Goal: Transaction & Acquisition: Purchase product/service

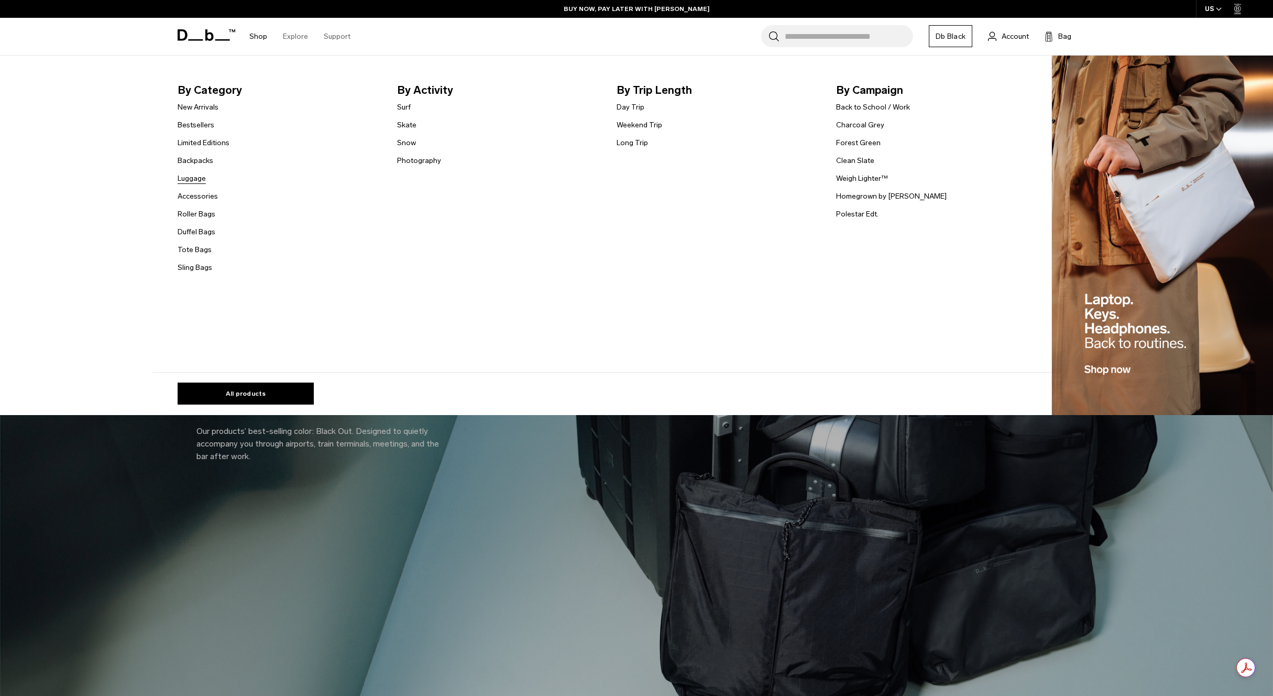
click at [191, 180] on link "Luggage" at bounding box center [192, 178] width 28 height 11
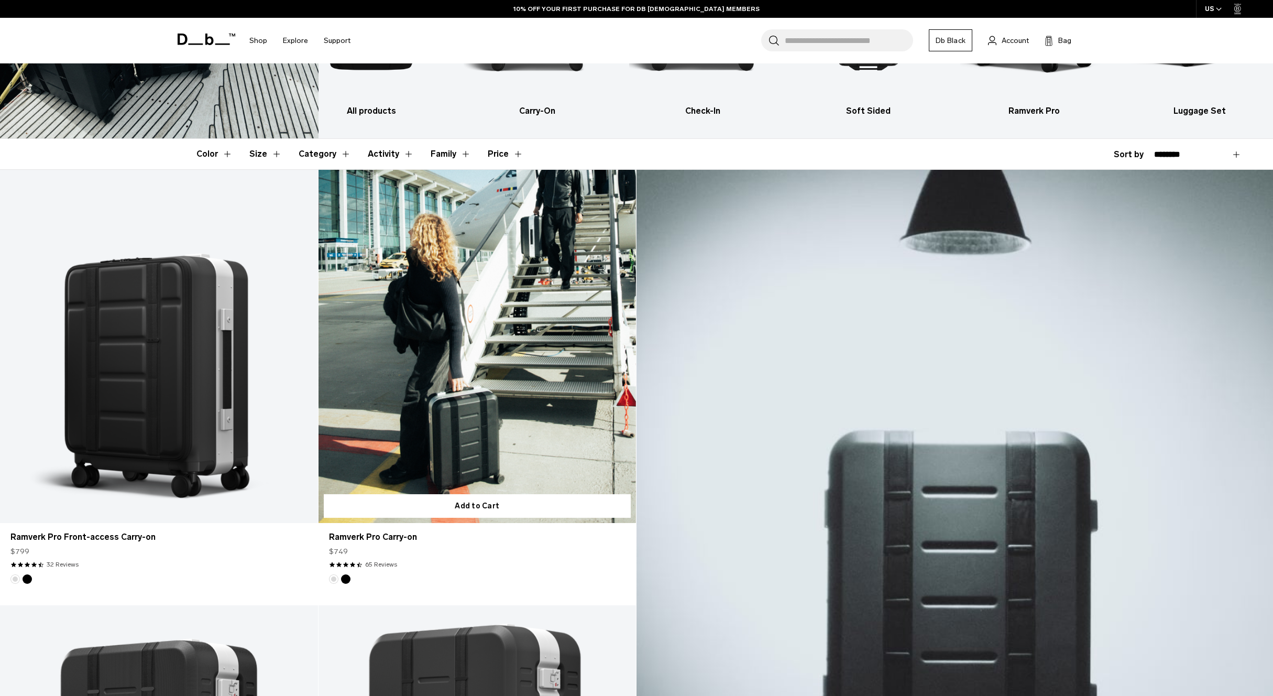
click at [472, 324] on link "Ramverk Pro Carry-on" at bounding box center [477, 346] width 318 height 353
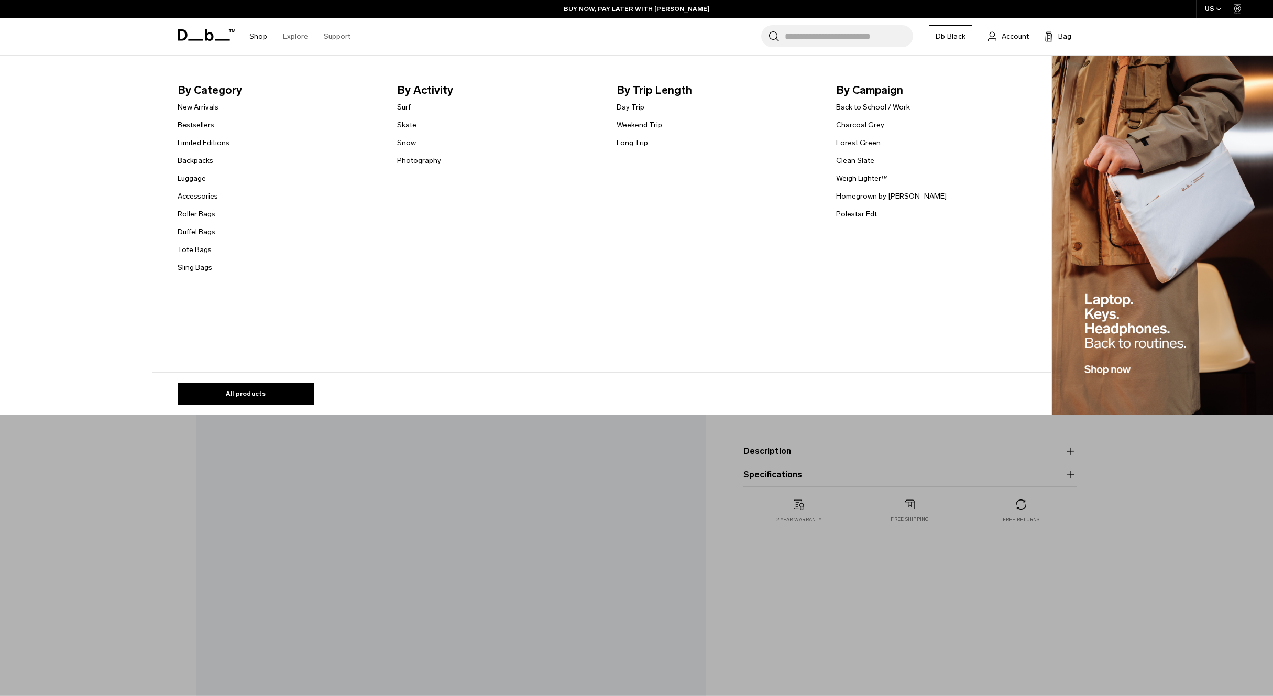
click at [189, 232] on link "Duffel Bags" at bounding box center [197, 231] width 38 height 11
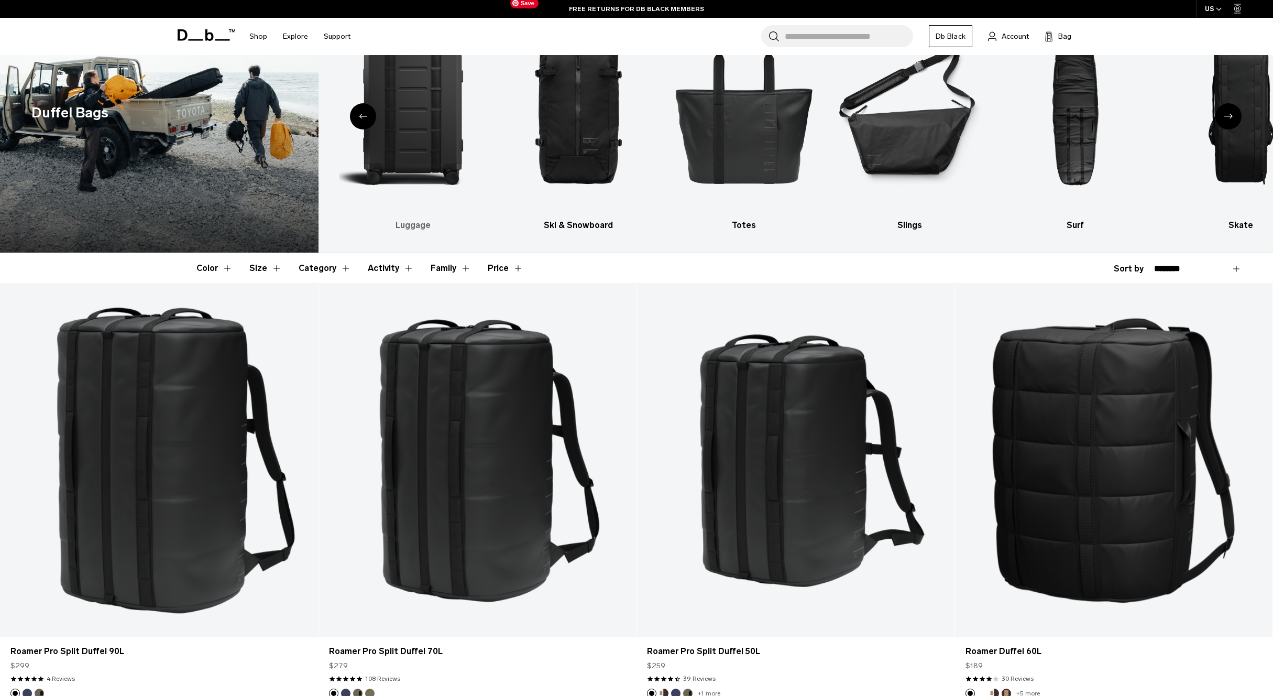
scroll to position [62, 0]
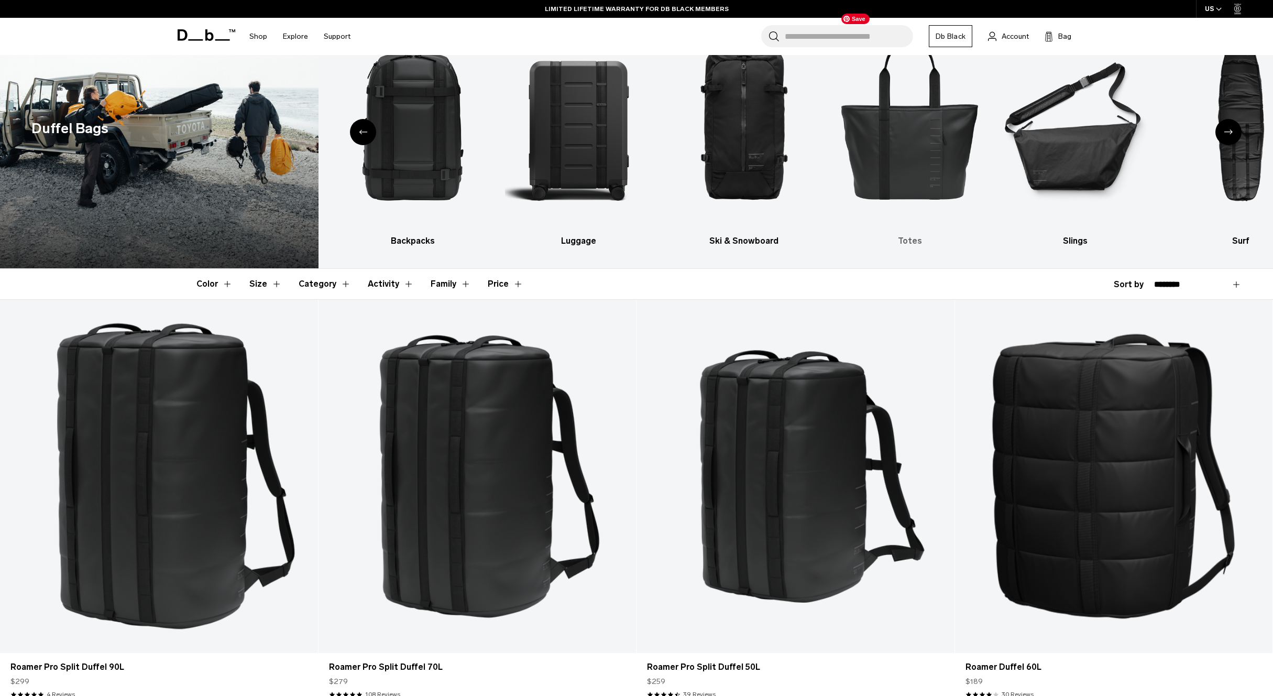
click at [922, 149] on img "5 / 10" at bounding box center [909, 118] width 147 height 221
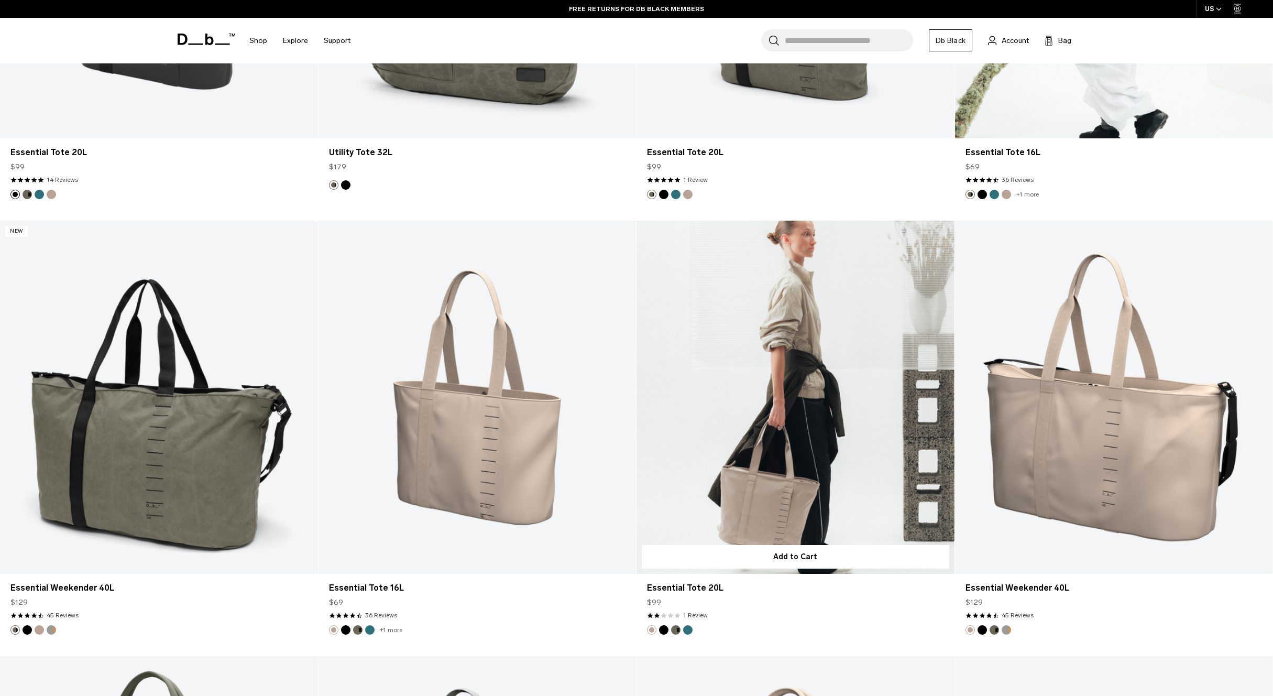
scroll to position [1046, 0]
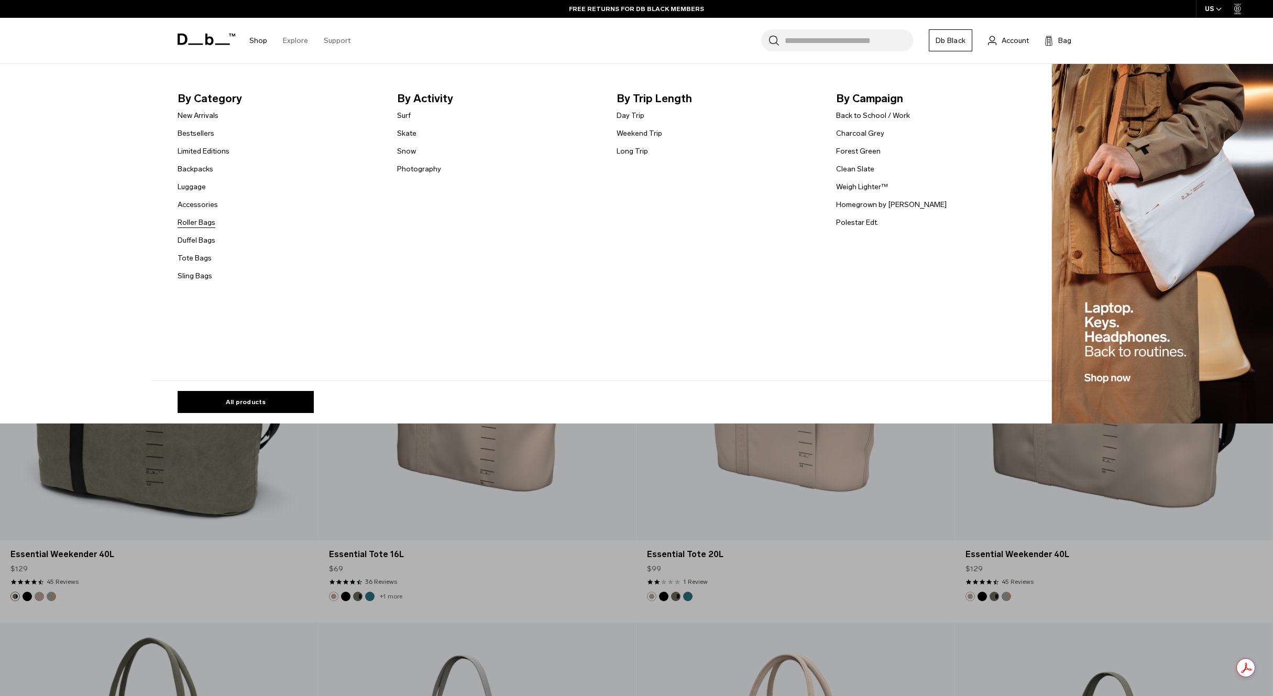
click at [201, 221] on link "Roller Bags" at bounding box center [197, 222] width 38 height 11
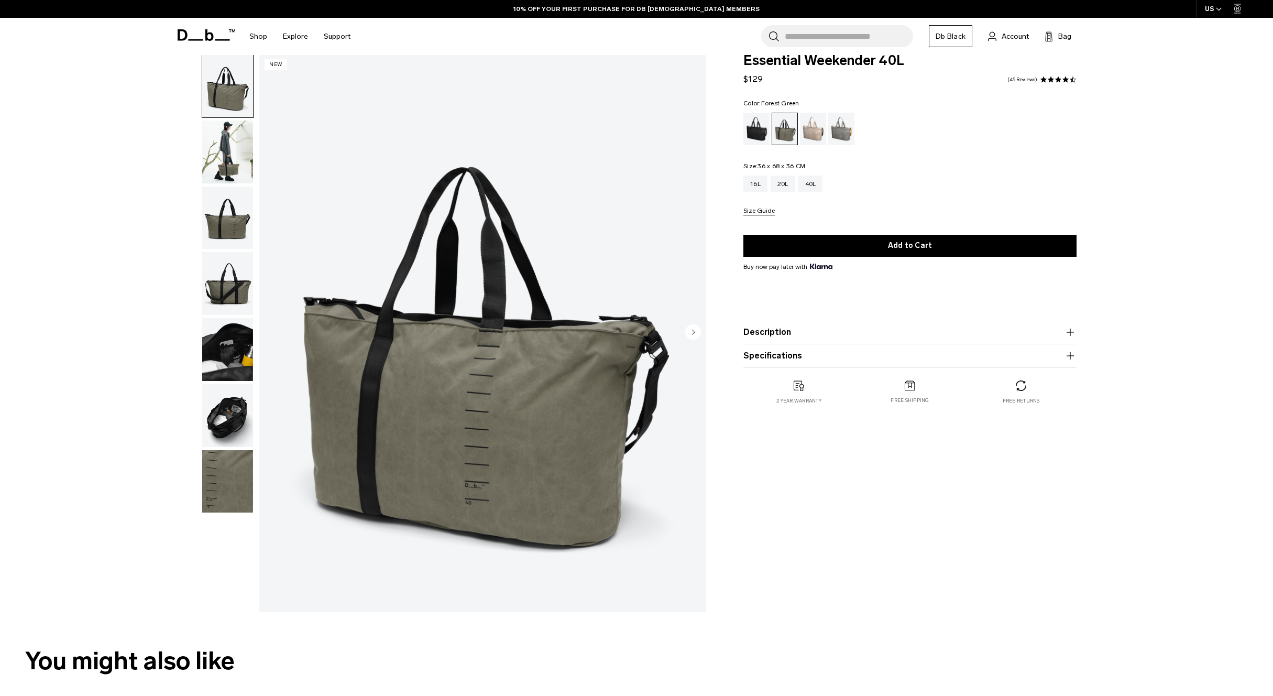
scroll to position [20, 0]
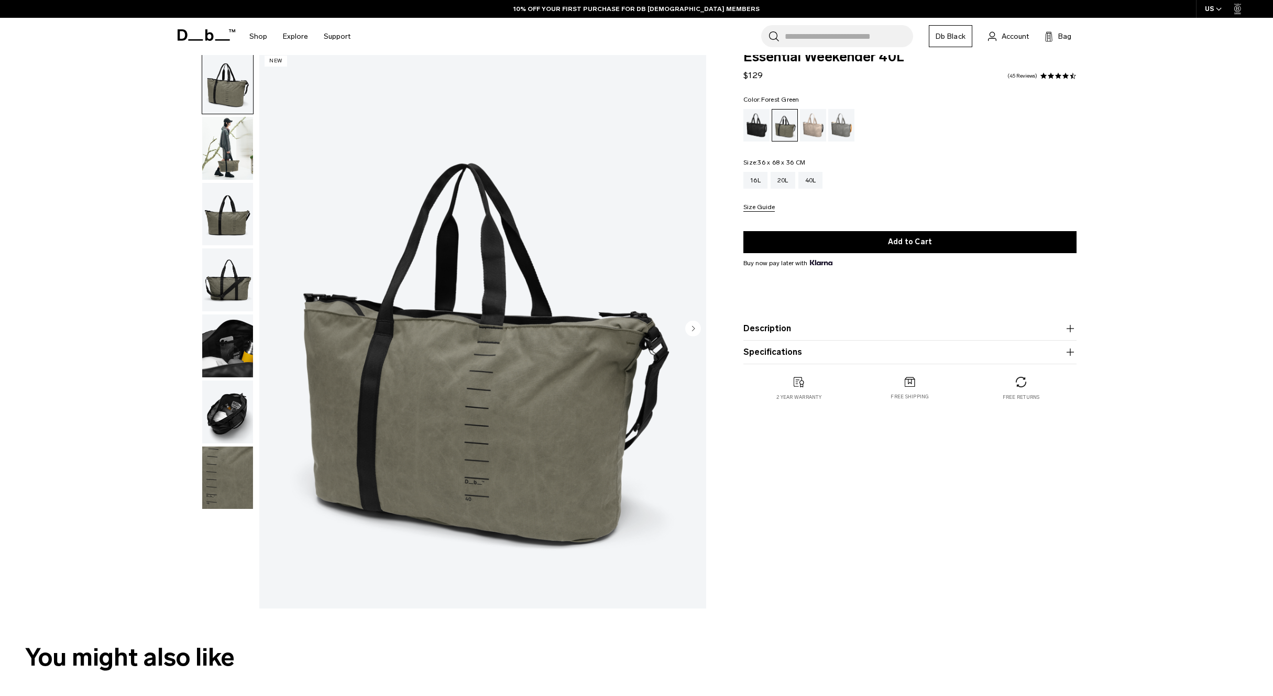
click at [694, 327] on icon "Next slide" at bounding box center [693, 328] width 3 height 5
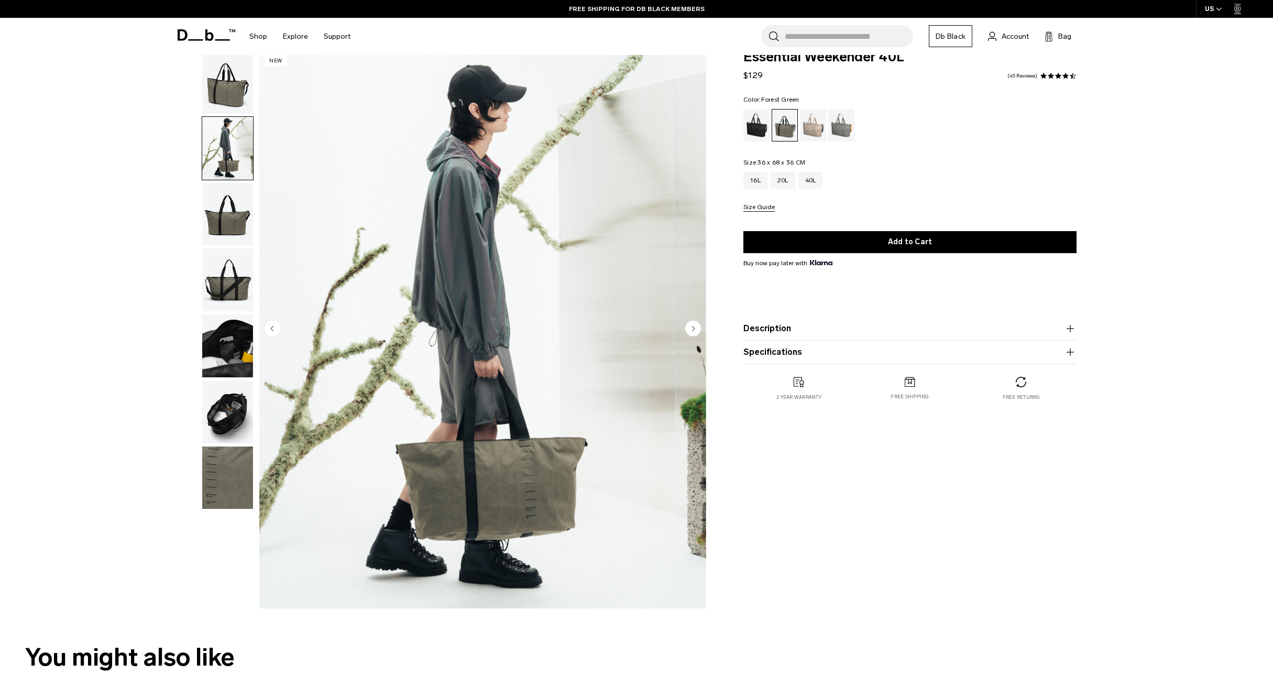
click at [692, 327] on icon "Next slide" at bounding box center [693, 328] width 3 height 5
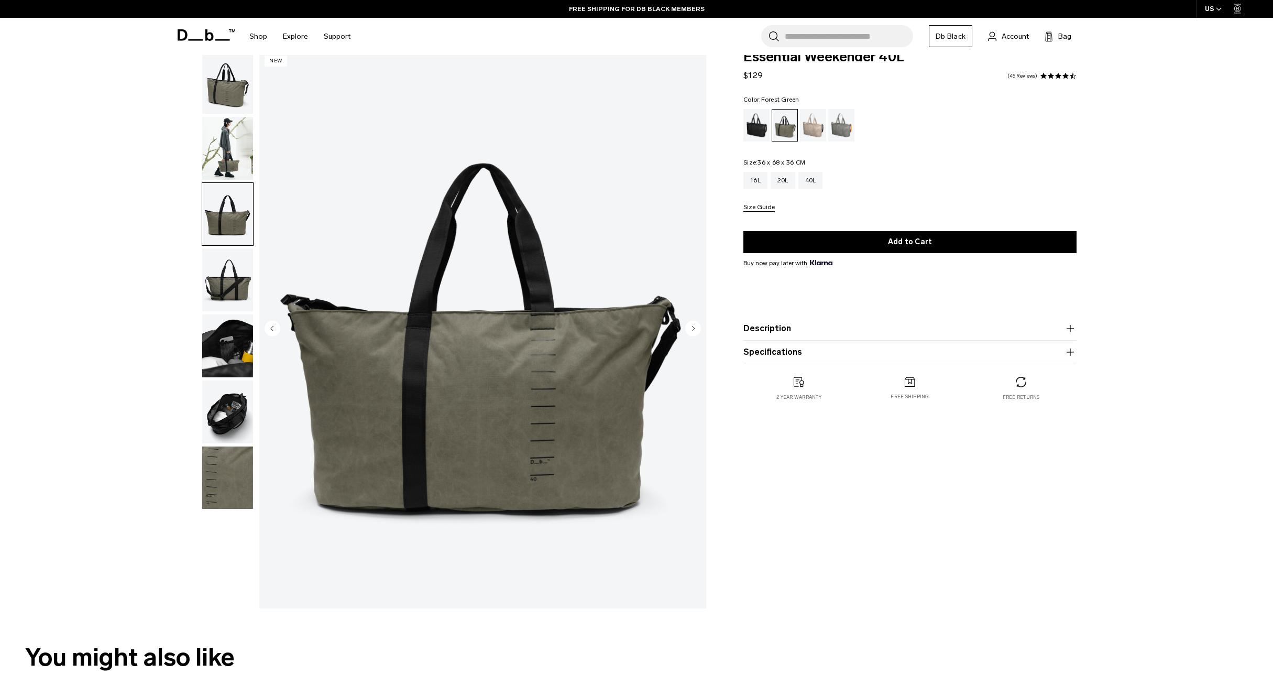
scroll to position [0, 0]
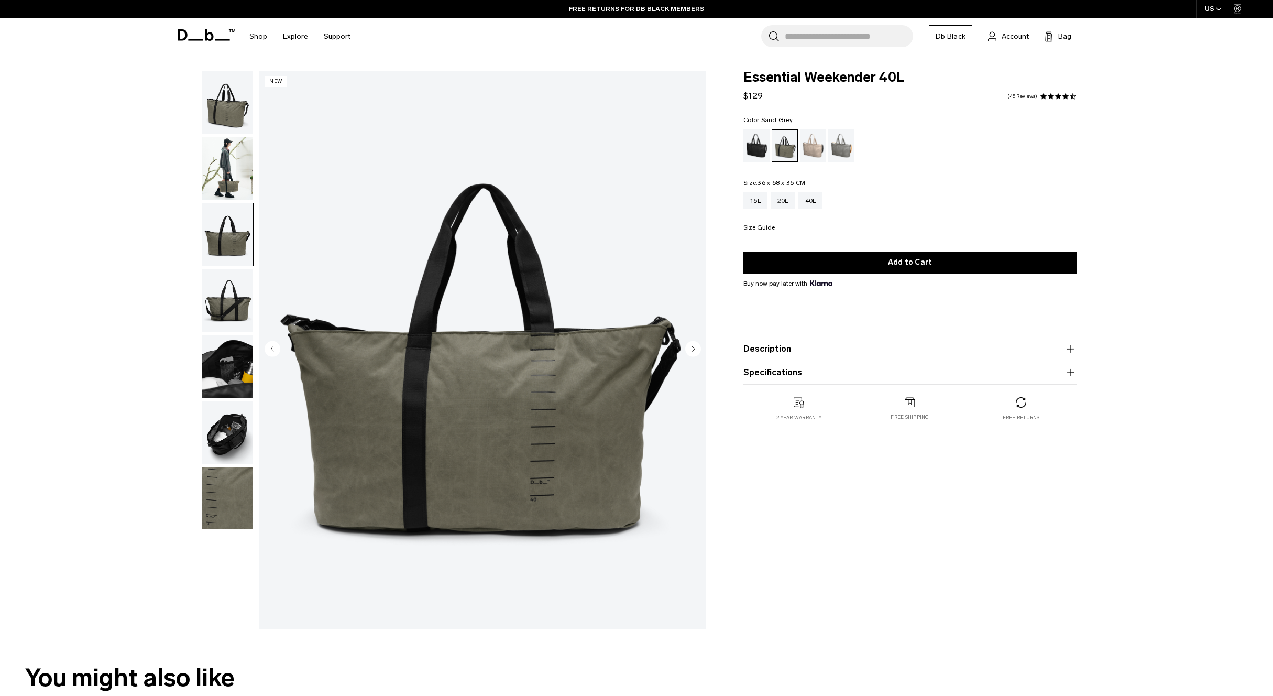
click at [840, 155] on div "Sand Grey" at bounding box center [841, 145] width 27 height 32
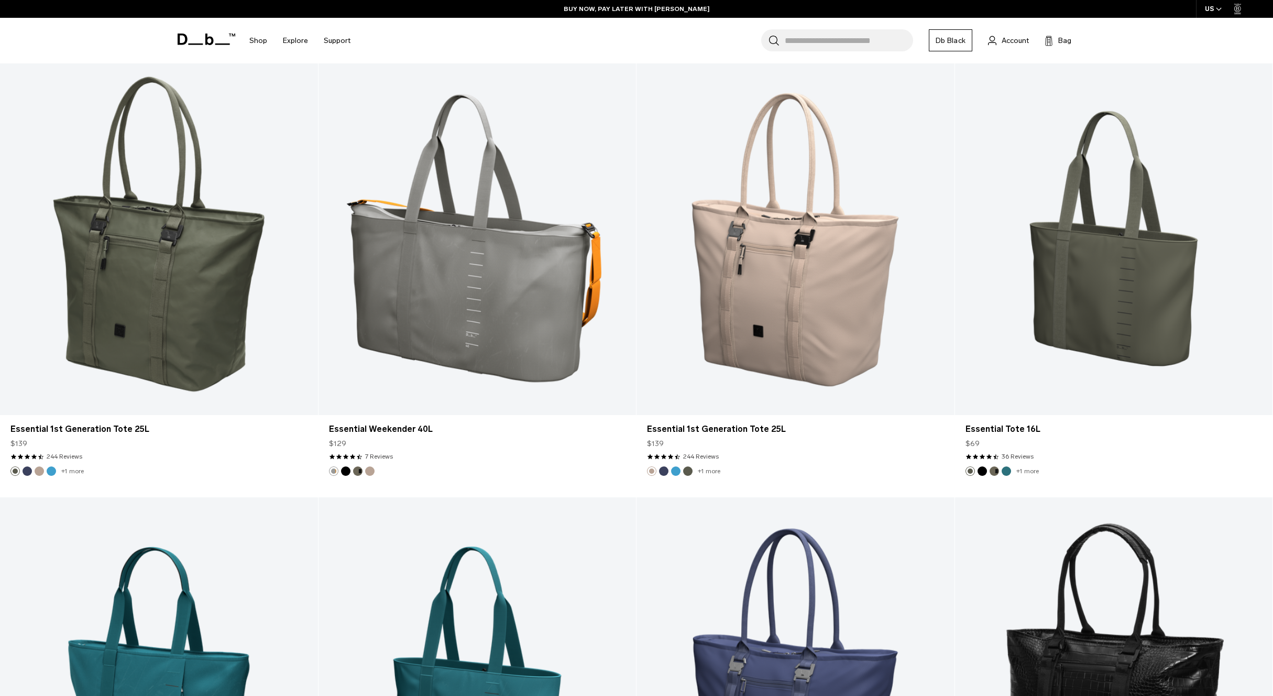
scroll to position [1623, 0]
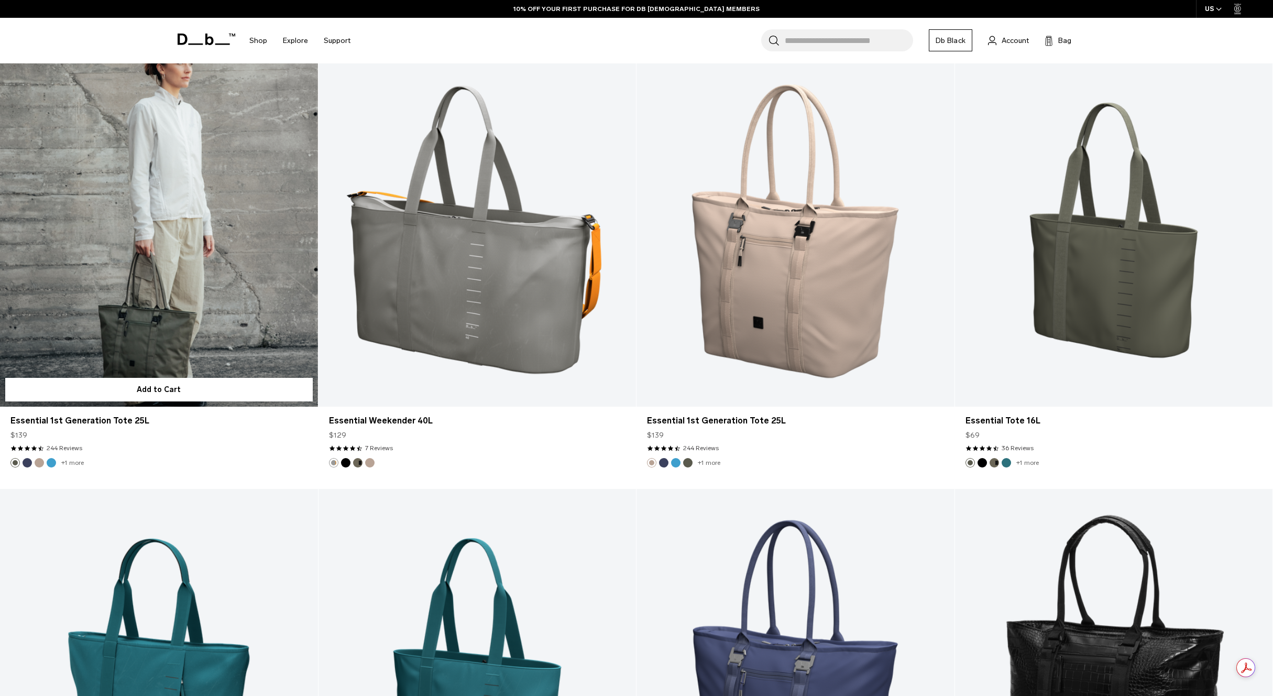
click at [191, 277] on link "Essential 1st Generation Tote 25L" at bounding box center [159, 229] width 318 height 353
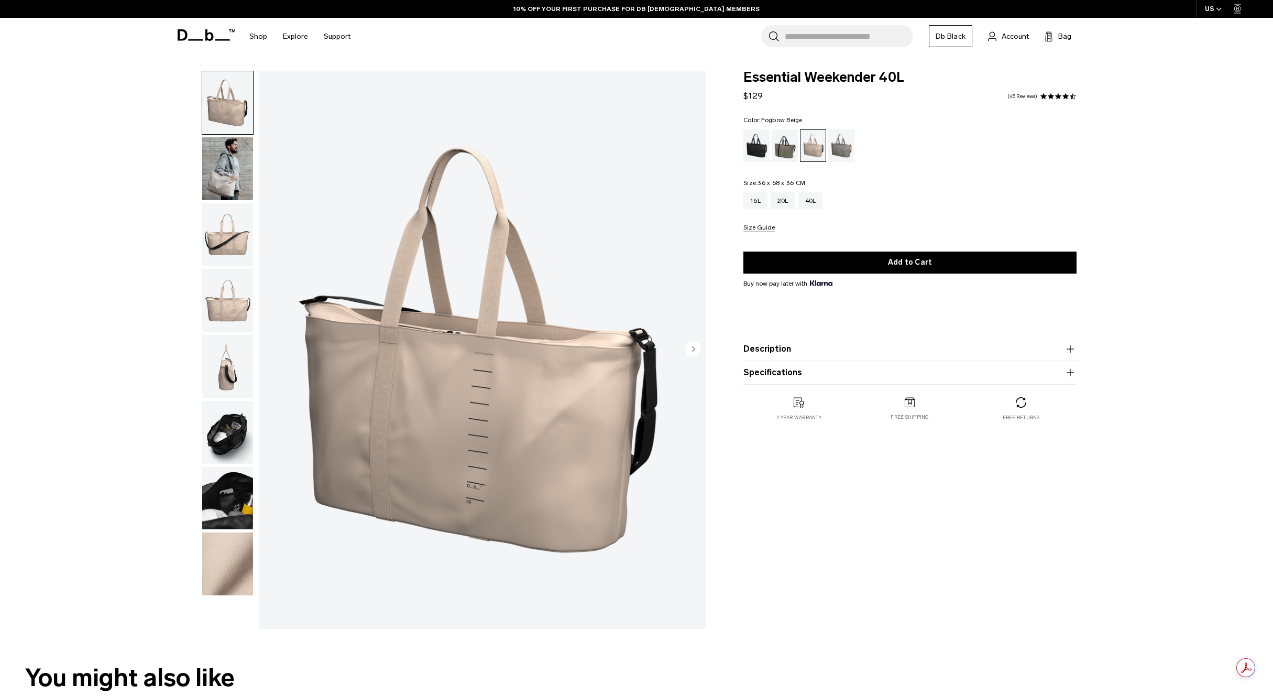
click at [230, 172] on img "button" at bounding box center [227, 168] width 51 height 63
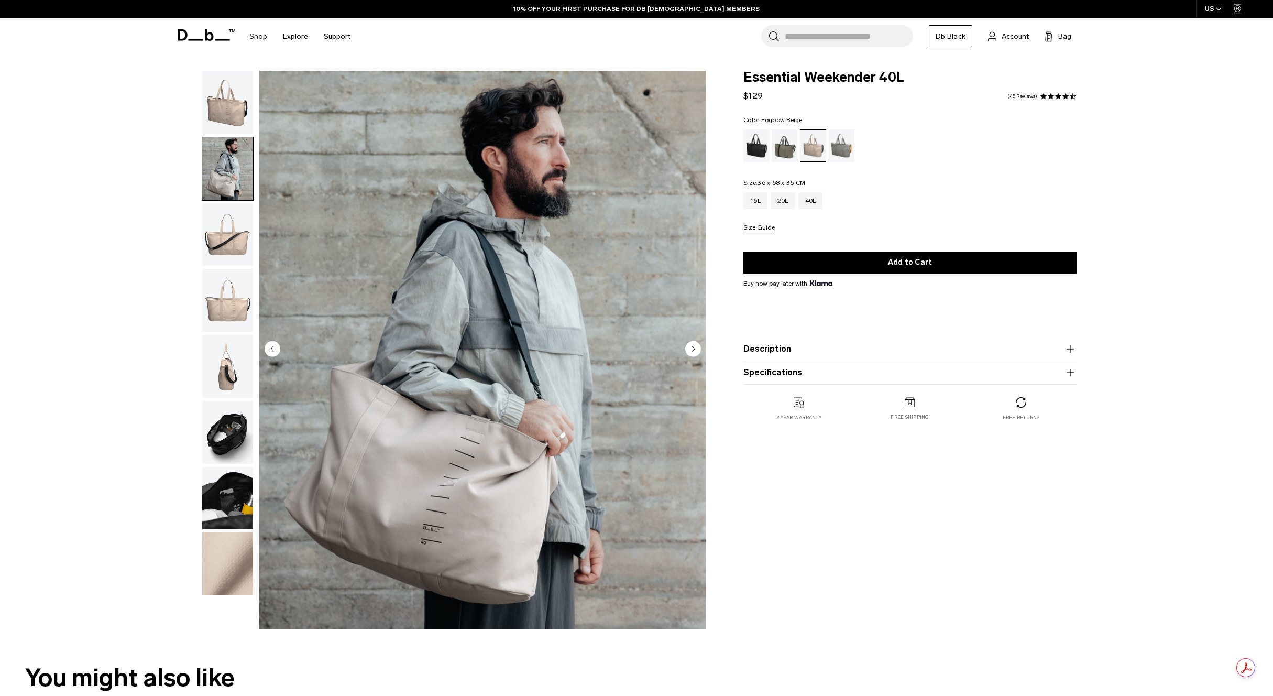
click at [691, 349] on circle "Next slide" at bounding box center [693, 348] width 16 height 16
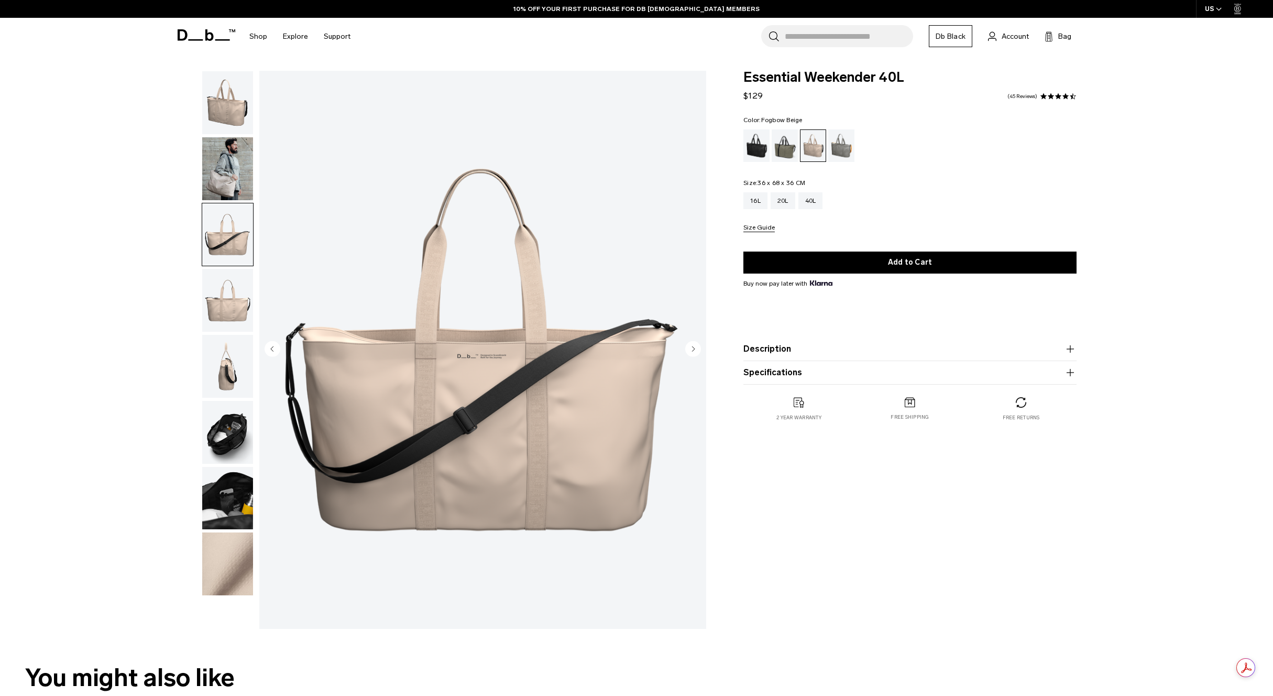
click at [691, 349] on circle "Next slide" at bounding box center [693, 348] width 16 height 16
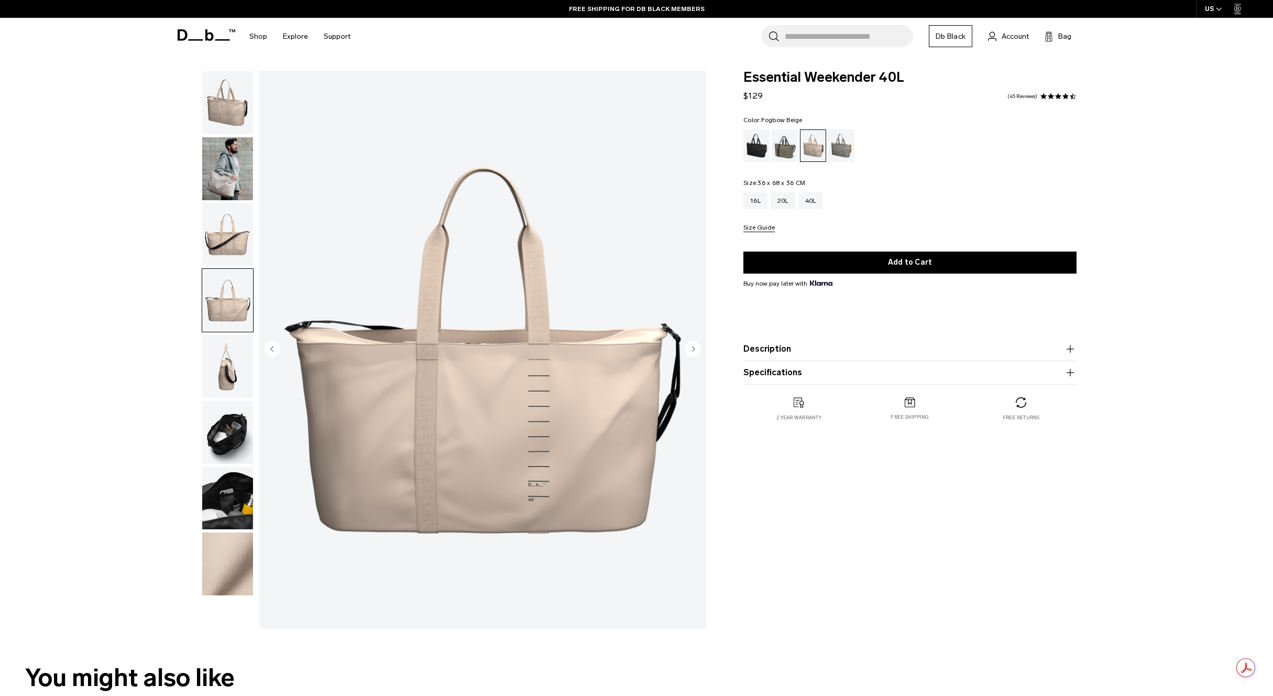
click at [691, 349] on circle "Next slide" at bounding box center [693, 348] width 16 height 16
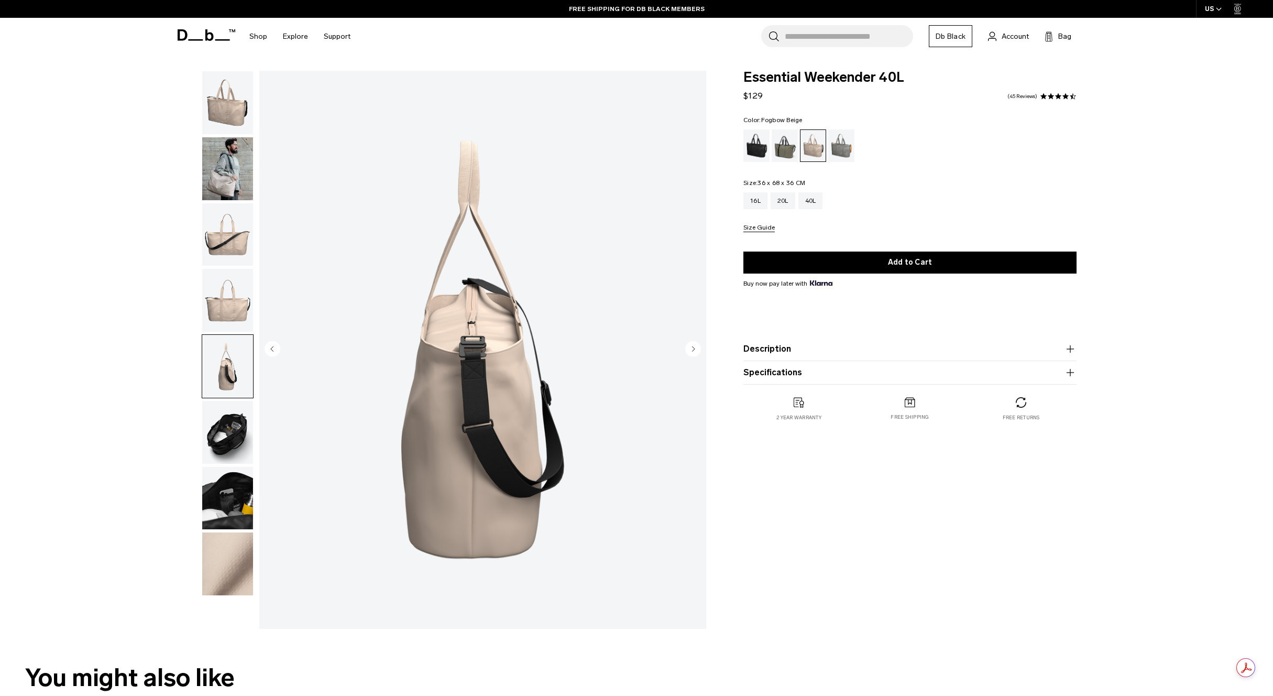
click at [691, 349] on circle "Next slide" at bounding box center [693, 348] width 16 height 16
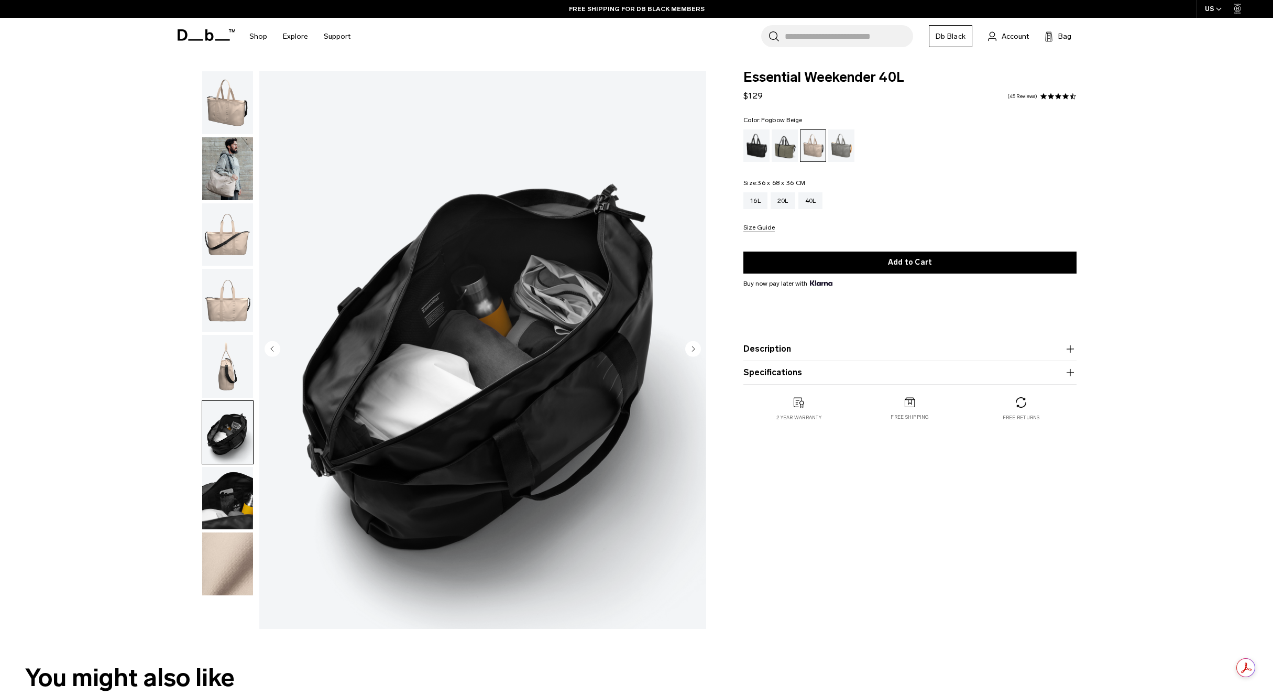
click at [691, 349] on circle "Next slide" at bounding box center [693, 348] width 16 height 16
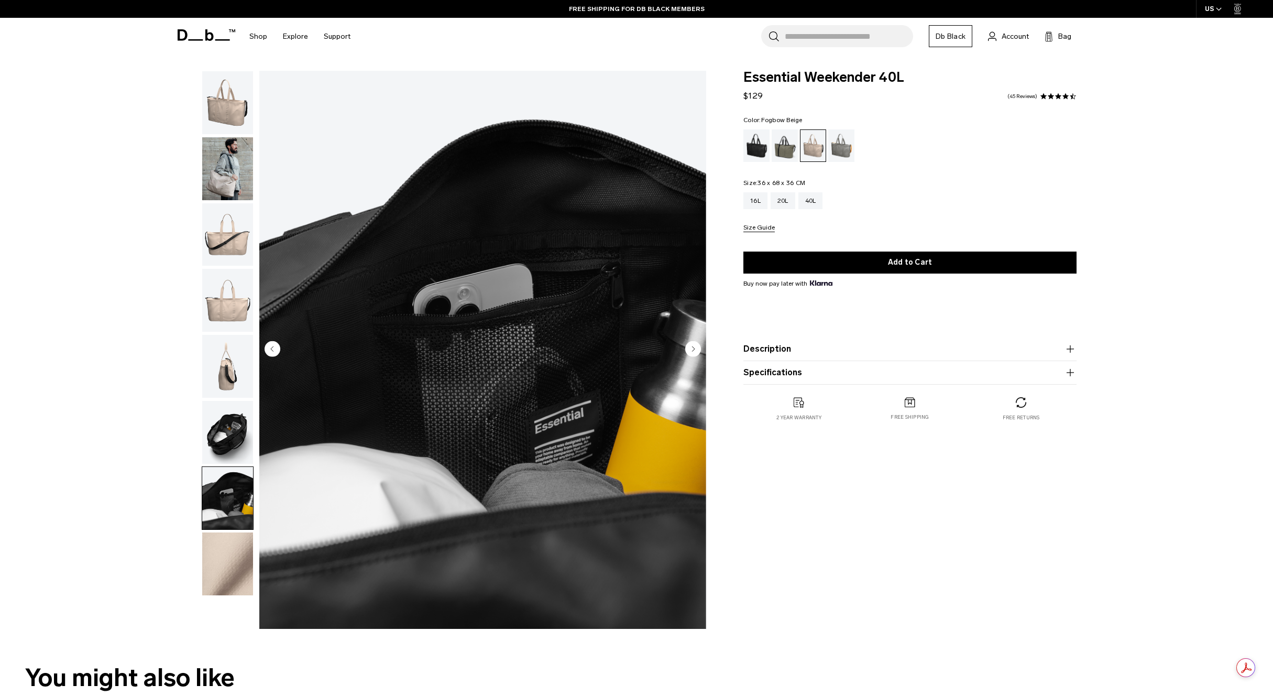
click at [691, 349] on circle "Next slide" at bounding box center [693, 348] width 16 height 16
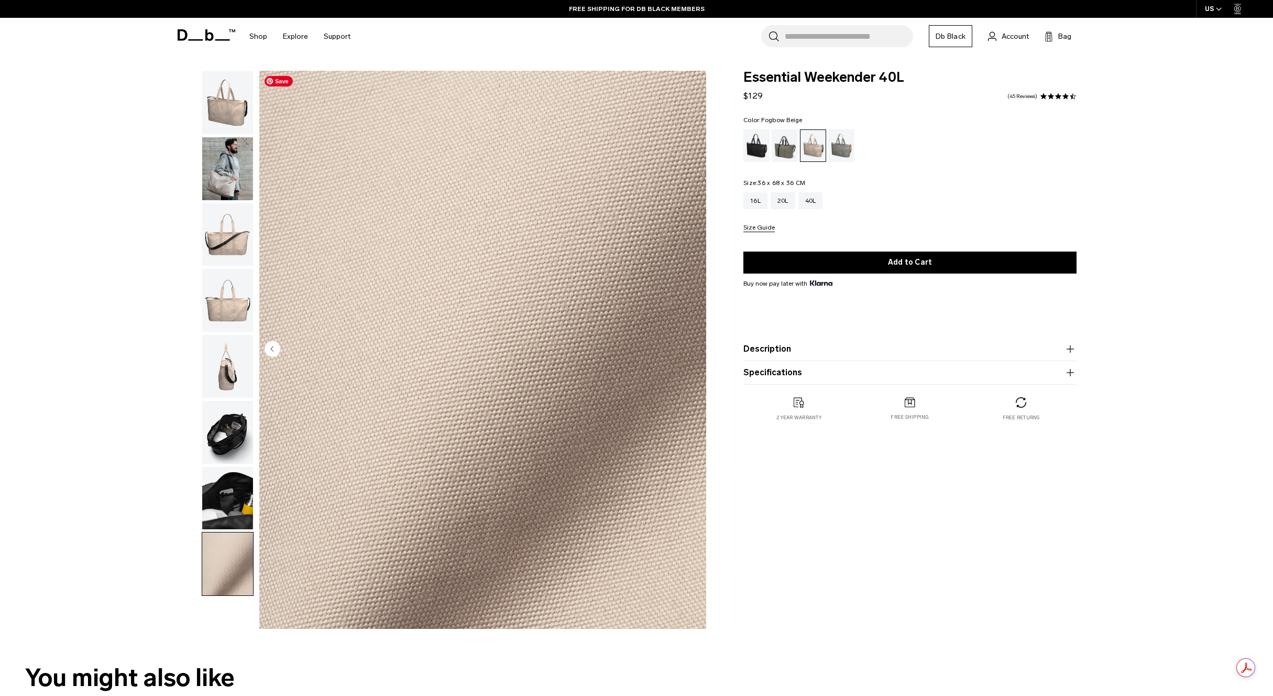
click at [691, 349] on img "8 / 8" at bounding box center [482, 350] width 447 height 558
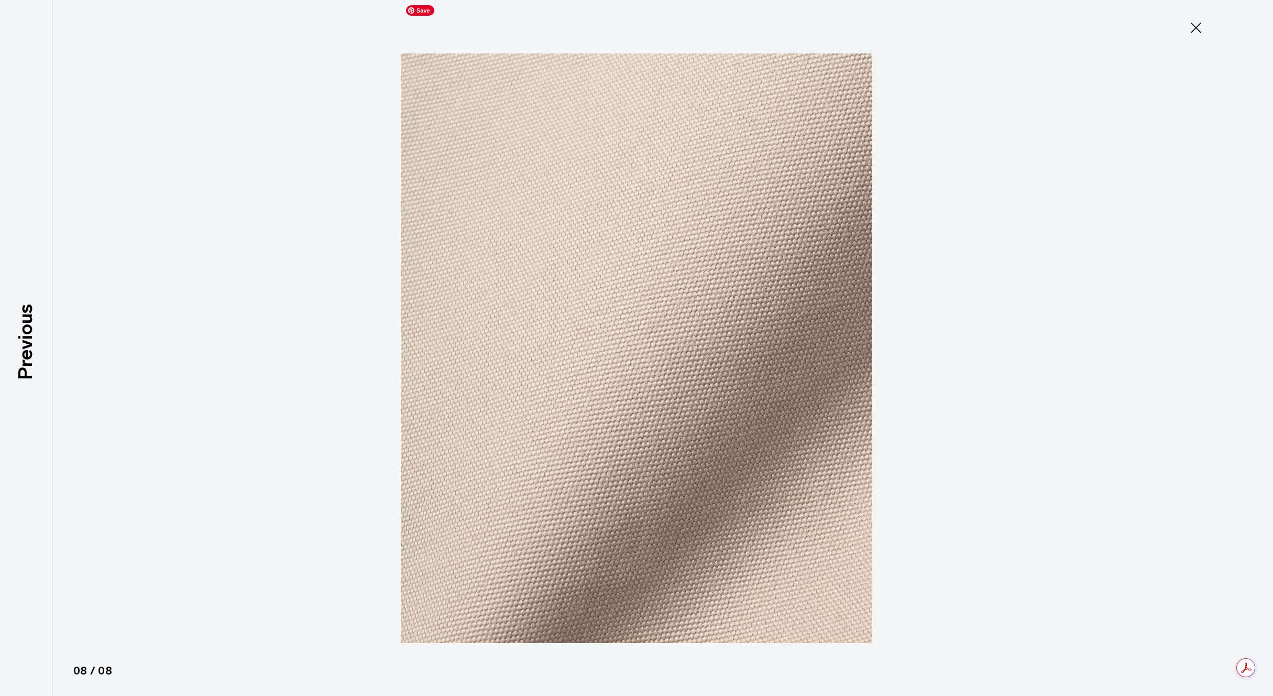
click at [691, 349] on img at bounding box center [636, 348] width 471 height 696
click at [1202, 30] on icon at bounding box center [1195, 27] width 17 height 17
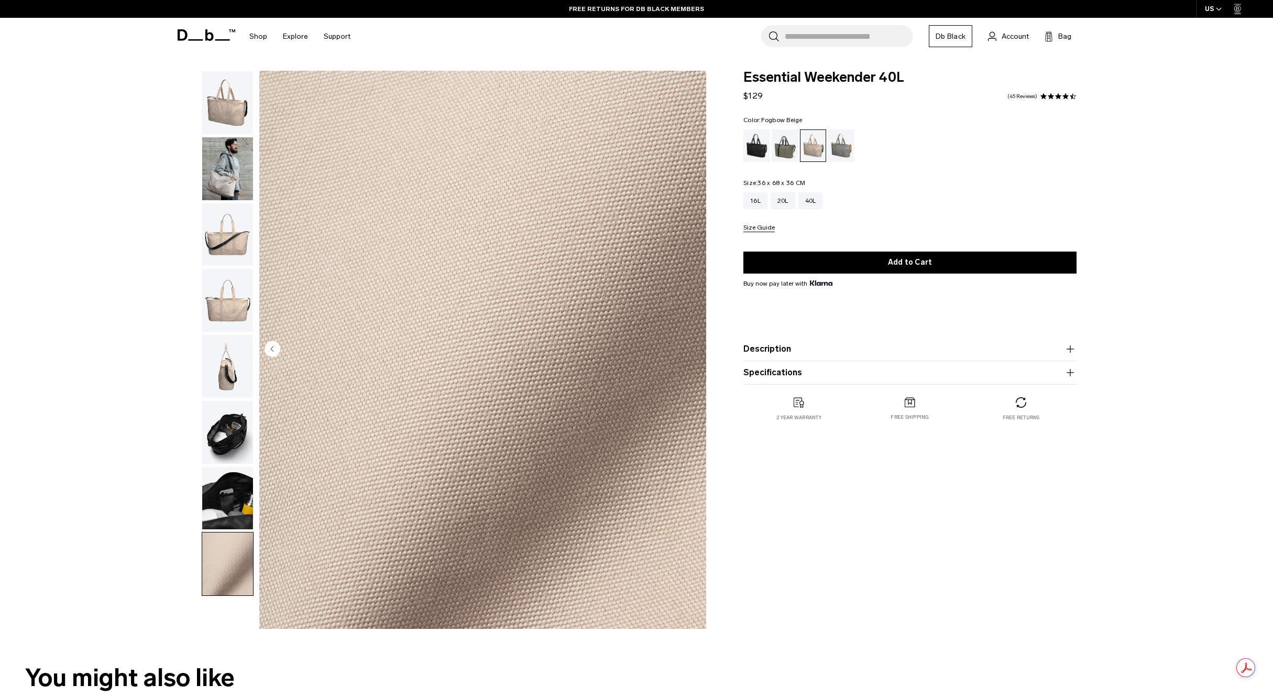
click at [232, 121] on img "button" at bounding box center [227, 102] width 51 height 63
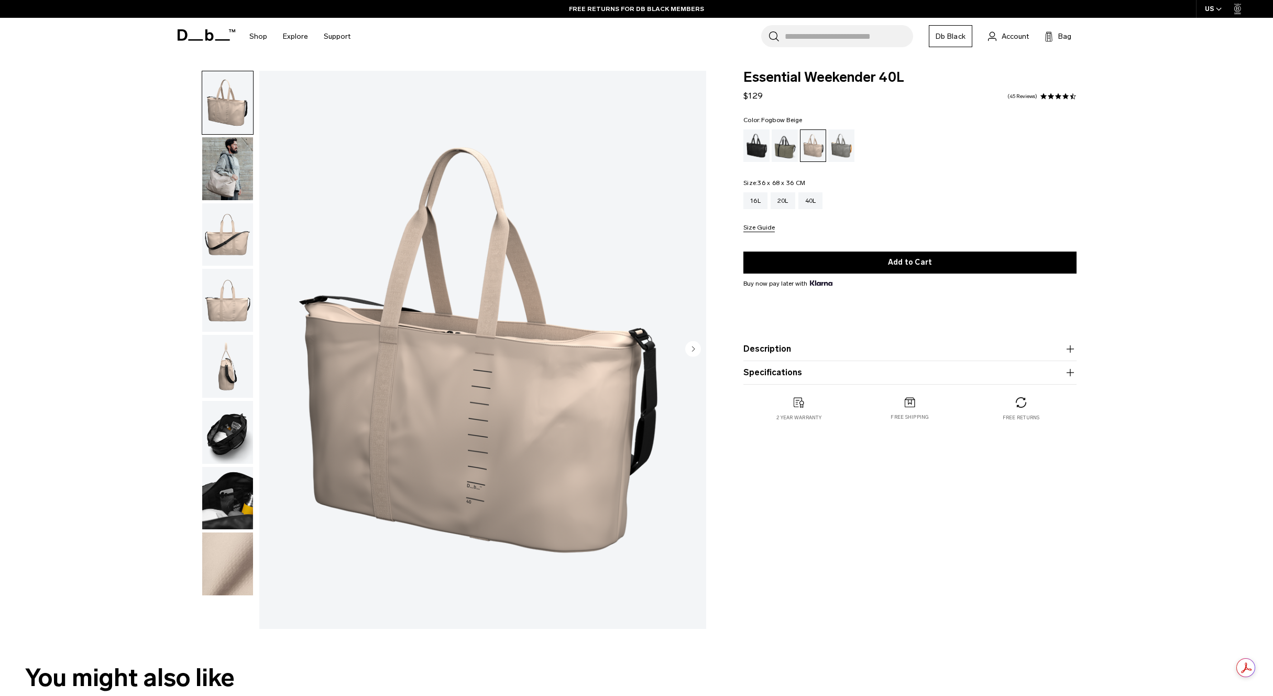
click at [225, 155] on img "button" at bounding box center [227, 168] width 51 height 63
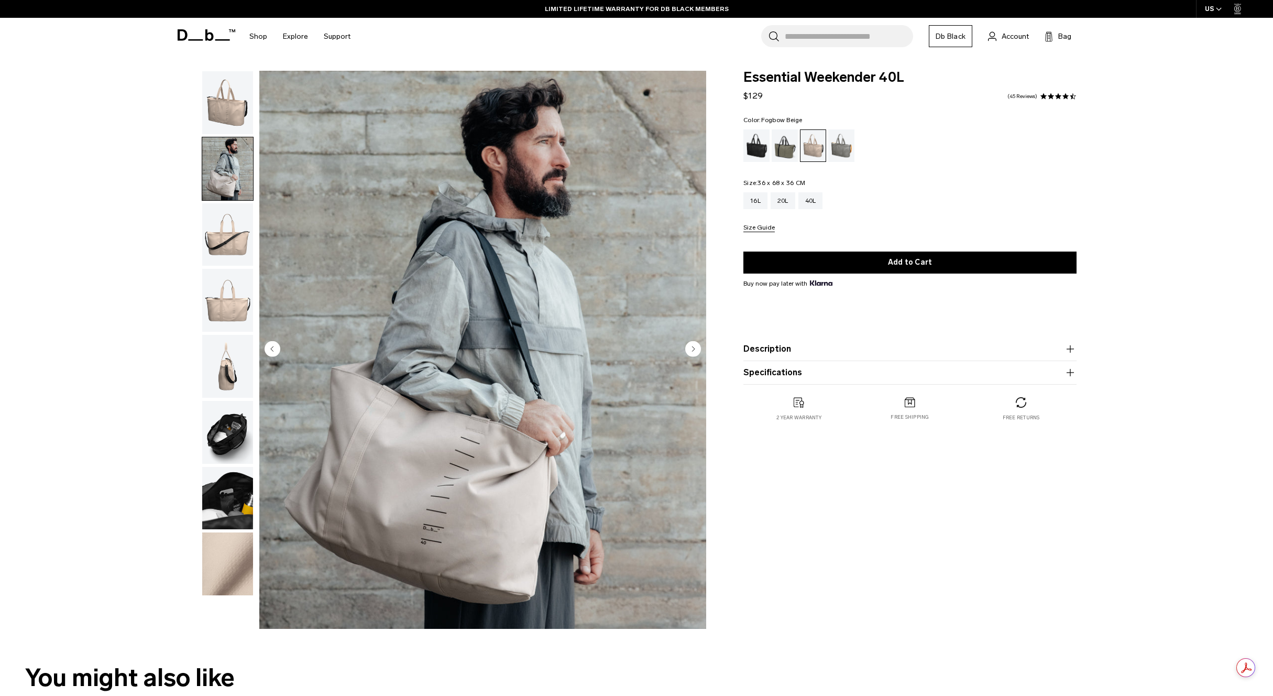
click at [217, 214] on img "button" at bounding box center [227, 234] width 51 height 63
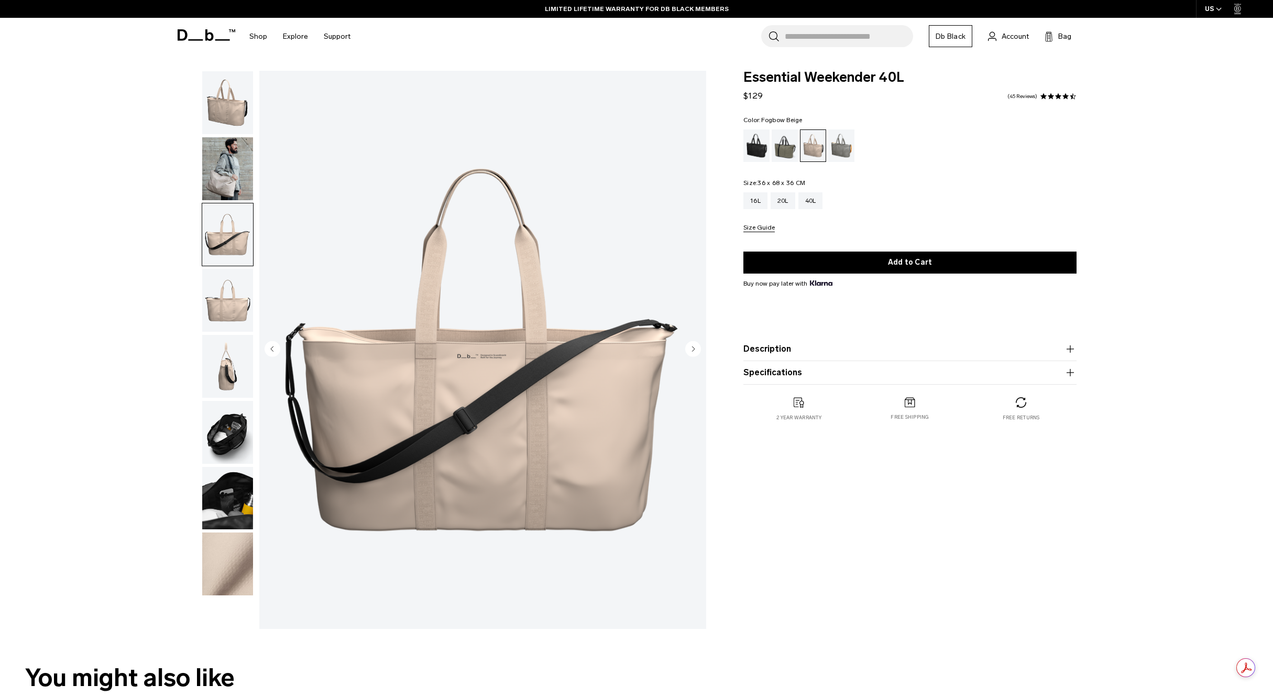
click at [221, 306] on img "button" at bounding box center [227, 300] width 51 height 63
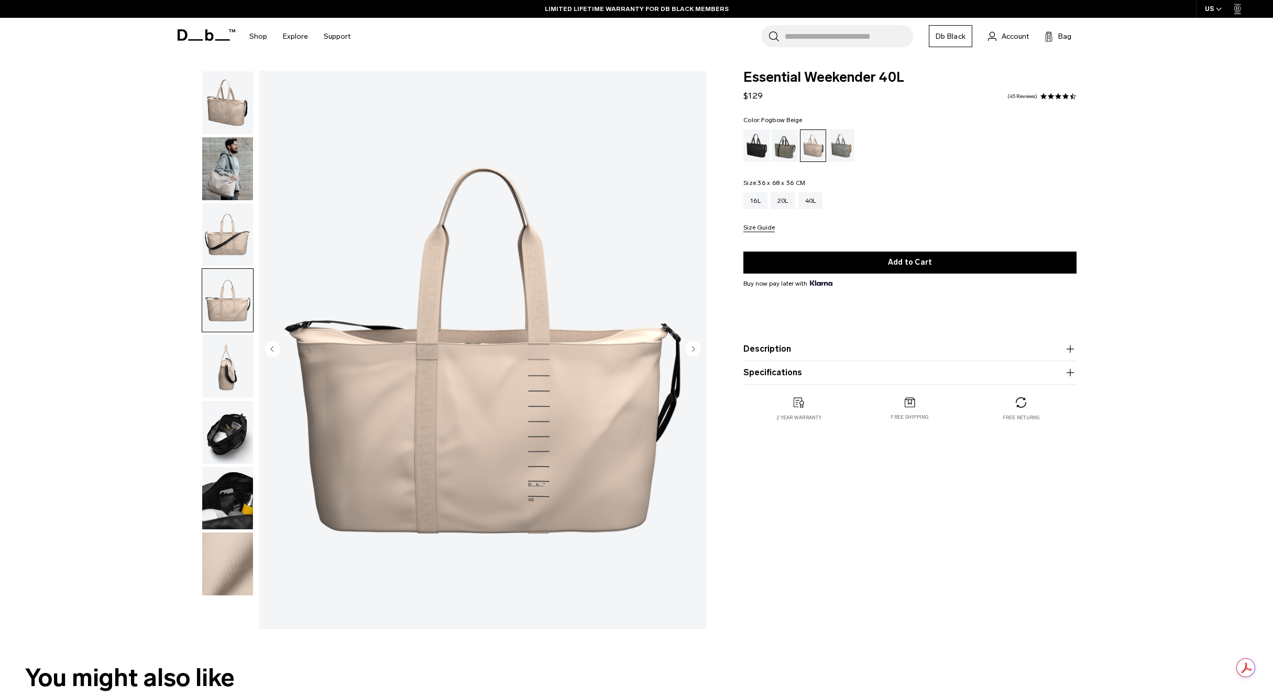
click at [216, 364] on img "button" at bounding box center [227, 366] width 51 height 63
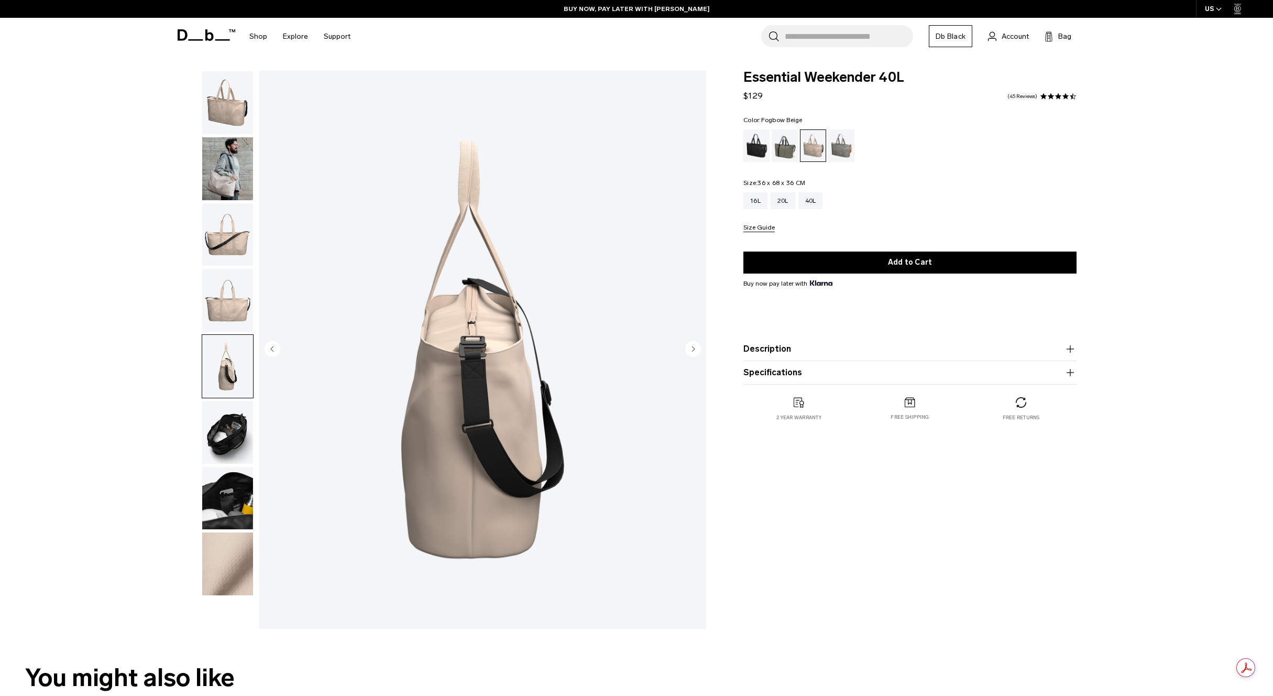
click at [219, 413] on img "button" at bounding box center [227, 432] width 51 height 63
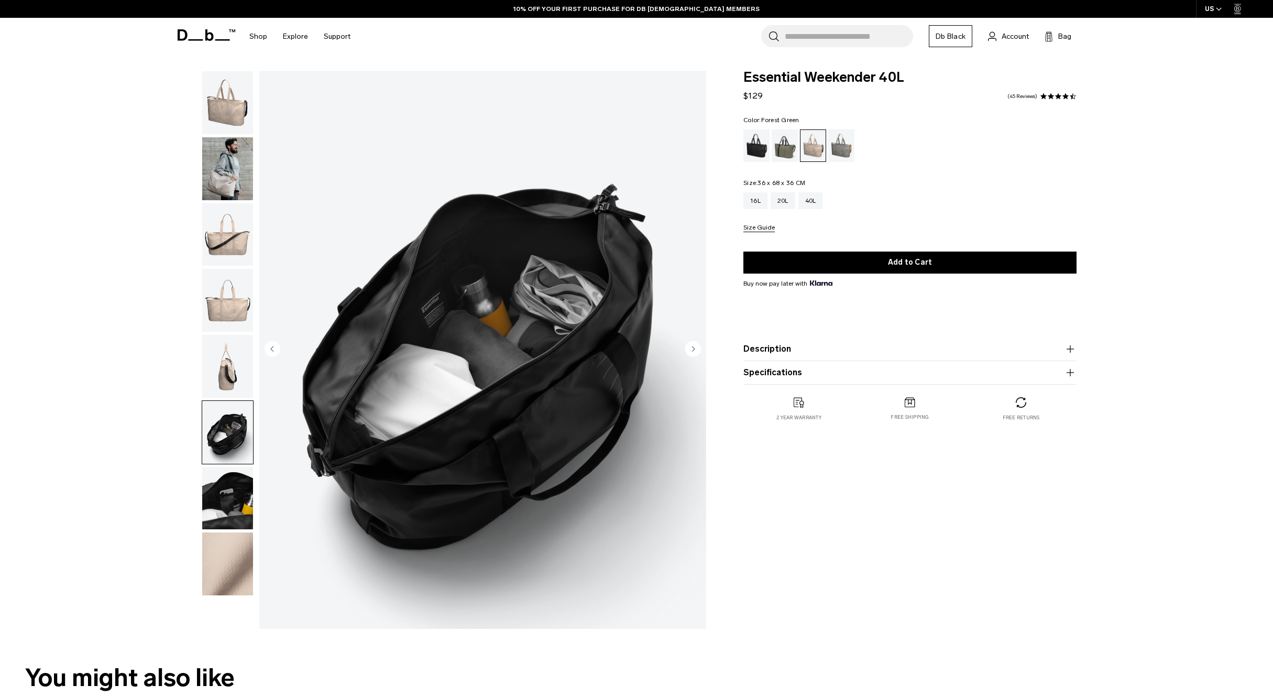
click at [790, 156] on div "Forest Green" at bounding box center [785, 145] width 27 height 32
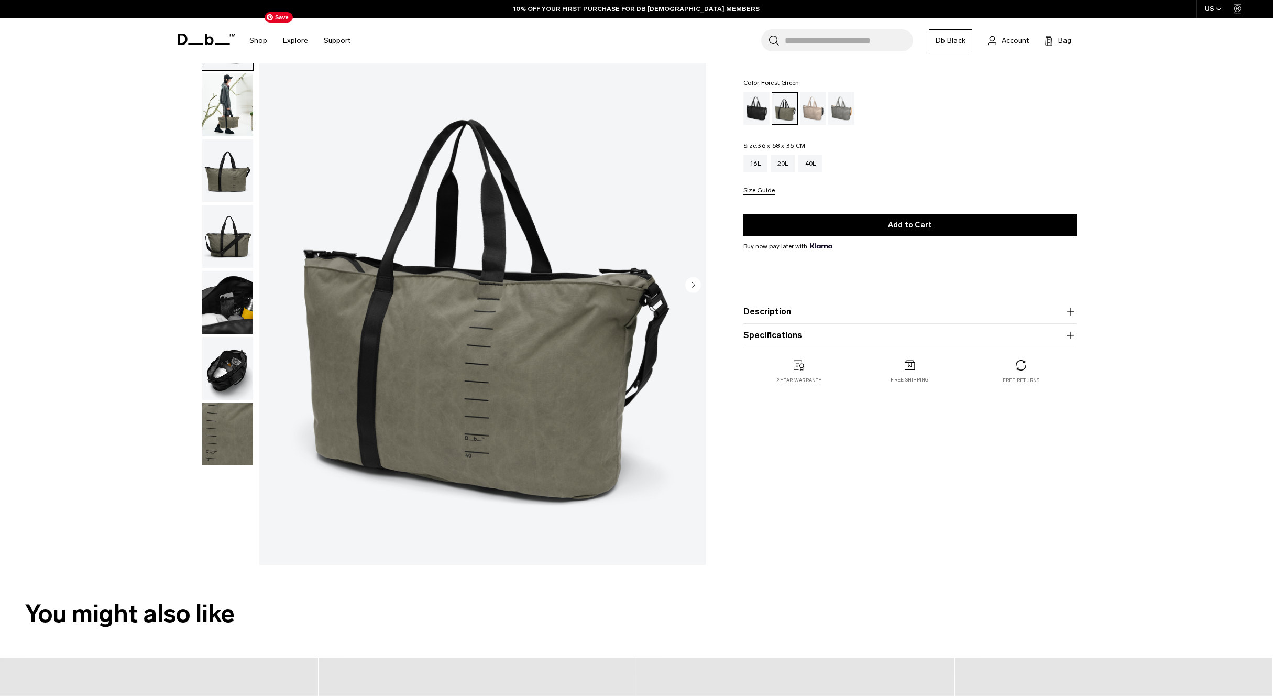
scroll to position [64, 0]
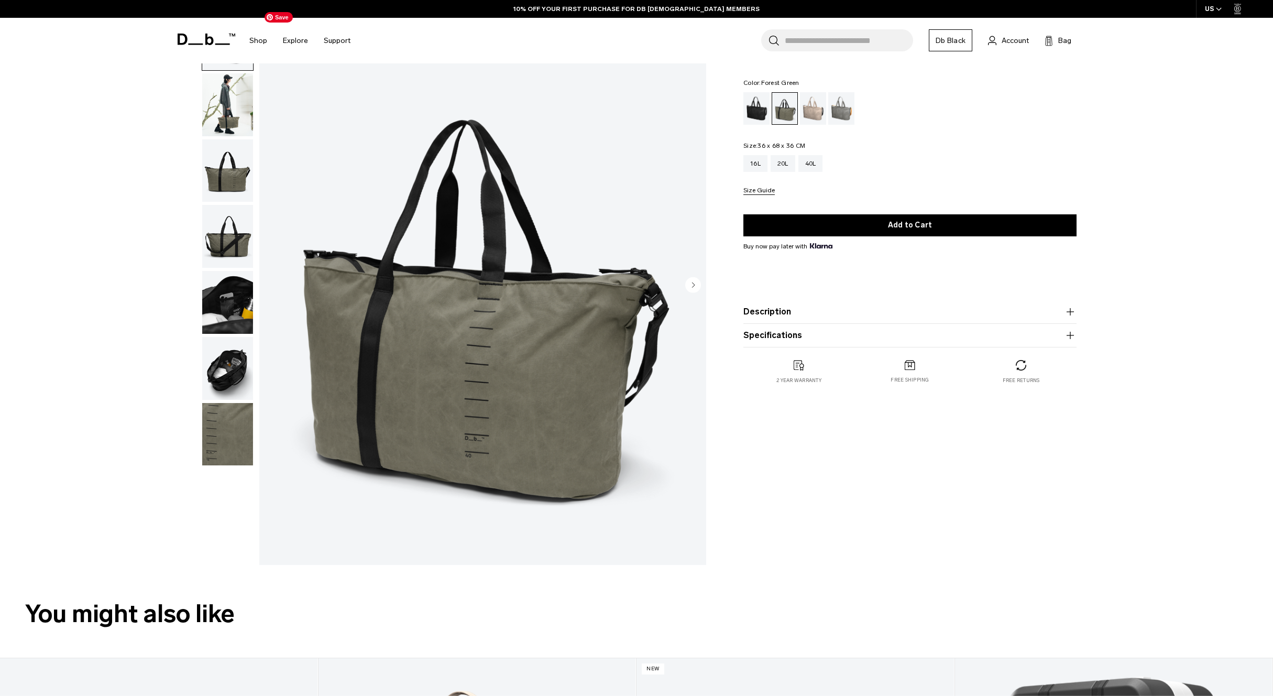
click at [468, 322] on img "1 / 7" at bounding box center [482, 286] width 447 height 558
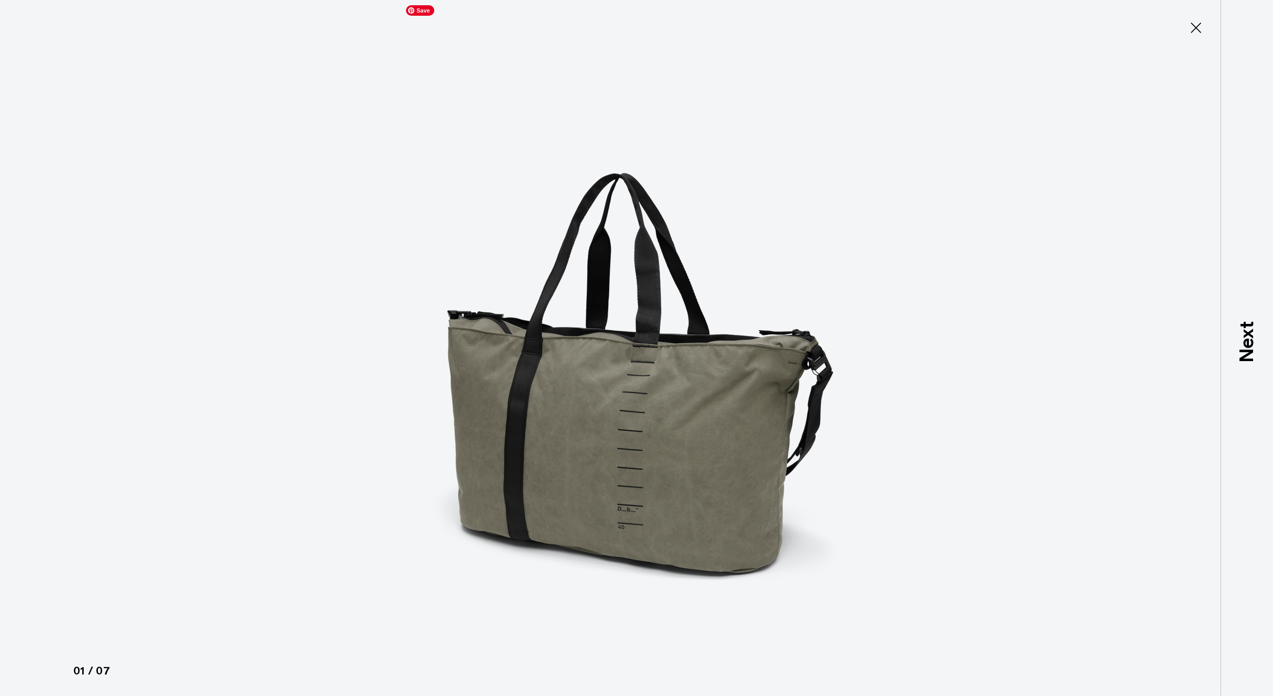
scroll to position [0, 0]
type button "Close"
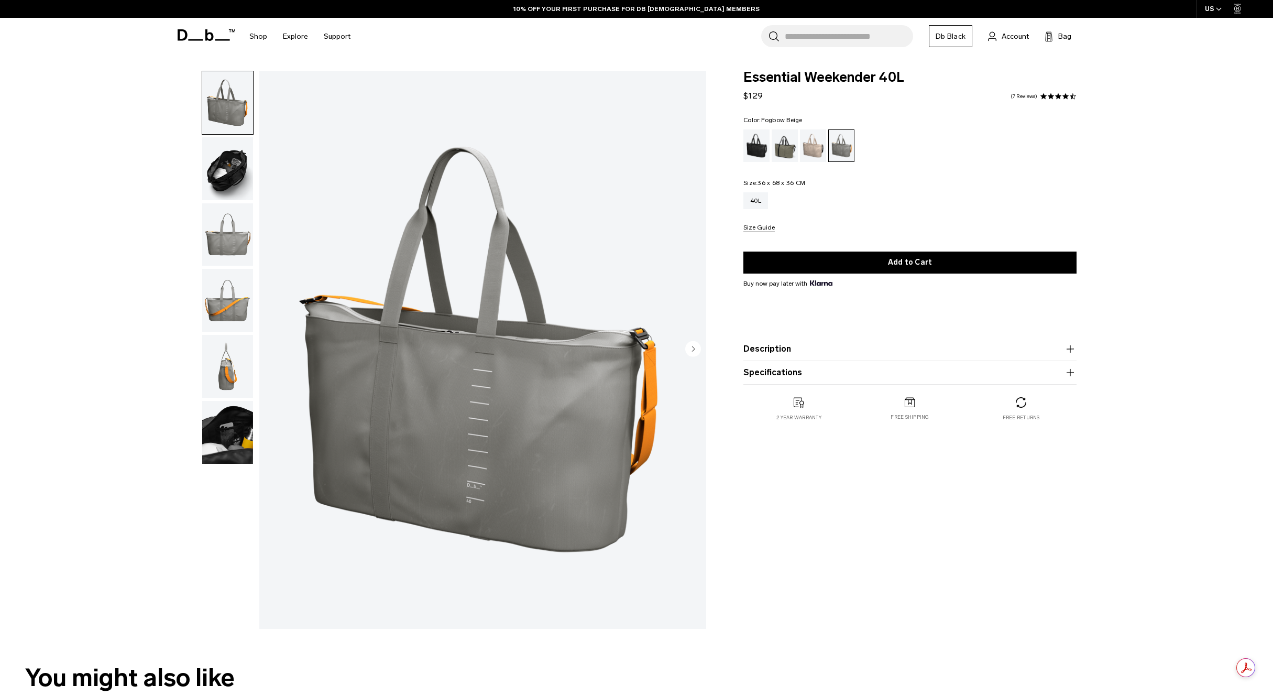
click at [812, 145] on div "Fogbow Beige" at bounding box center [813, 145] width 27 height 32
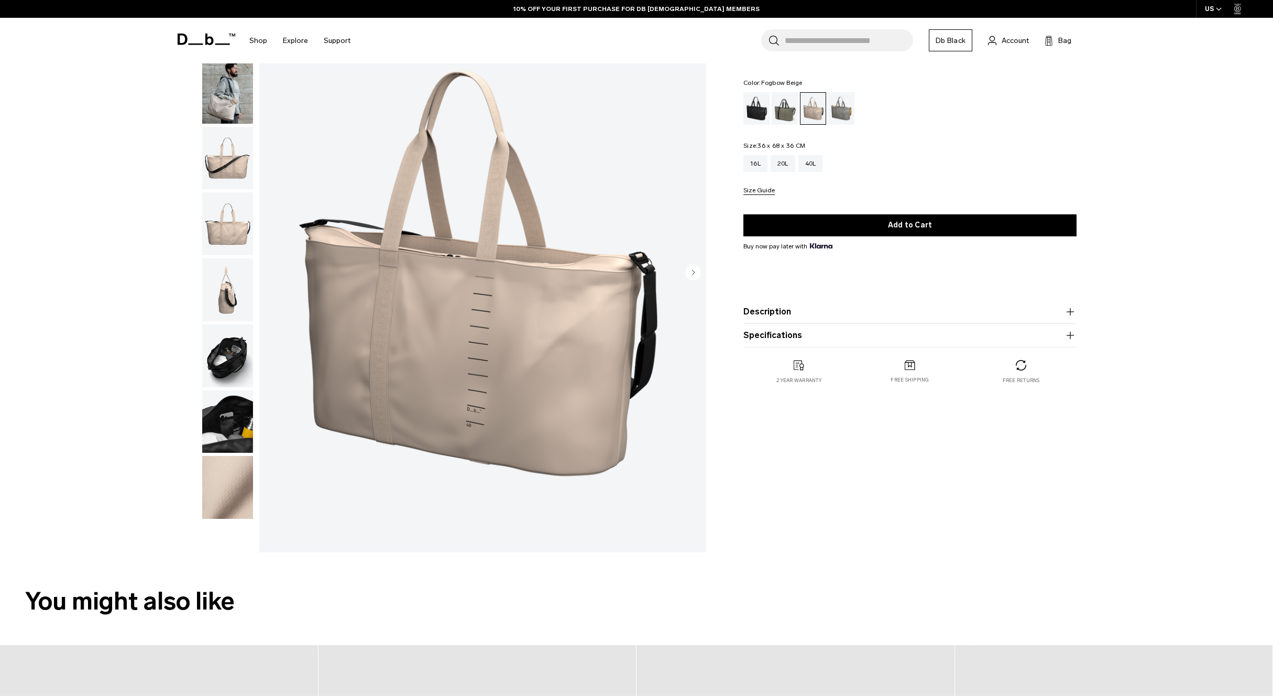
scroll to position [78, 0]
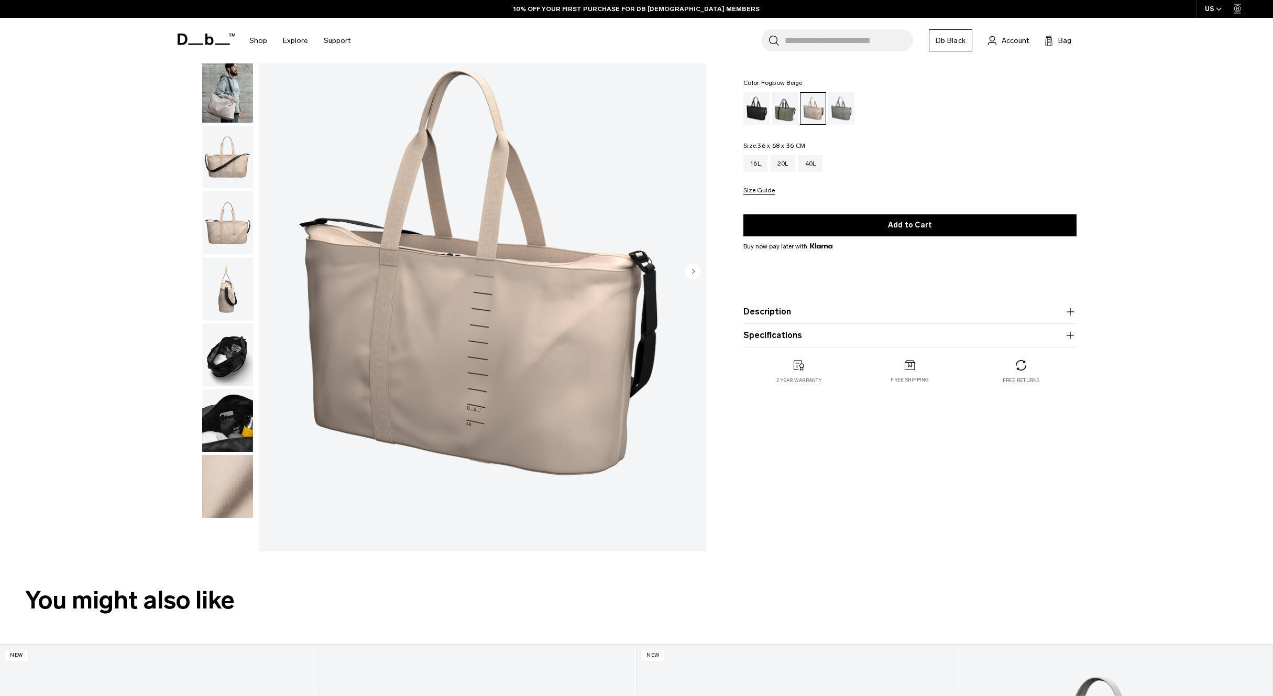
drag, startPoint x: 851, startPoint y: 310, endPoint x: 841, endPoint y: 311, distance: 10.1
click at [850, 310] on button "Description" at bounding box center [909, 311] width 333 height 13
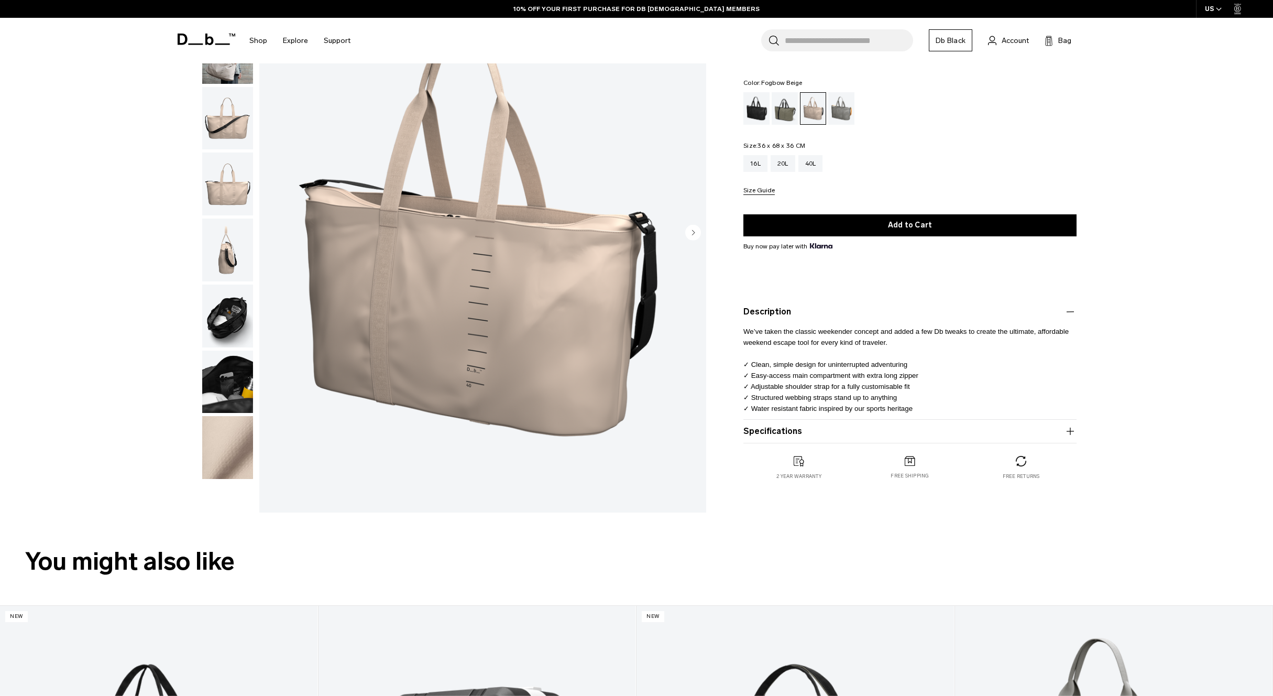
scroll to position [125, 0]
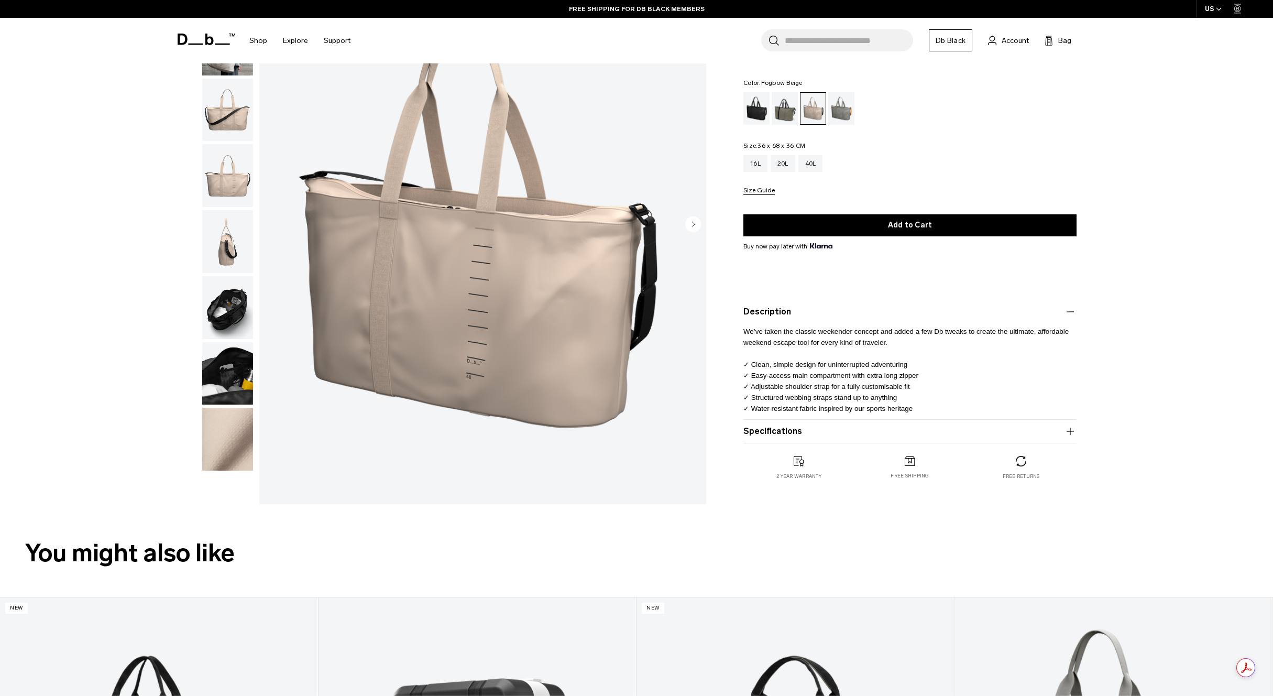
click at [887, 434] on button "Specifications" at bounding box center [909, 431] width 333 height 13
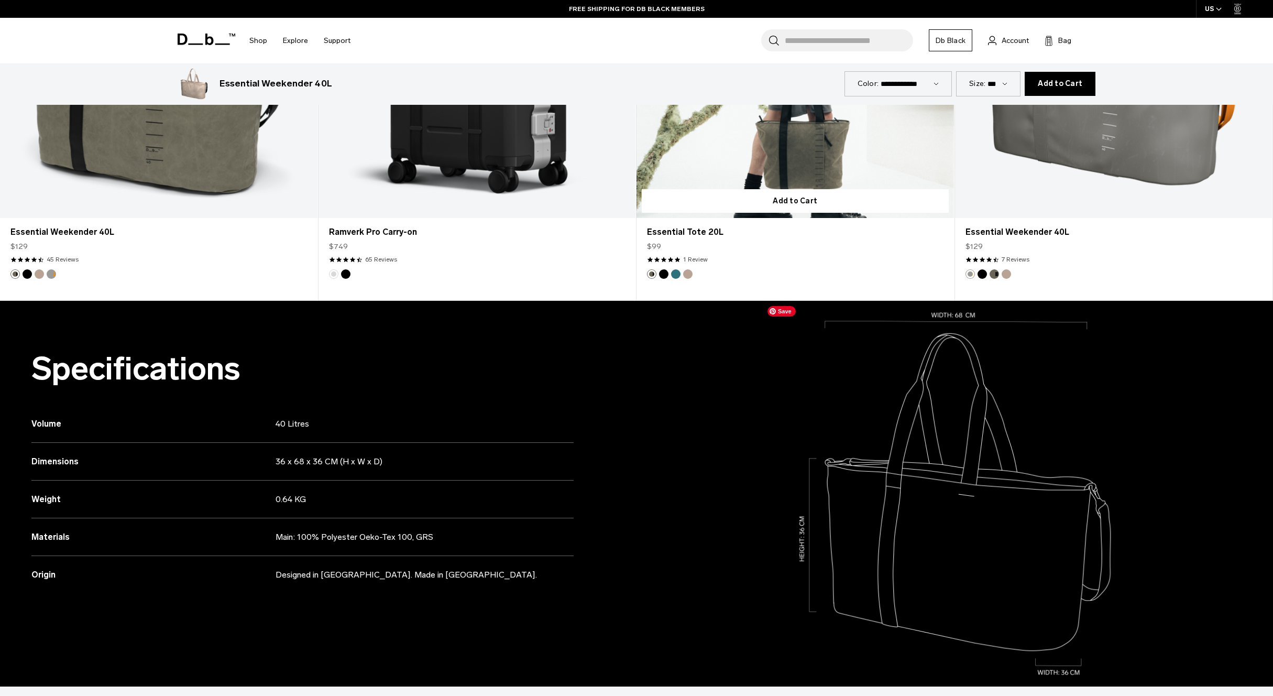
scroll to position [942, 0]
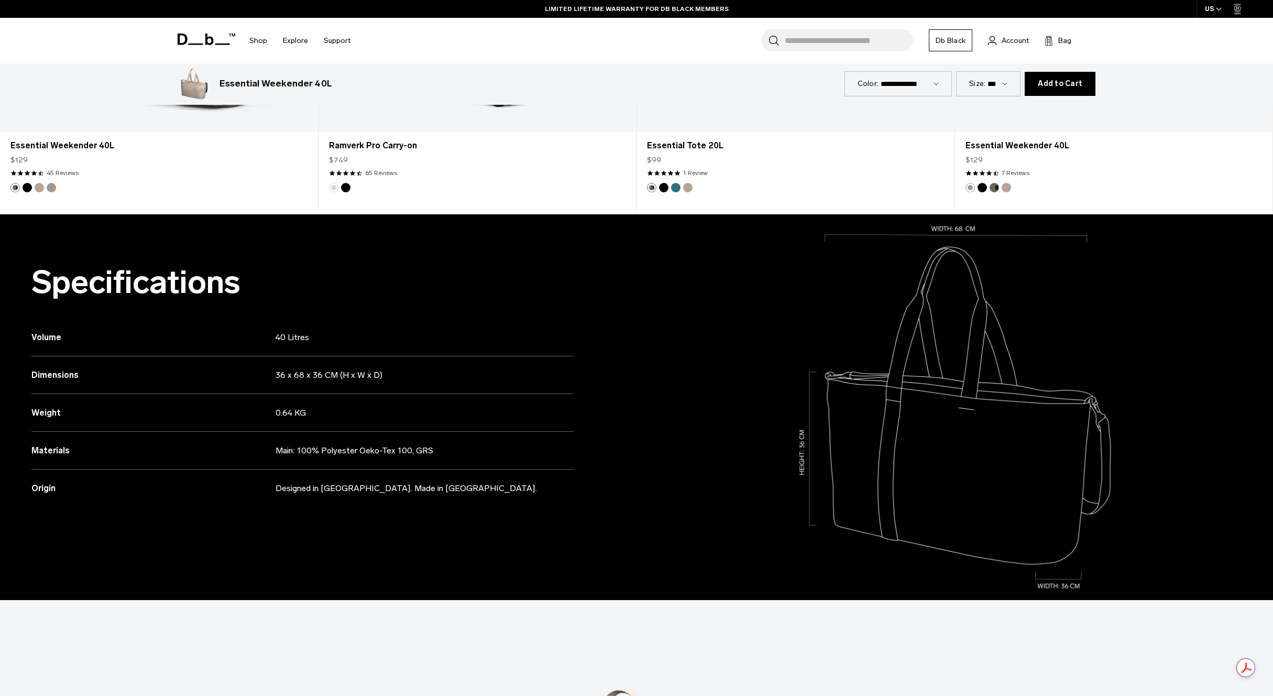
drag, startPoint x: 298, startPoint y: 451, endPoint x: 428, endPoint y: 452, distance: 129.9
click at [428, 452] on p "Main: 100% Polyester Oeko-Tex 100, GRS" at bounding box center [411, 450] width 271 height 13
copy p "100% Polyester Oeko-Tex 100, GRS"
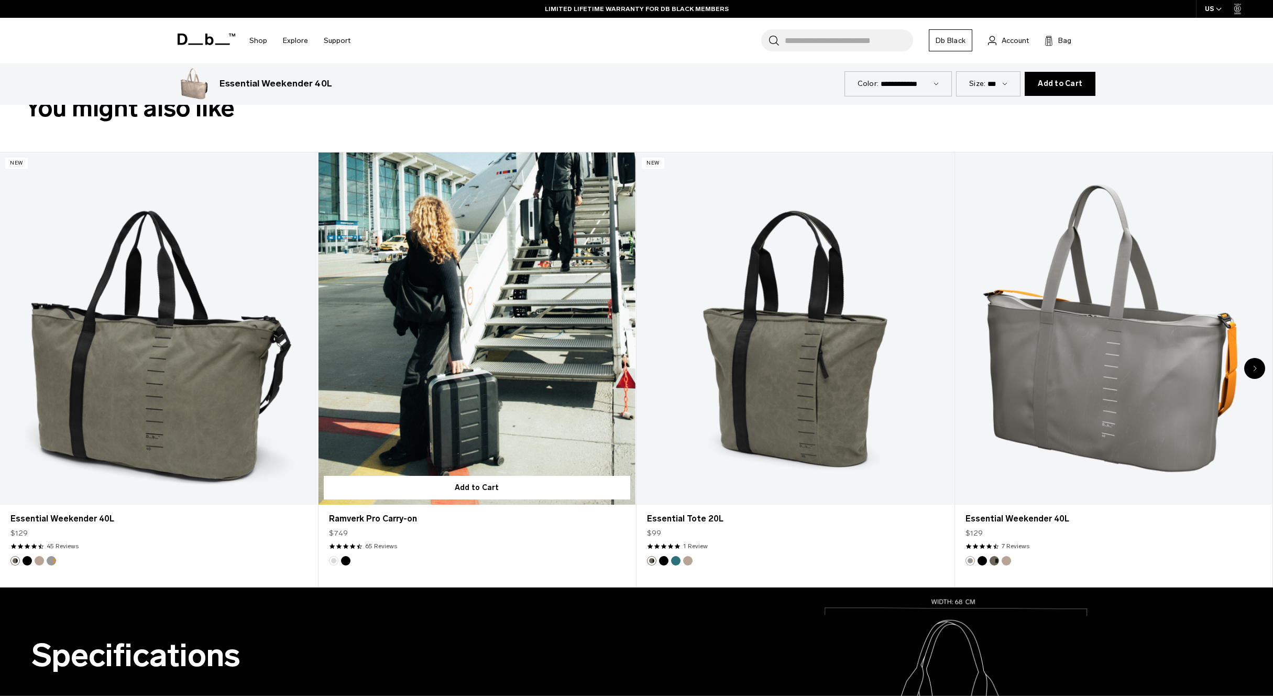
scroll to position [0, 0]
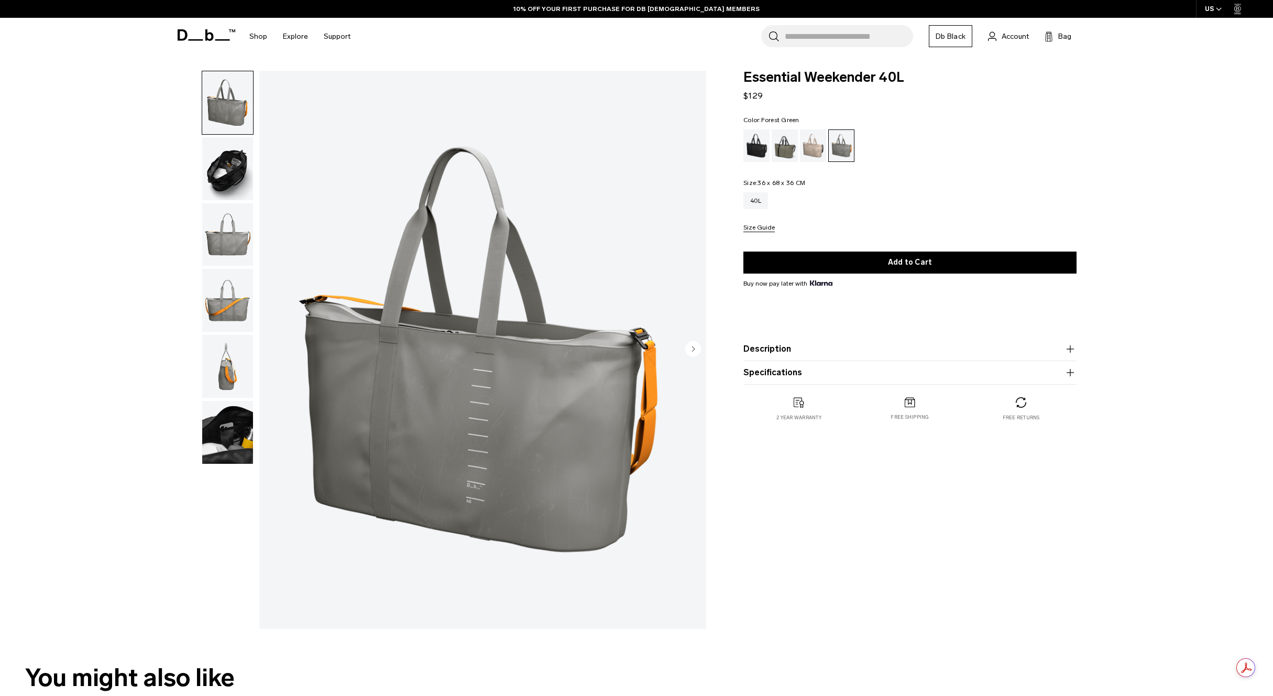
click at [782, 147] on div "Forest Green" at bounding box center [785, 145] width 27 height 32
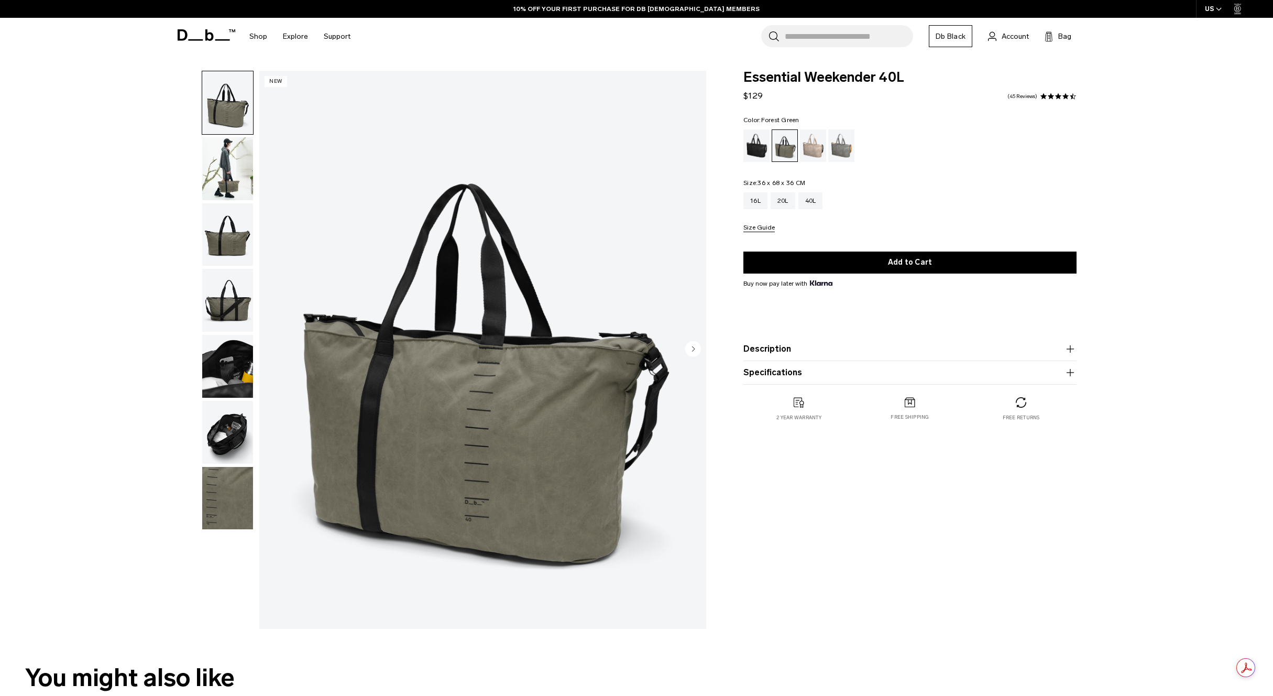
click at [254, 357] on div "01 / 07 New" at bounding box center [438, 352] width 547 height 563
click at [231, 358] on img "button" at bounding box center [227, 366] width 51 height 63
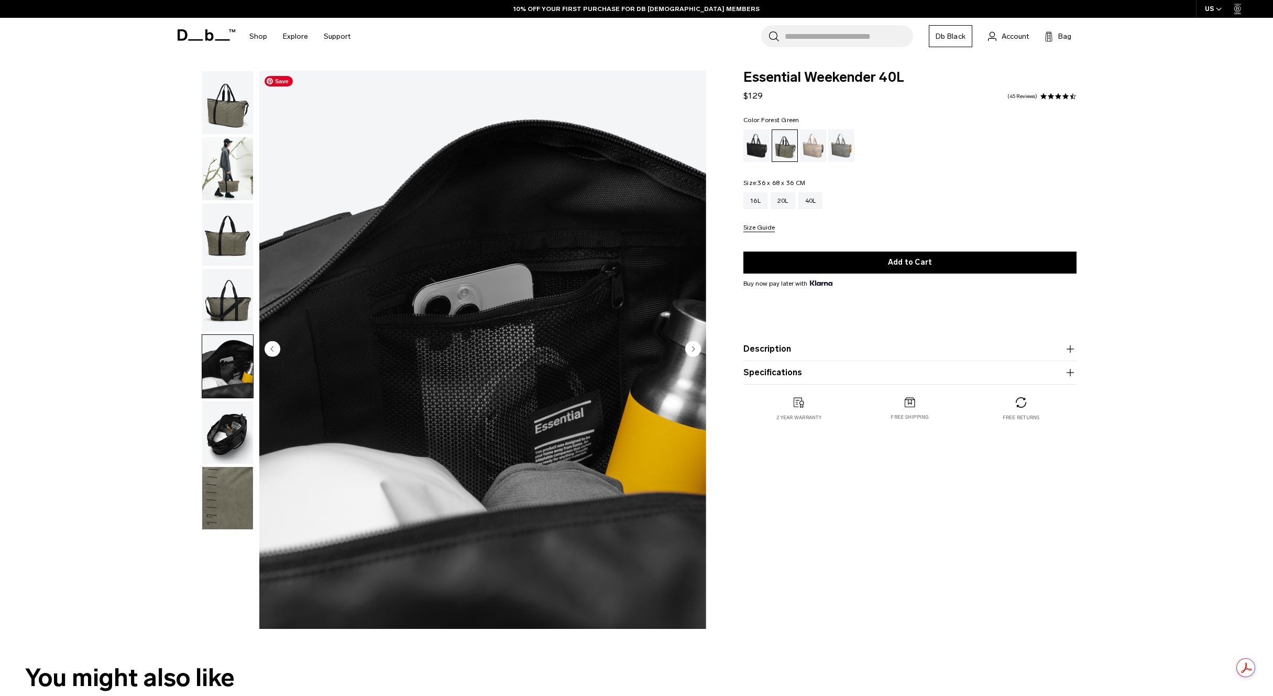
click at [580, 382] on img "5 / 7" at bounding box center [482, 350] width 447 height 558
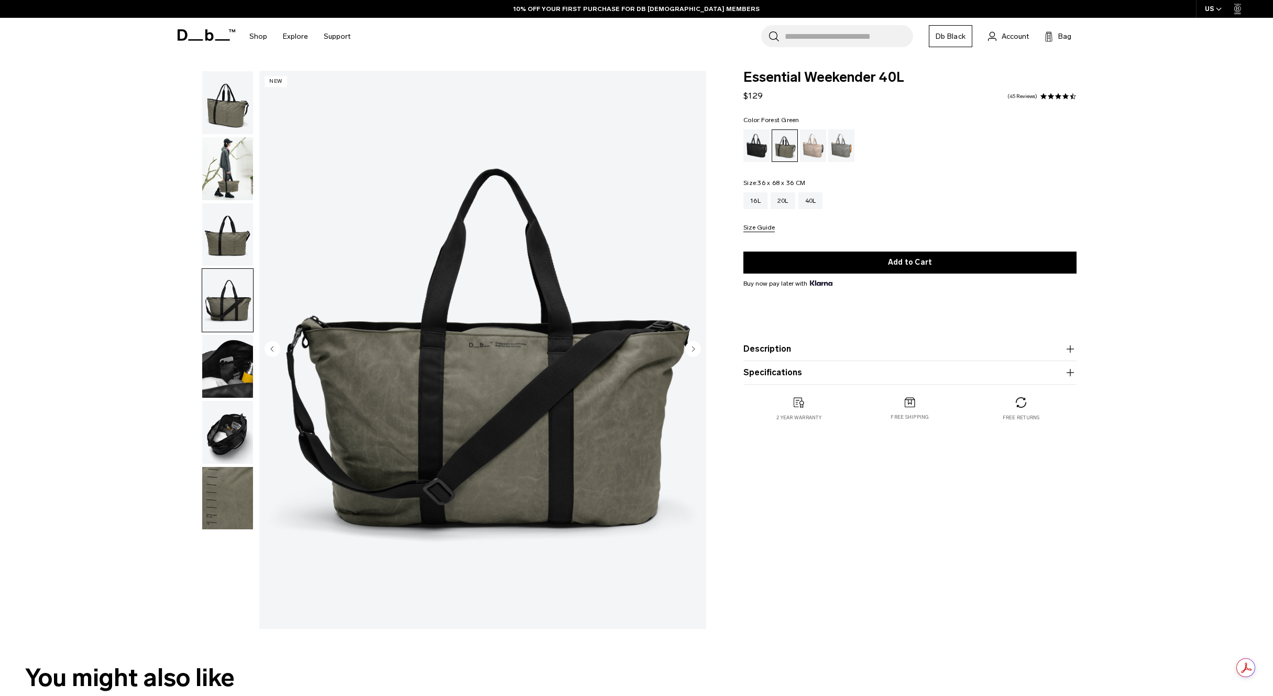
drag, startPoint x: 232, startPoint y: 352, endPoint x: 263, endPoint y: 344, distance: 32.5
click at [232, 353] on img "button" at bounding box center [227, 366] width 51 height 63
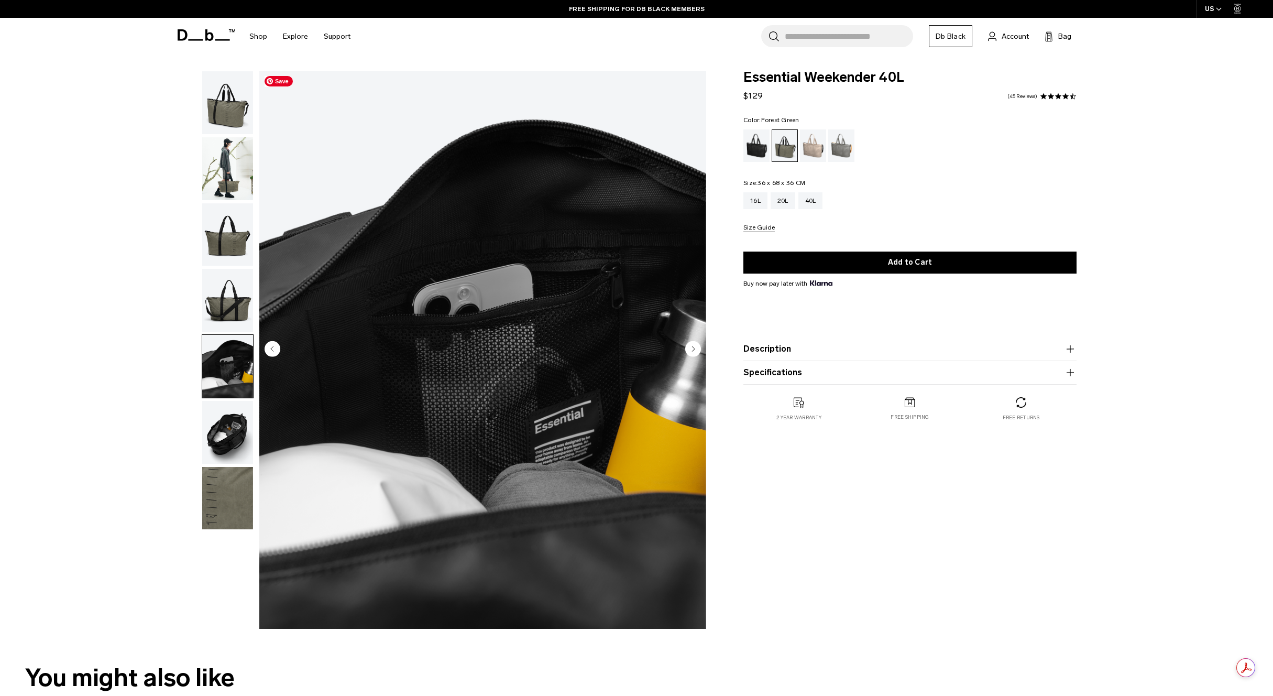
click at [484, 357] on img "5 / 7" at bounding box center [482, 350] width 447 height 558
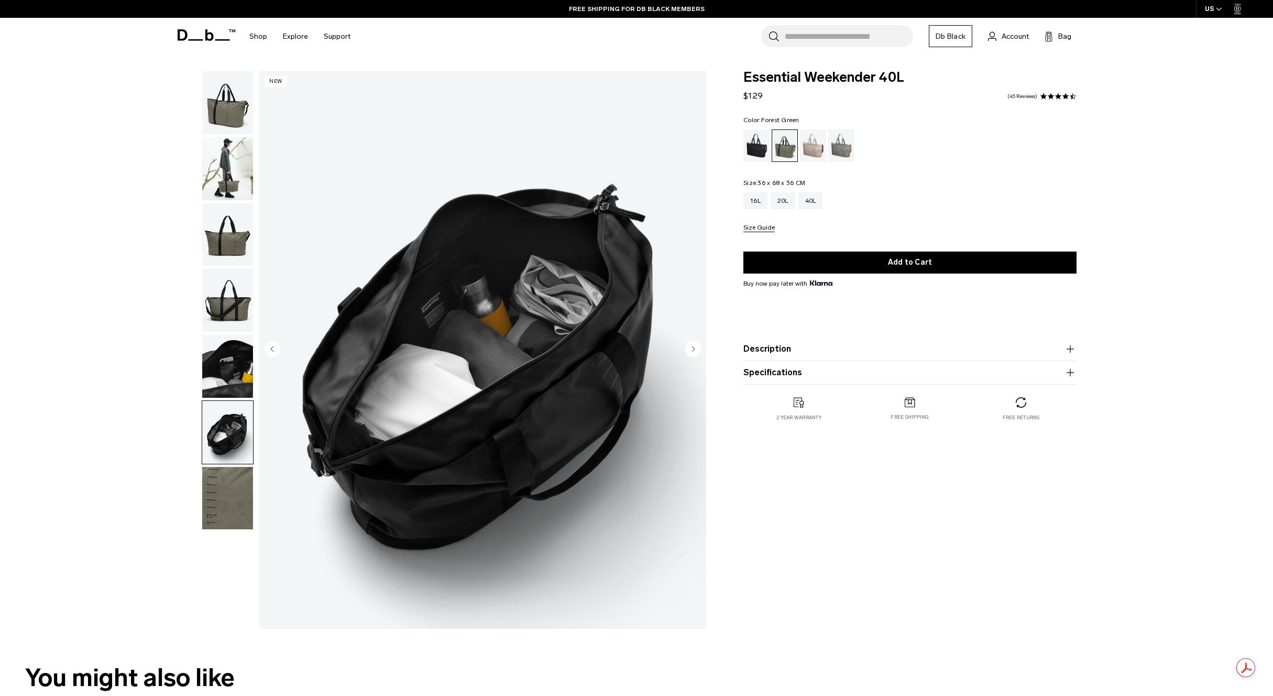
click at [220, 426] on img "button" at bounding box center [227, 432] width 51 height 63
click at [236, 369] on img "button" at bounding box center [227, 366] width 51 height 63
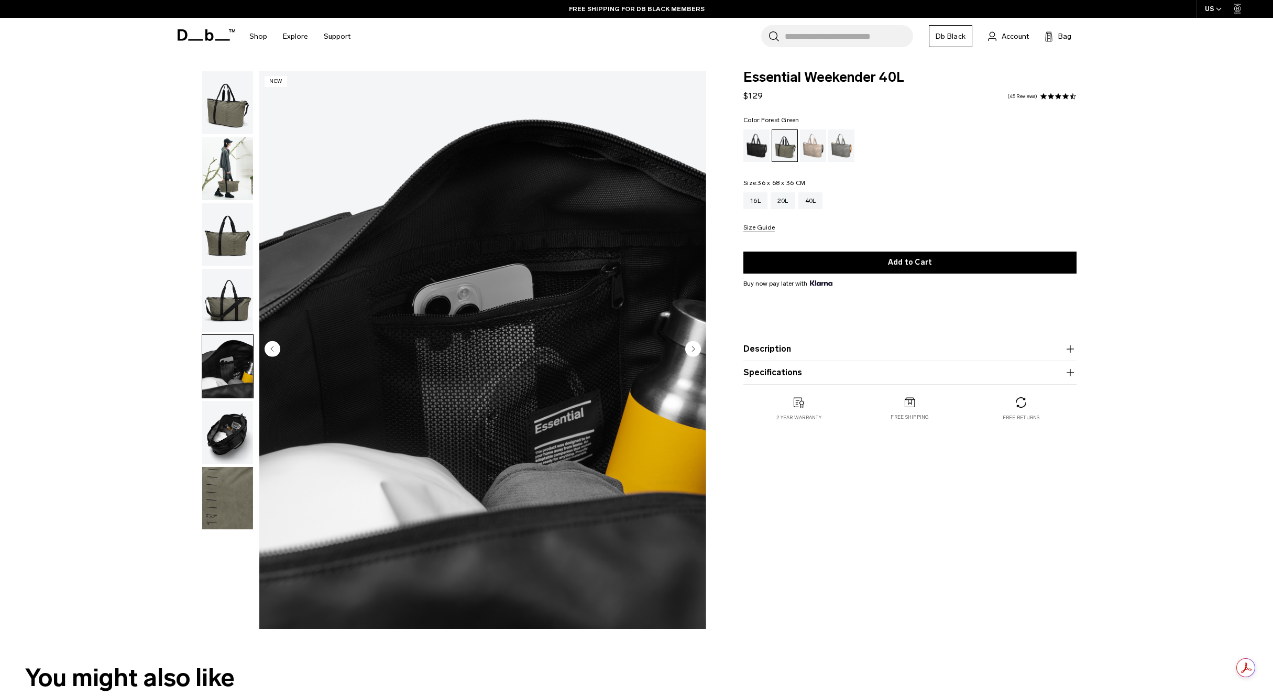
click at [228, 423] on img "button" at bounding box center [227, 432] width 51 height 63
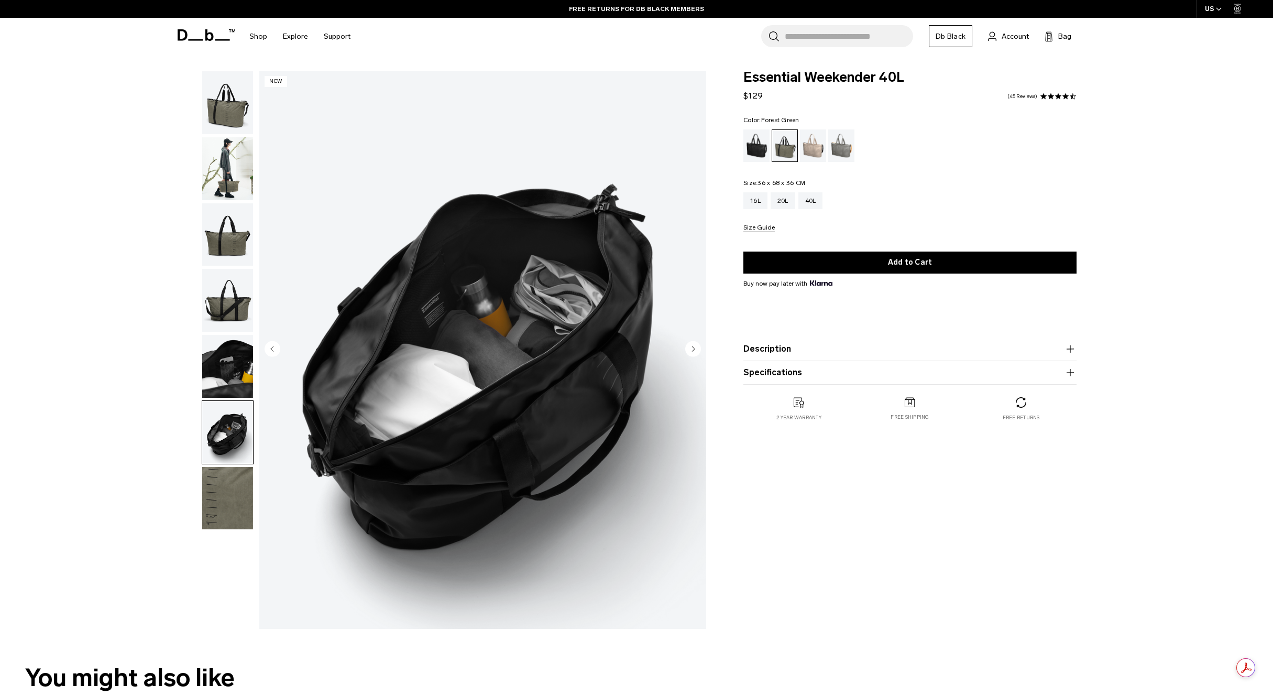
click at [233, 113] on img "button" at bounding box center [227, 102] width 51 height 63
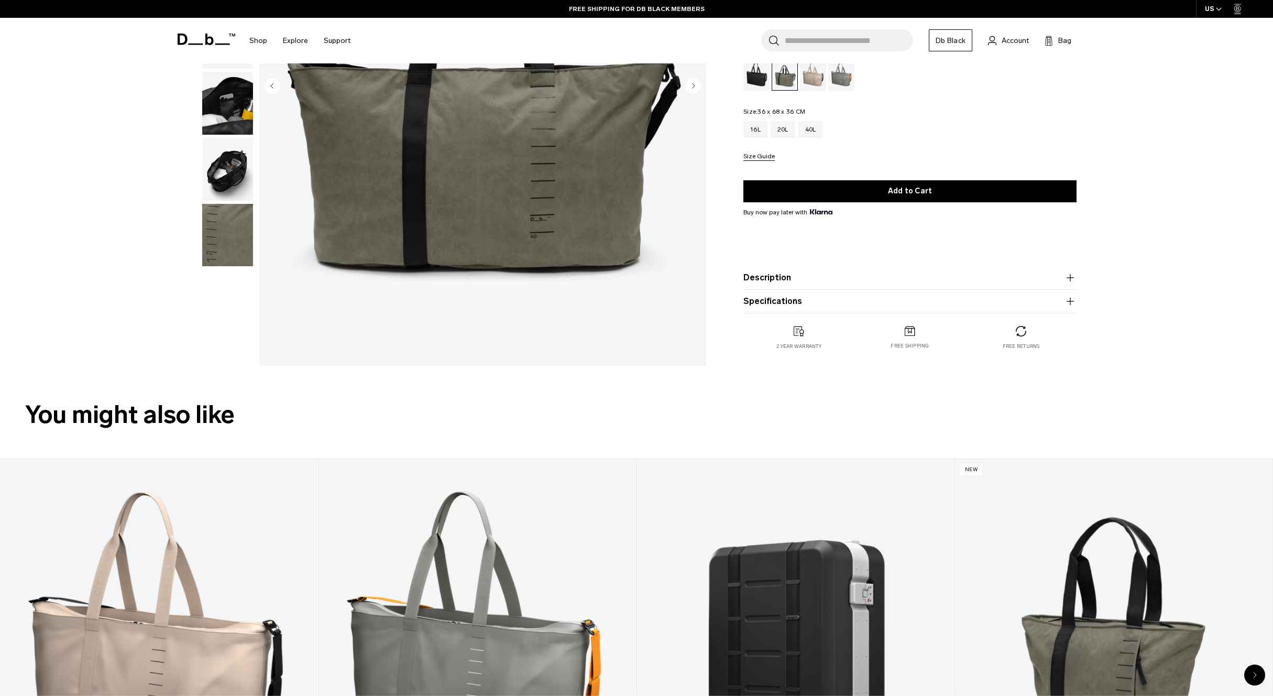
scroll to position [268, 0]
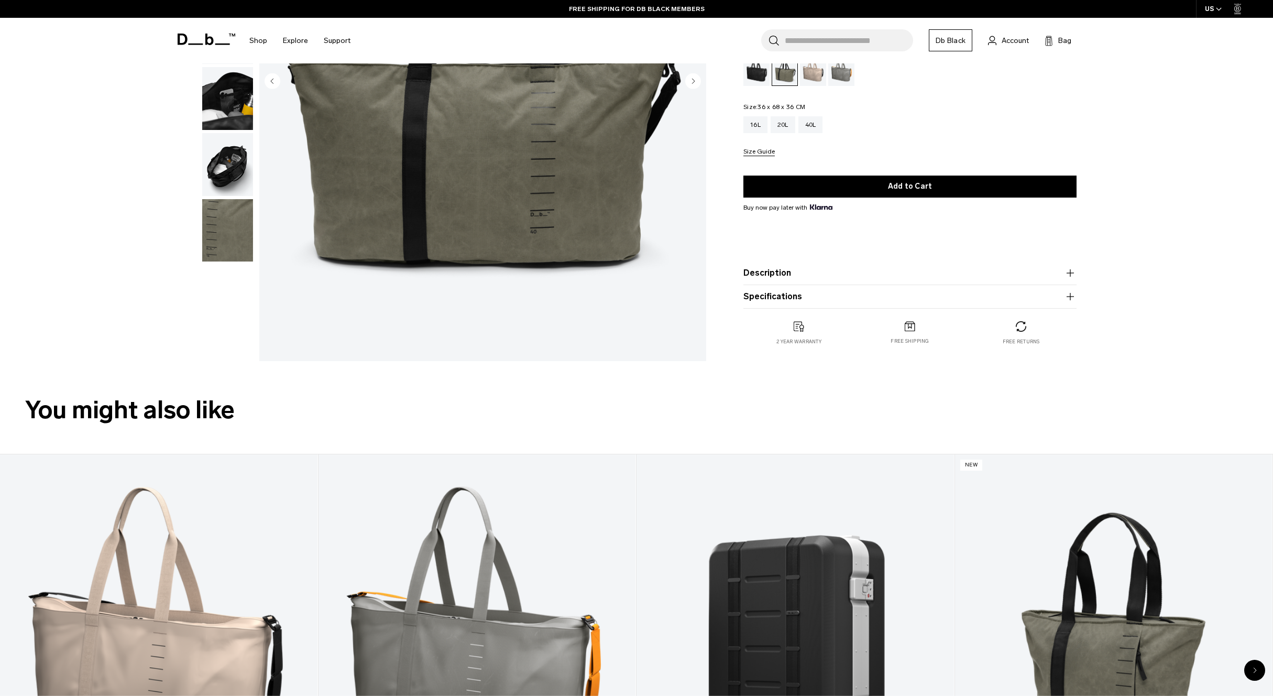
click at [238, 238] on img "button" at bounding box center [227, 230] width 51 height 63
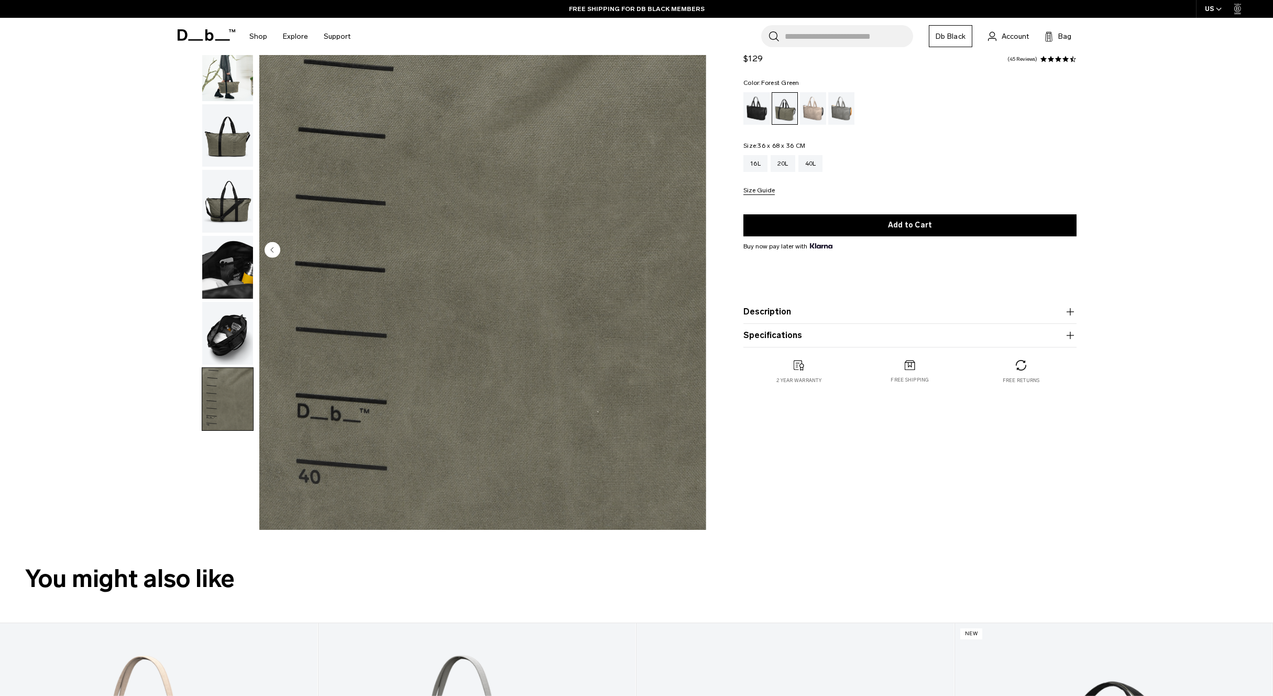
scroll to position [68, 0]
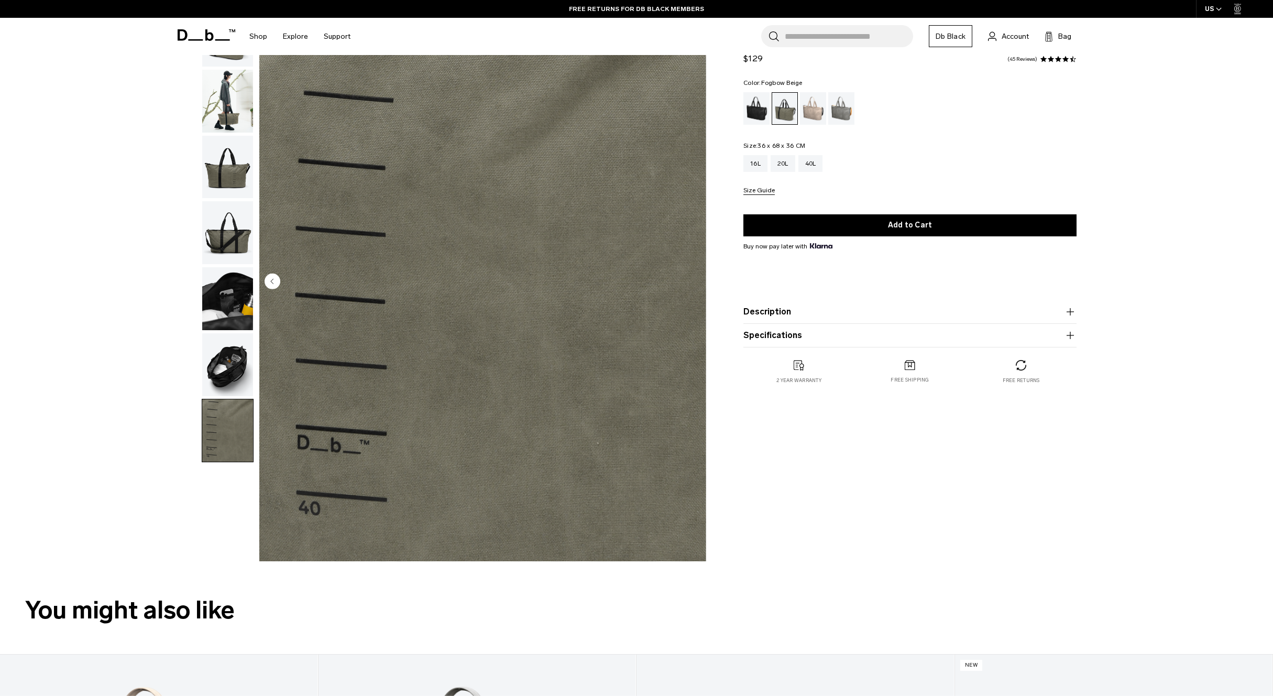
click at [809, 112] on div "Fogbow Beige" at bounding box center [813, 108] width 27 height 32
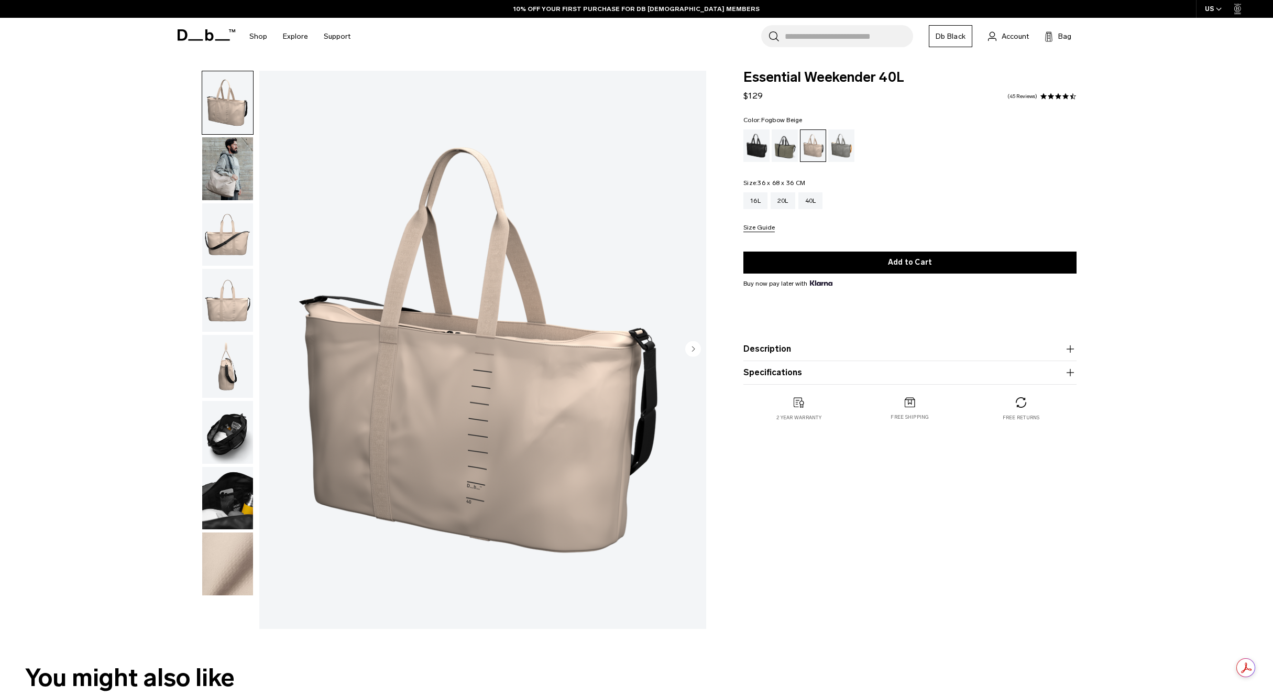
click at [217, 552] on img "button" at bounding box center [227, 563] width 51 height 63
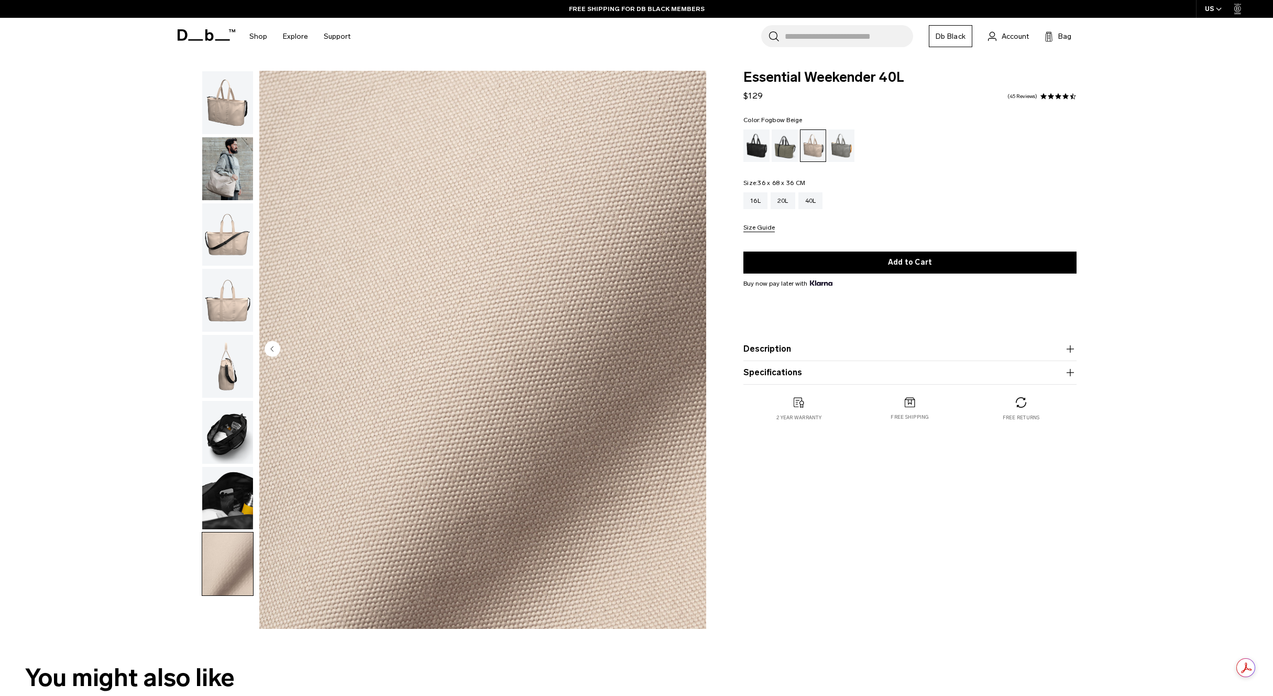
click at [237, 381] on img "button" at bounding box center [227, 366] width 51 height 63
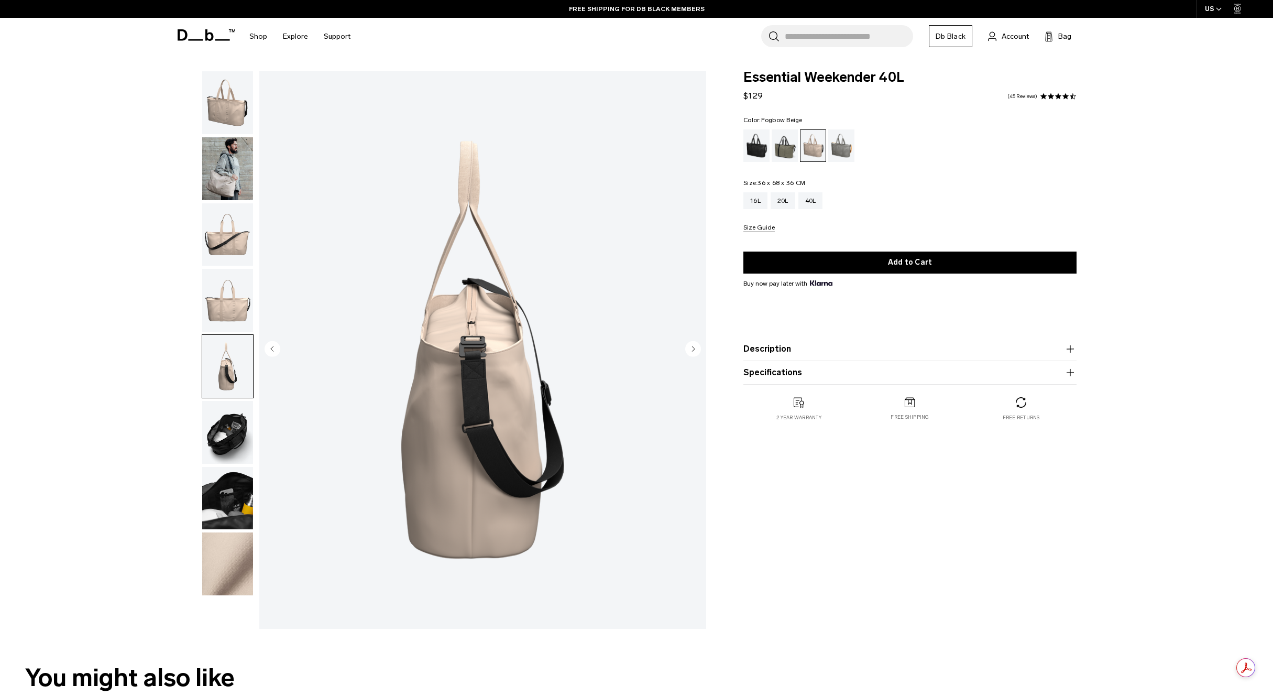
click at [238, 304] on img "button" at bounding box center [227, 300] width 51 height 63
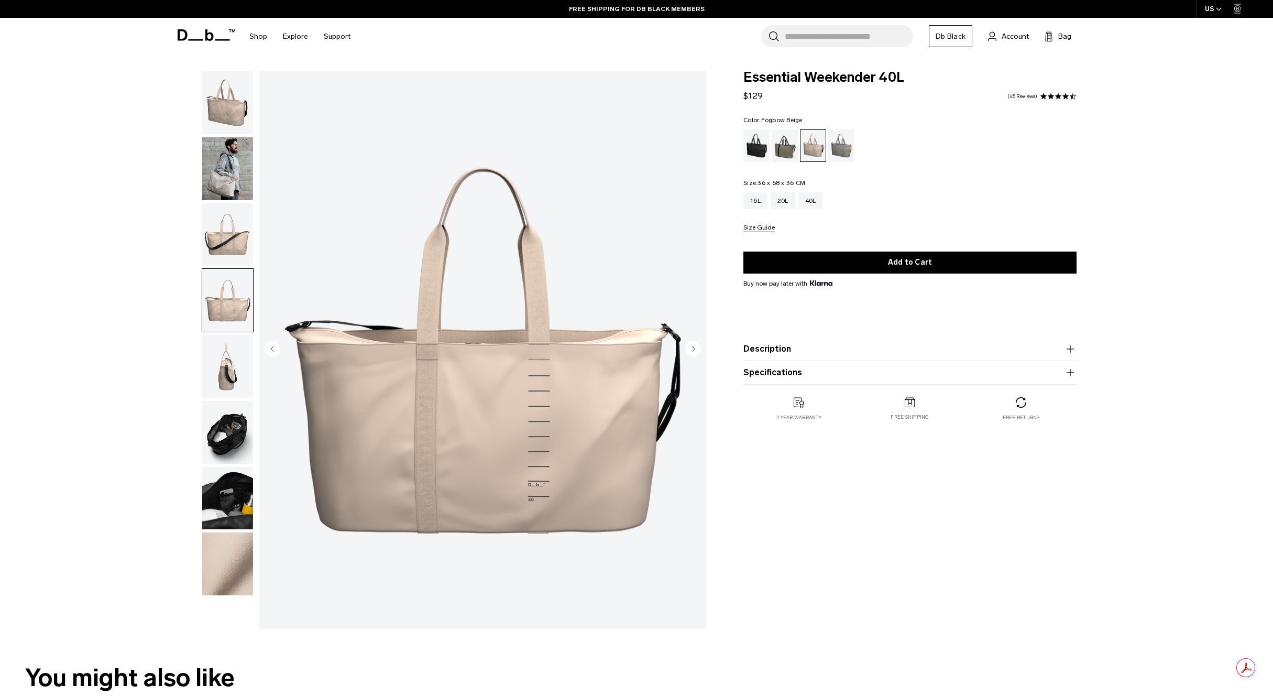
click at [234, 248] on img "button" at bounding box center [227, 234] width 51 height 63
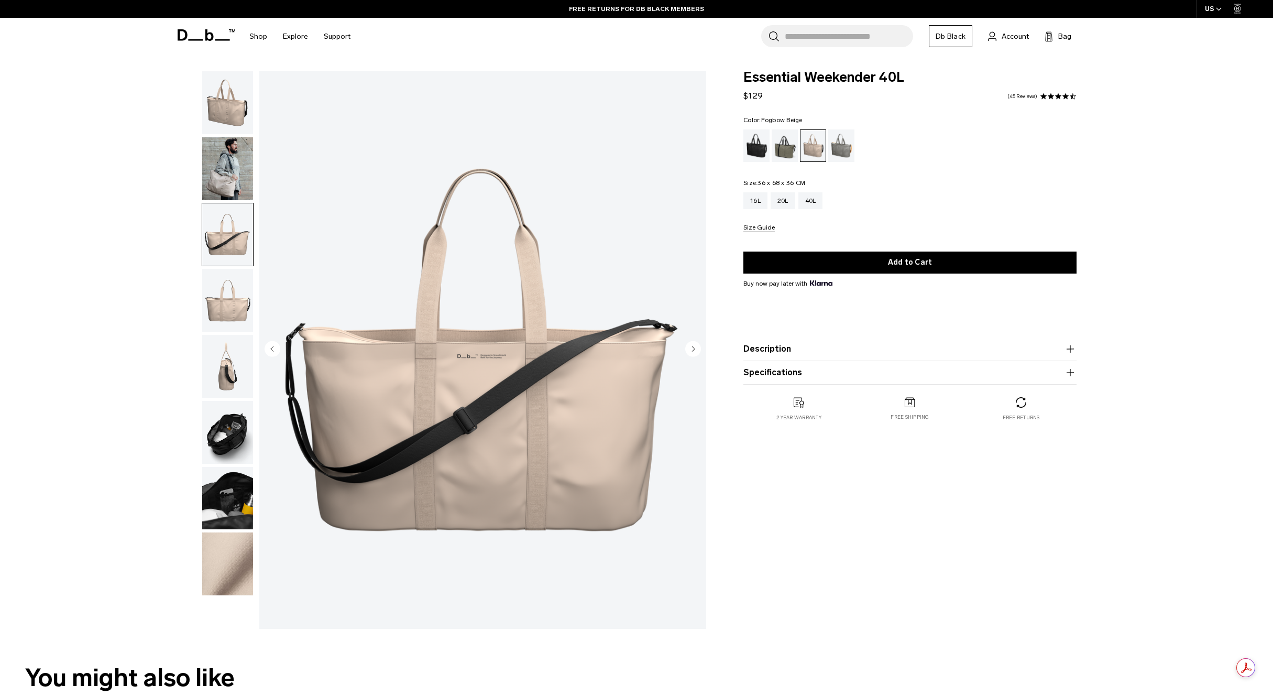
click at [235, 186] on img "button" at bounding box center [227, 168] width 51 height 63
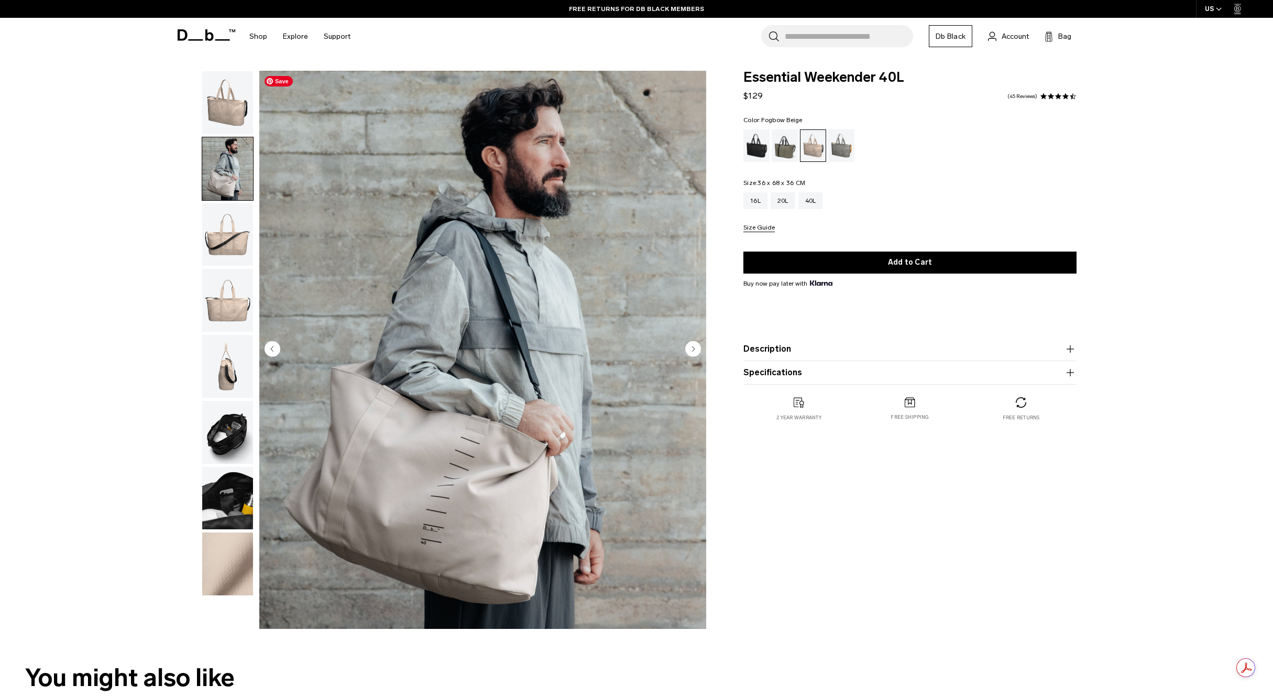
click at [463, 514] on img "2 / 8" at bounding box center [482, 350] width 447 height 558
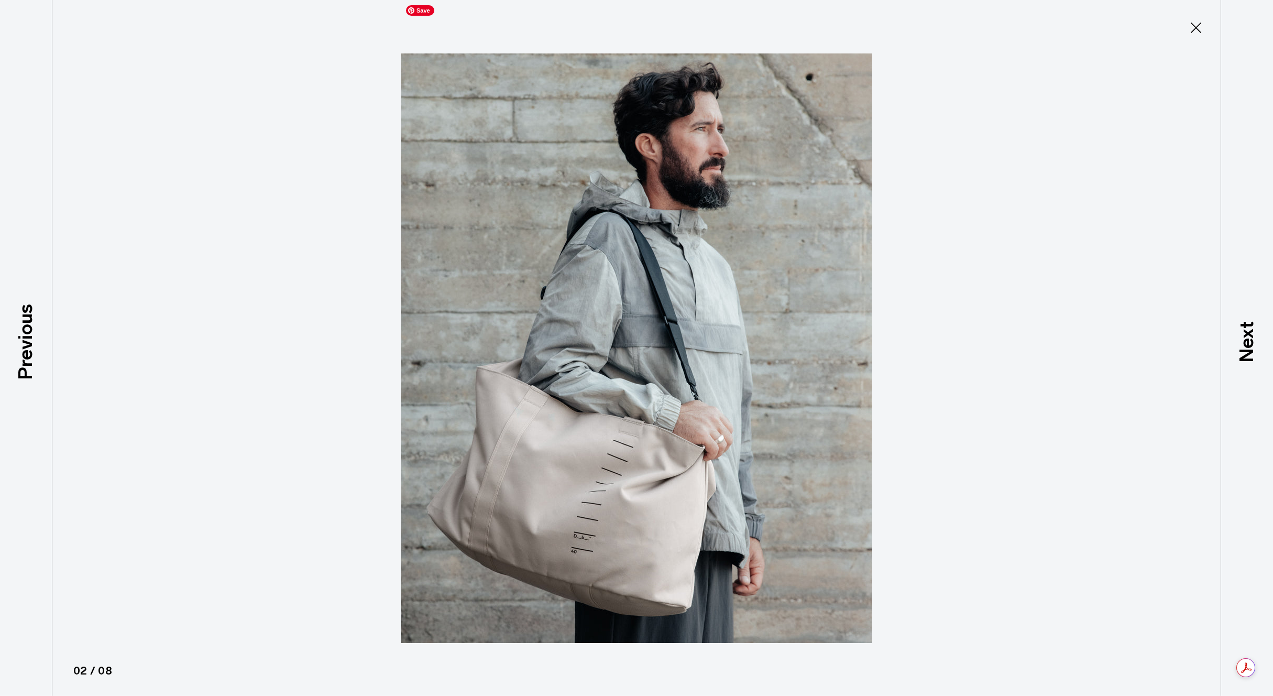
type button "Close"
click at [1196, 26] on icon at bounding box center [1195, 27] width 17 height 17
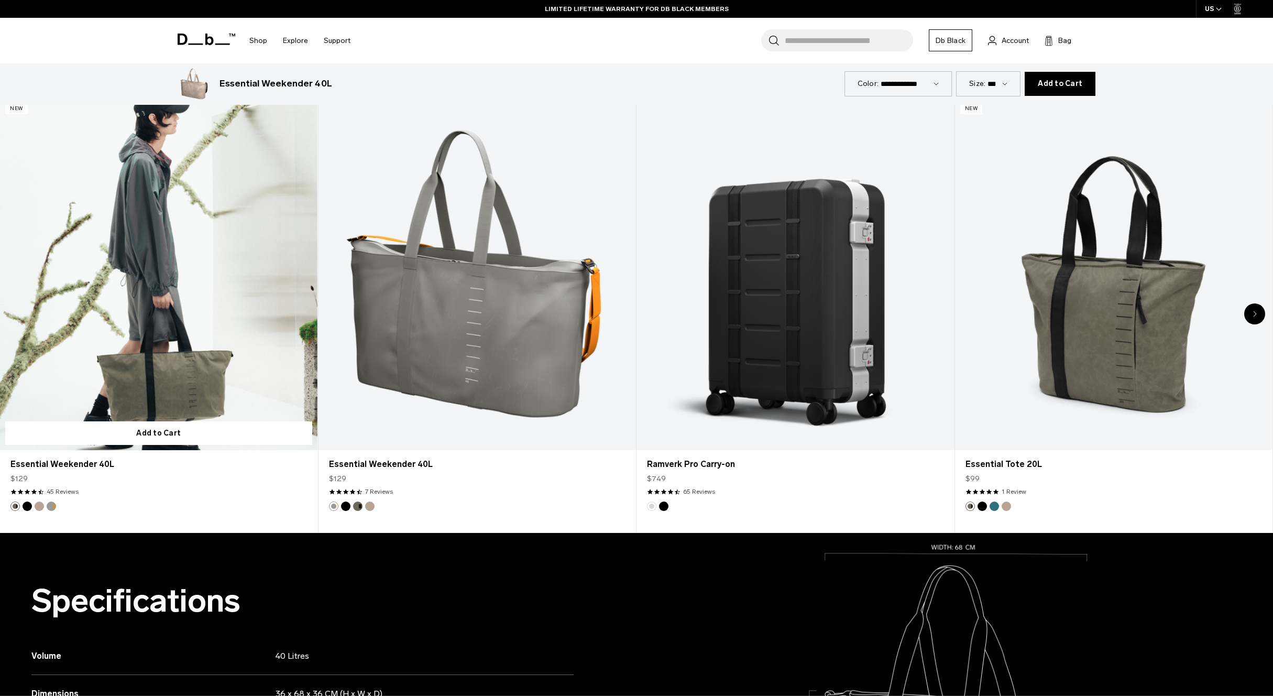
scroll to position [735, 0]
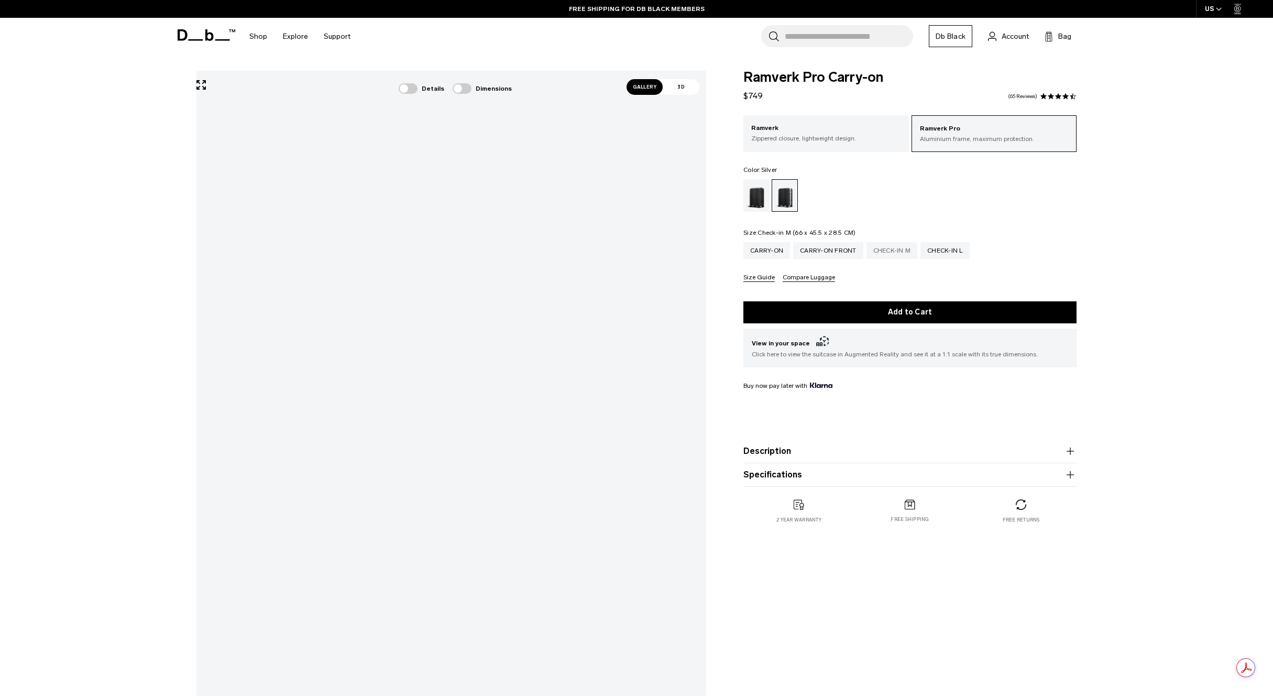
click at [901, 248] on div "Check-in M" at bounding box center [891, 250] width 51 height 17
click at [952, 248] on div "Check-in L" at bounding box center [944, 250] width 49 height 17
click at [768, 251] on div "Carry-on" at bounding box center [766, 250] width 47 height 17
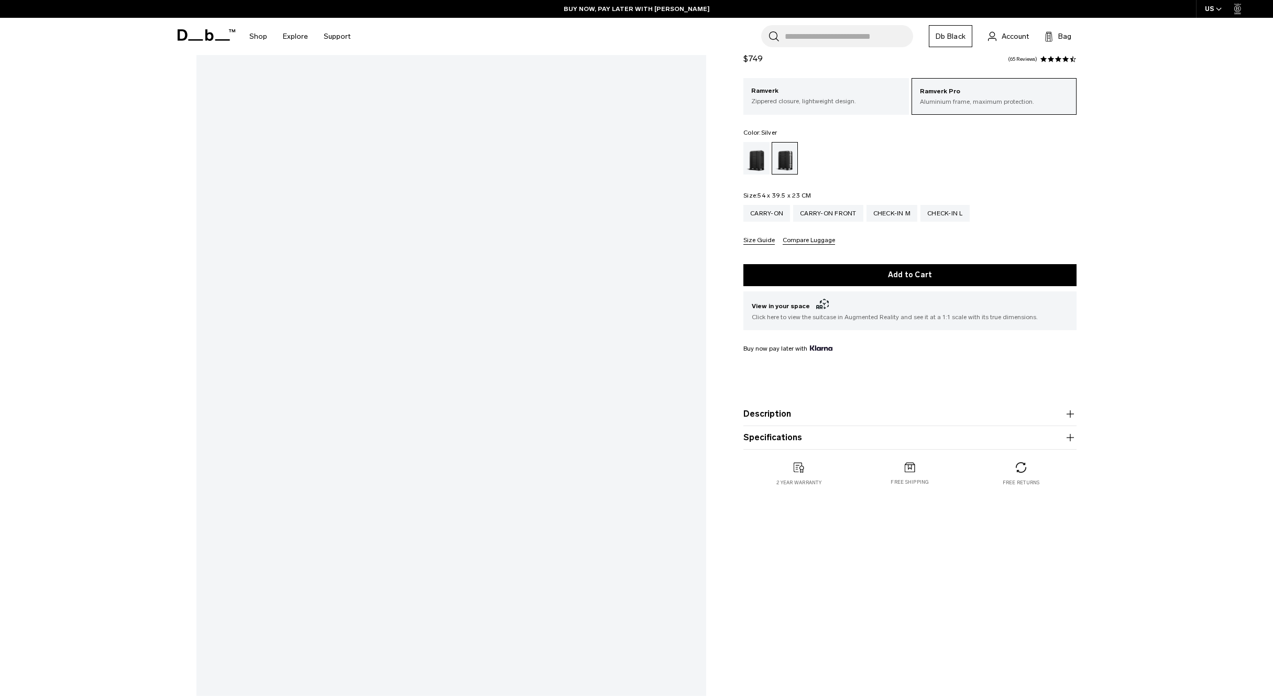
scroll to position [41, 0]
click at [885, 218] on div "Check-in M" at bounding box center [891, 213] width 51 height 17
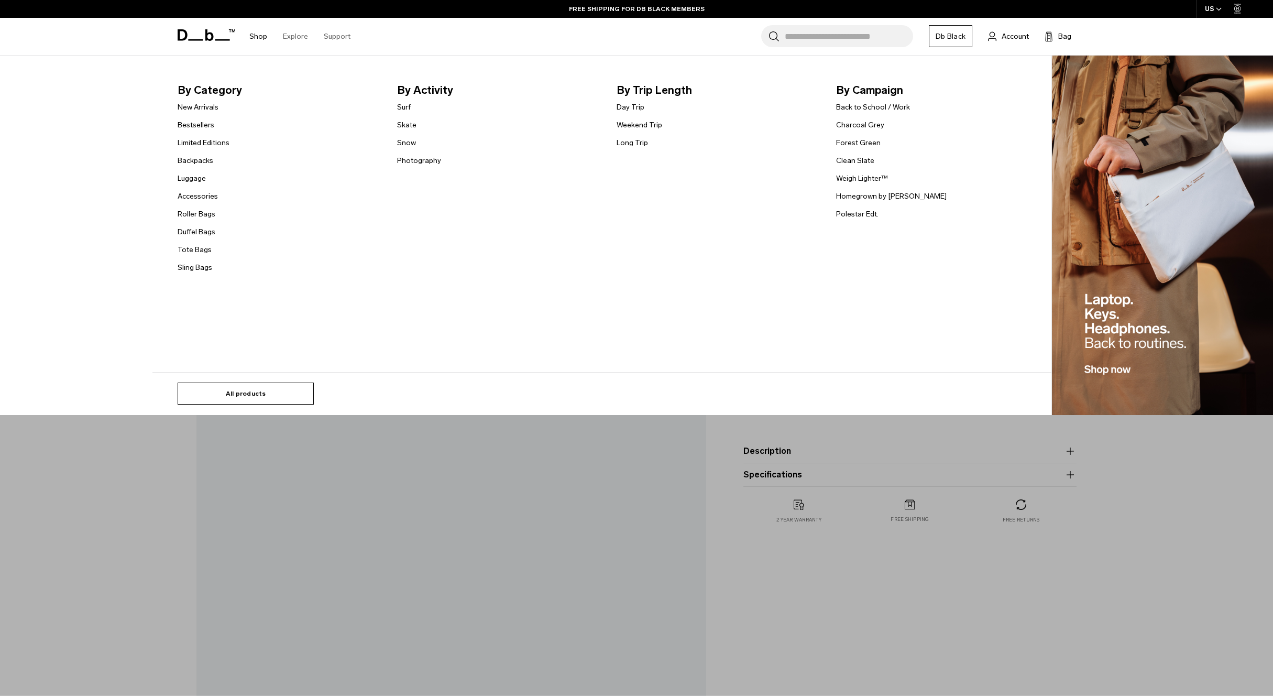
click at [255, 393] on link "All products" at bounding box center [246, 393] width 136 height 22
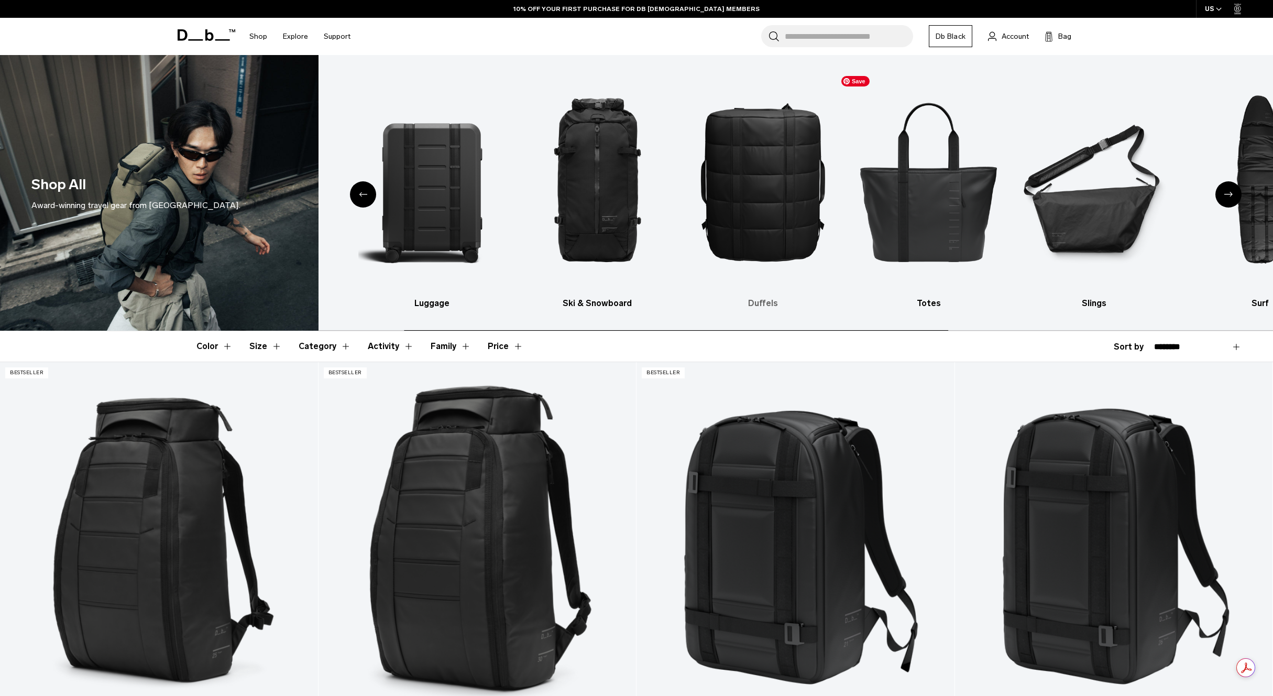
click at [689, 207] on img "4 / 10" at bounding box center [762, 181] width 147 height 221
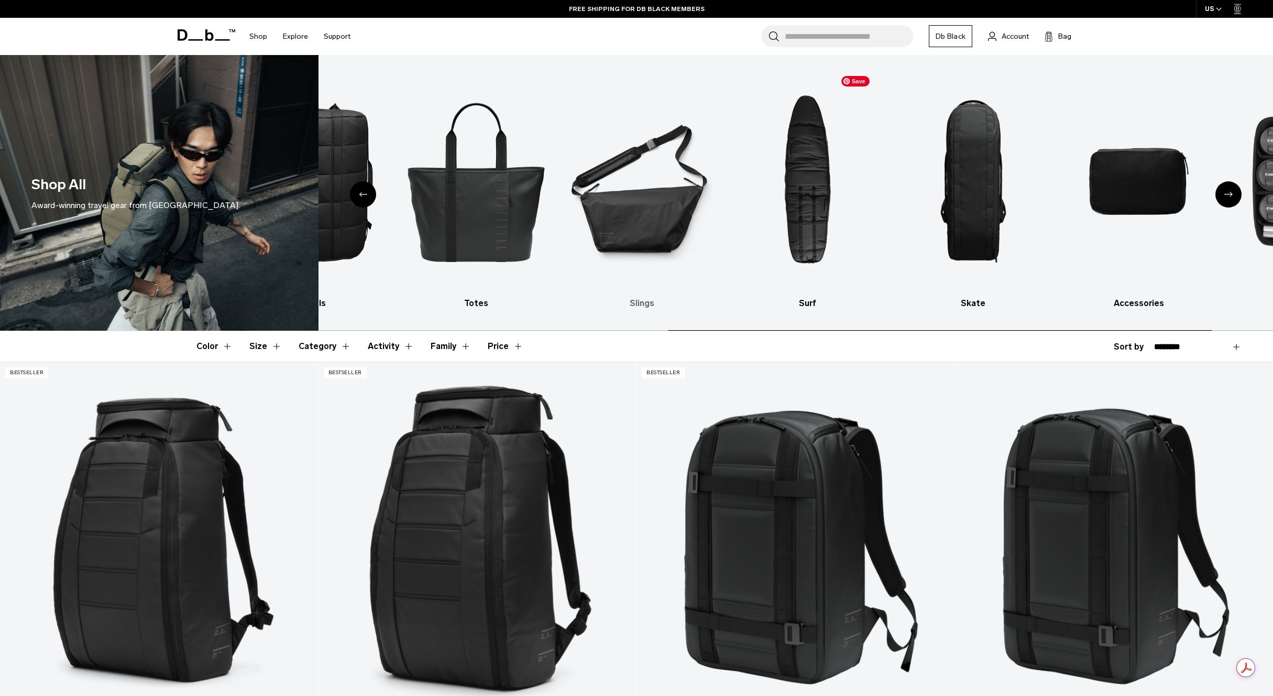
click at [667, 218] on img "6 / 10" at bounding box center [641, 181] width 147 height 221
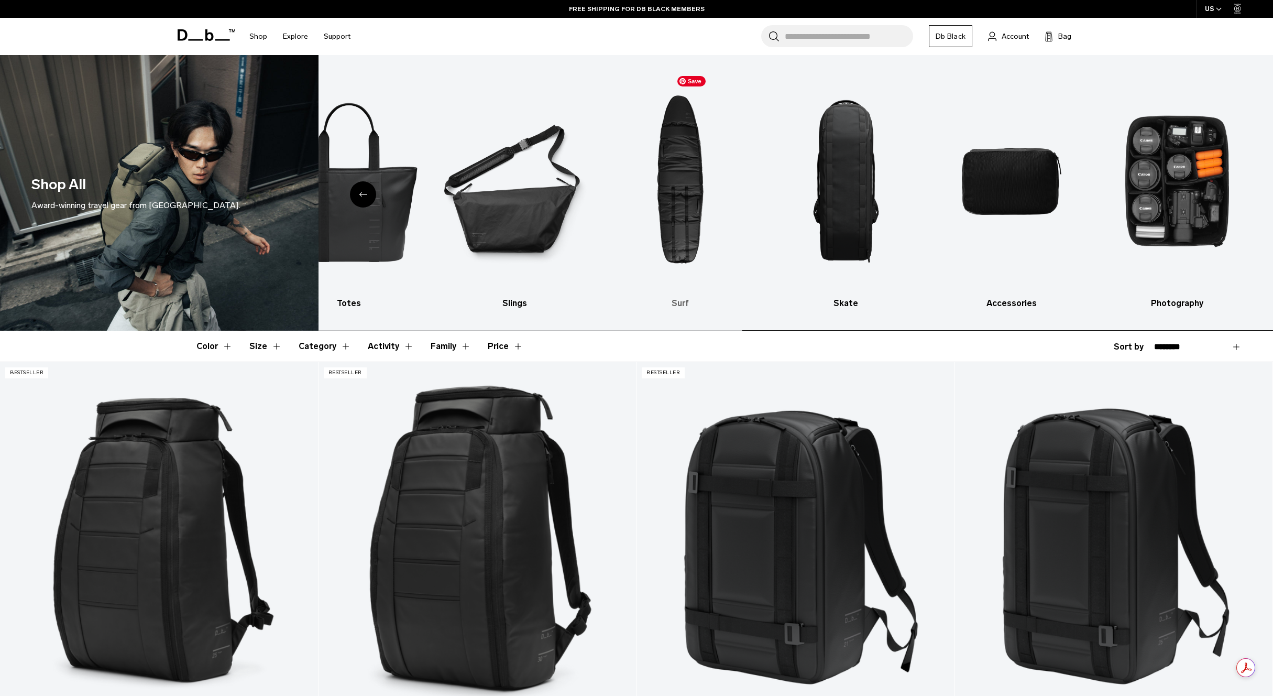
click at [644, 211] on img "7 / 10" at bounding box center [680, 181] width 147 height 221
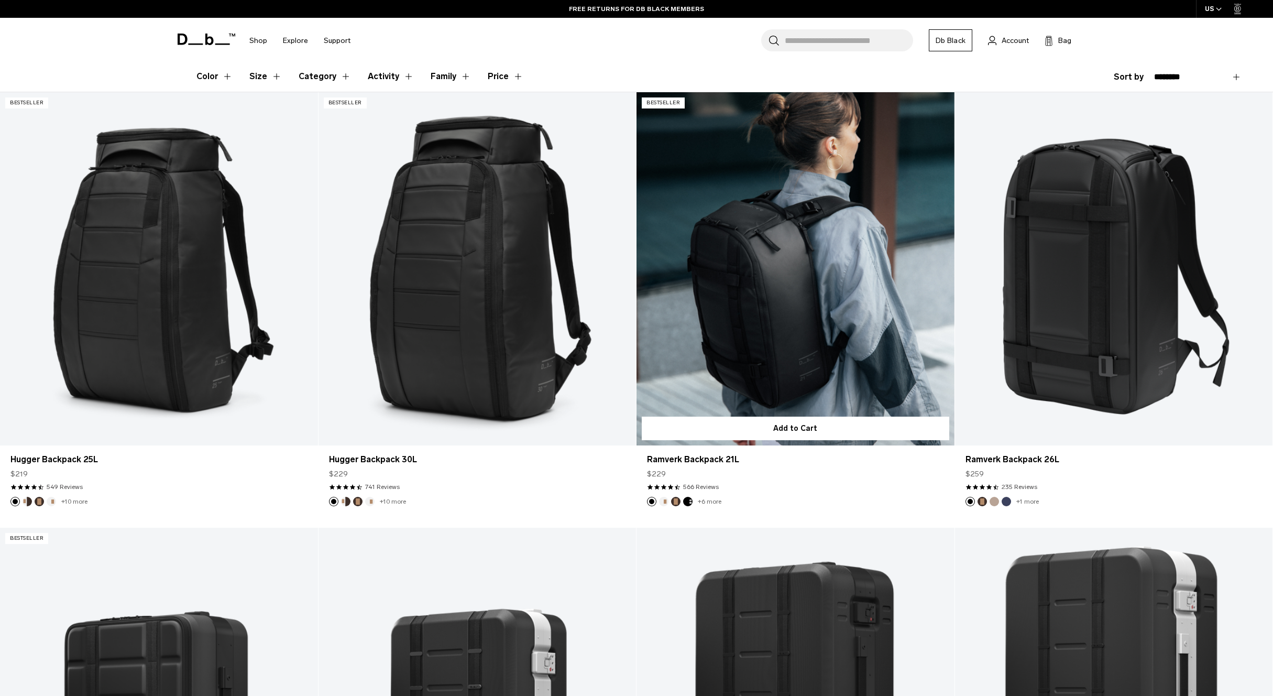
scroll to position [272, 0]
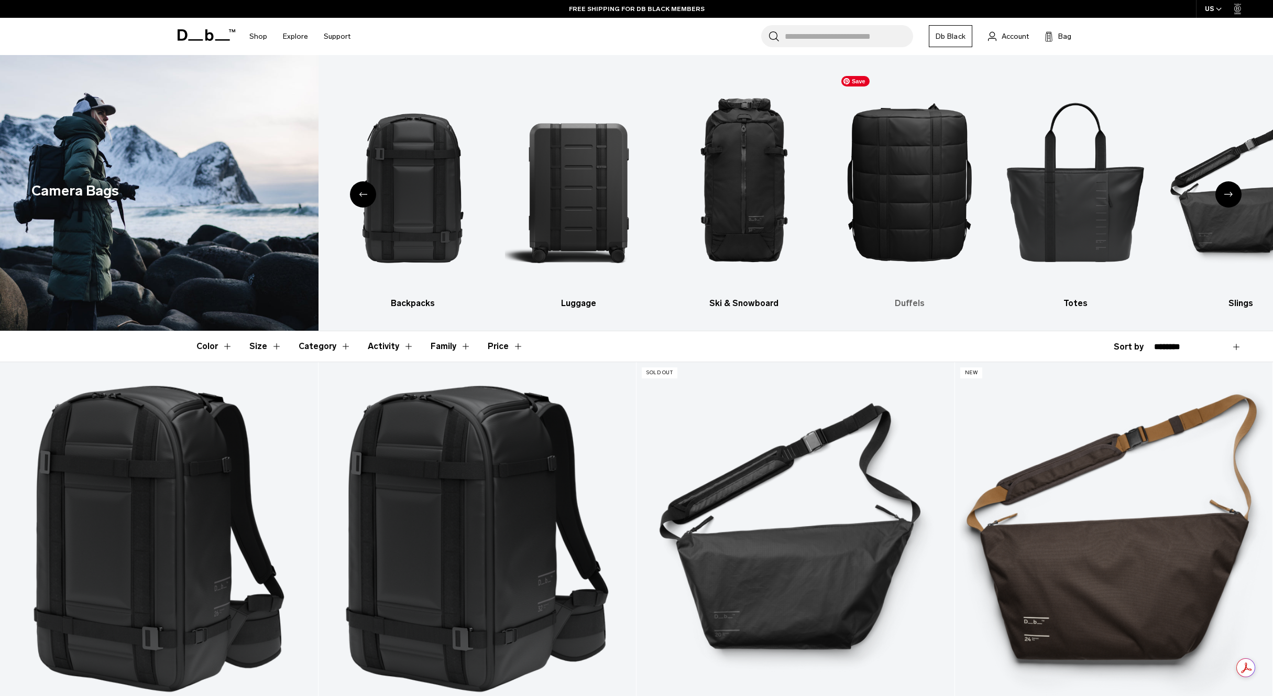
click at [910, 186] on img "5 / 10" at bounding box center [909, 181] width 147 height 221
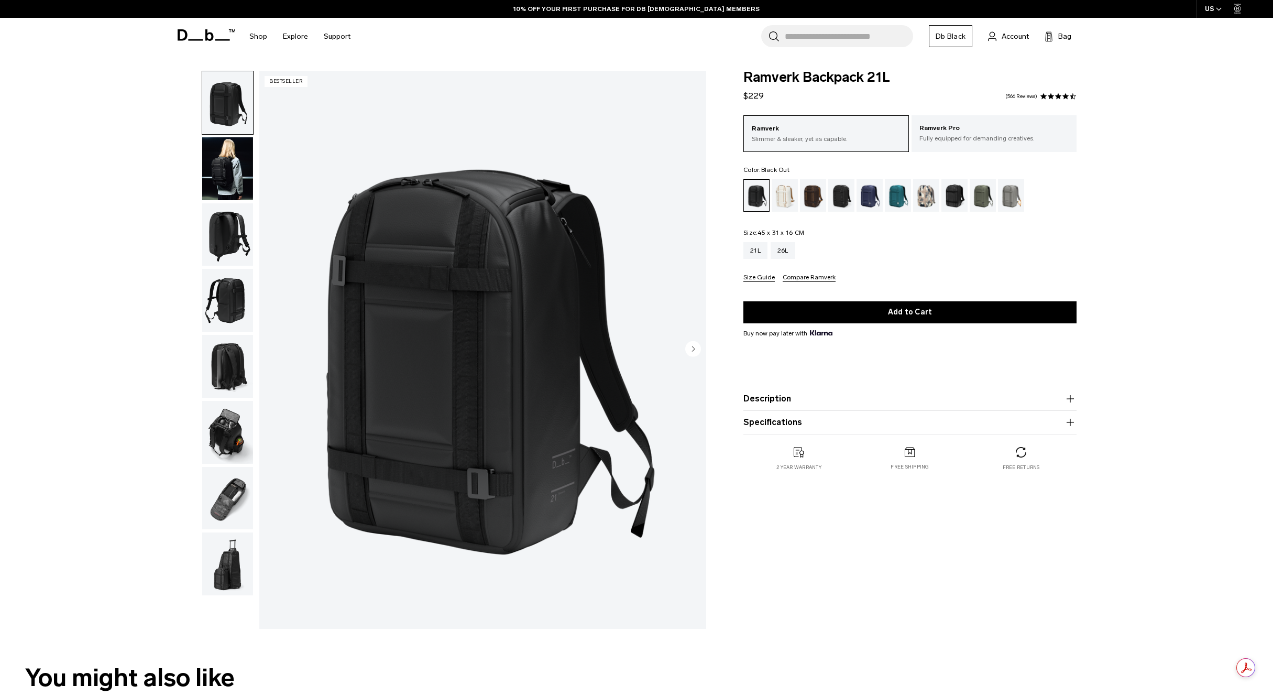
click at [235, 159] on img "button" at bounding box center [227, 168] width 51 height 63
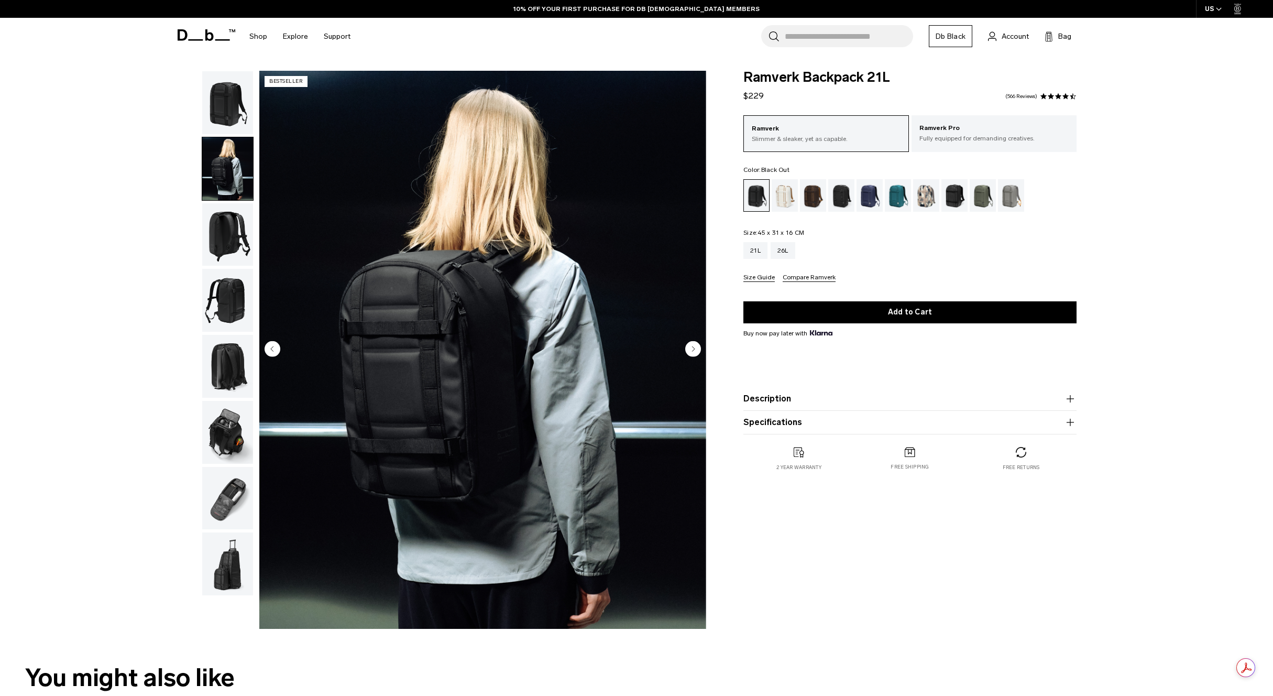
click at [241, 126] on img "button" at bounding box center [227, 102] width 51 height 63
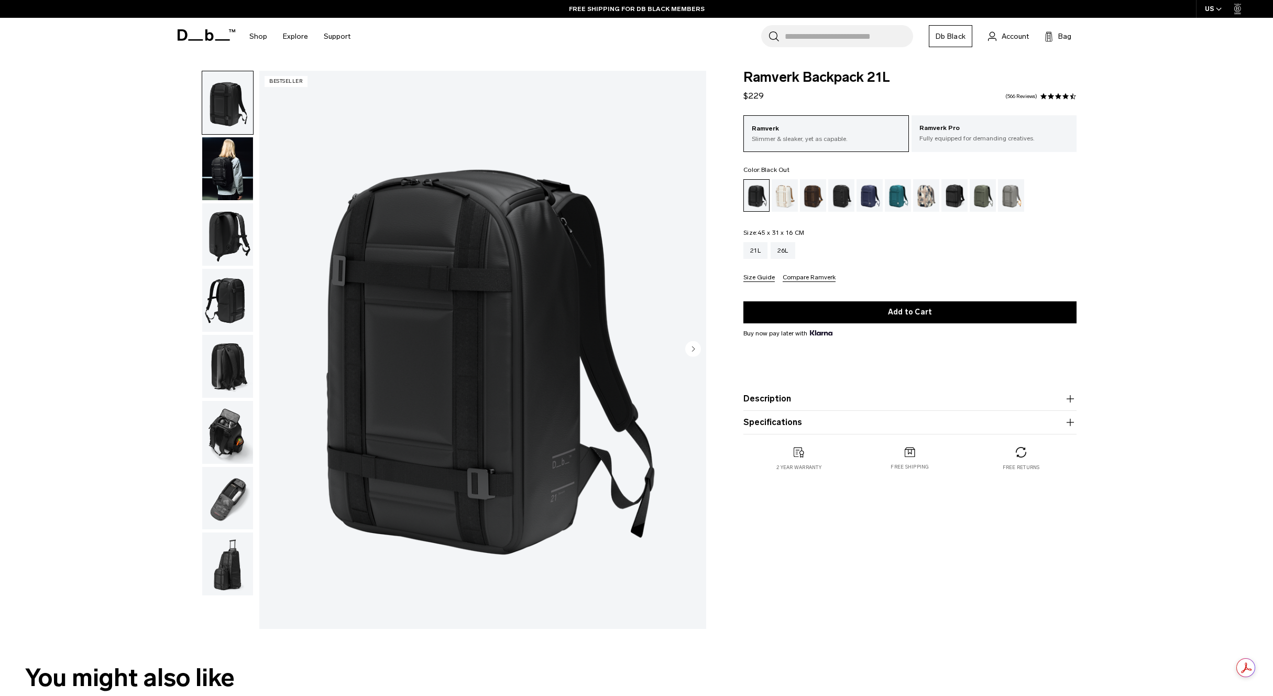
click at [235, 430] on img "button" at bounding box center [227, 432] width 51 height 63
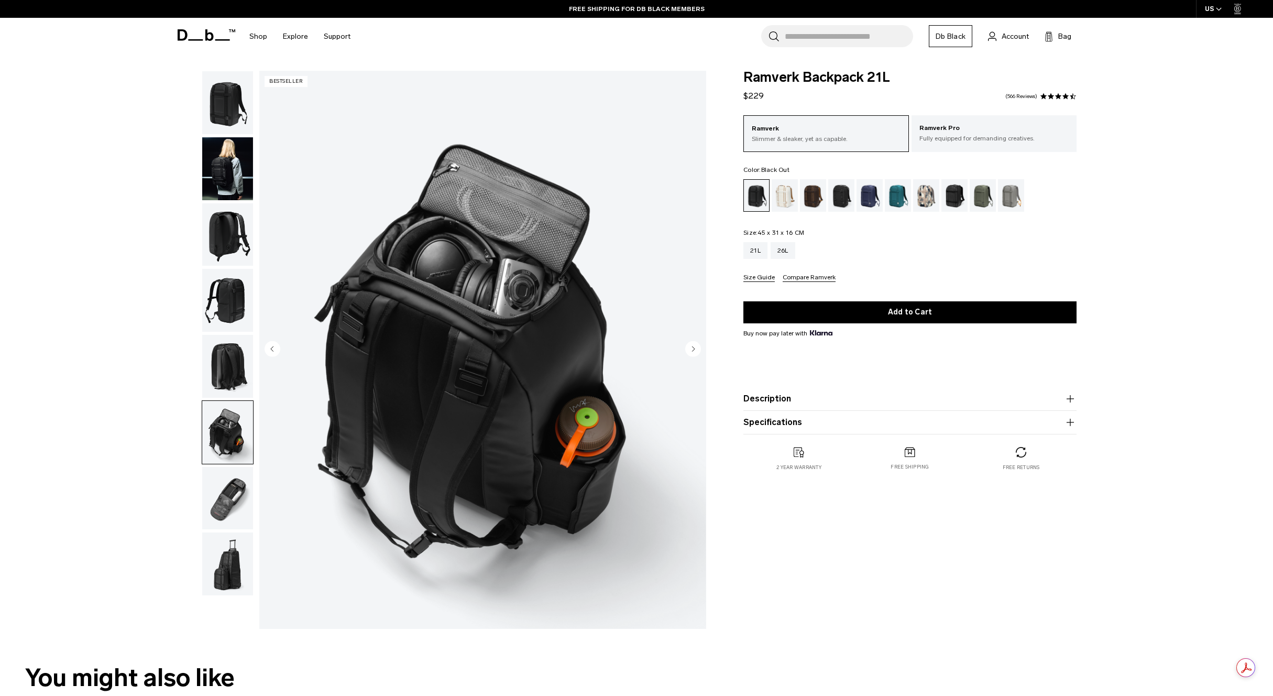
click at [225, 490] on img "button" at bounding box center [227, 498] width 51 height 63
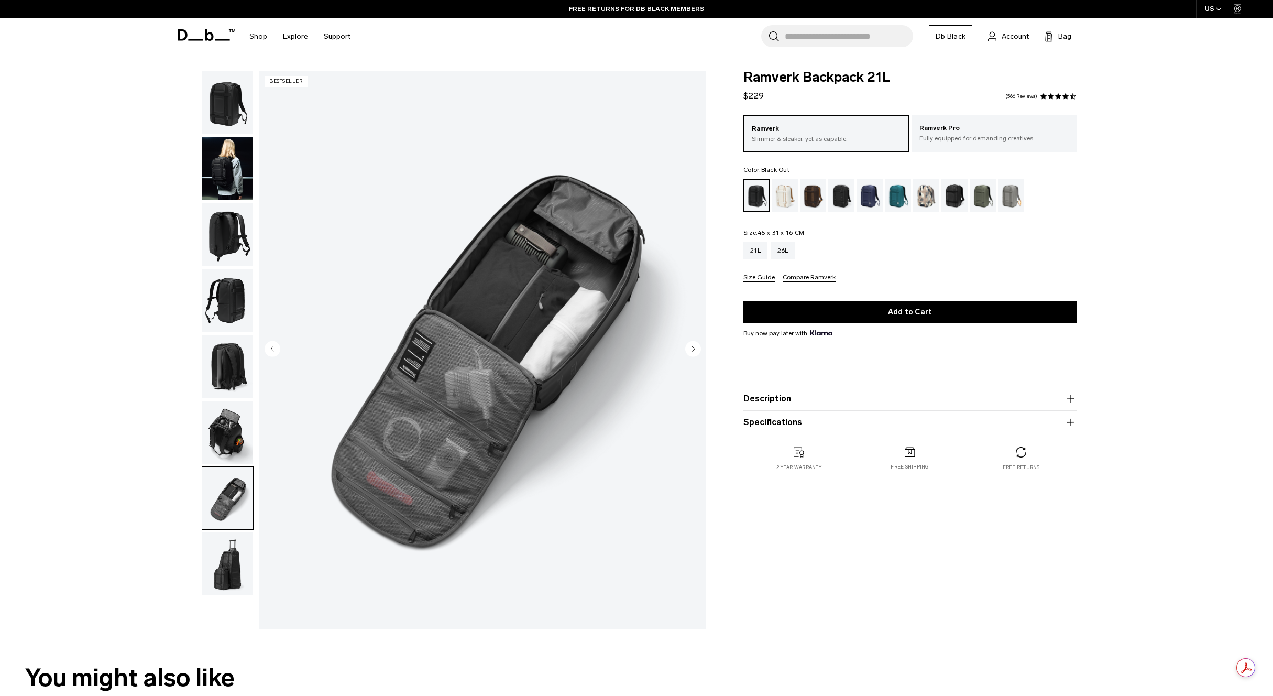
click at [233, 114] on img "button" at bounding box center [227, 102] width 51 height 63
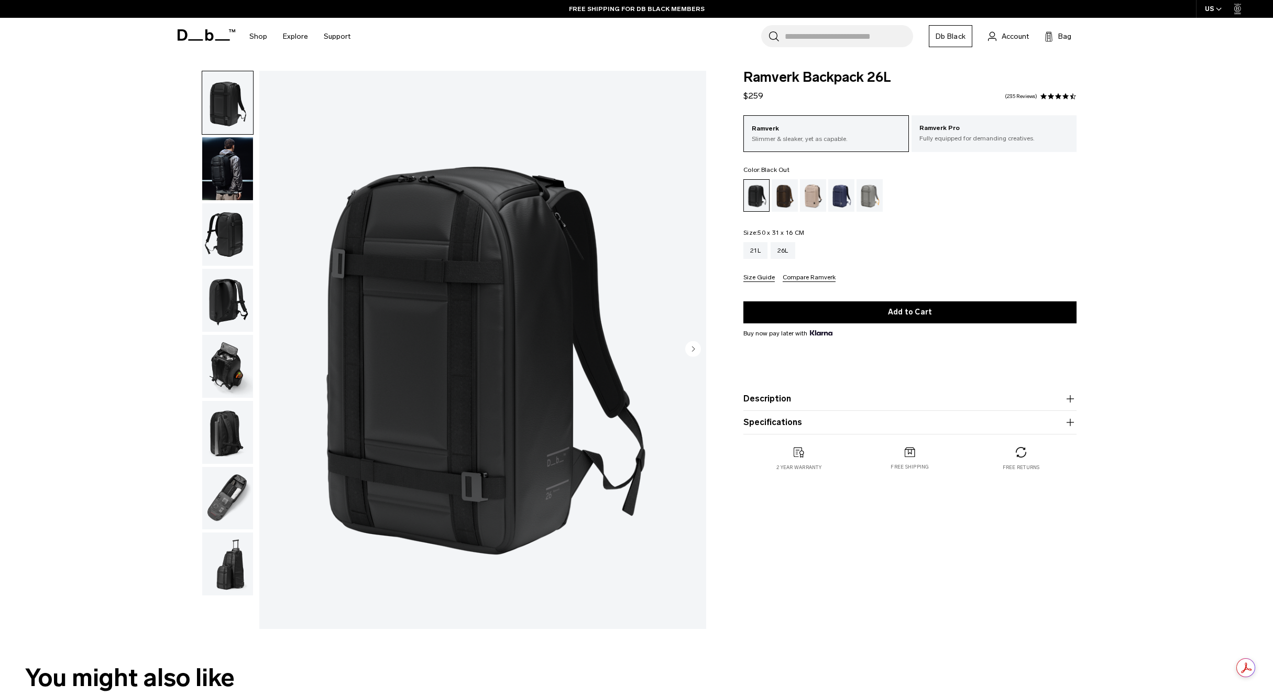
click at [226, 160] on img "button" at bounding box center [227, 168] width 51 height 63
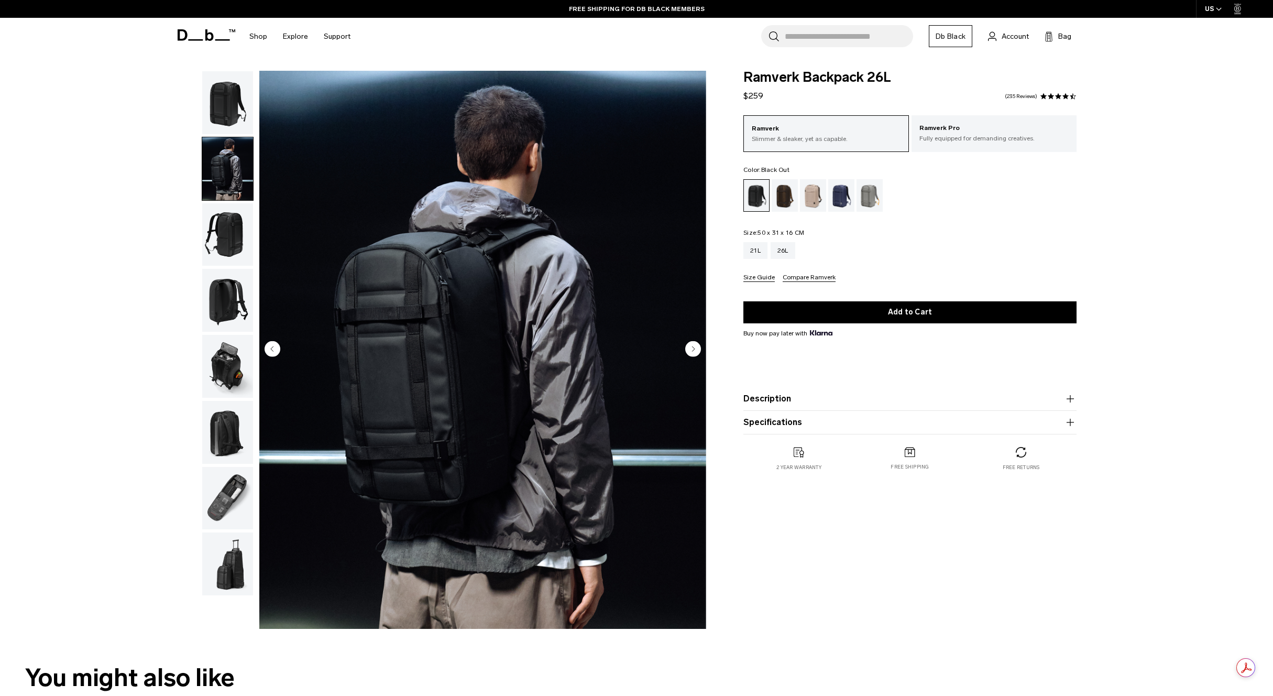
click at [229, 246] on img "button" at bounding box center [227, 234] width 51 height 63
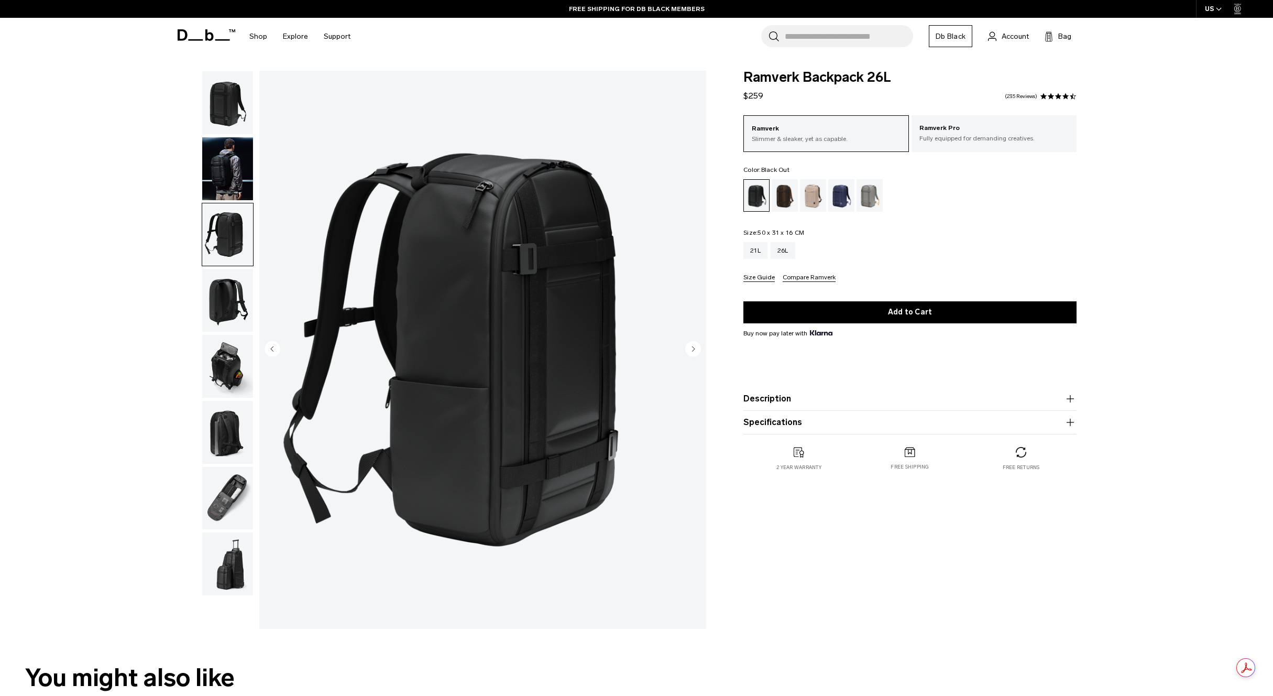
click at [219, 292] on img "button" at bounding box center [227, 300] width 51 height 63
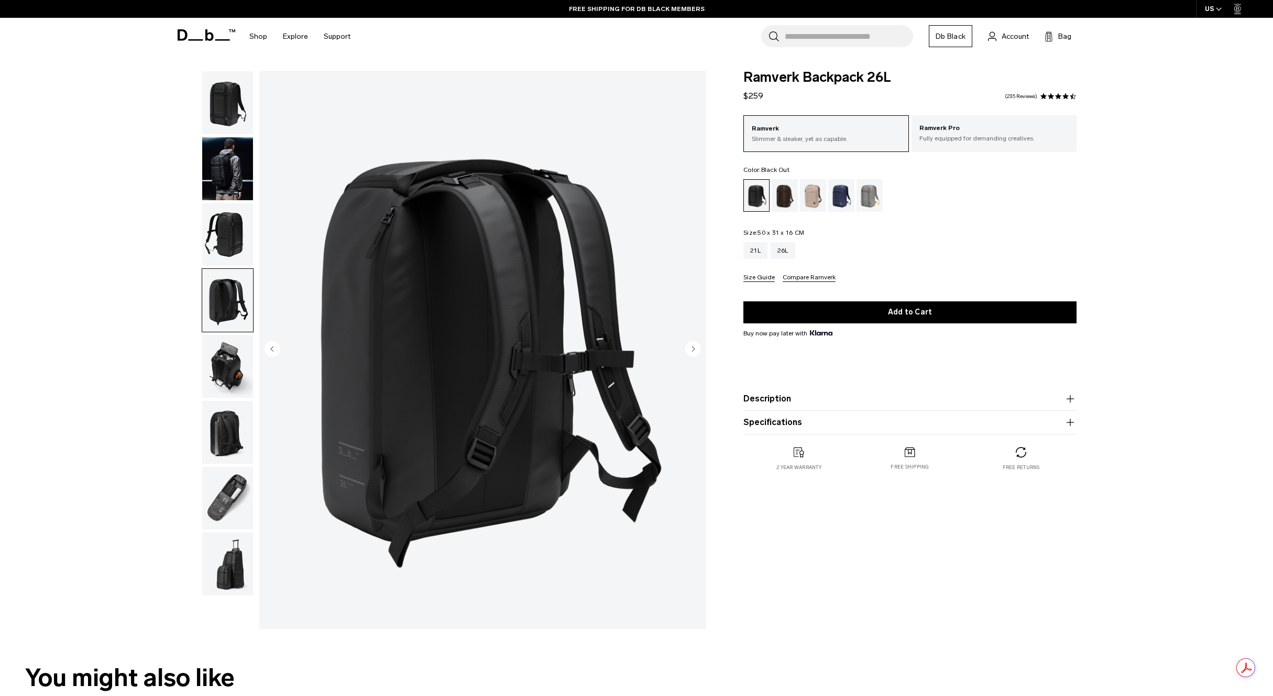
click at [230, 354] on img "button" at bounding box center [227, 366] width 51 height 63
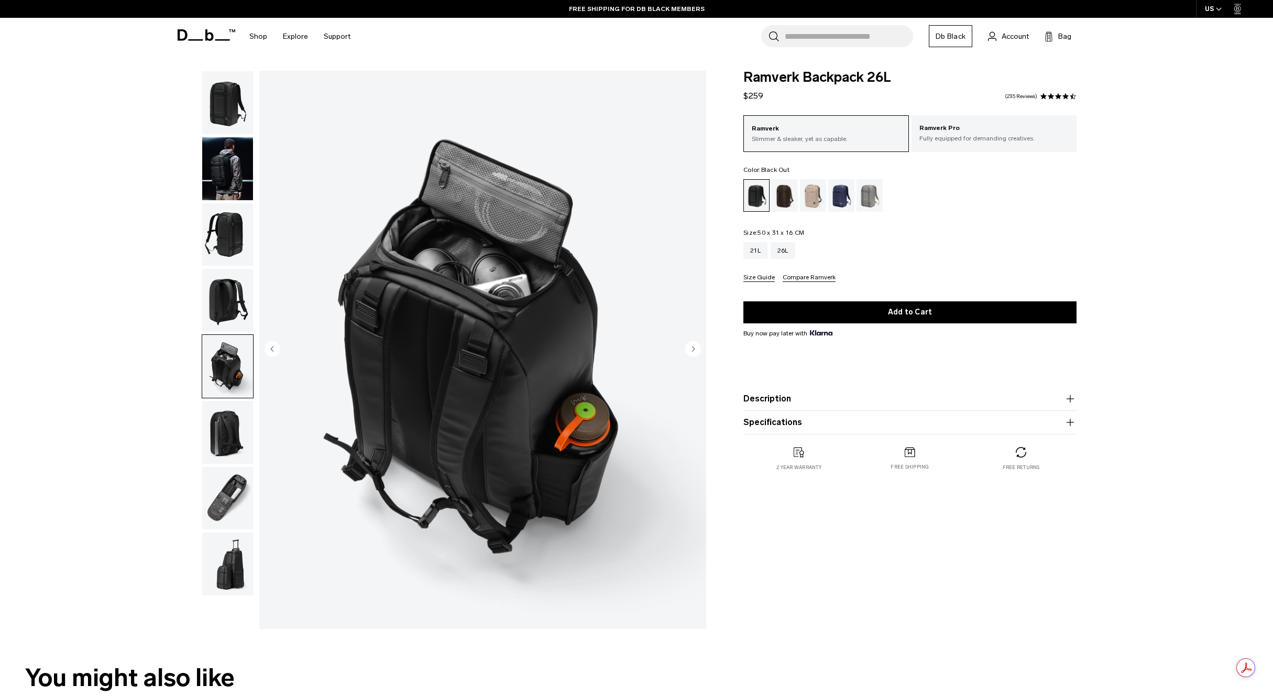
click at [210, 418] on img "button" at bounding box center [227, 432] width 51 height 63
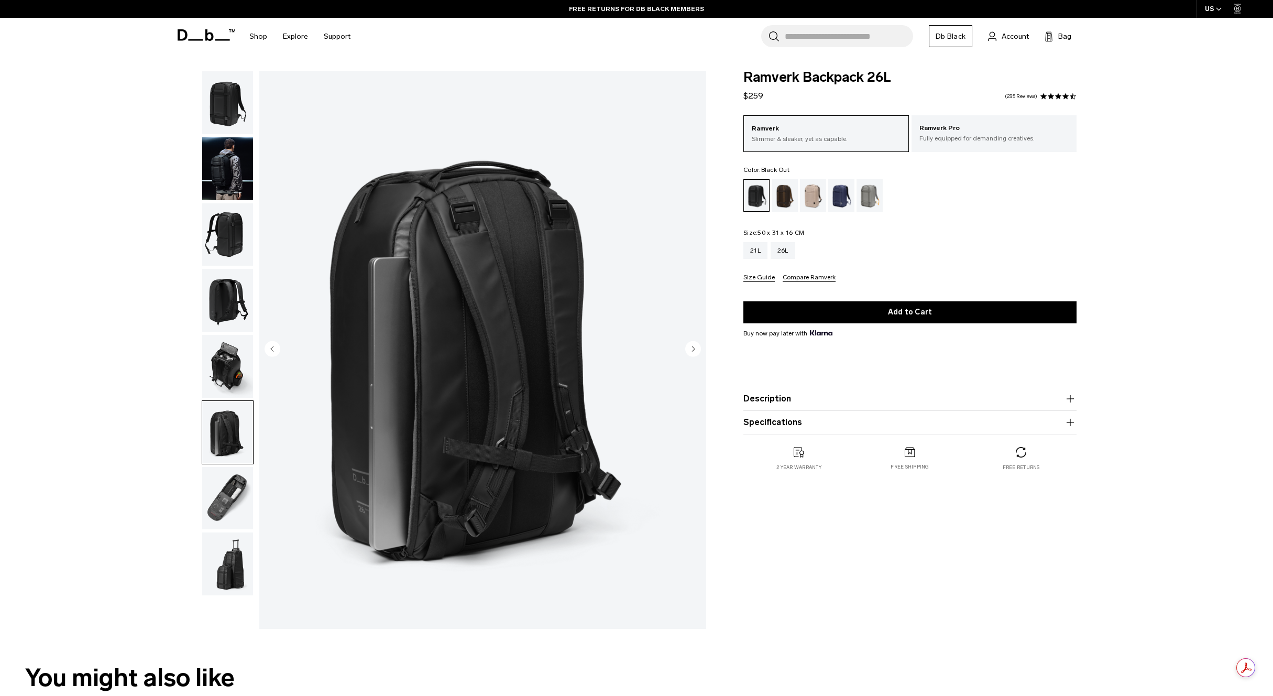
click at [218, 509] on img "button" at bounding box center [227, 498] width 51 height 63
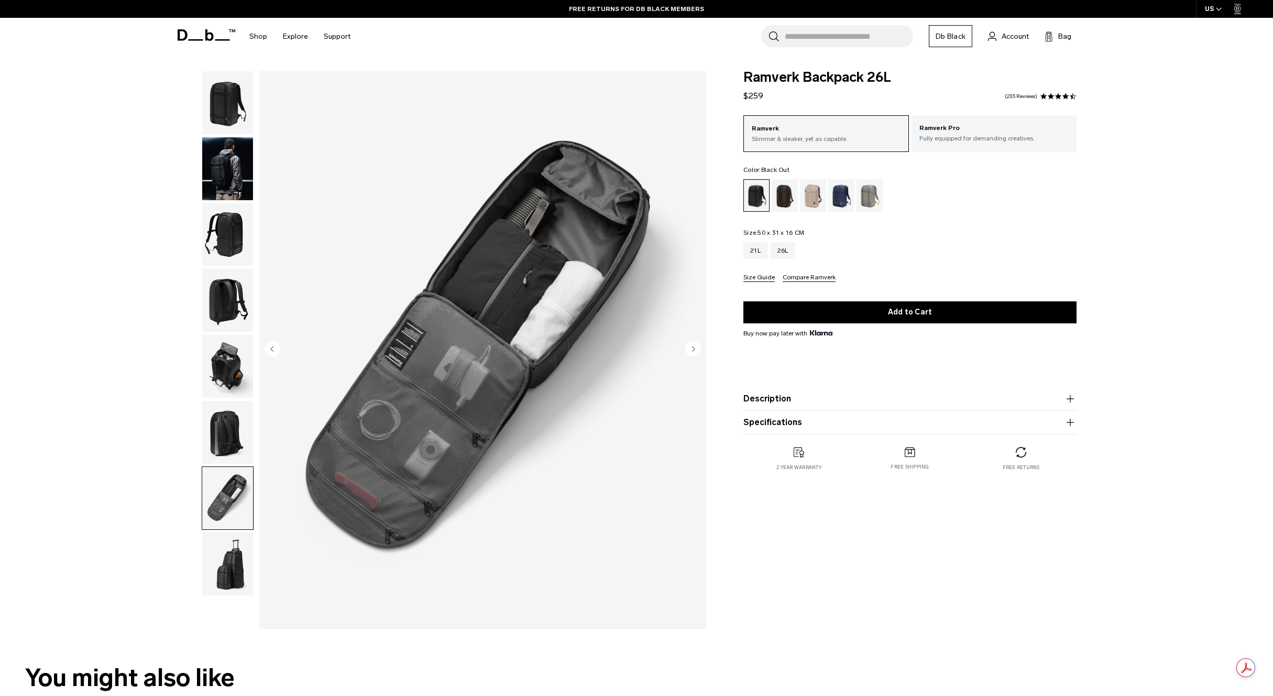
click at [225, 569] on img "button" at bounding box center [227, 563] width 51 height 63
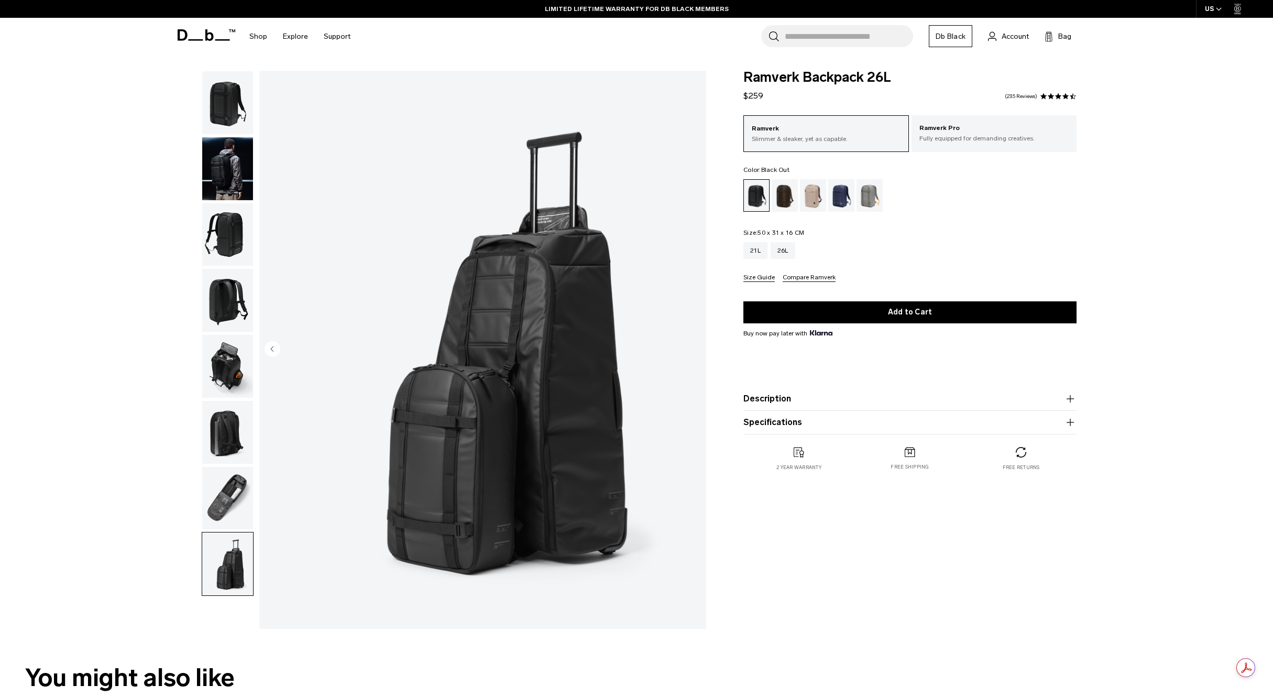
click at [227, 500] on img "button" at bounding box center [227, 498] width 51 height 63
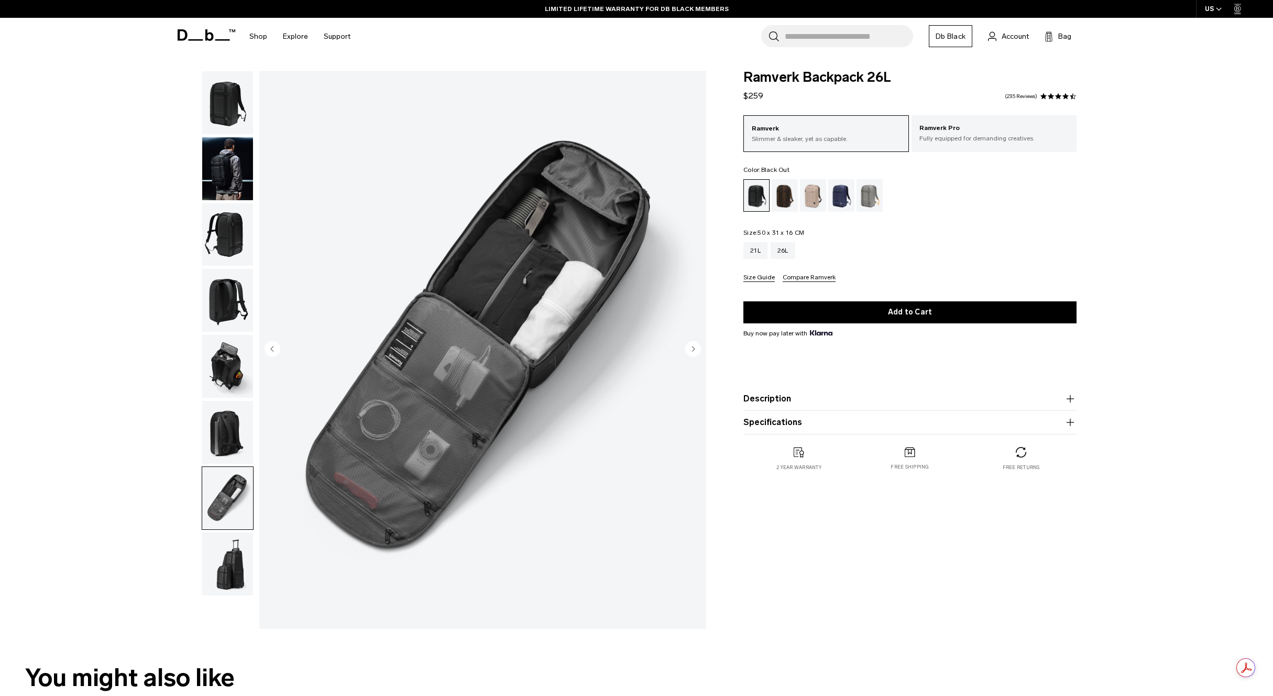
click at [226, 426] on img "button" at bounding box center [227, 432] width 51 height 63
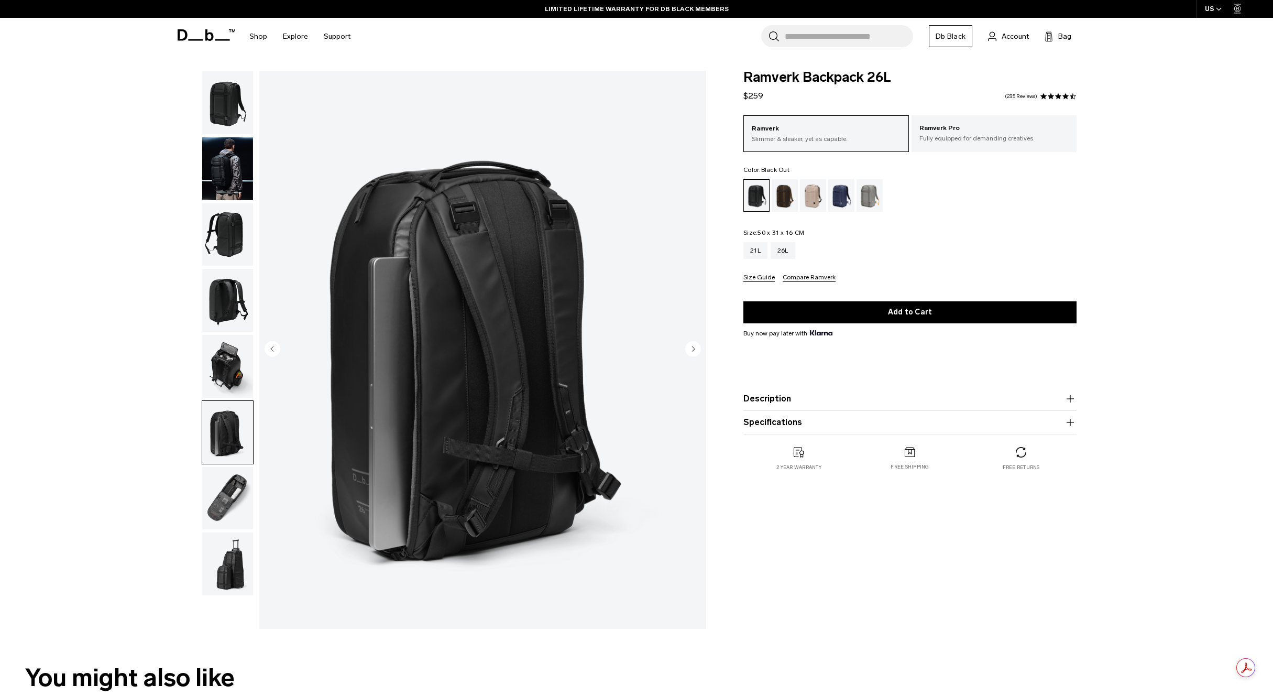
drag, startPoint x: 228, startPoint y: 512, endPoint x: 231, endPoint y: 507, distance: 6.1
click at [228, 512] on img "button" at bounding box center [227, 498] width 51 height 63
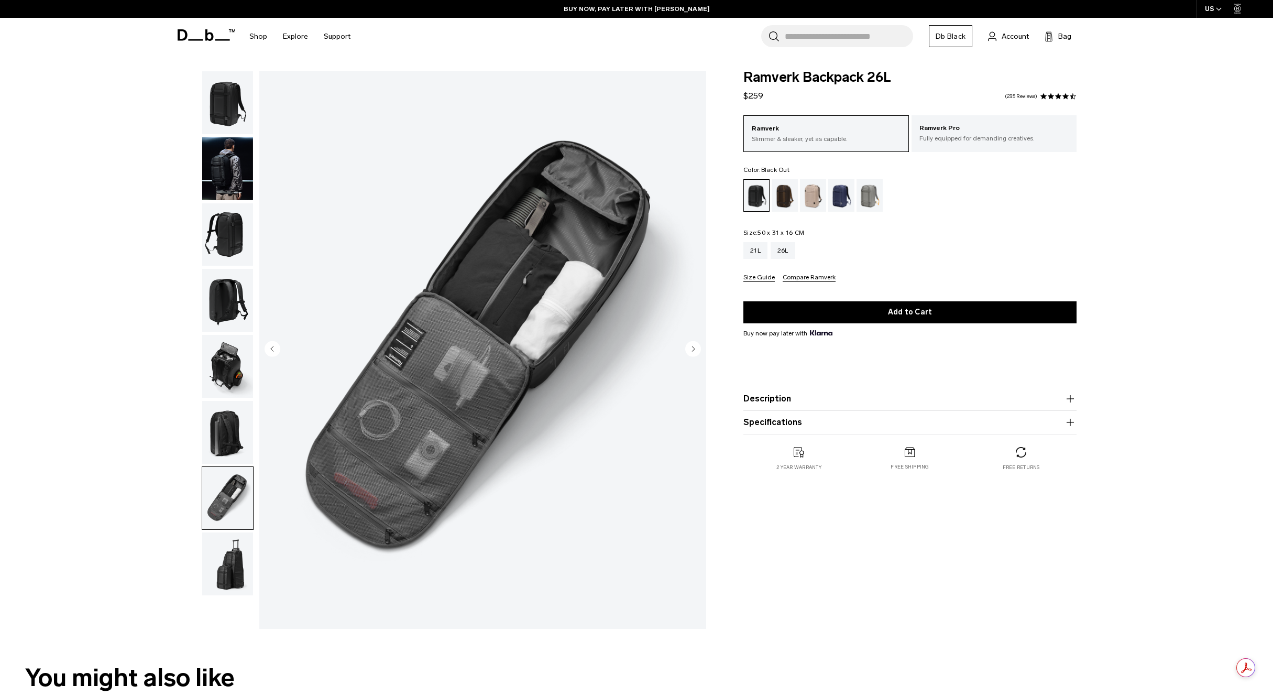
click at [238, 102] on img "button" at bounding box center [227, 102] width 51 height 63
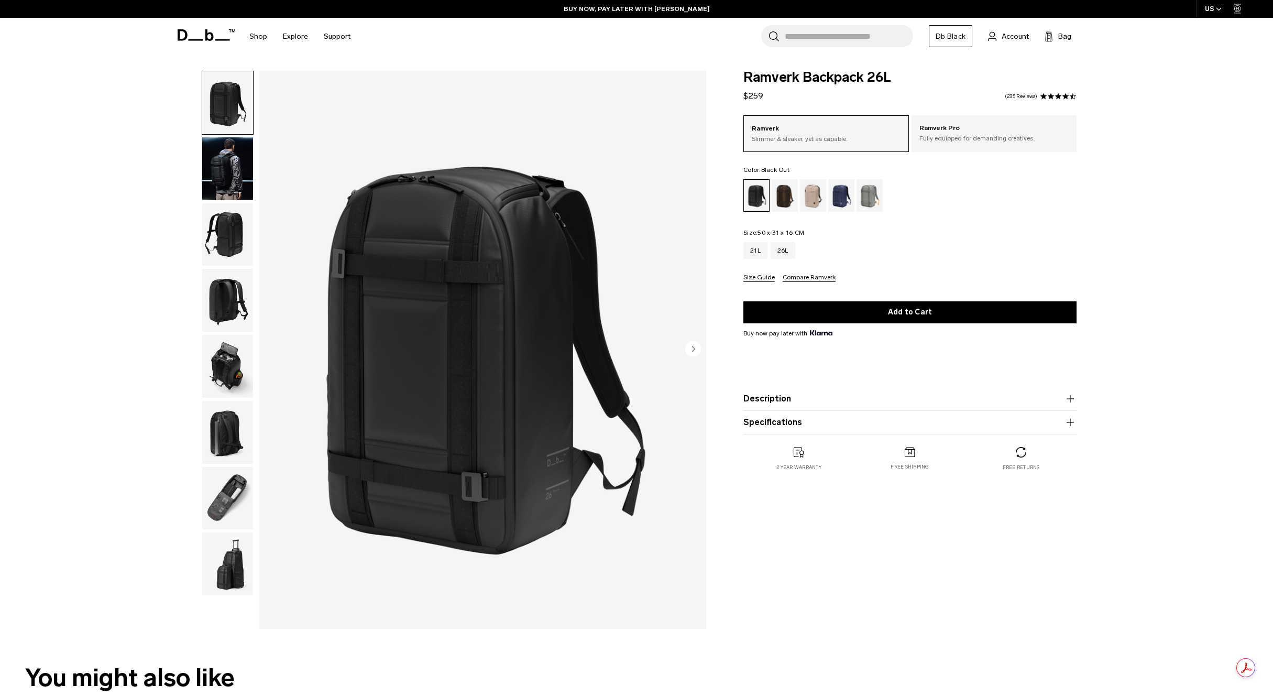
click at [237, 495] on img "button" at bounding box center [227, 498] width 51 height 63
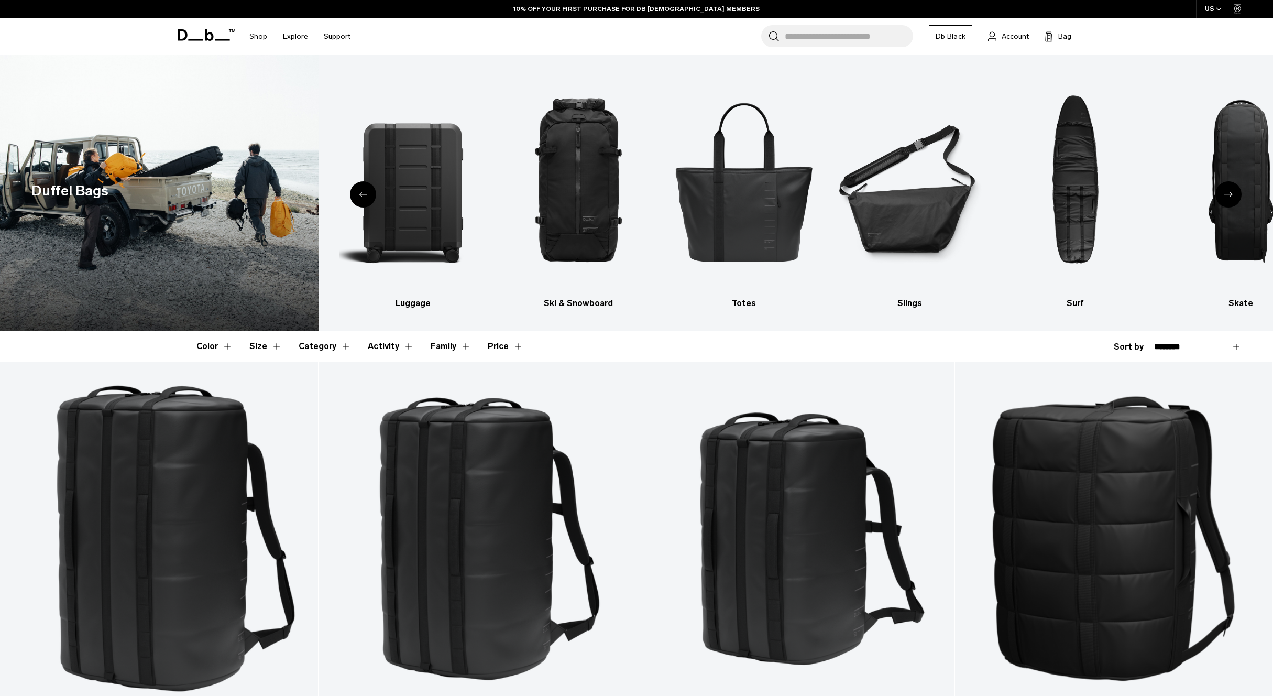
click at [1224, 198] on div "Next slide" at bounding box center [1228, 194] width 26 height 26
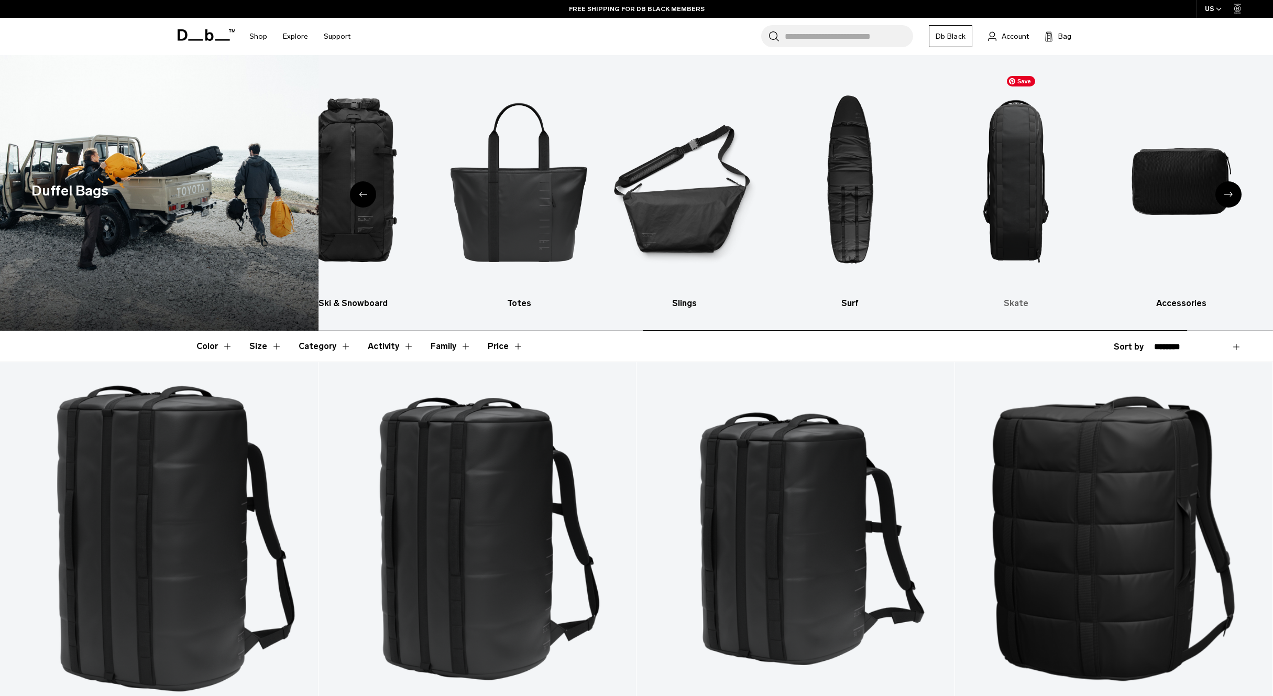
click at [942, 186] on img "8 / 10" at bounding box center [1015, 181] width 147 height 221
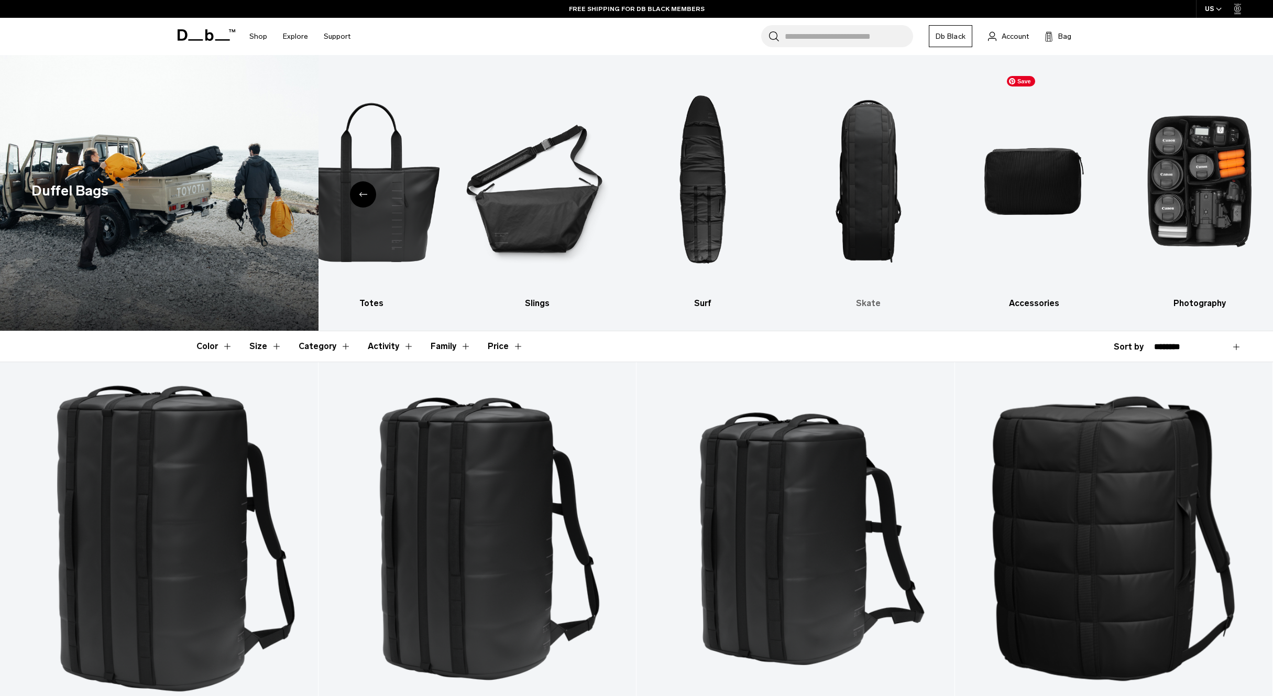
click at [884, 173] on img "8 / 10" at bounding box center [868, 181] width 147 height 221
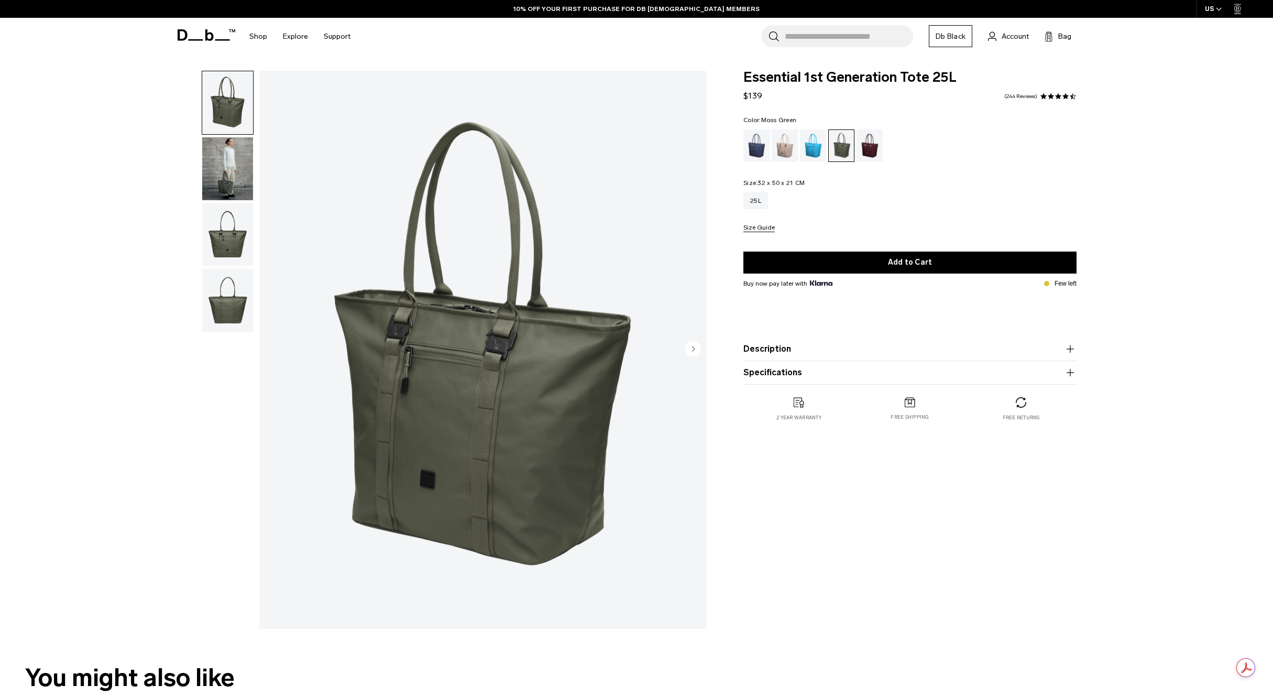
click at [233, 155] on img "button" at bounding box center [227, 168] width 51 height 63
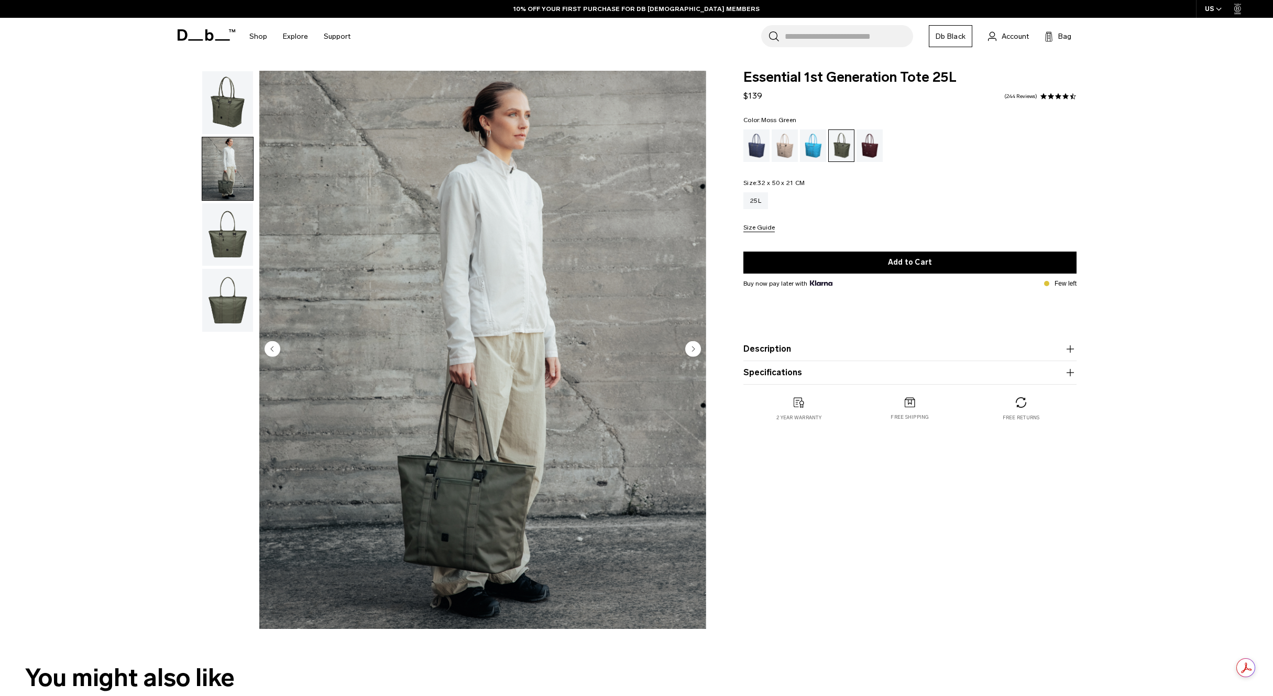
click at [235, 225] on img "button" at bounding box center [227, 234] width 51 height 63
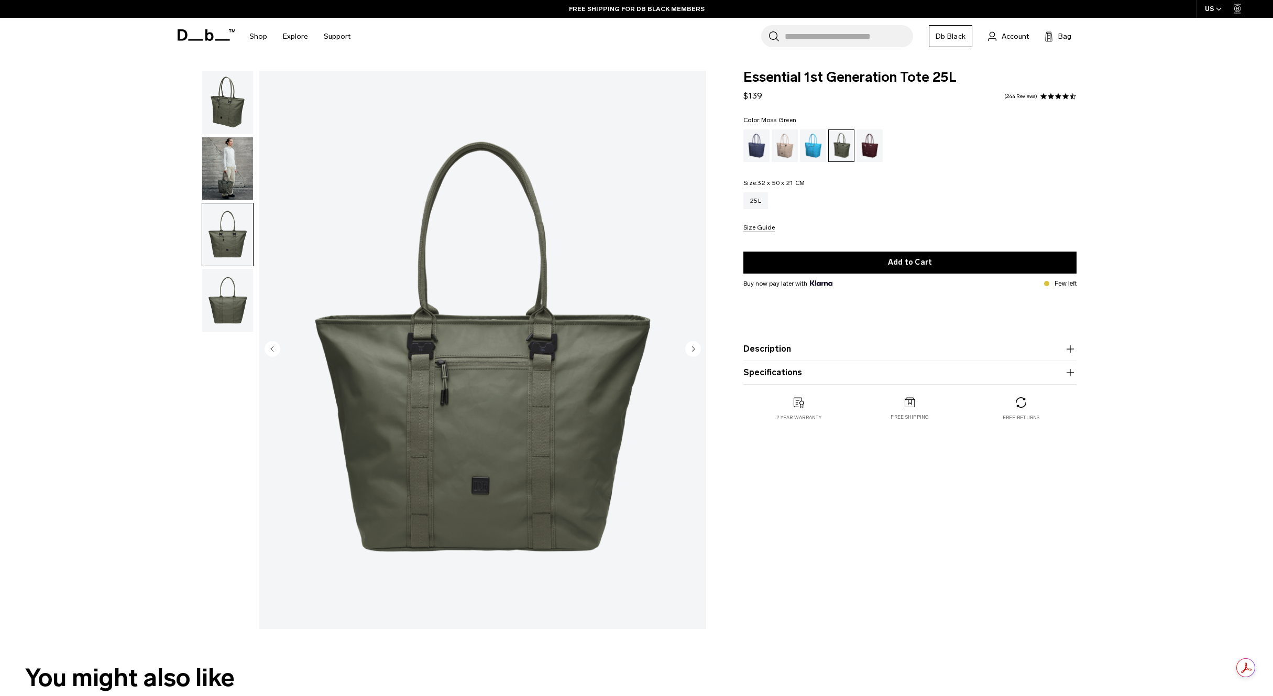
click at [240, 285] on img "button" at bounding box center [227, 300] width 51 height 63
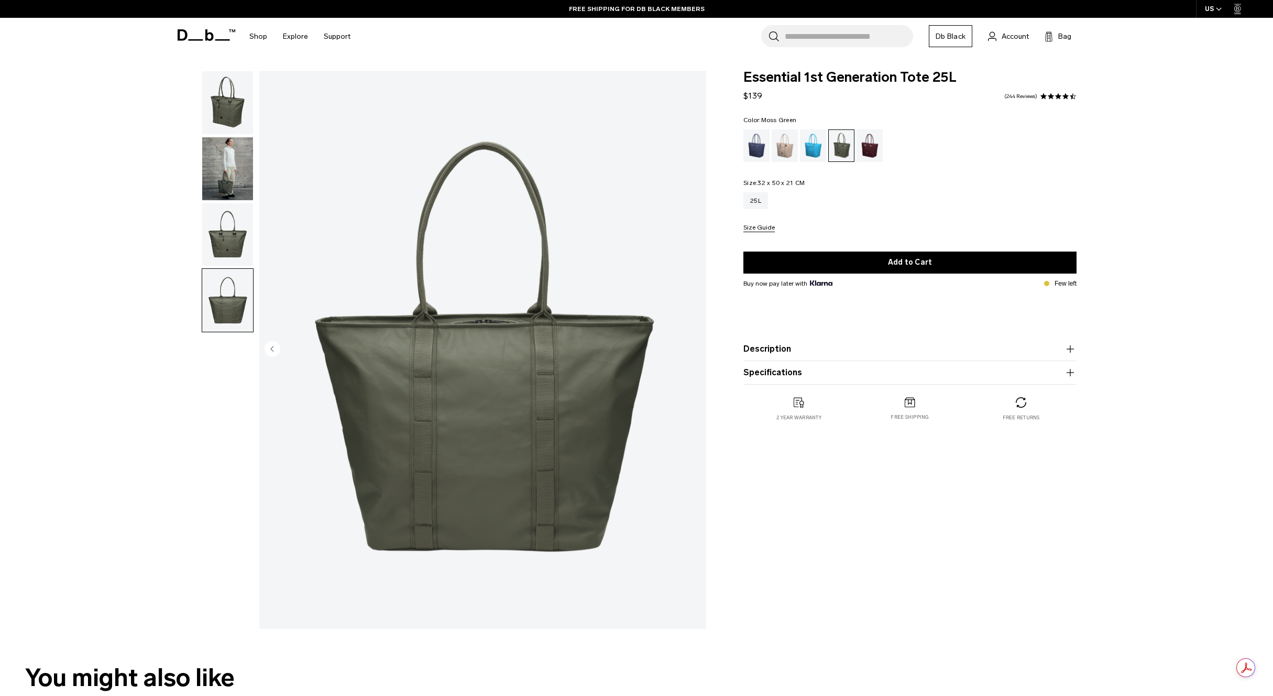
click at [237, 110] on img "button" at bounding box center [227, 102] width 51 height 63
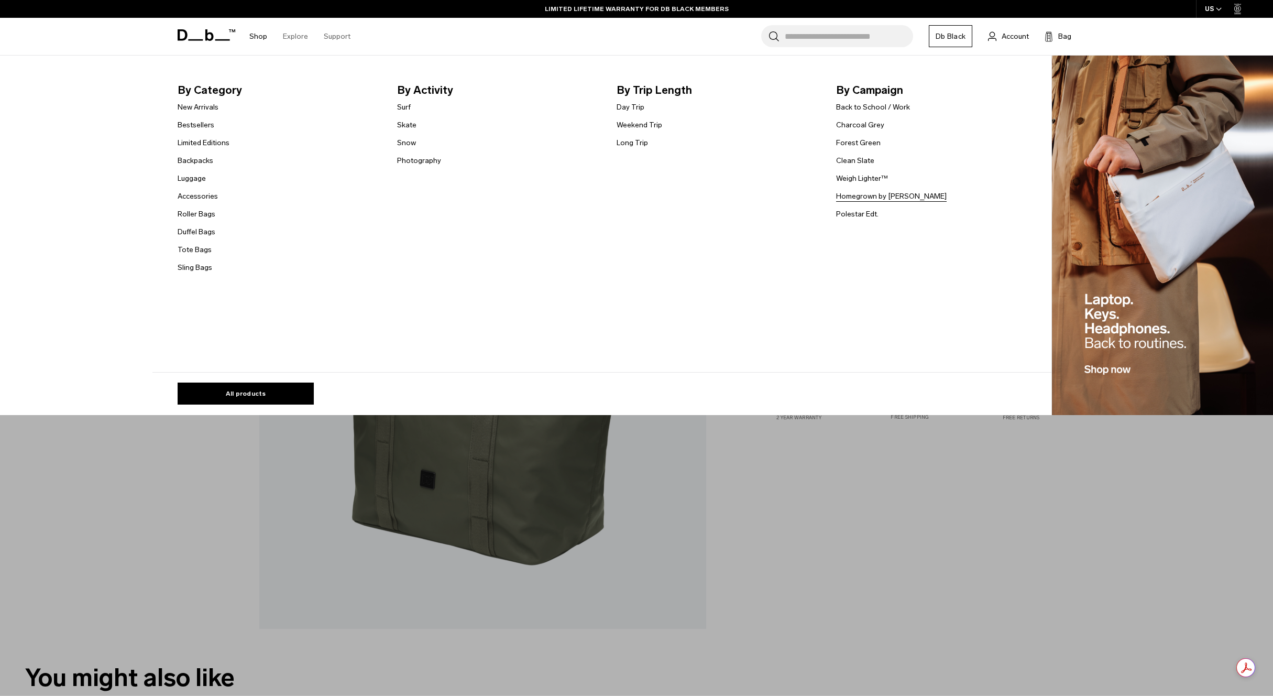
click at [858, 197] on link "Homegrown by [PERSON_NAME]" at bounding box center [891, 196] width 111 height 11
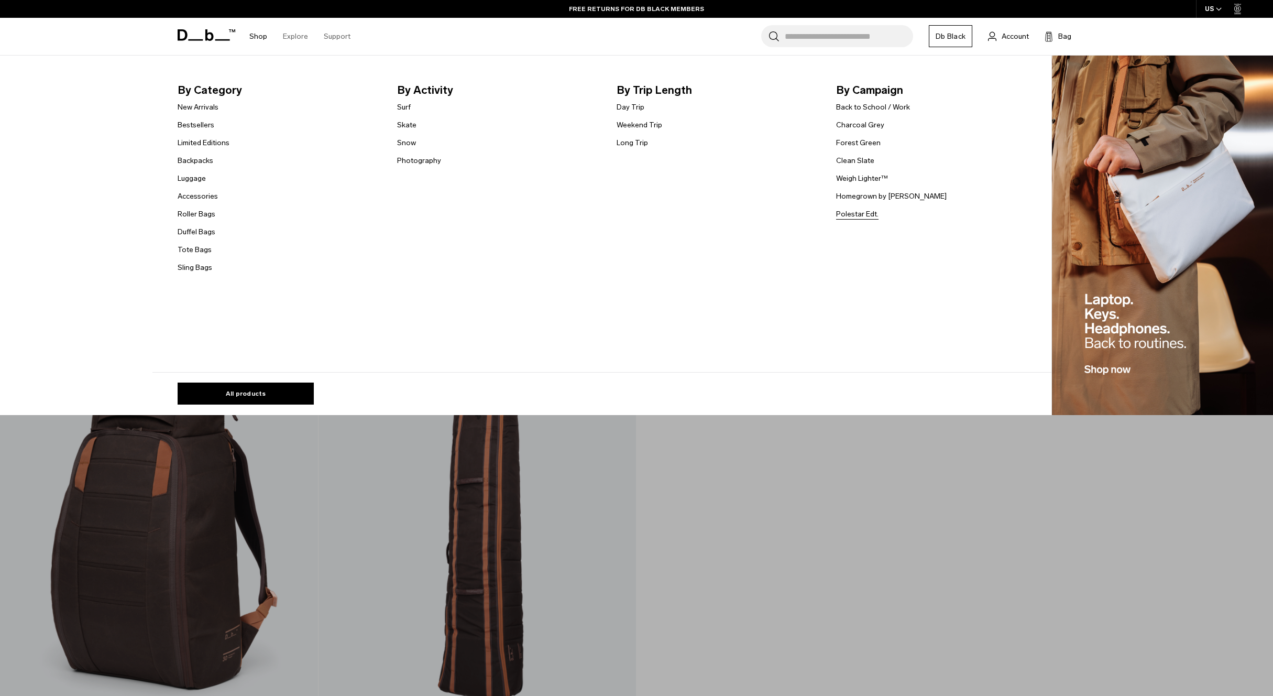
click at [857, 214] on link "Polestar Edt." at bounding box center [857, 213] width 42 height 11
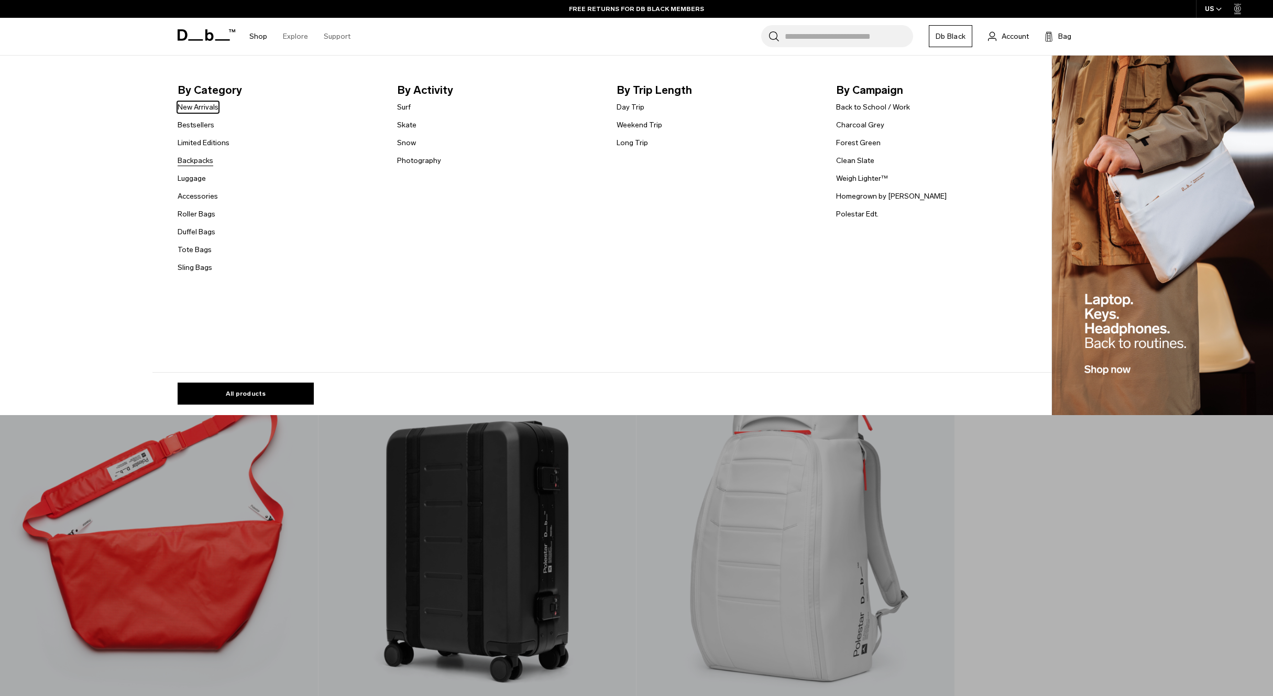
click at [190, 157] on link "Backpacks" at bounding box center [196, 160] width 36 height 11
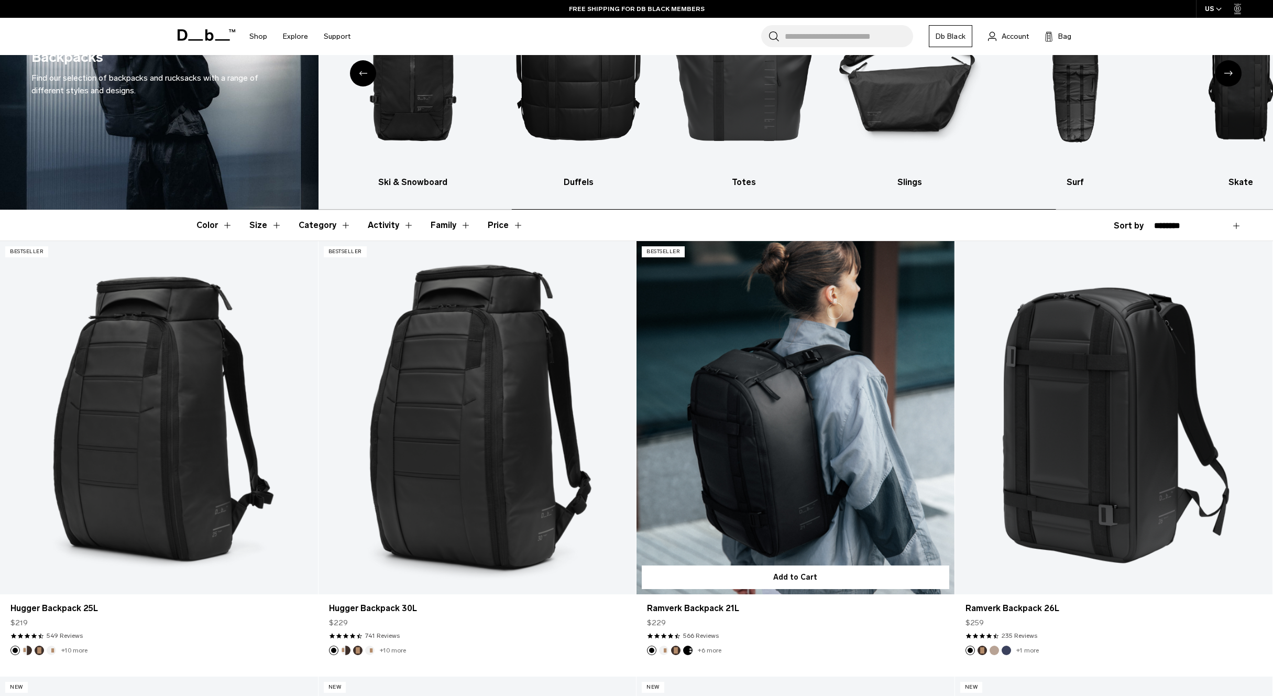
scroll to position [218, 0]
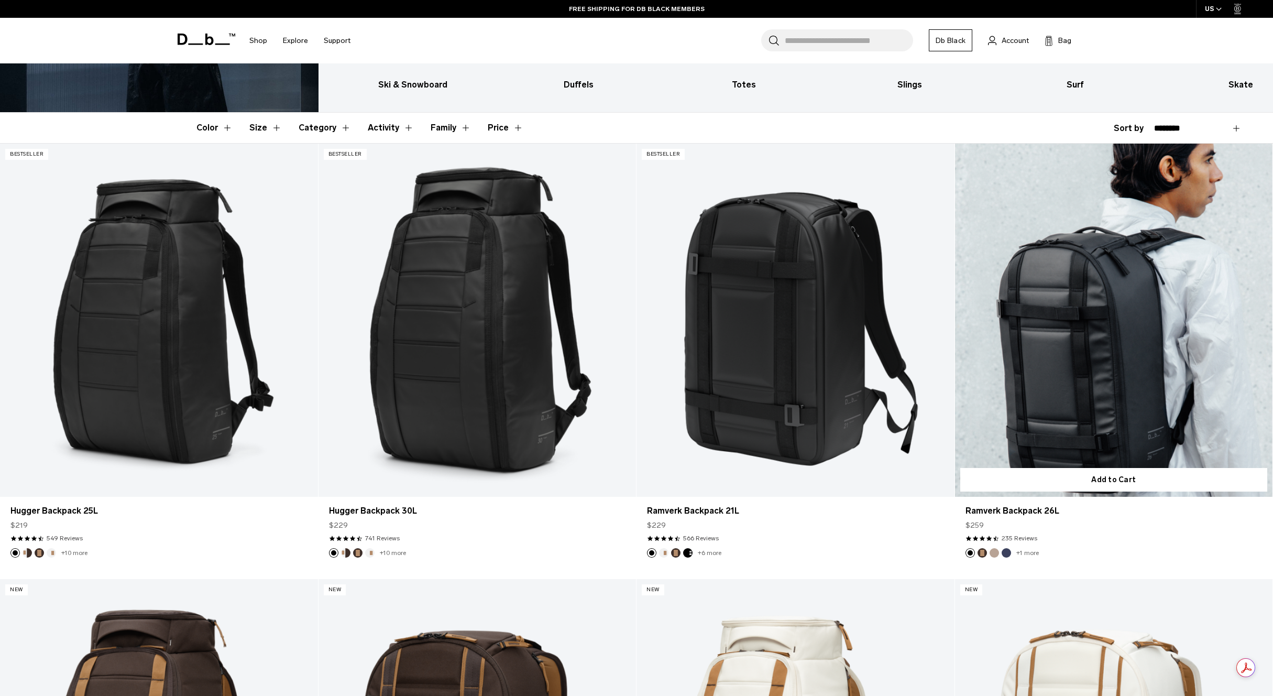
click at [1121, 351] on link "Ramverk Backpack 26L" at bounding box center [1114, 320] width 318 height 353
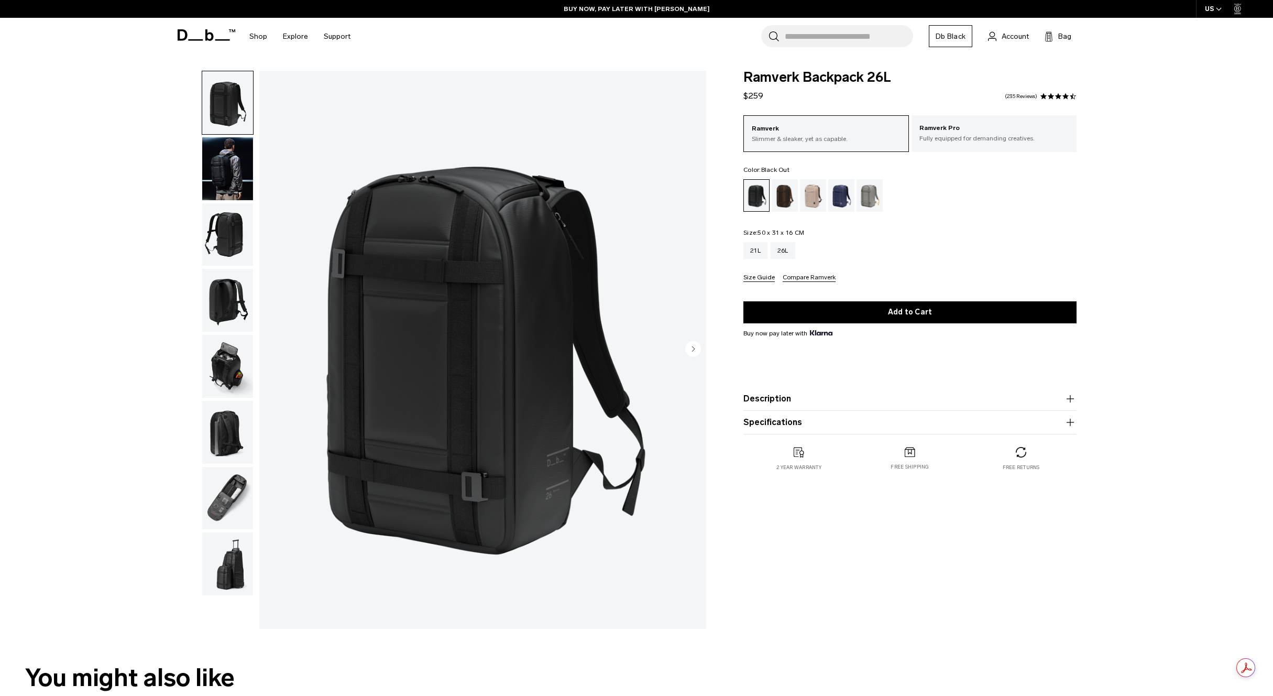
click at [219, 174] on img "button" at bounding box center [227, 168] width 51 height 63
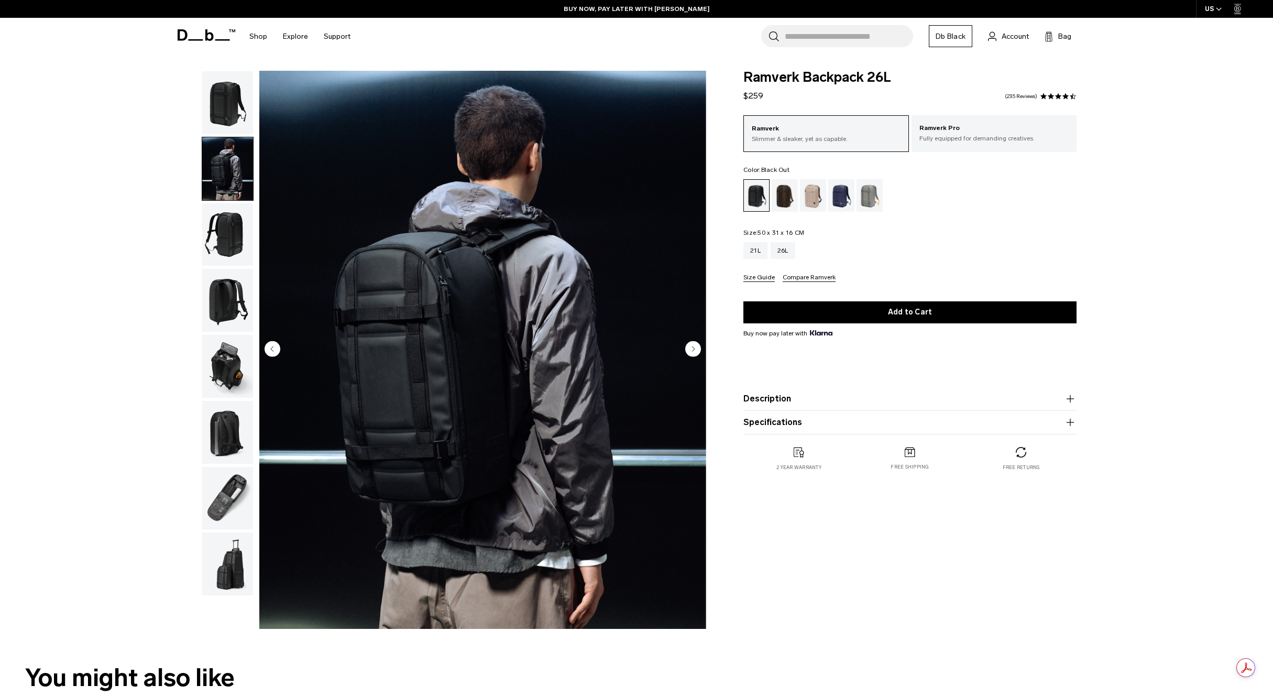
click at [218, 227] on img "button" at bounding box center [227, 234] width 51 height 63
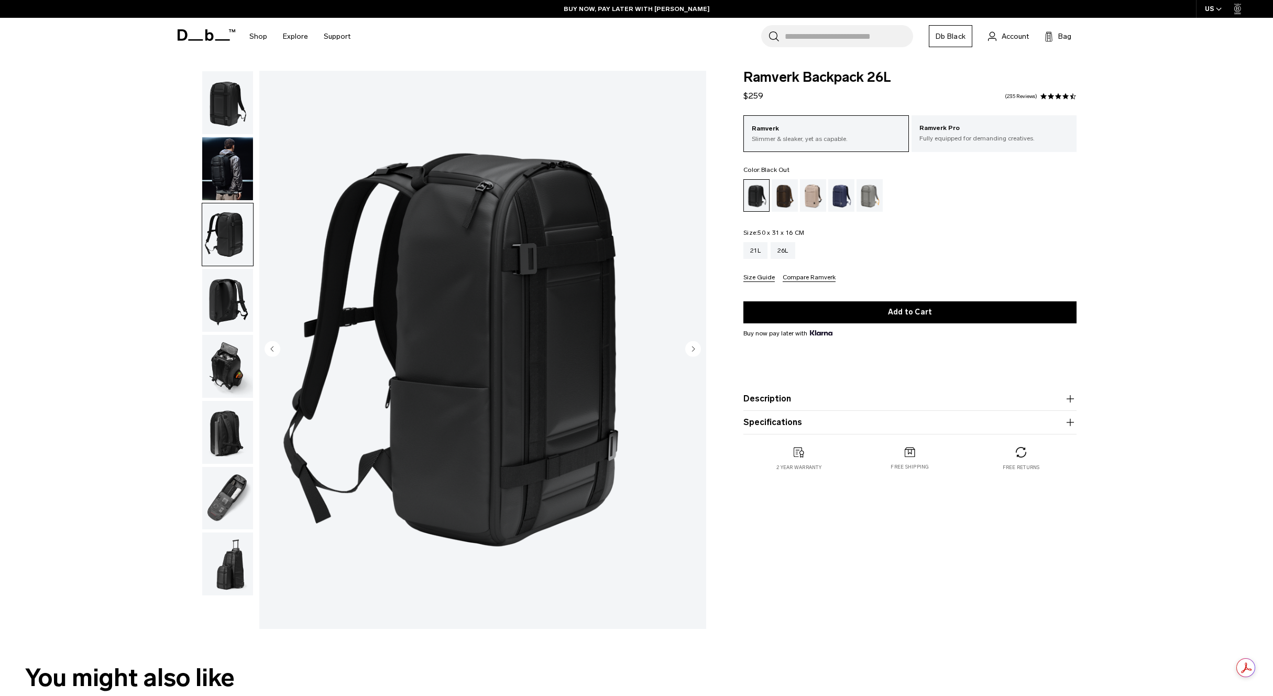
click at [227, 297] on img "button" at bounding box center [227, 300] width 51 height 63
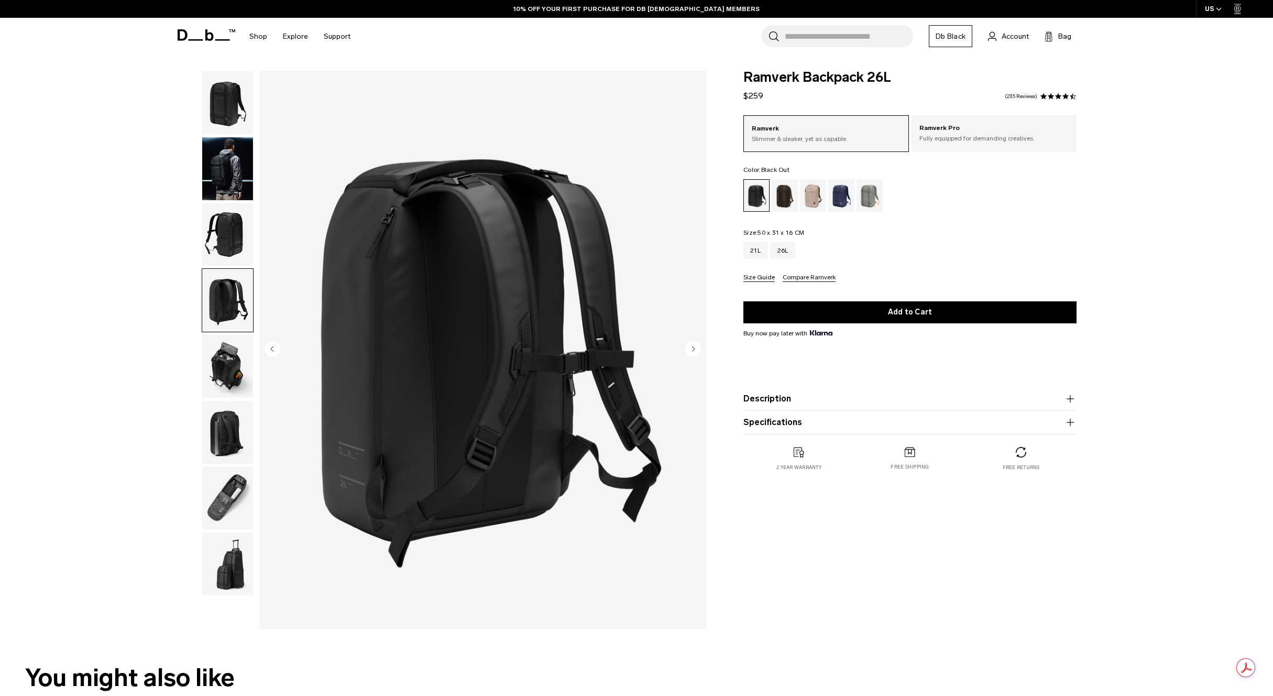
click at [211, 367] on img "button" at bounding box center [227, 366] width 51 height 63
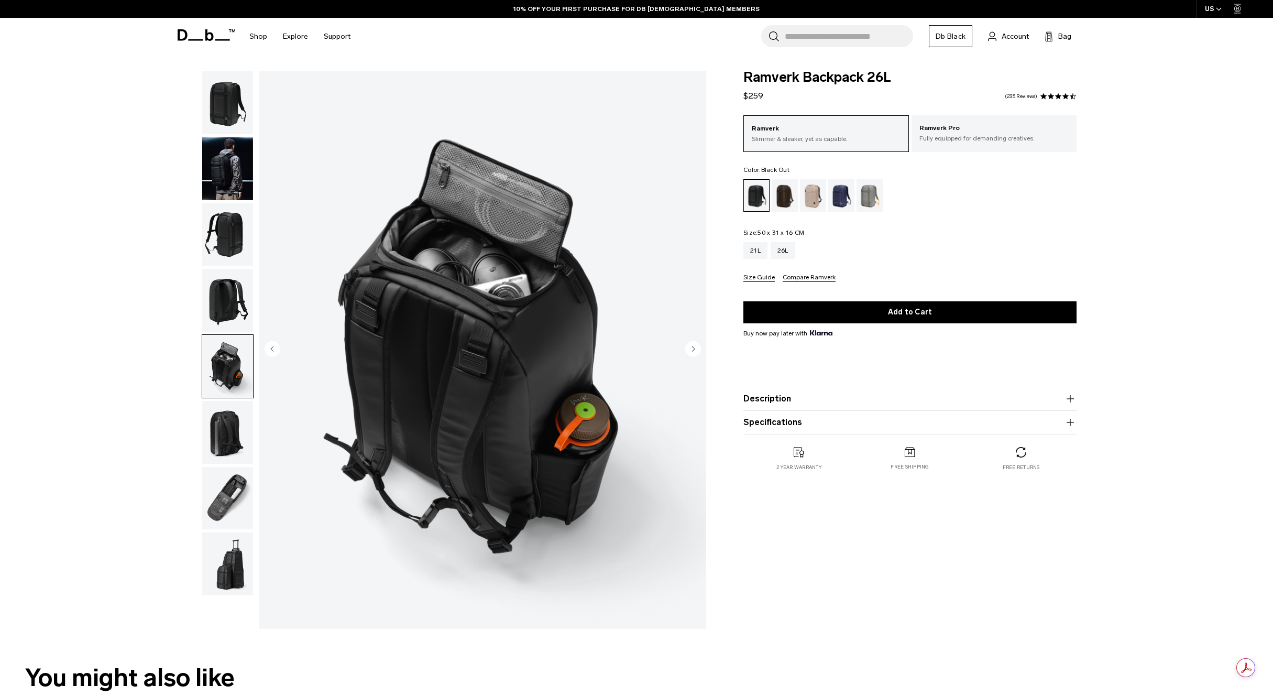
click at [223, 417] on img "button" at bounding box center [227, 432] width 51 height 63
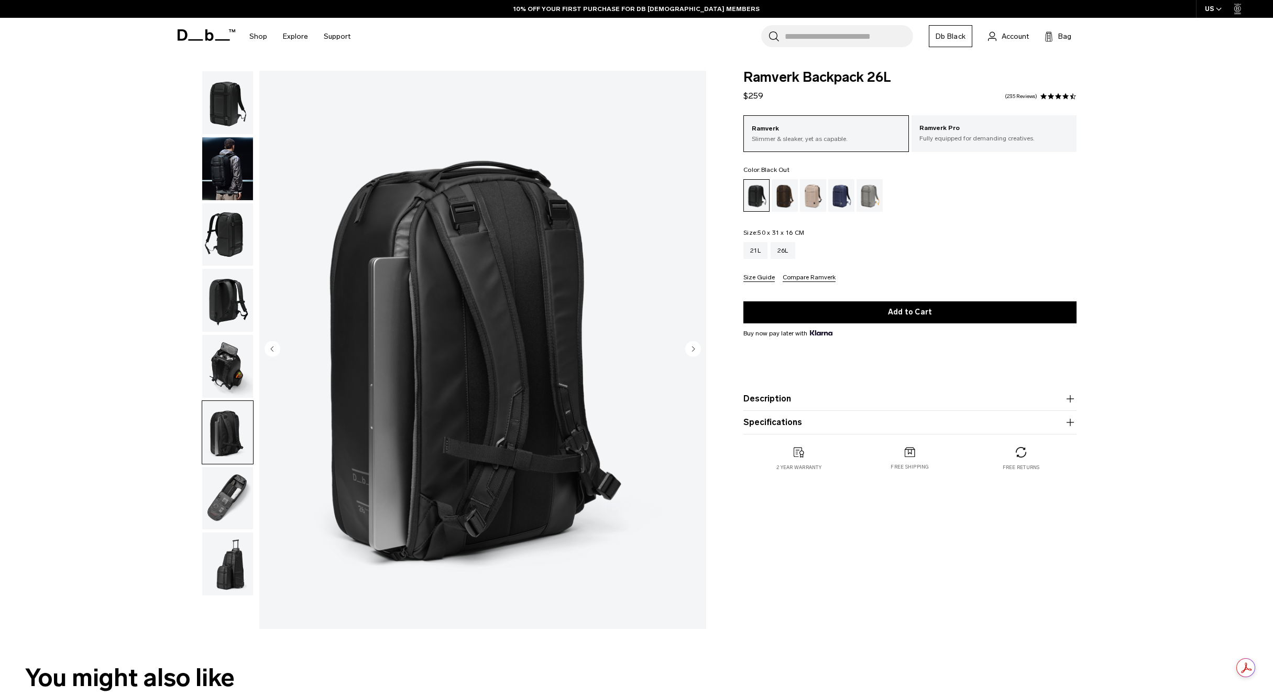
click at [229, 483] on img "button" at bounding box center [227, 498] width 51 height 63
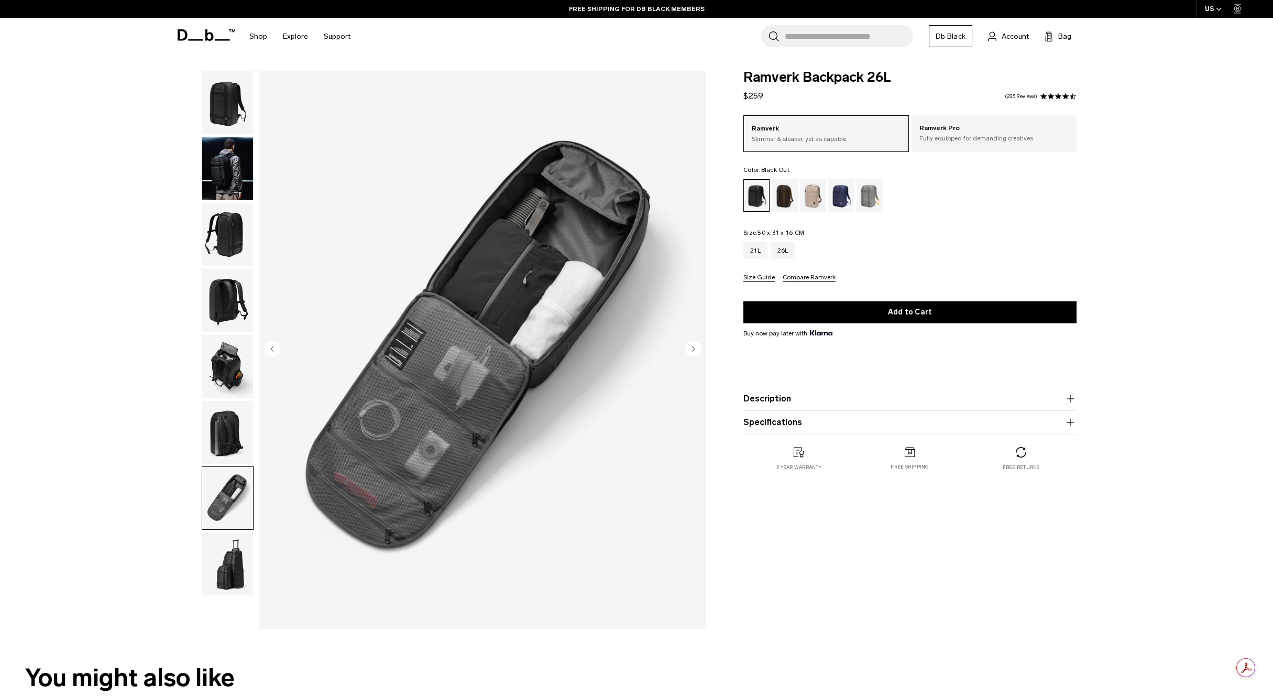
click at [236, 564] on img "button" at bounding box center [227, 563] width 51 height 63
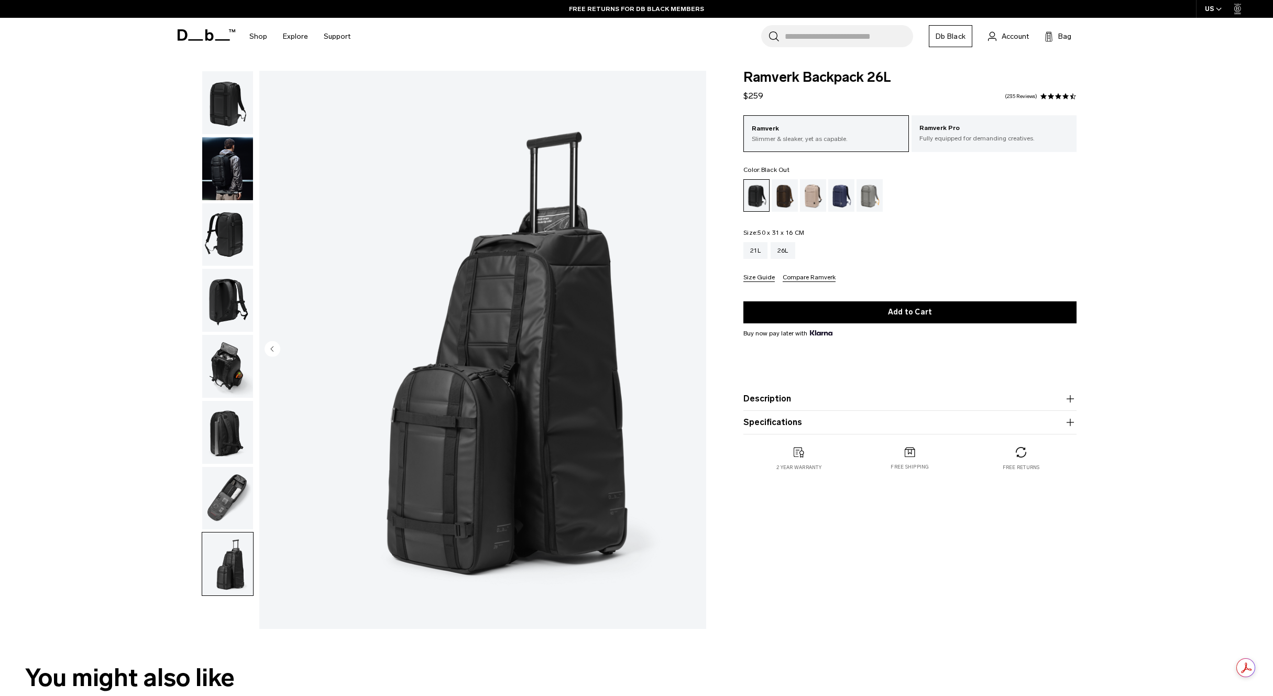
click at [223, 500] on img "button" at bounding box center [227, 498] width 51 height 63
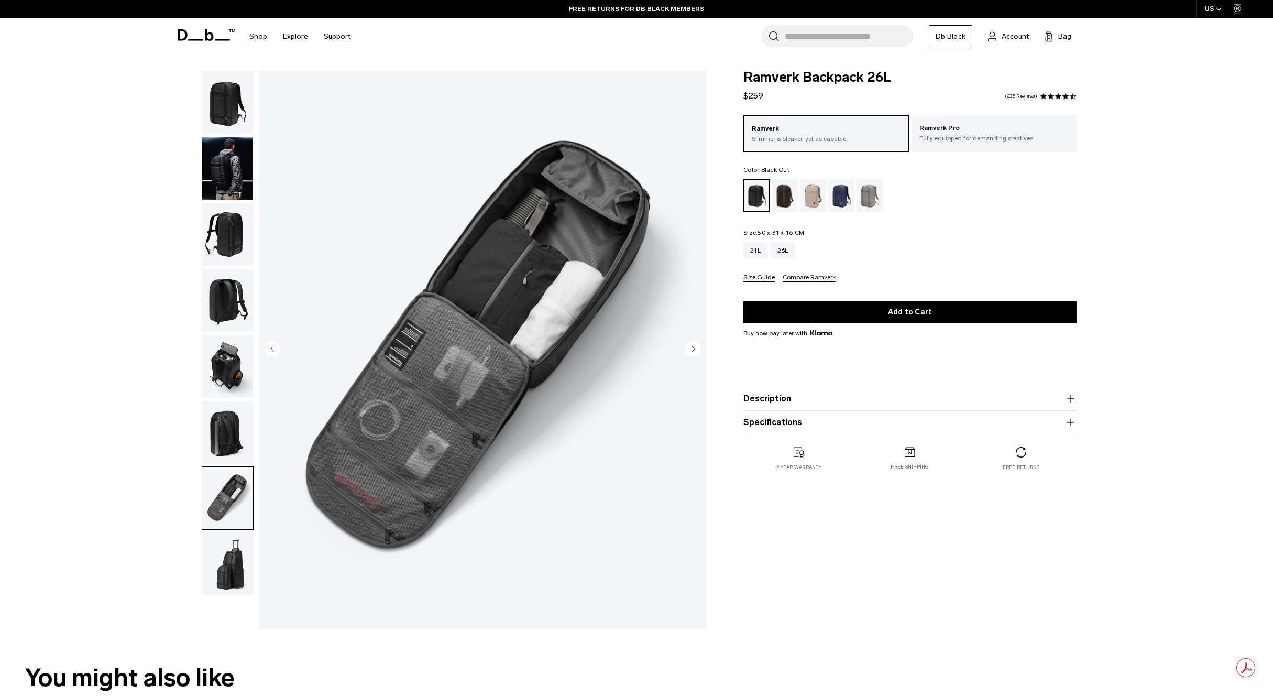
drag, startPoint x: 228, startPoint y: 446, endPoint x: 251, endPoint y: 455, distance: 24.9
click at [228, 446] on img "button" at bounding box center [227, 432] width 51 height 63
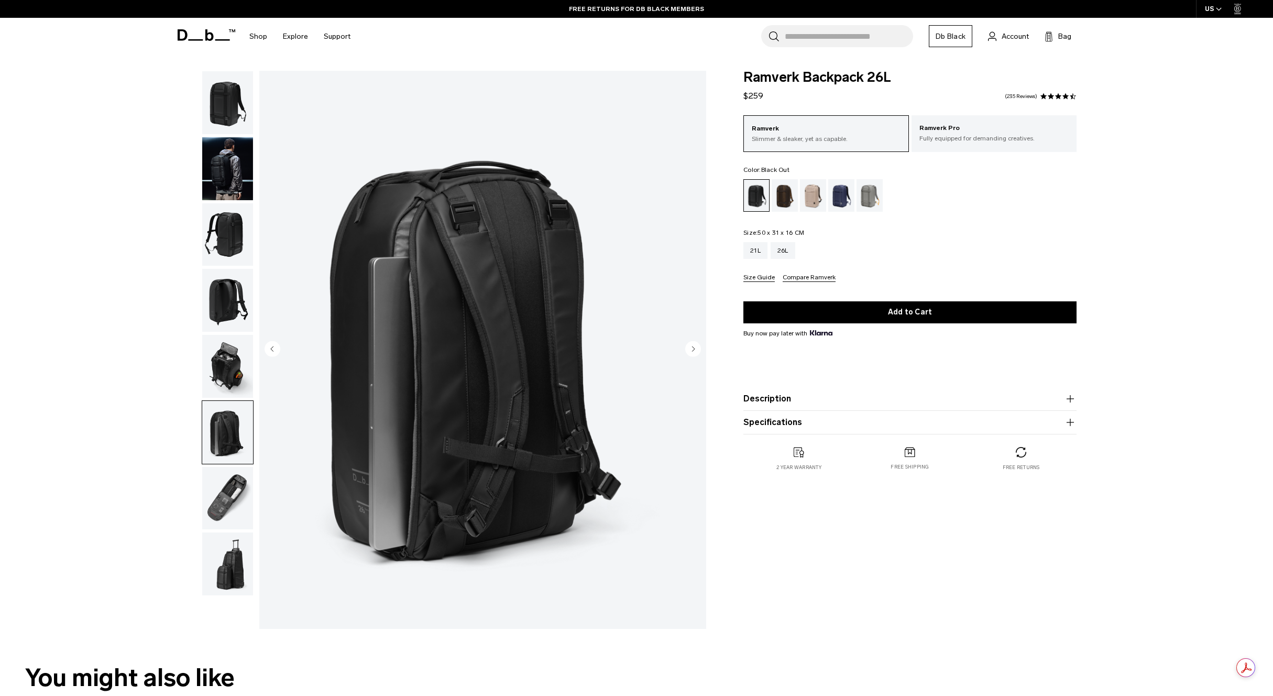
click at [240, 108] on img "button" at bounding box center [227, 102] width 51 height 63
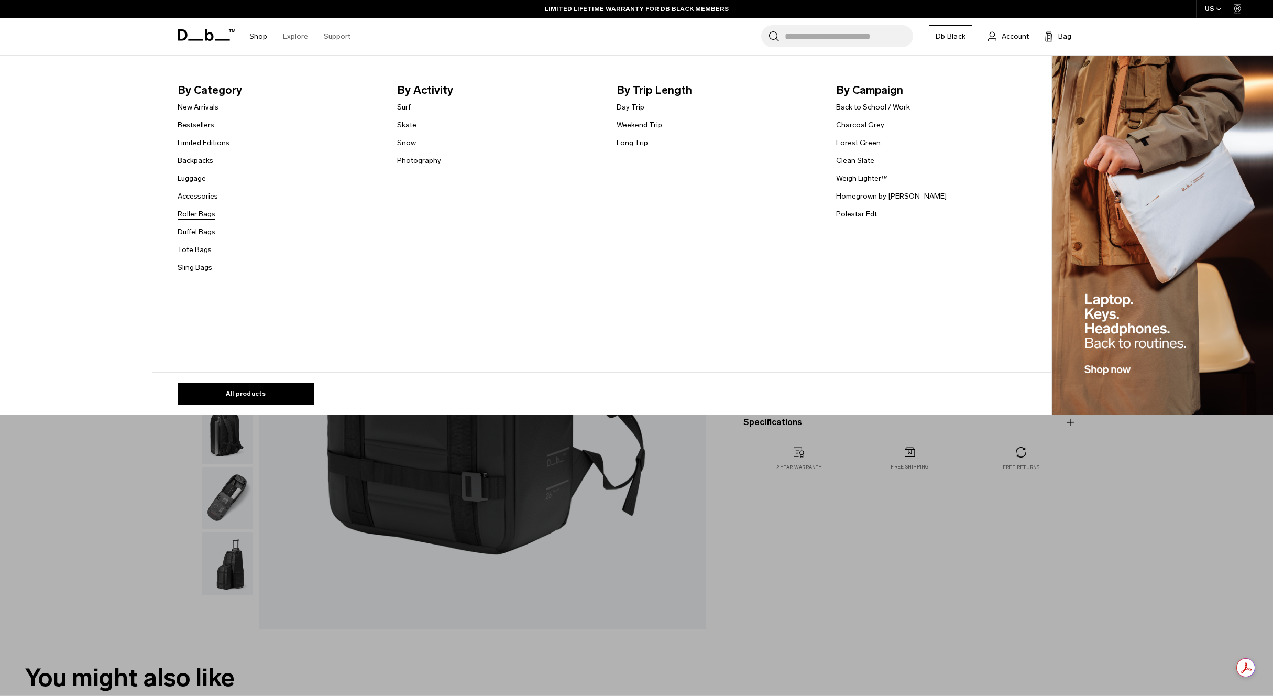
click at [198, 215] on link "Roller Bags" at bounding box center [197, 213] width 38 height 11
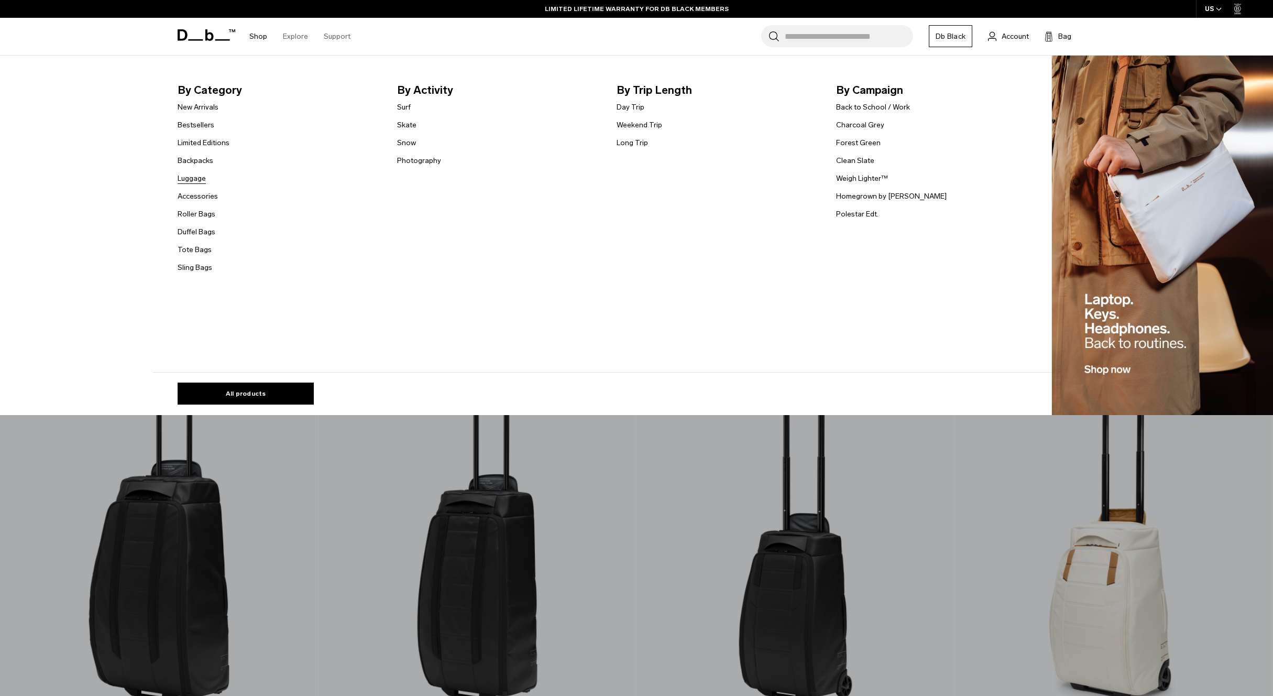
click at [193, 179] on link "Luggage" at bounding box center [192, 178] width 28 height 11
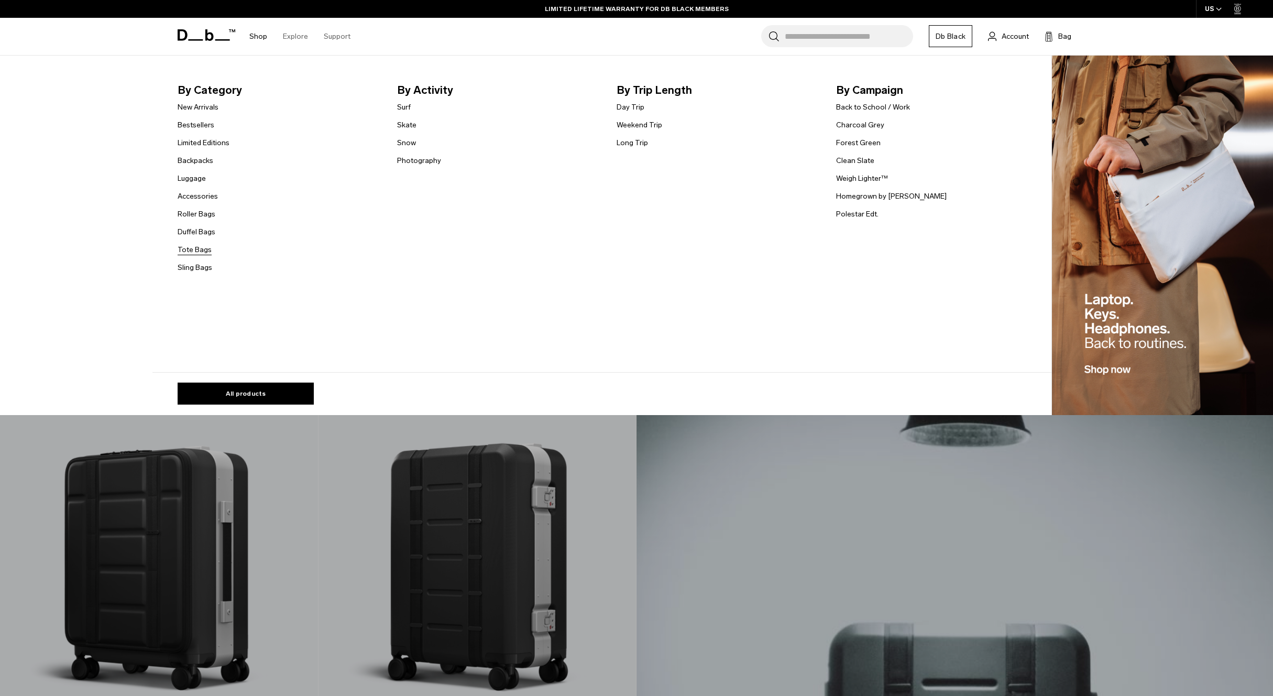
click at [193, 248] on link "Tote Bags" at bounding box center [195, 249] width 34 height 11
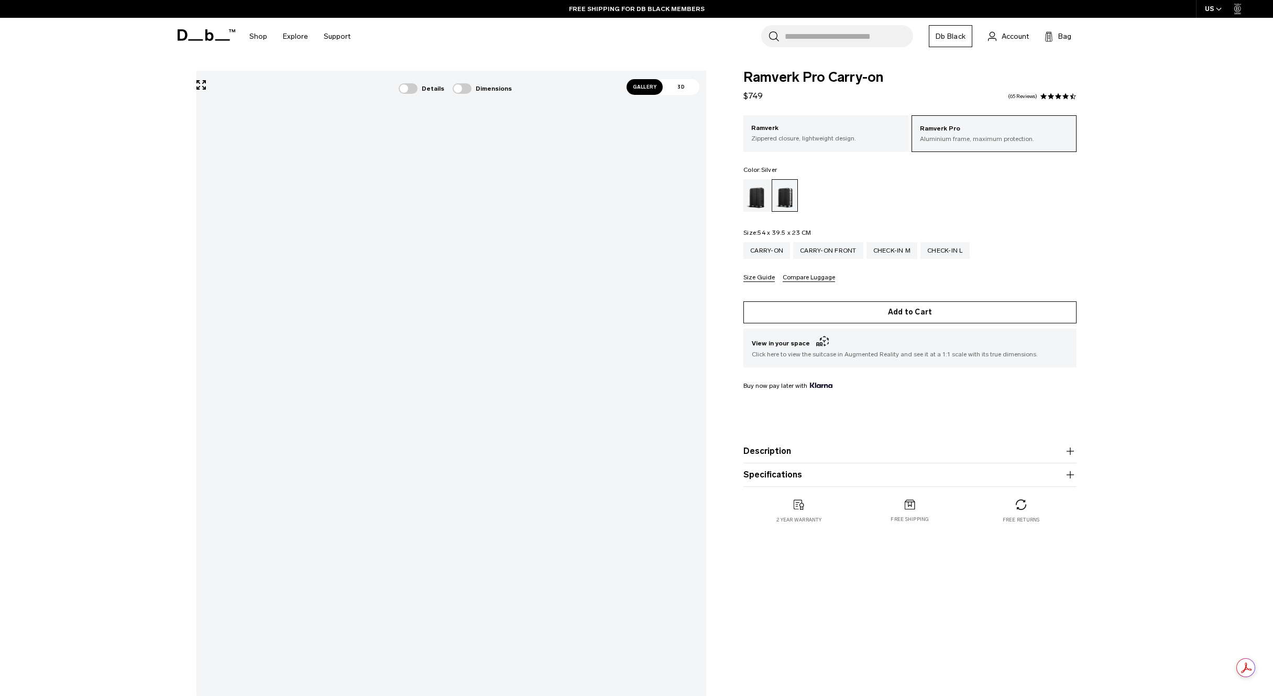
click at [902, 313] on button "Add to Cart" at bounding box center [909, 312] width 333 height 22
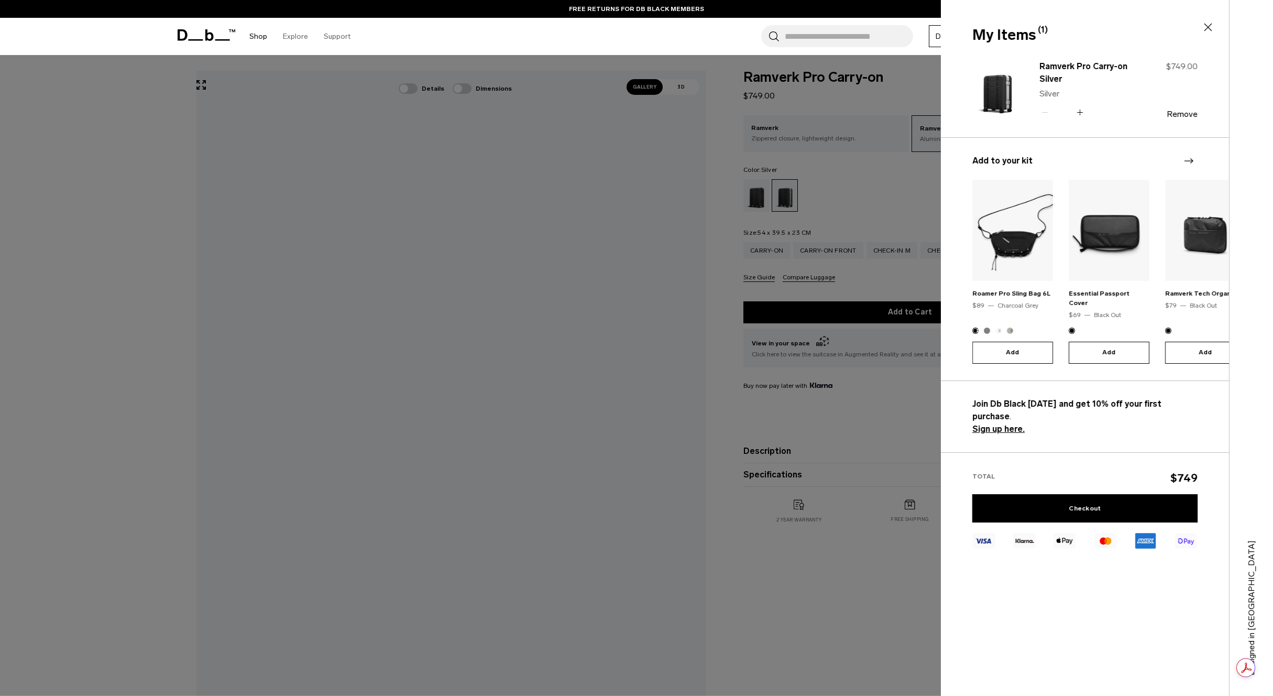
click at [259, 35] on link "Shop" at bounding box center [258, 36] width 18 height 37
drag, startPoint x: 146, startPoint y: 94, endPoint x: 206, endPoint y: 65, distance: 67.5
click at [146, 94] on div at bounding box center [636, 348] width 1273 height 696
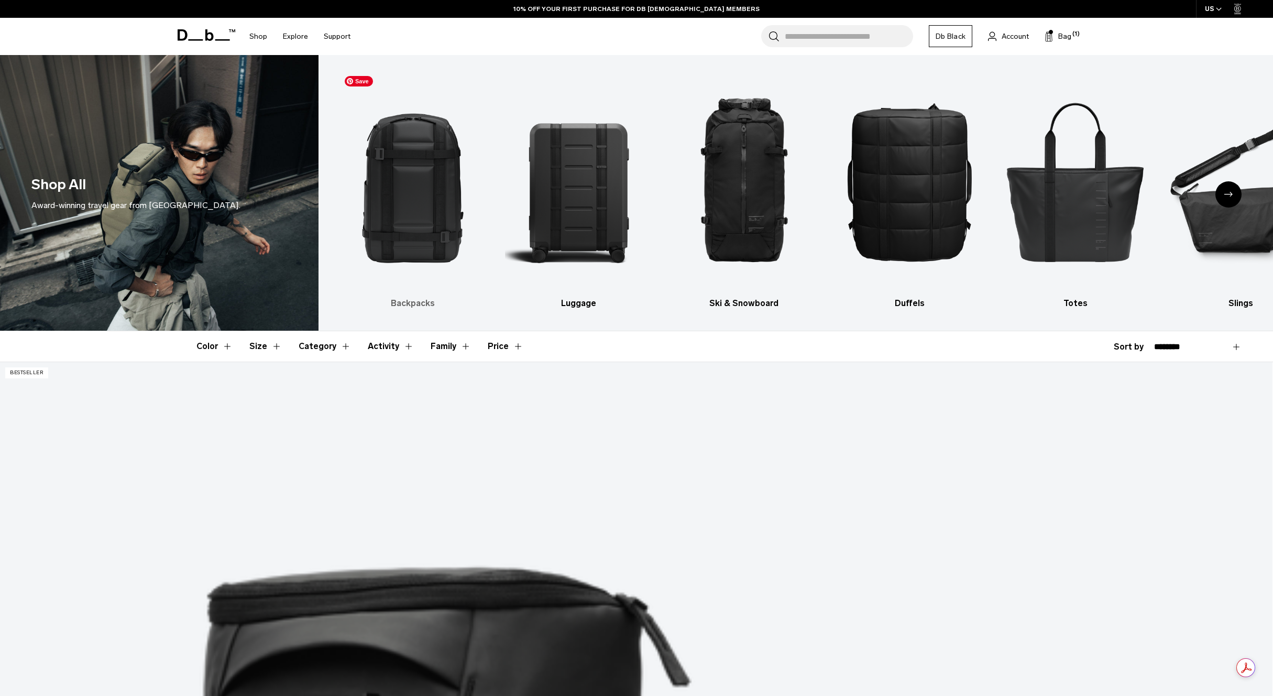
click at [415, 186] on img "1 / 10" at bounding box center [412, 181] width 147 height 221
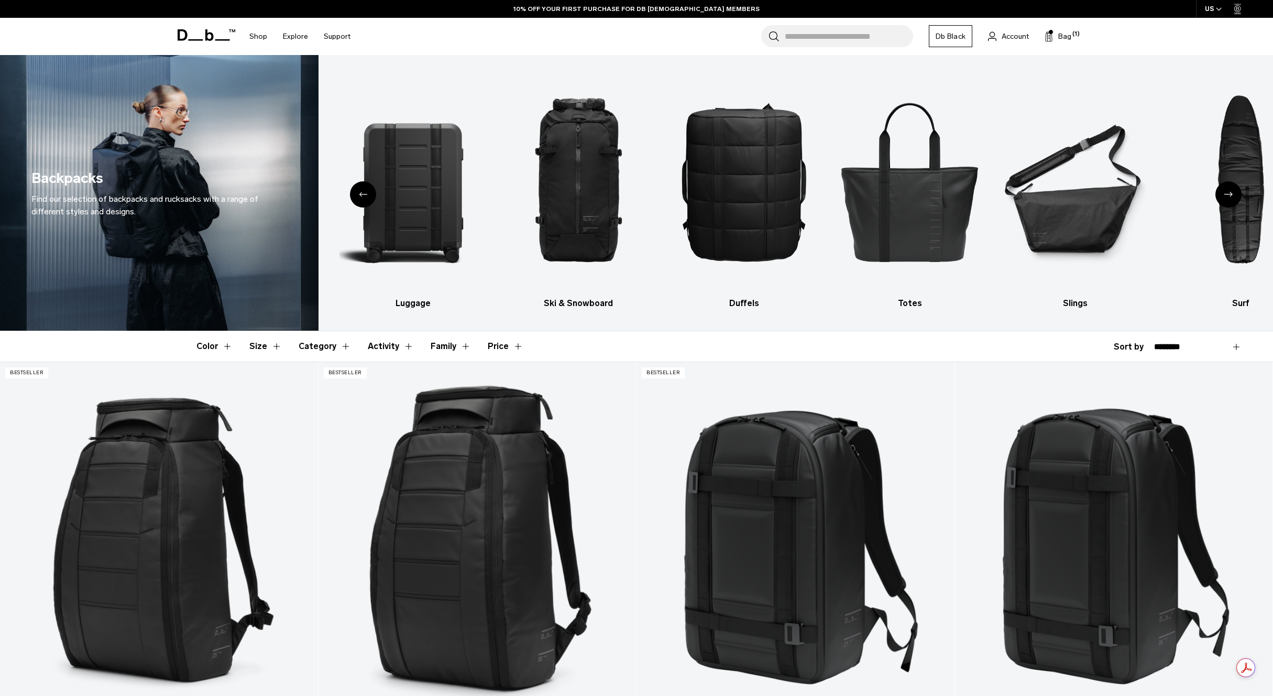
click at [223, 346] on button "Color" at bounding box center [214, 346] width 36 height 30
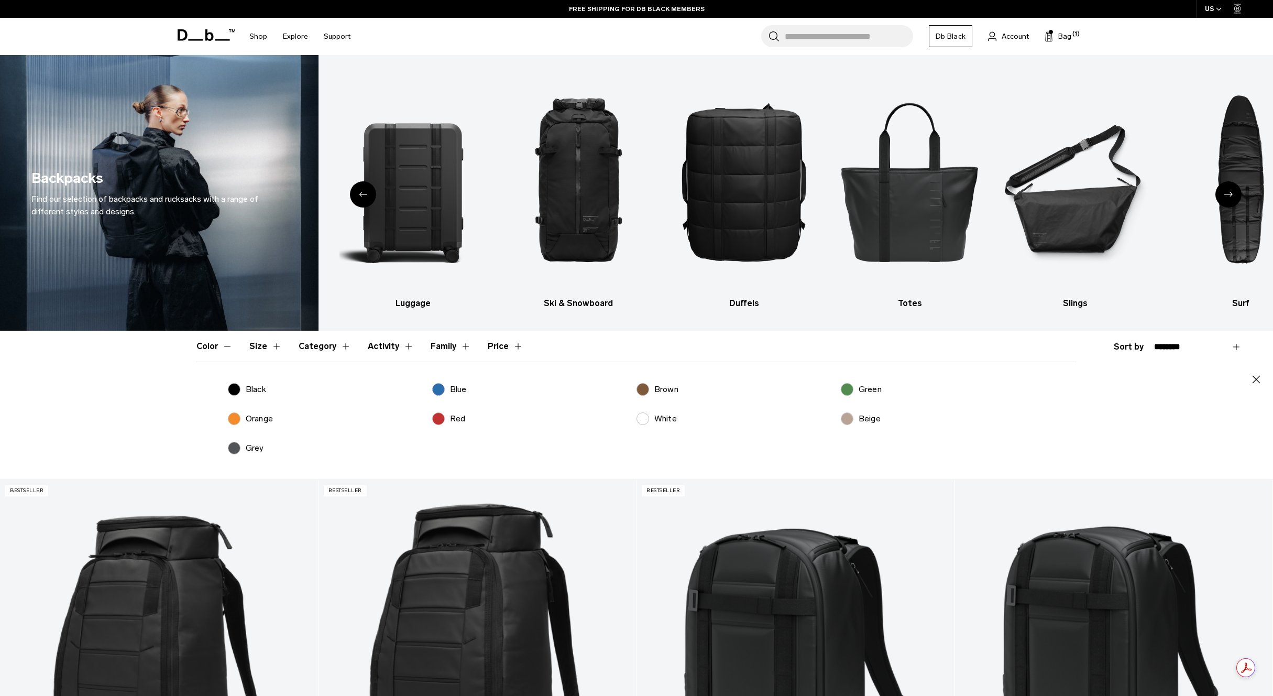
click at [240, 389] on label "Black" at bounding box center [247, 389] width 38 height 13
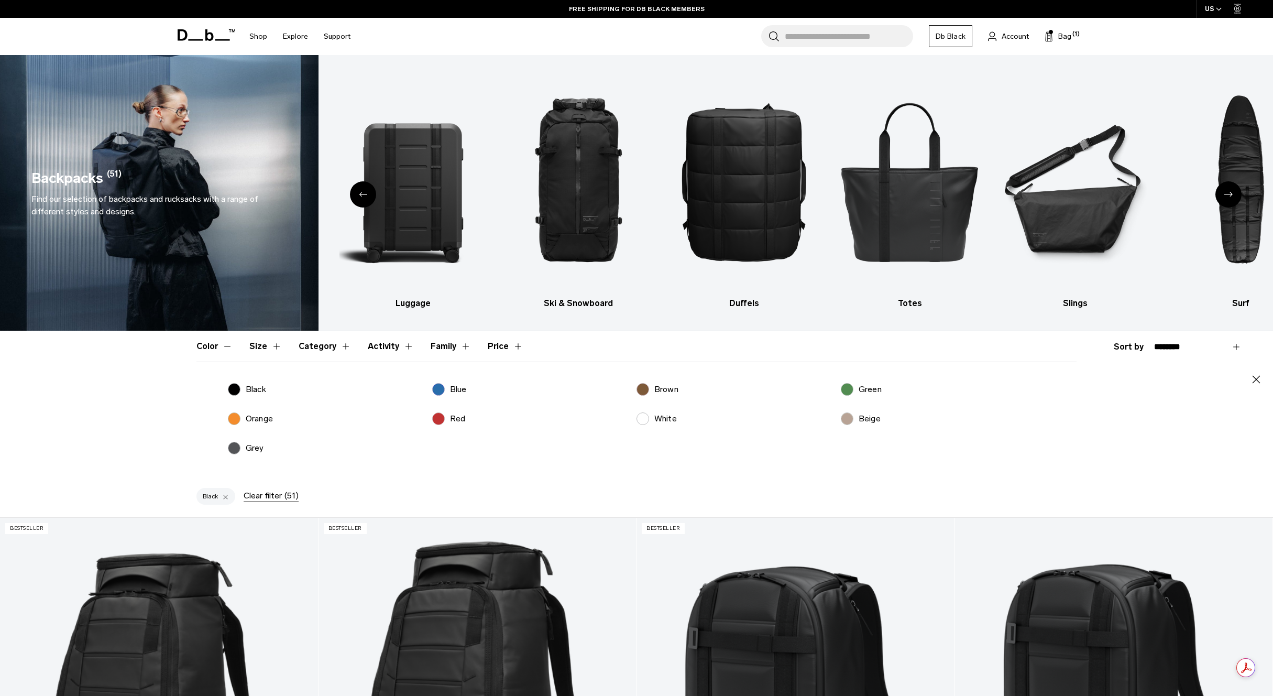
click at [1259, 378] on icon "button" at bounding box center [1256, 379] width 13 height 13
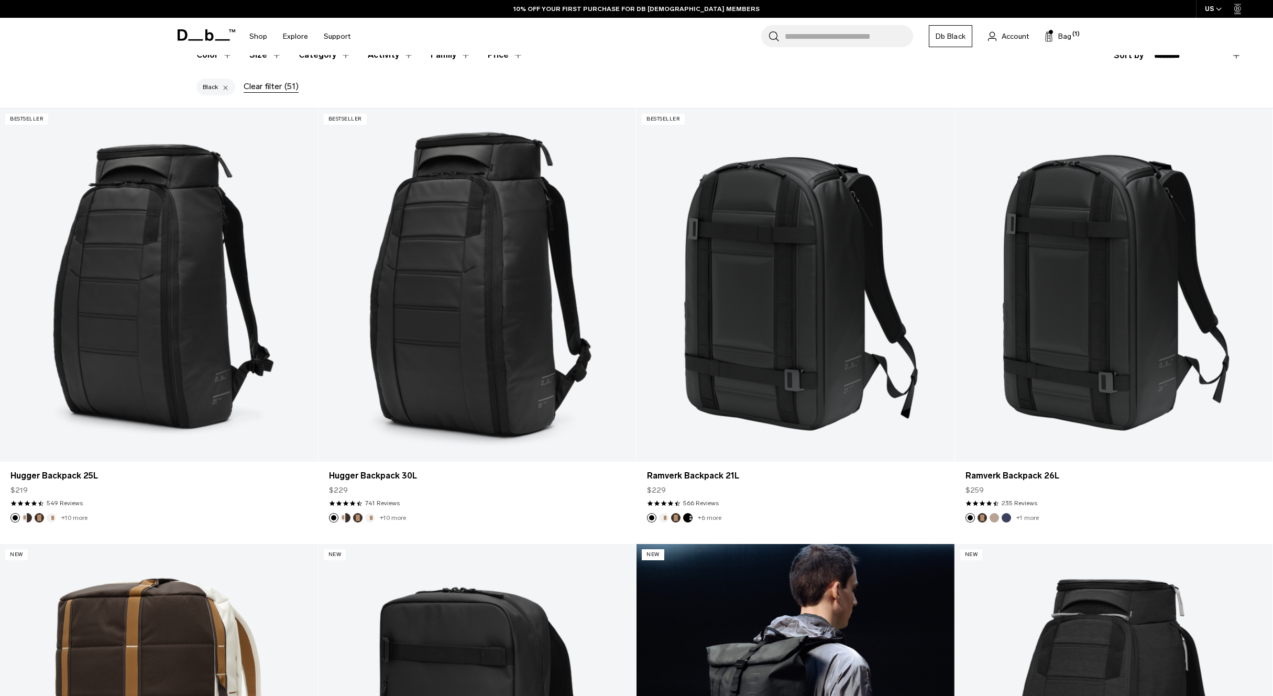
scroll to position [259, 0]
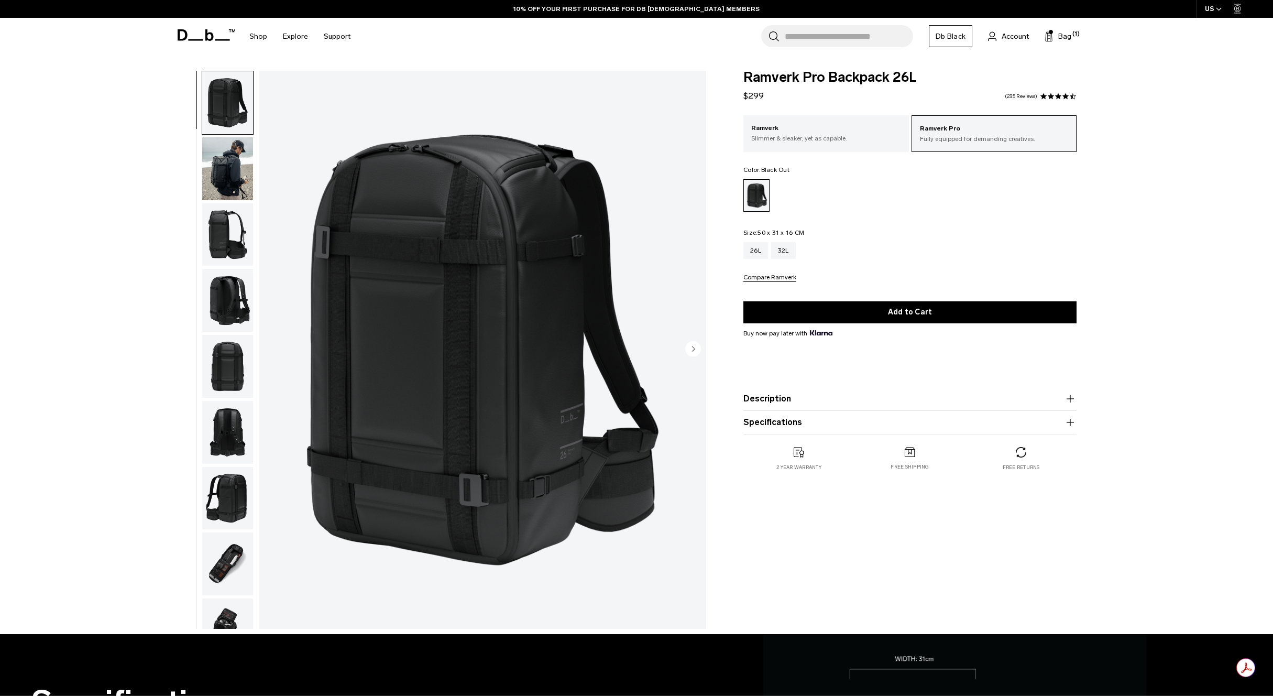
click at [232, 548] on img "button" at bounding box center [227, 563] width 51 height 63
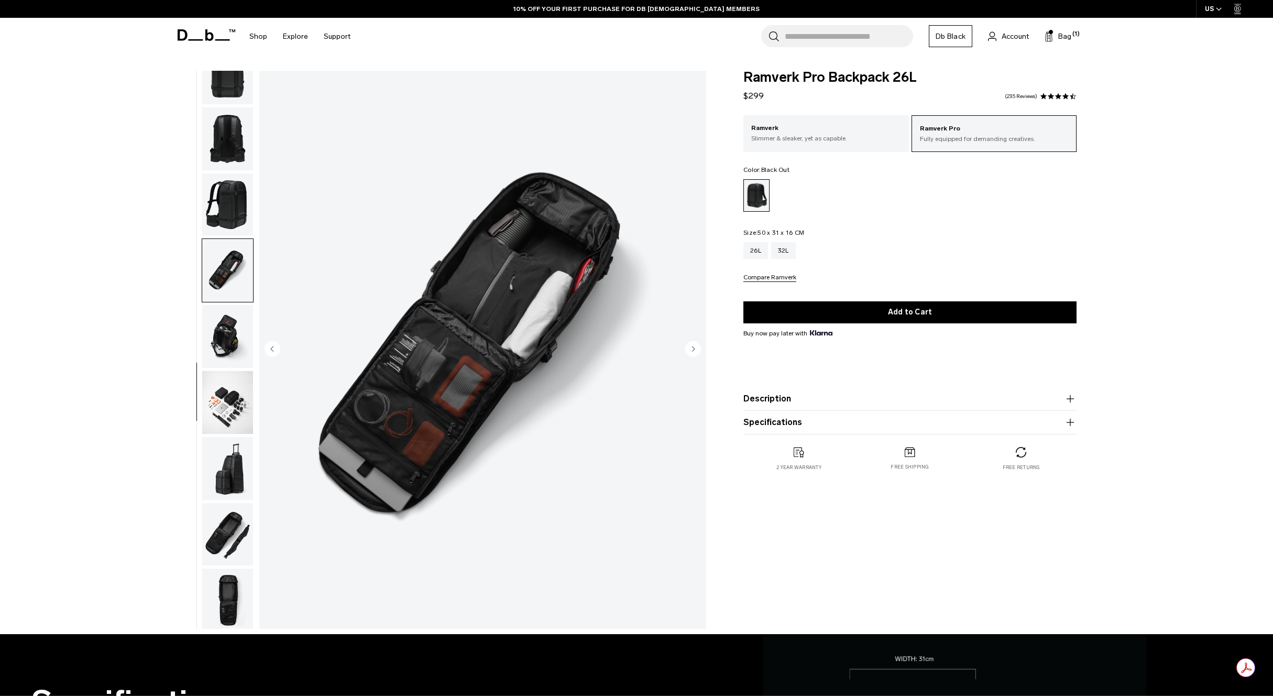
scroll to position [296, 0]
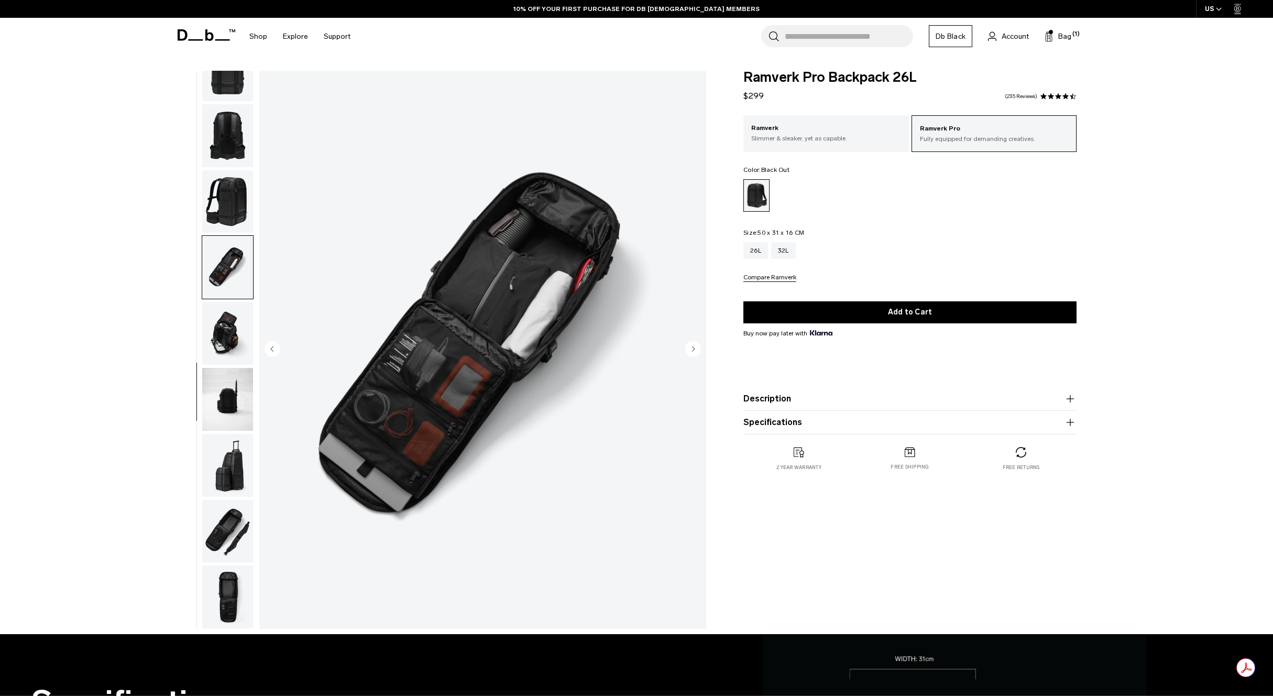
click at [231, 525] on img "button" at bounding box center [227, 531] width 51 height 63
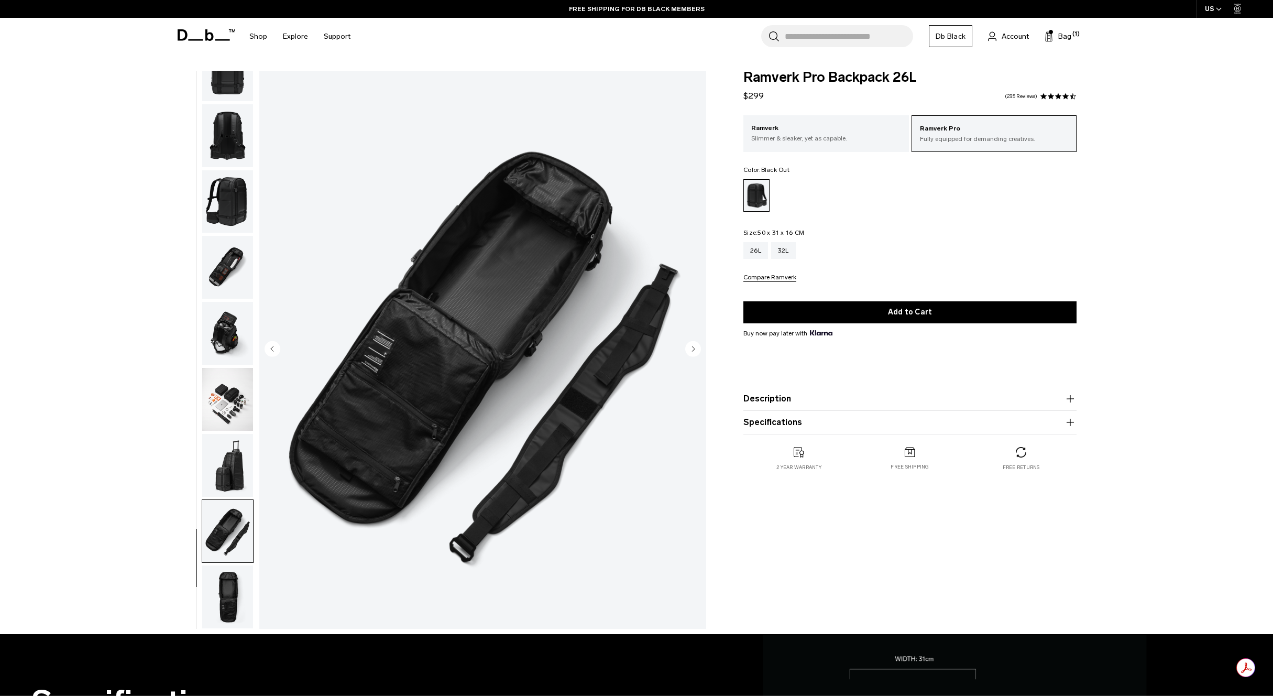
click at [225, 404] on img "button" at bounding box center [227, 399] width 51 height 63
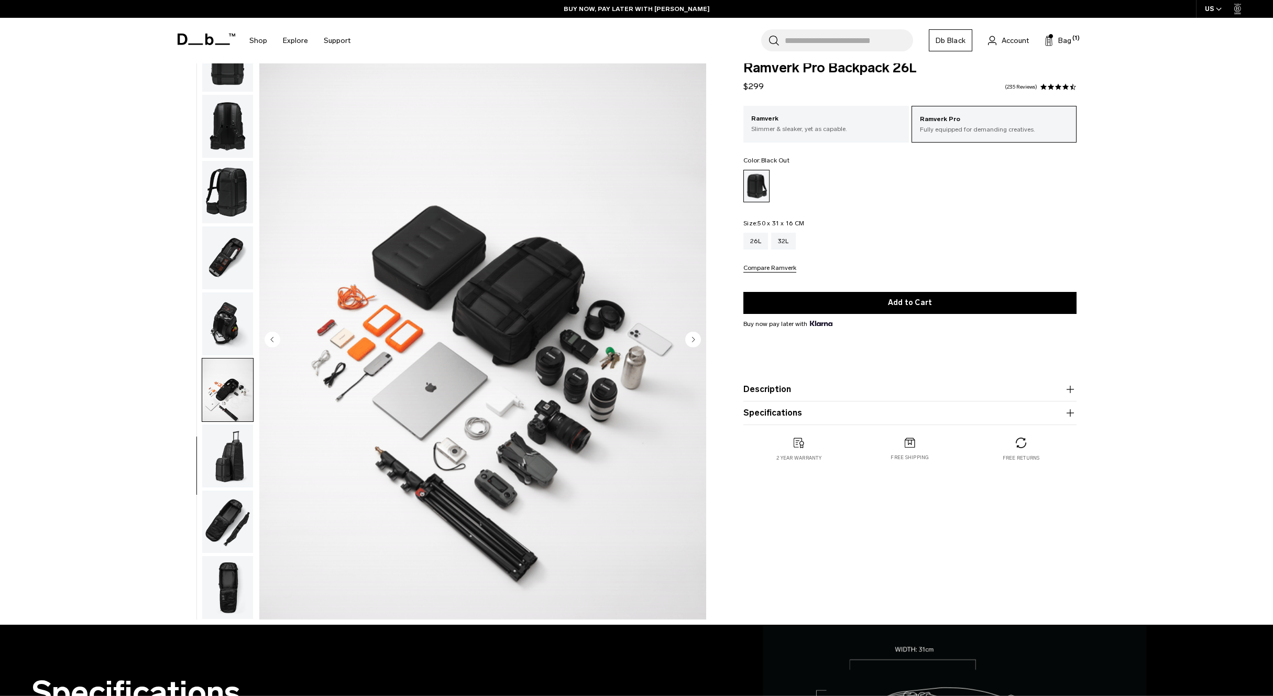
scroll to position [0, 0]
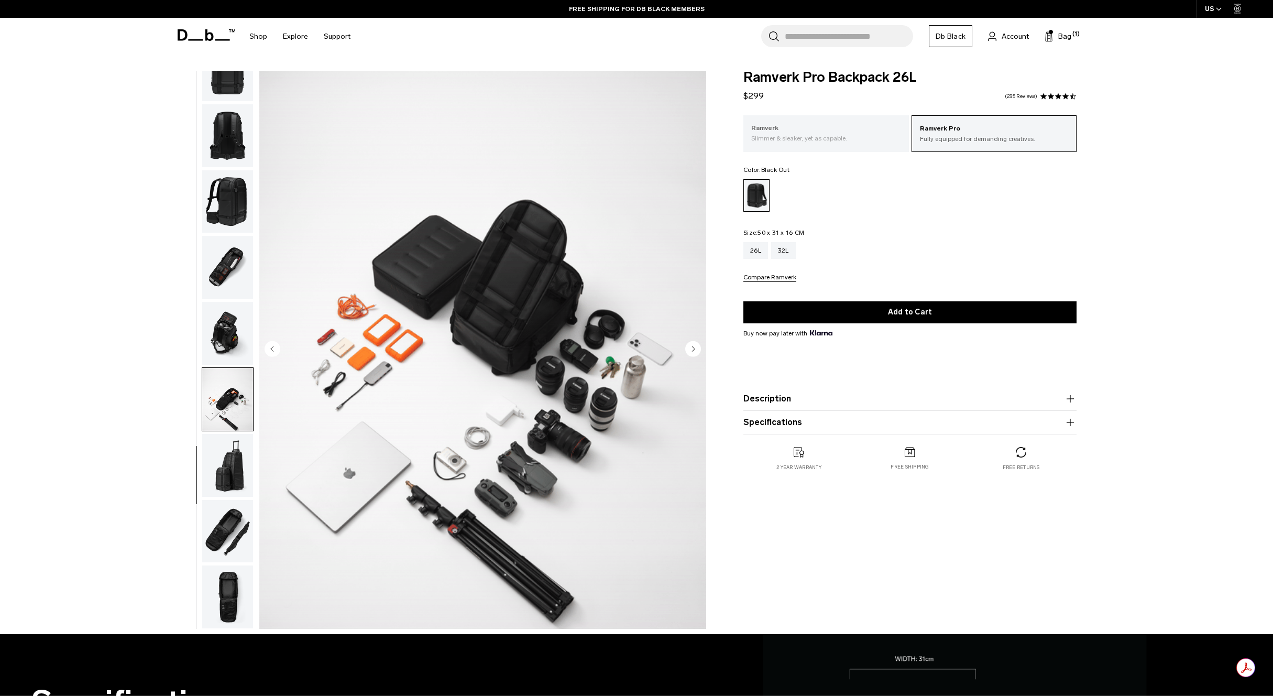
click at [801, 141] on p "Slimmer & sleaker, yet as capable." at bounding box center [826, 138] width 150 height 9
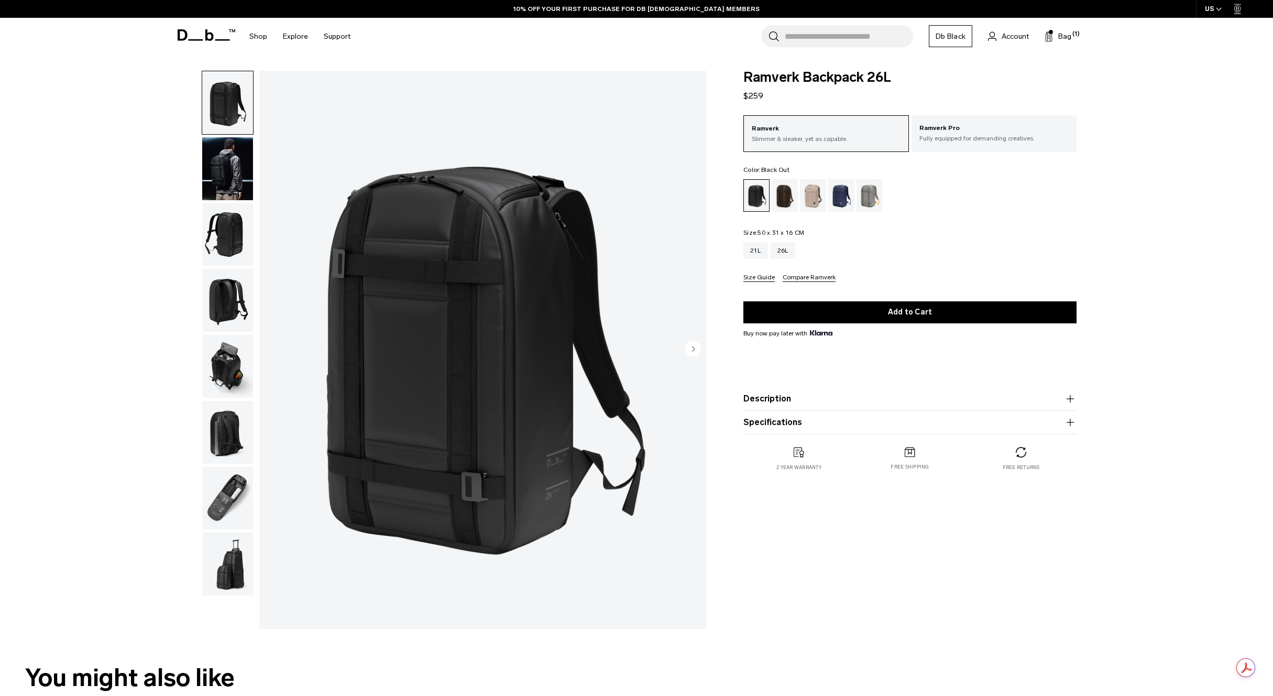
click at [222, 439] on img "button" at bounding box center [227, 432] width 51 height 63
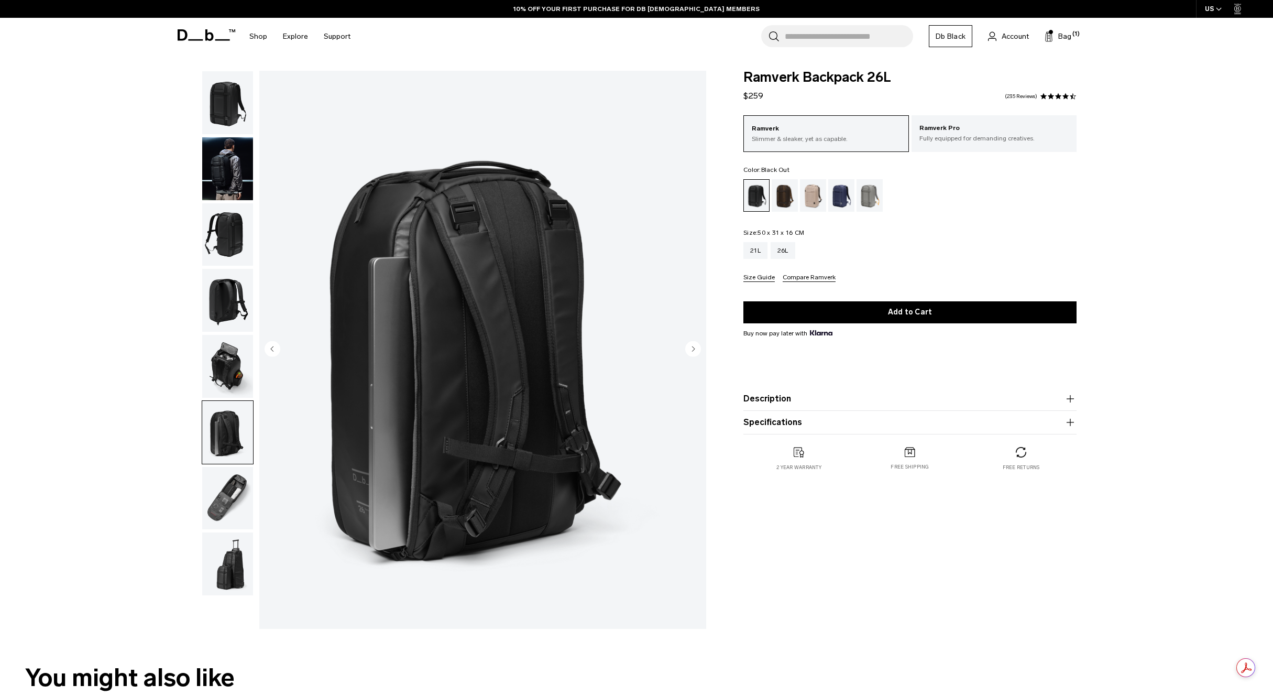
click at [222, 498] on img "button" at bounding box center [227, 498] width 51 height 63
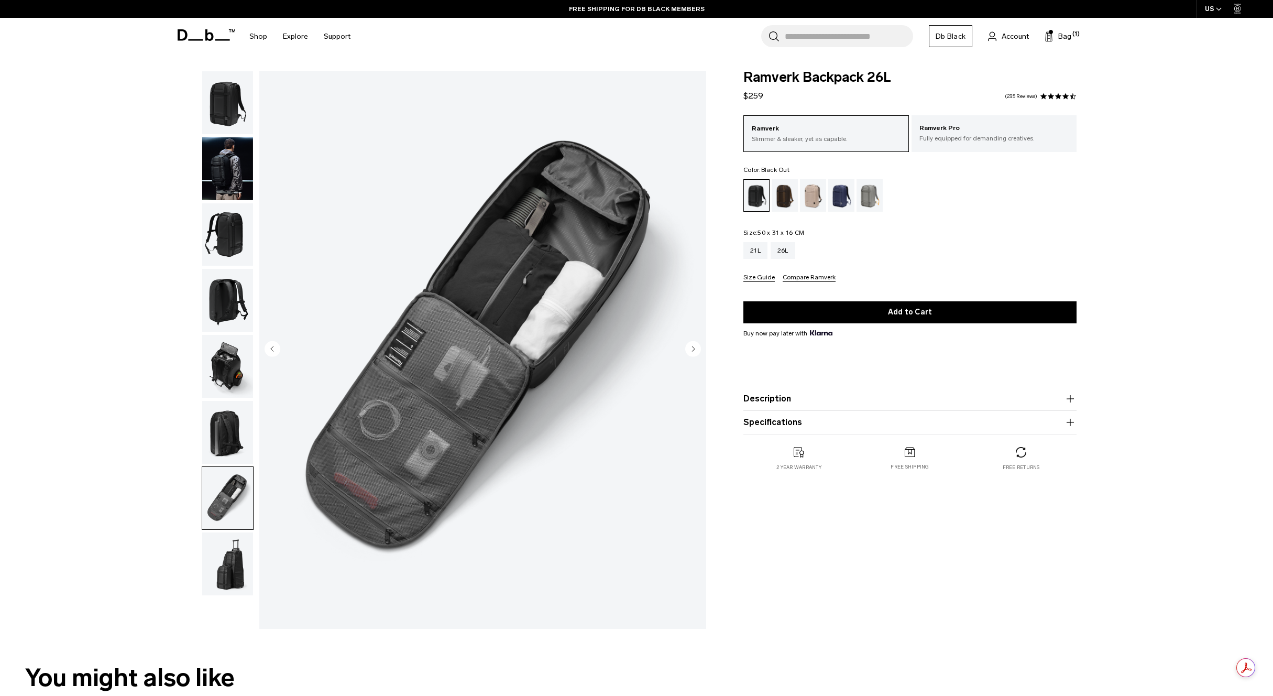
click at [233, 567] on img "button" at bounding box center [227, 563] width 51 height 63
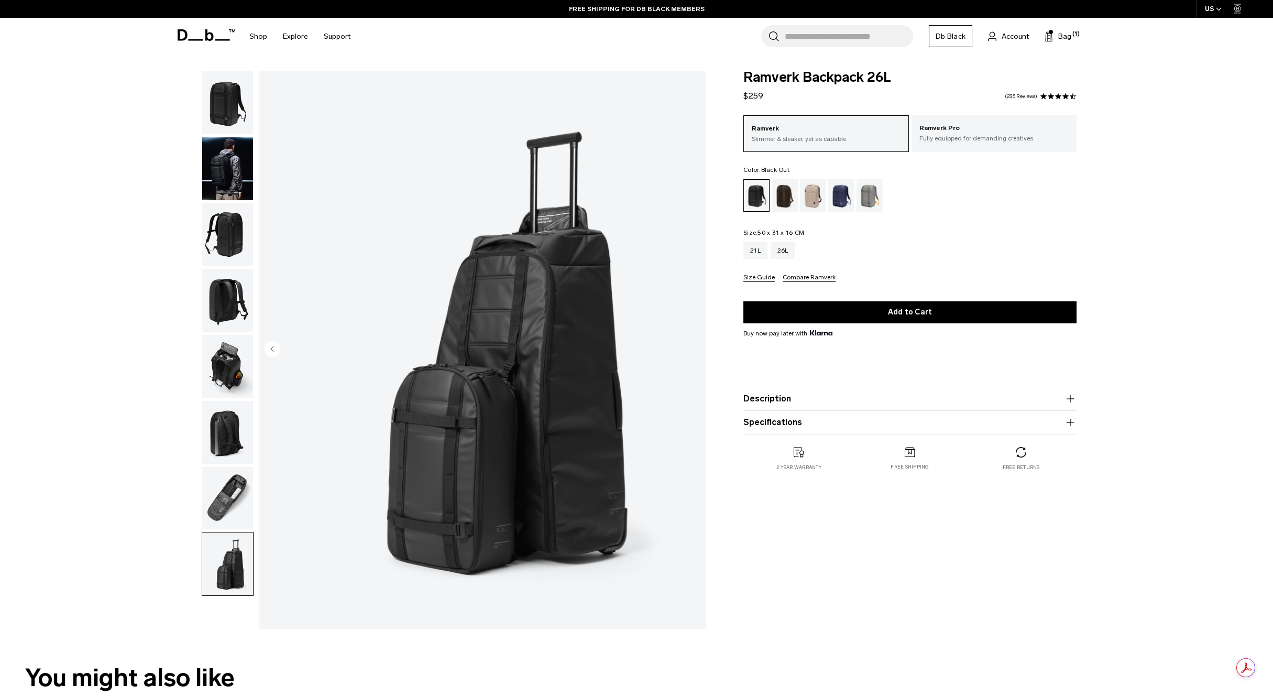
click at [231, 530] on button "button" at bounding box center [228, 498] width 52 height 64
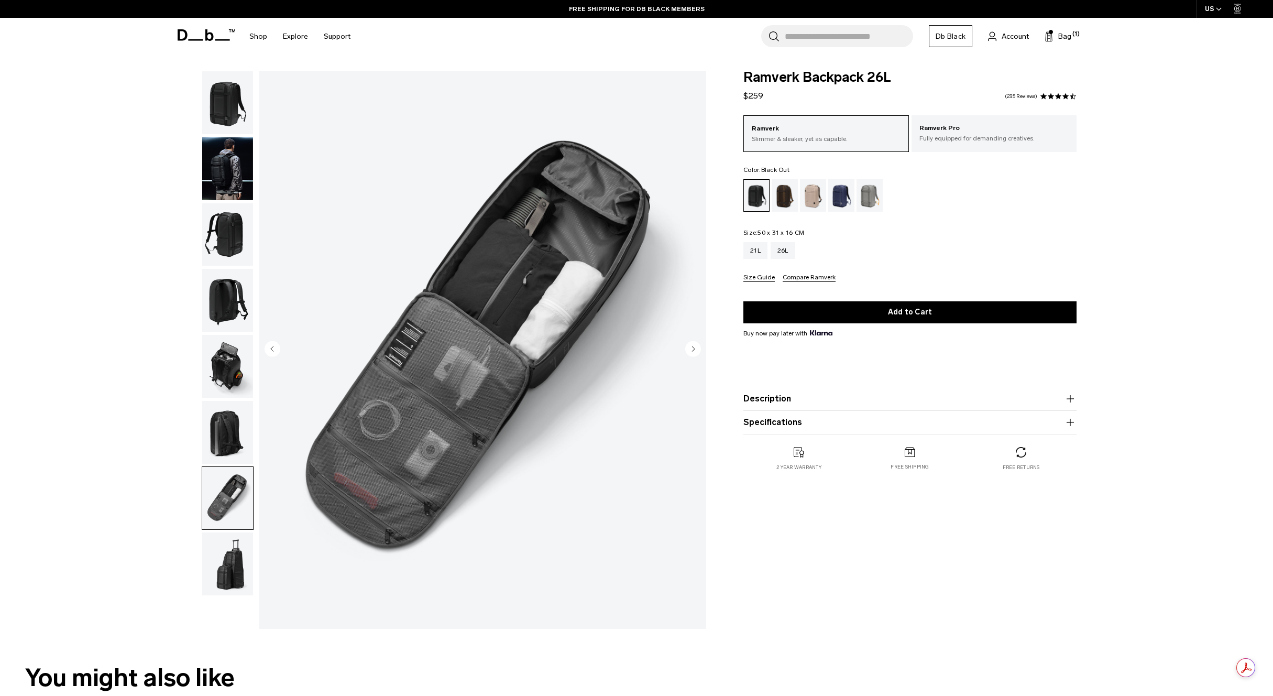
click at [229, 422] on img "button" at bounding box center [227, 432] width 51 height 63
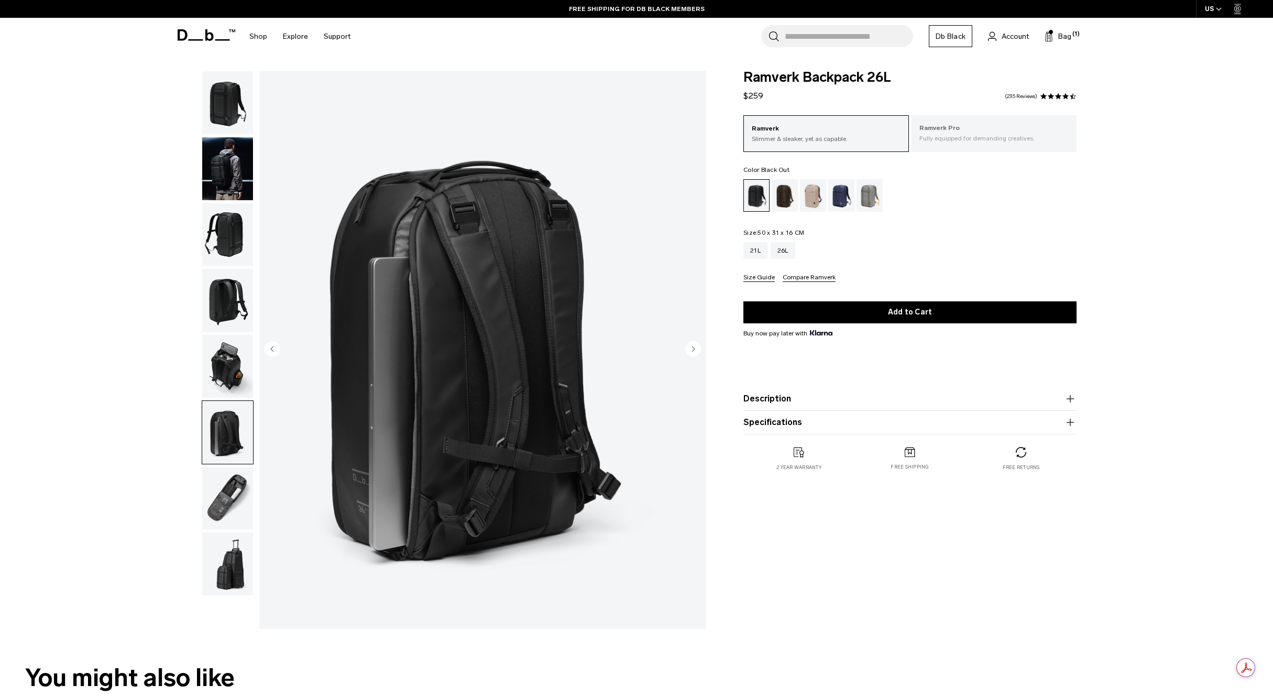
click at [965, 136] on p "Fully equipped for demanding creatives." at bounding box center [994, 138] width 150 height 9
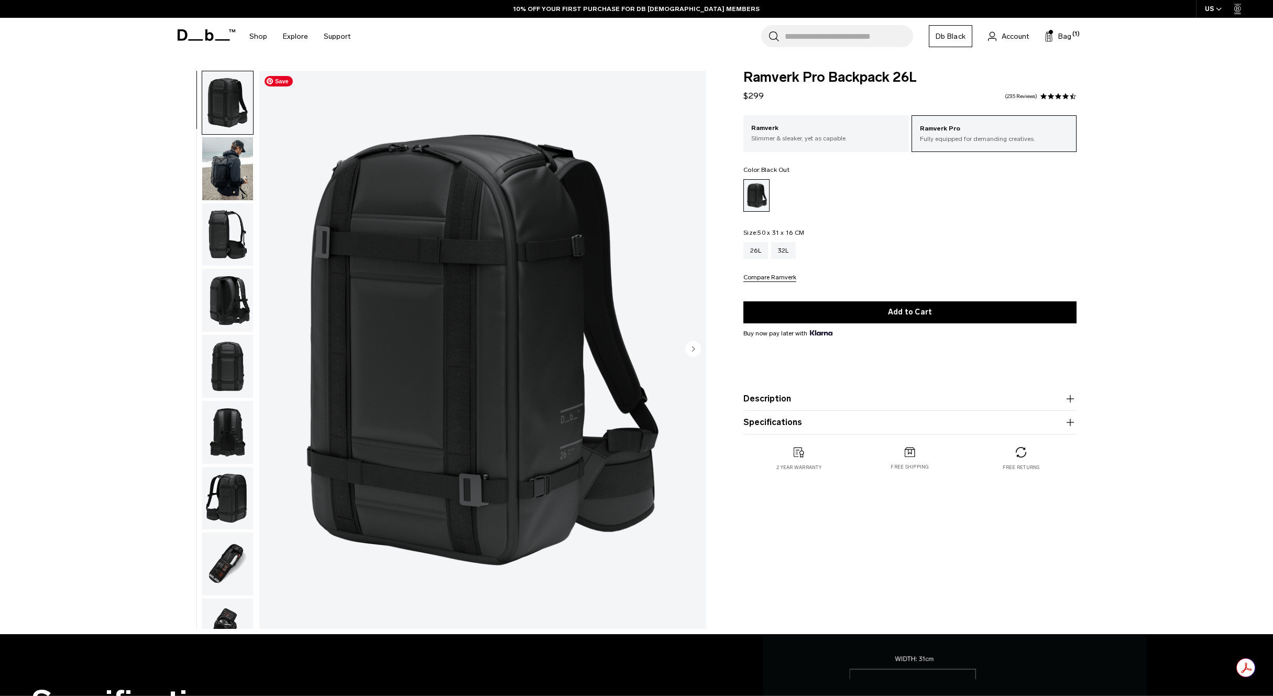
click at [229, 244] on img "button" at bounding box center [227, 234] width 51 height 63
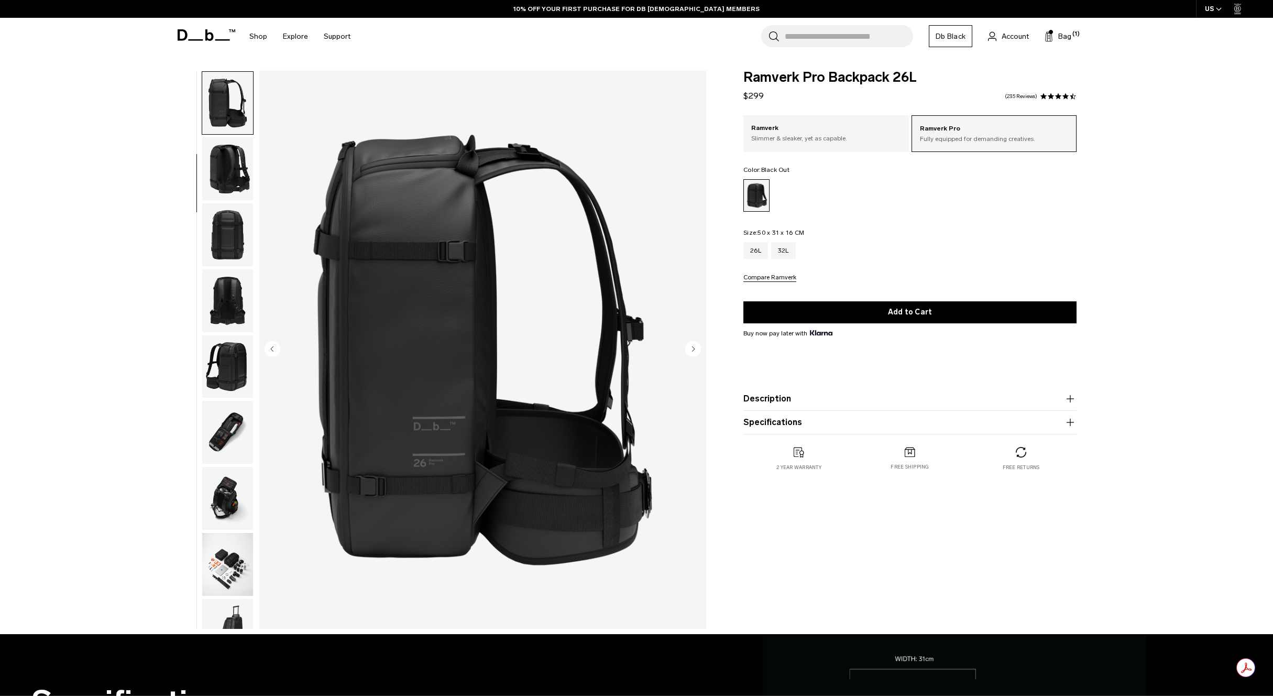
scroll to position [132, 0]
click at [217, 240] on img "button" at bounding box center [227, 234] width 51 height 63
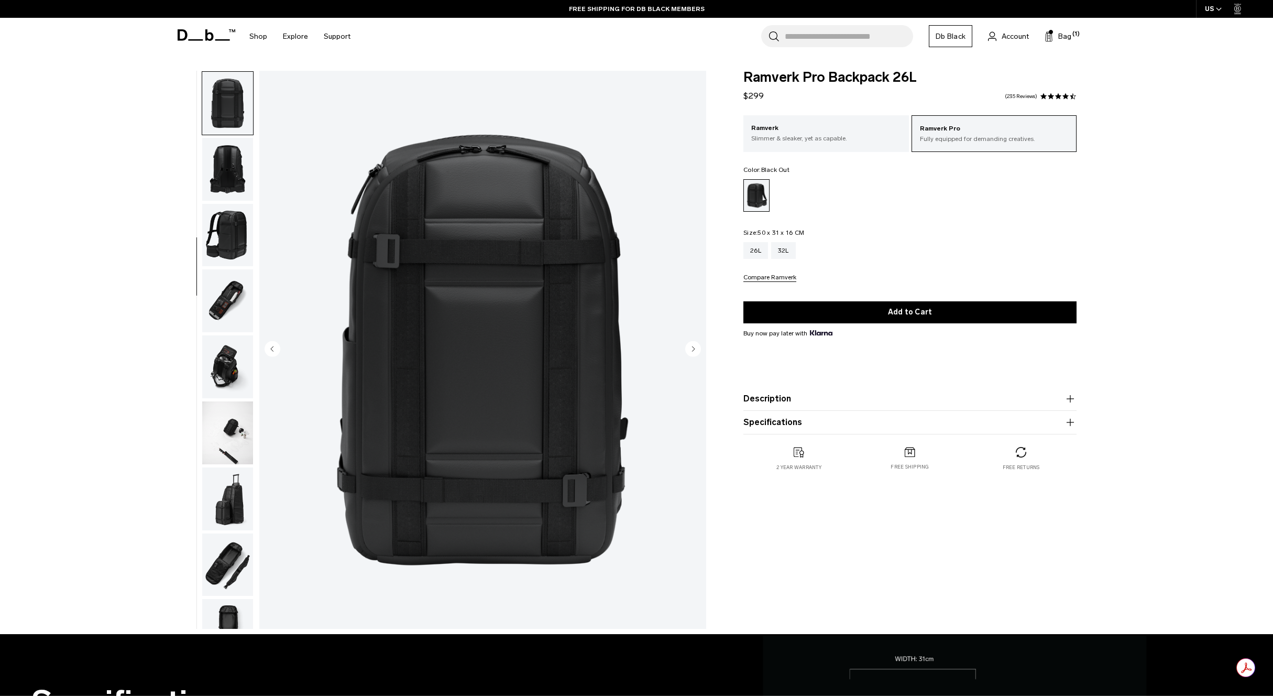
scroll to position [263, 0]
click at [829, 130] on p "Ramverk" at bounding box center [826, 128] width 150 height 10
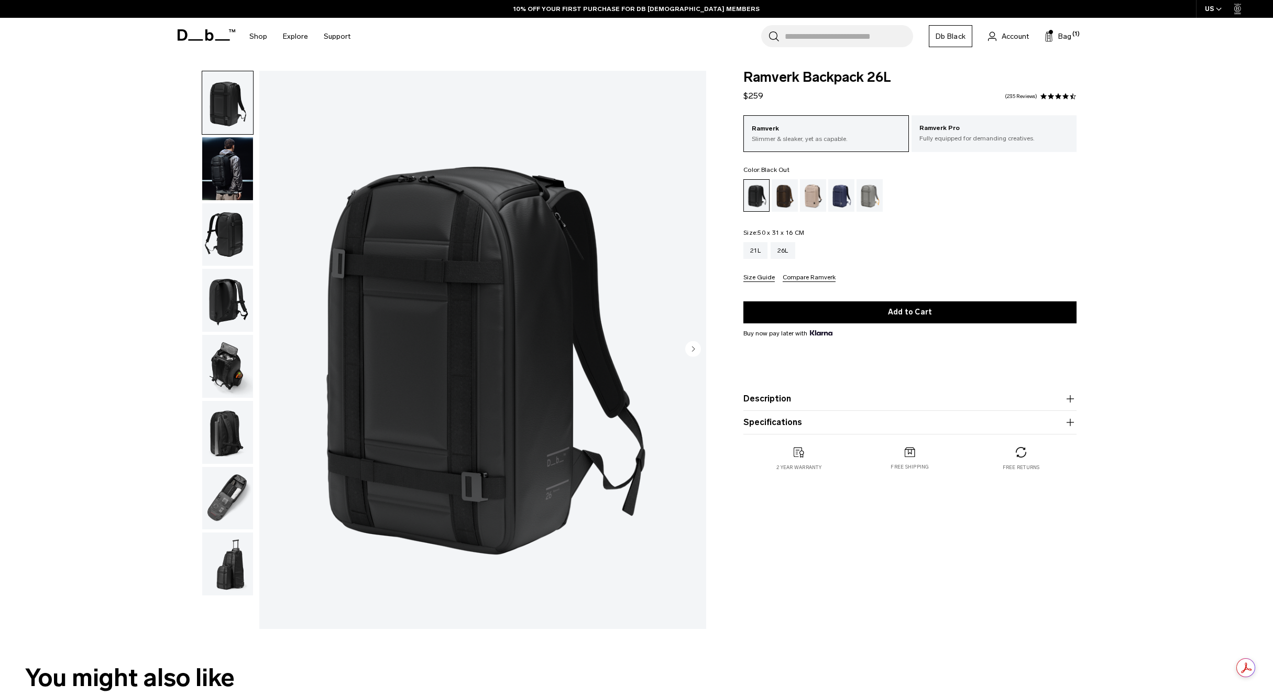
click at [243, 110] on img "button" at bounding box center [227, 102] width 51 height 63
click at [956, 130] on p "Ramverk Pro" at bounding box center [994, 128] width 150 height 10
click at [1007, 135] on p "Fully equipped for demanding creatives." at bounding box center [994, 138] width 150 height 9
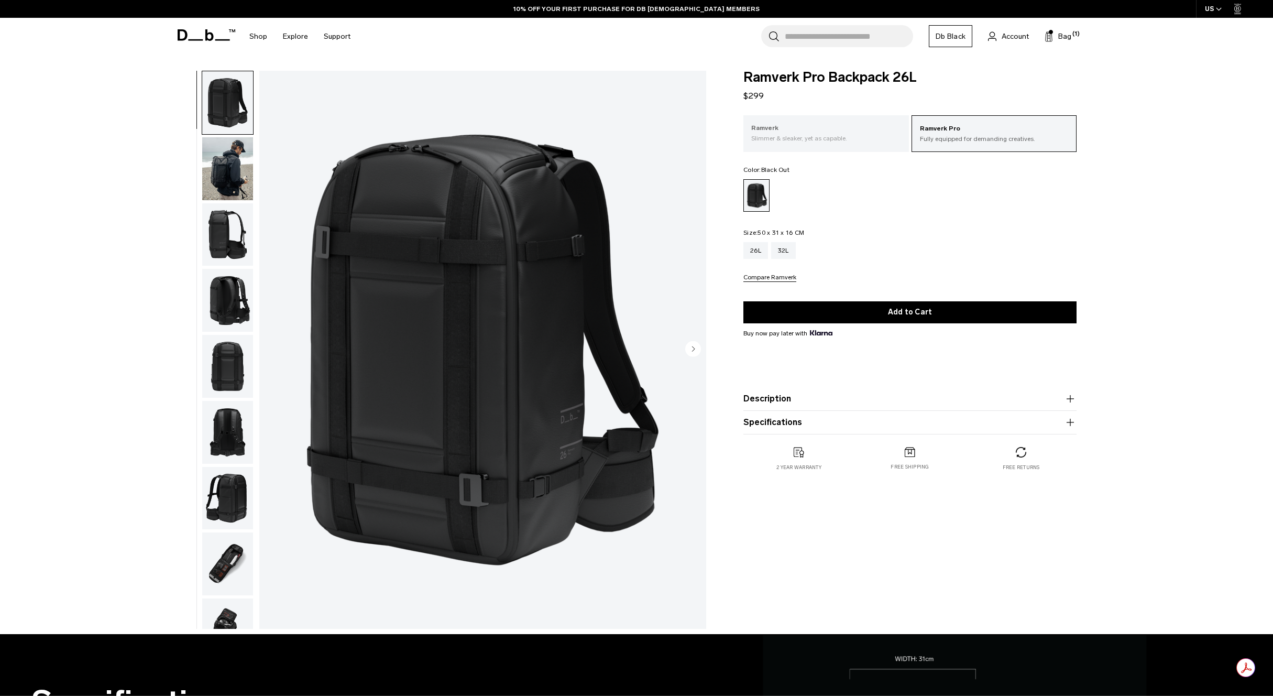
click at [858, 133] on p "Ramverk" at bounding box center [826, 128] width 150 height 10
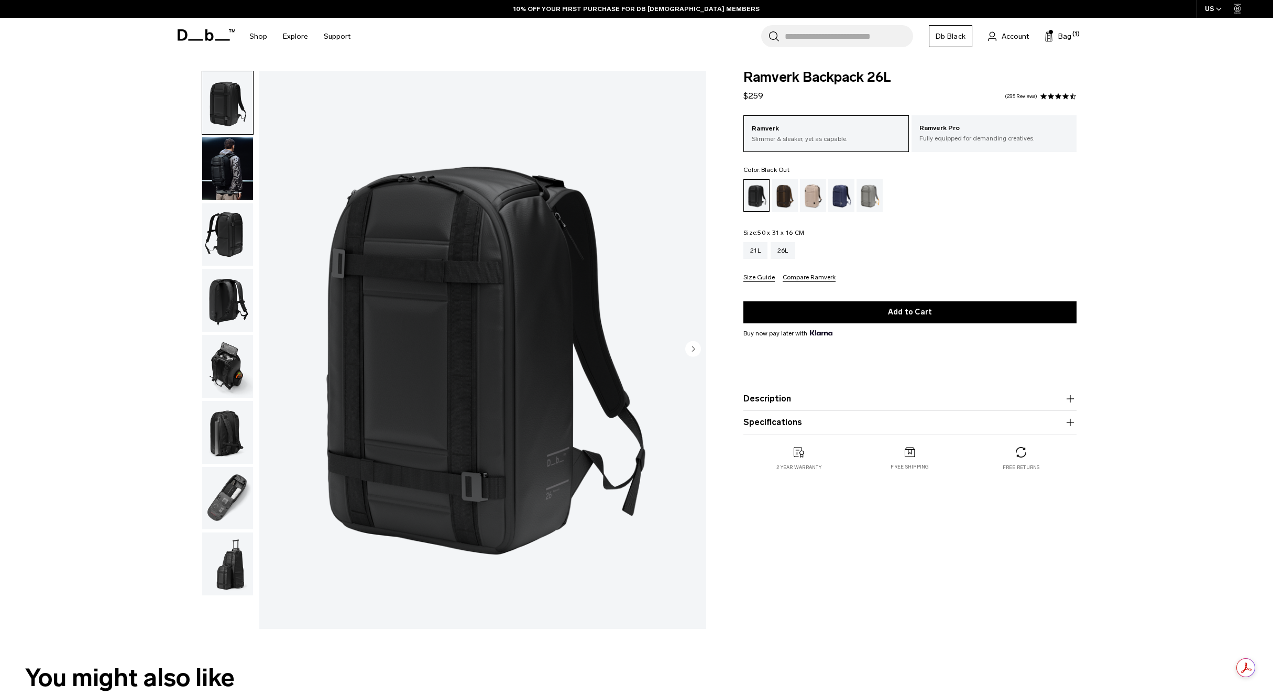
click at [222, 361] on img "button" at bounding box center [227, 366] width 51 height 63
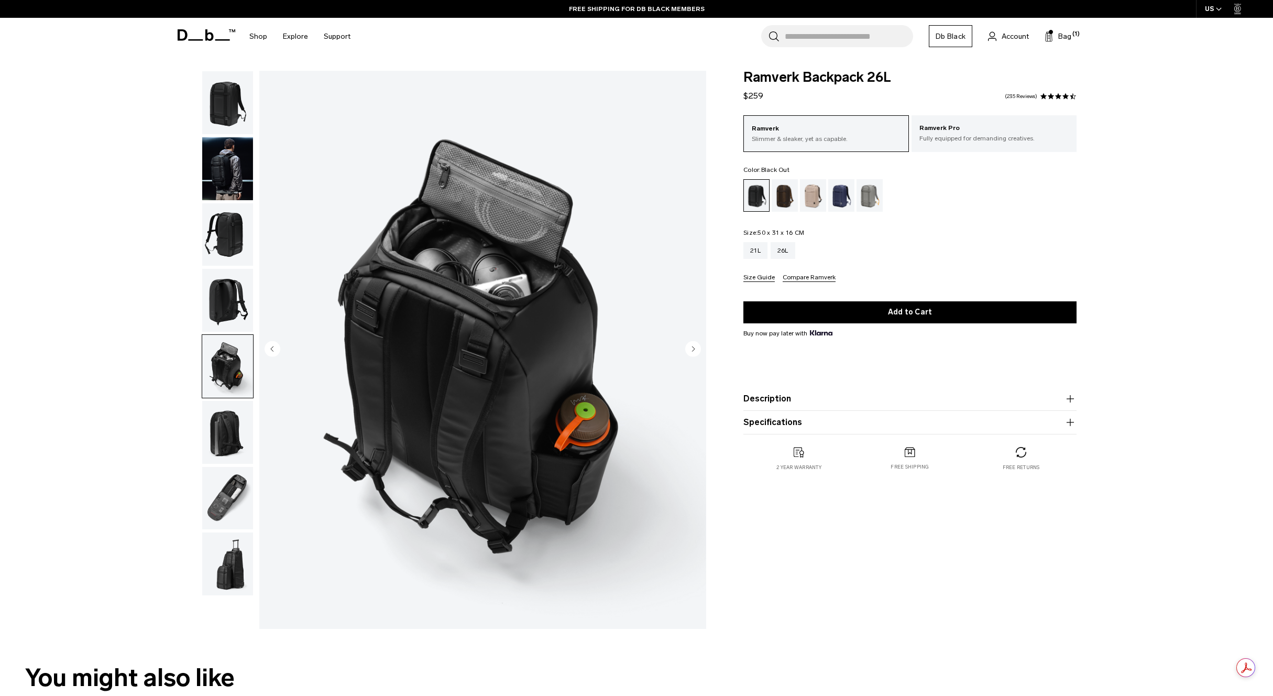
click at [223, 449] on img "button" at bounding box center [227, 432] width 51 height 63
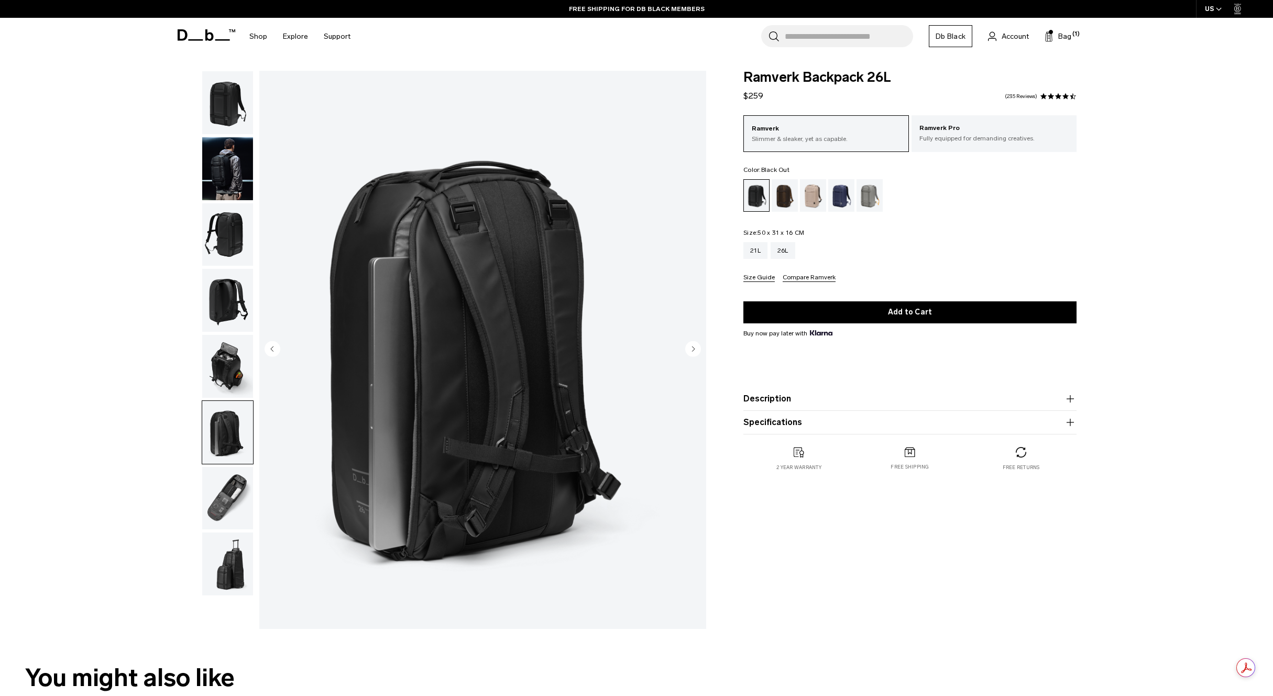
click at [230, 488] on img "button" at bounding box center [227, 498] width 51 height 63
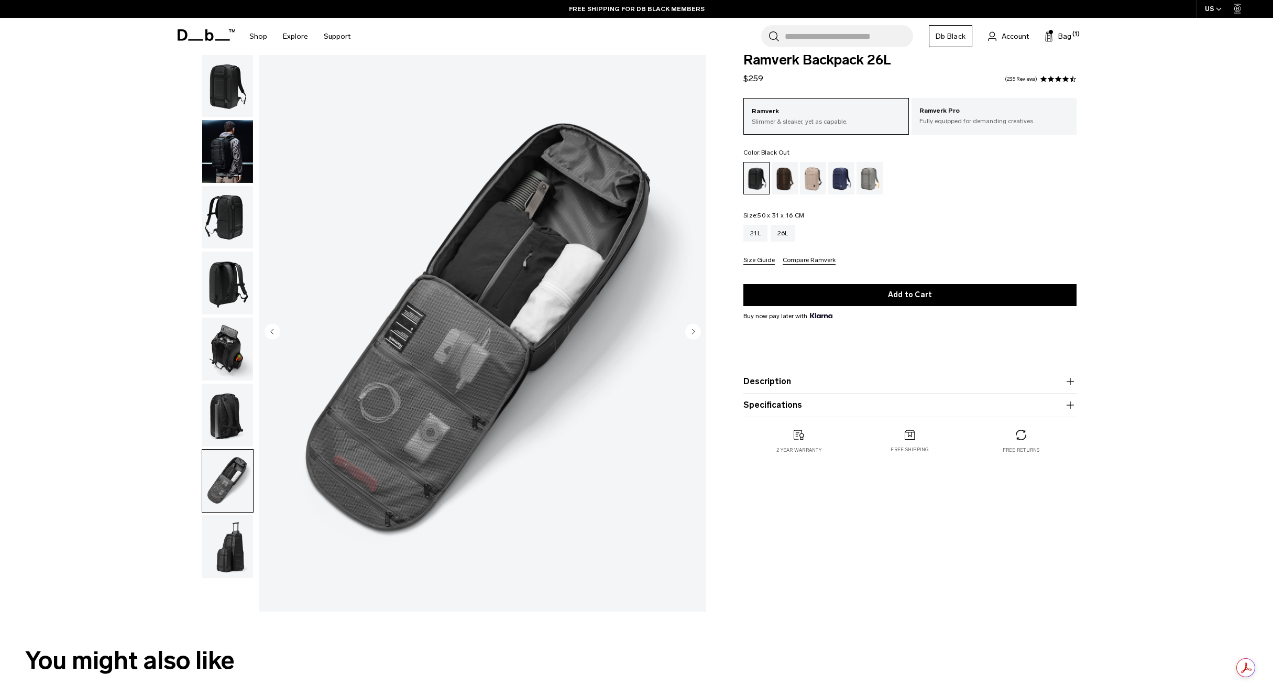
scroll to position [20, 0]
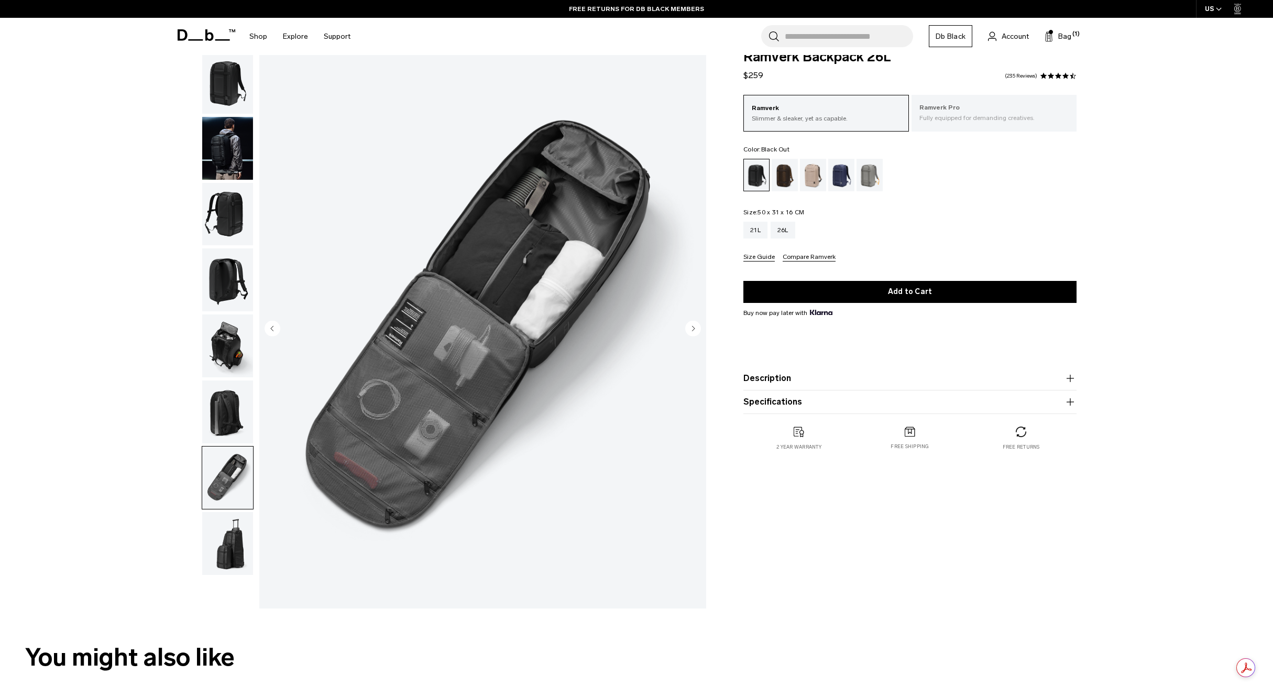
click at [976, 115] on p "Fully equipped for demanding creatives." at bounding box center [994, 117] width 150 height 9
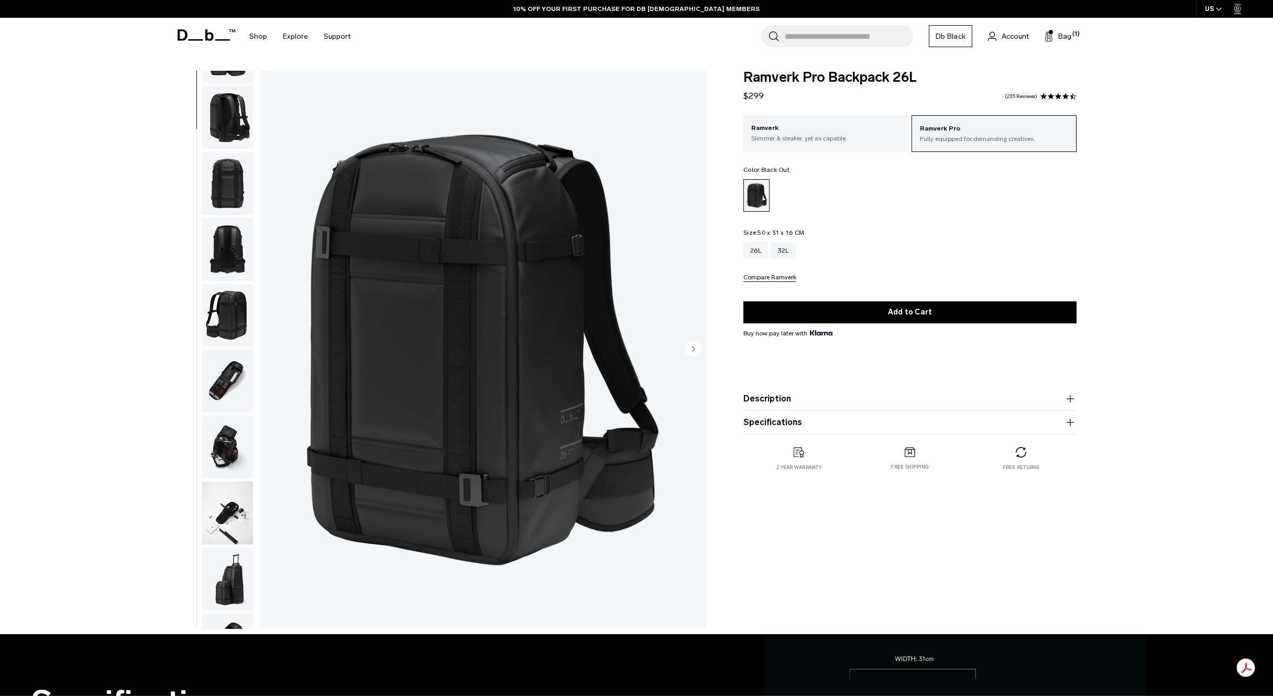
click at [248, 380] on img "button" at bounding box center [227, 380] width 51 height 63
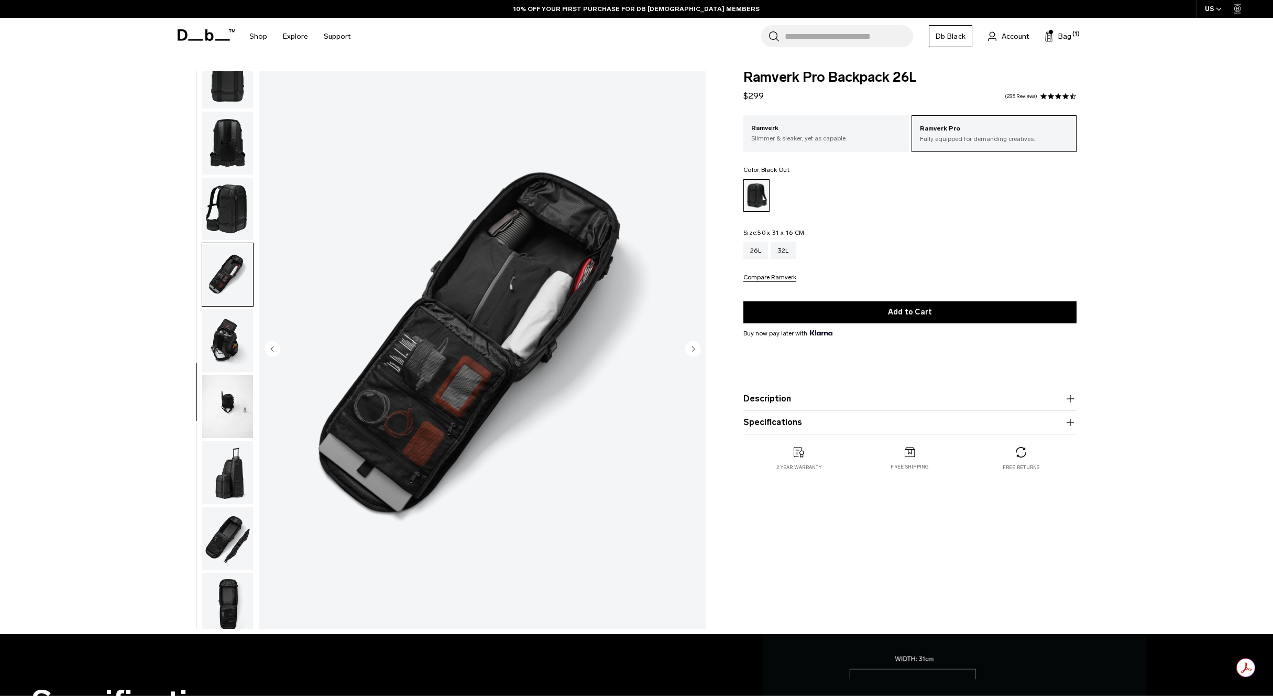
scroll to position [296, 0]
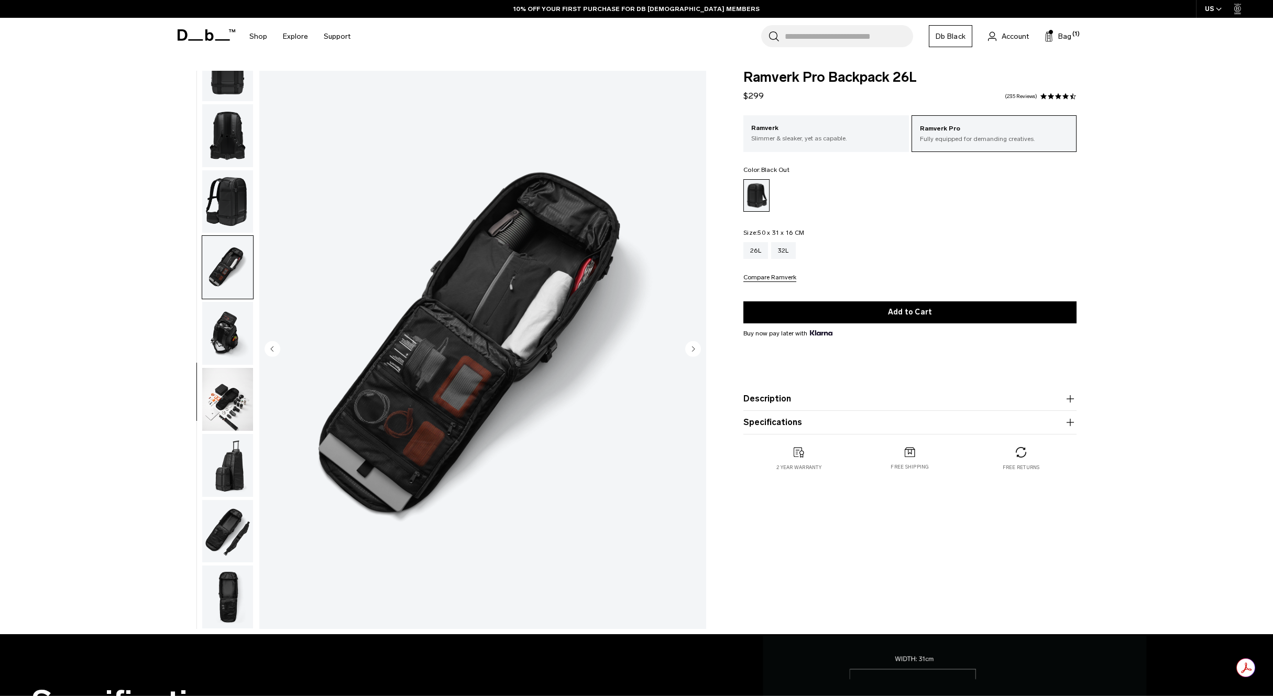
click at [229, 402] on img "button" at bounding box center [227, 399] width 51 height 63
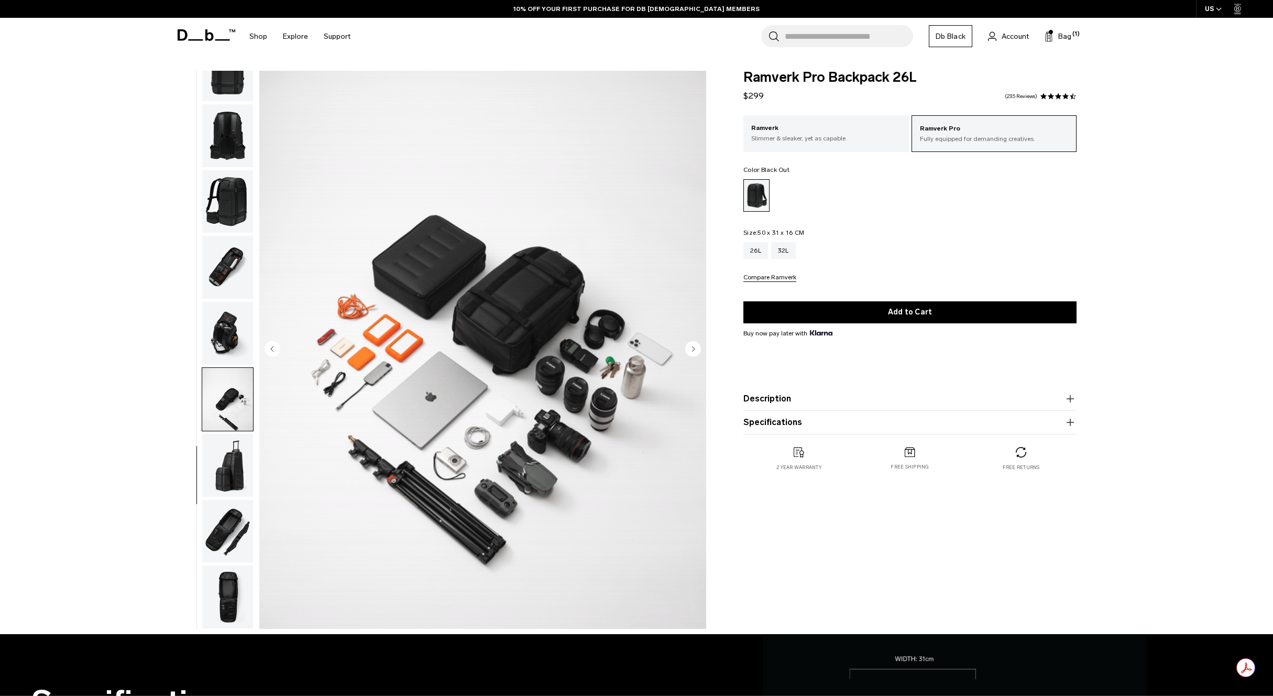
click at [231, 329] on img "button" at bounding box center [227, 333] width 51 height 63
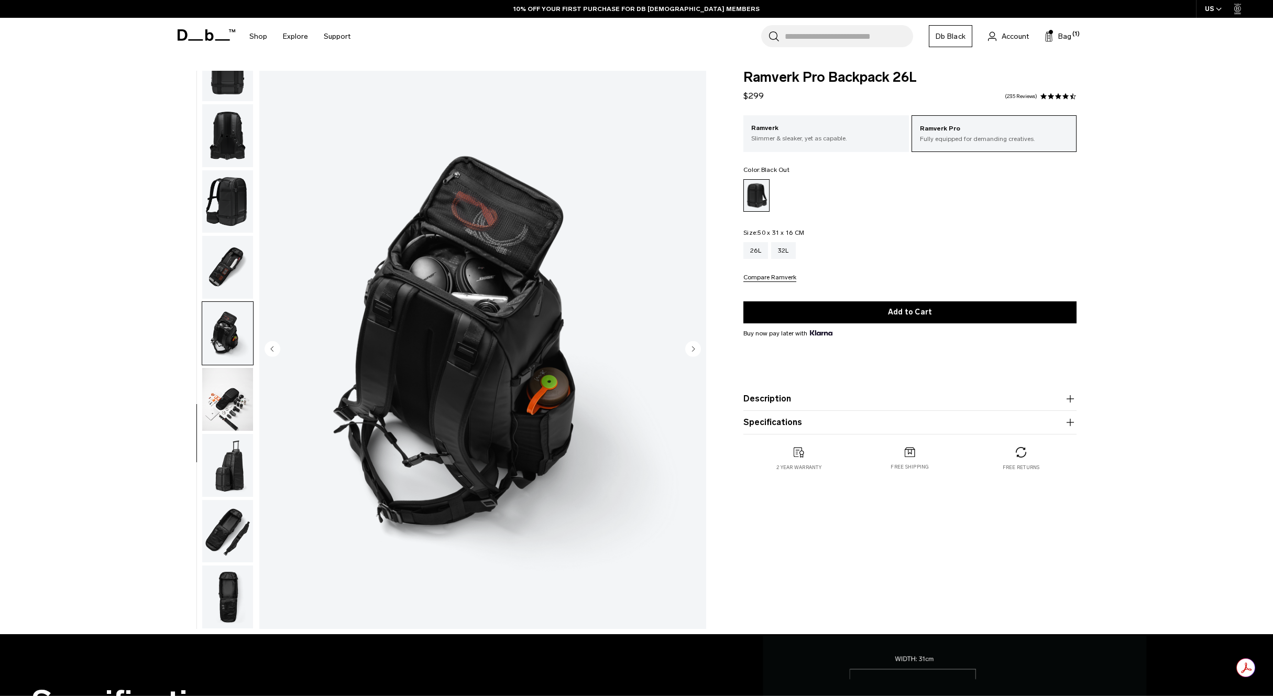
click at [218, 399] on img "button" at bounding box center [227, 399] width 51 height 63
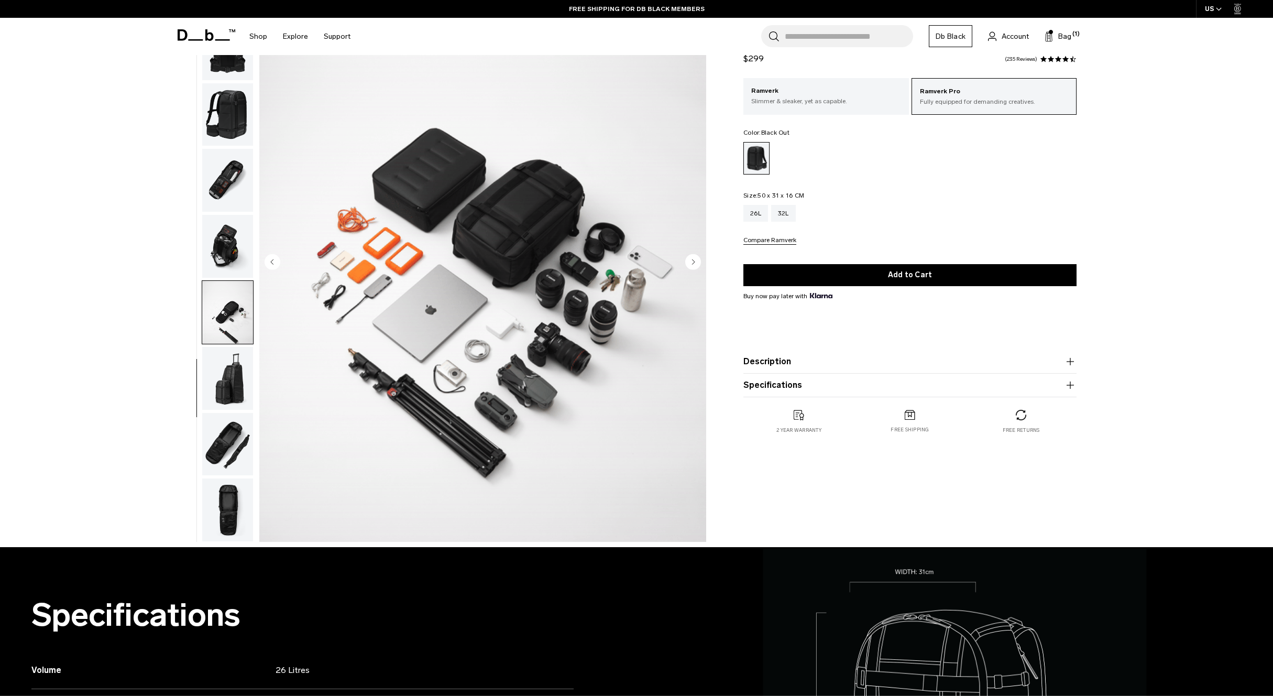
scroll to position [96, 0]
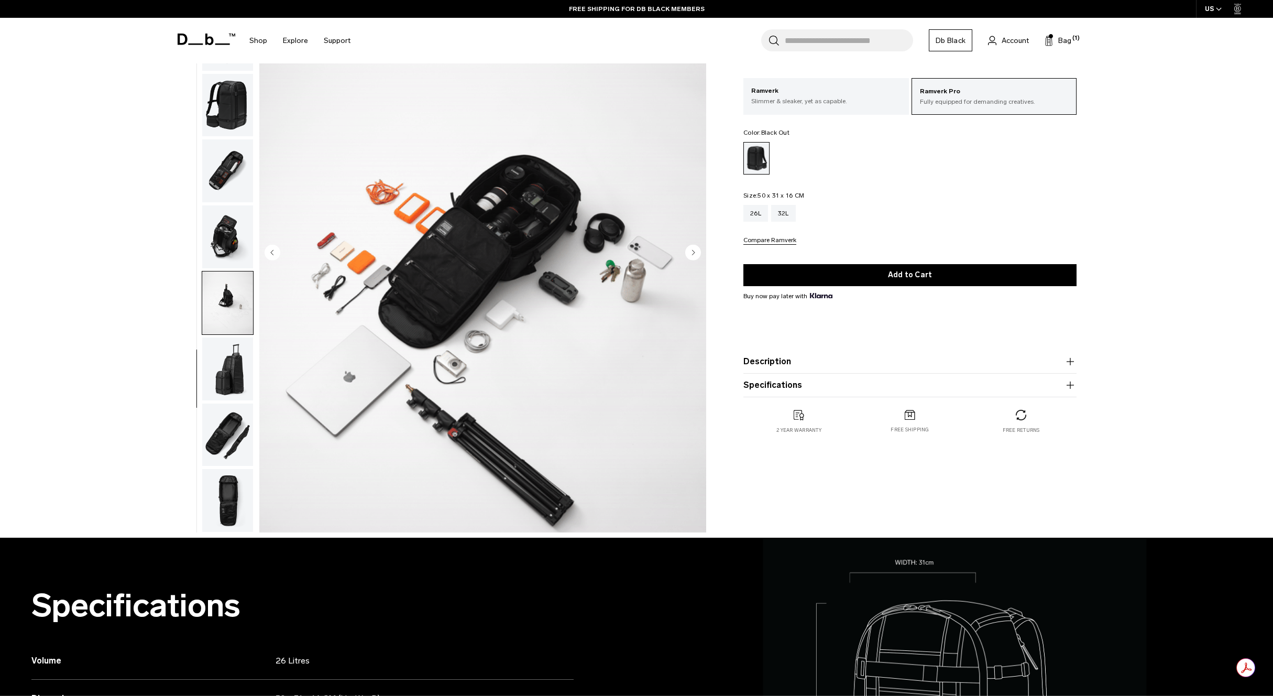
click at [221, 426] on img "button" at bounding box center [227, 434] width 51 height 63
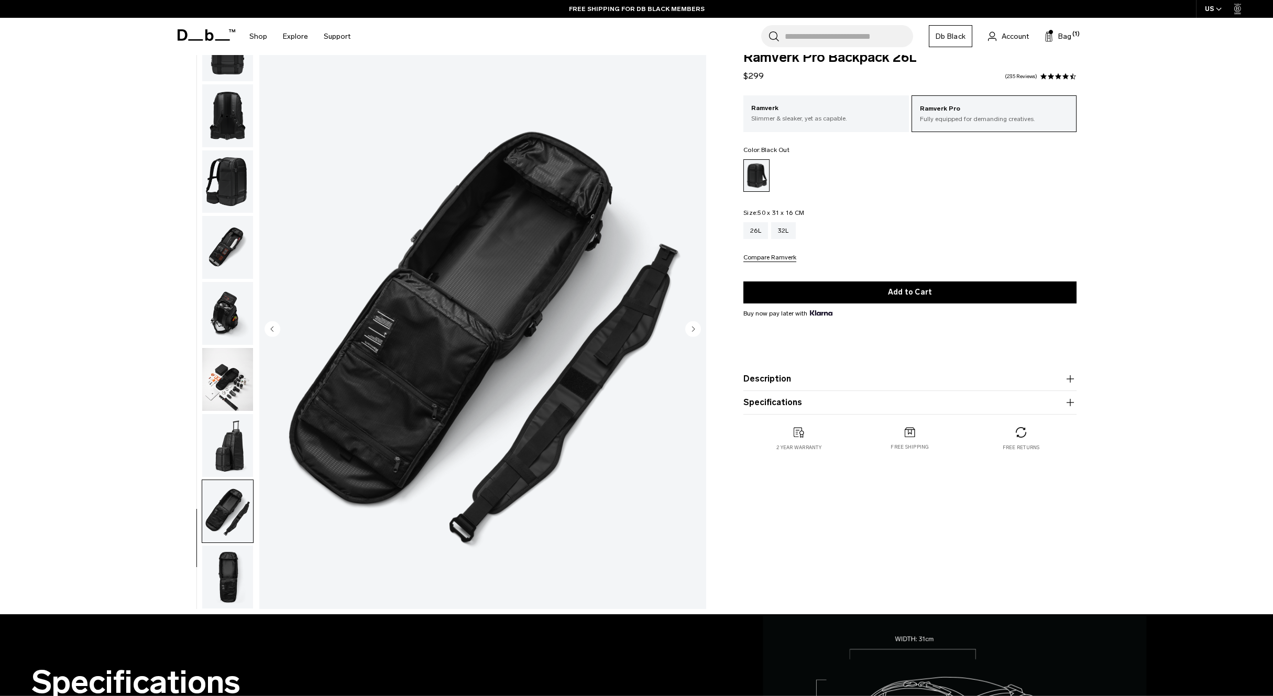
scroll to position [19, 0]
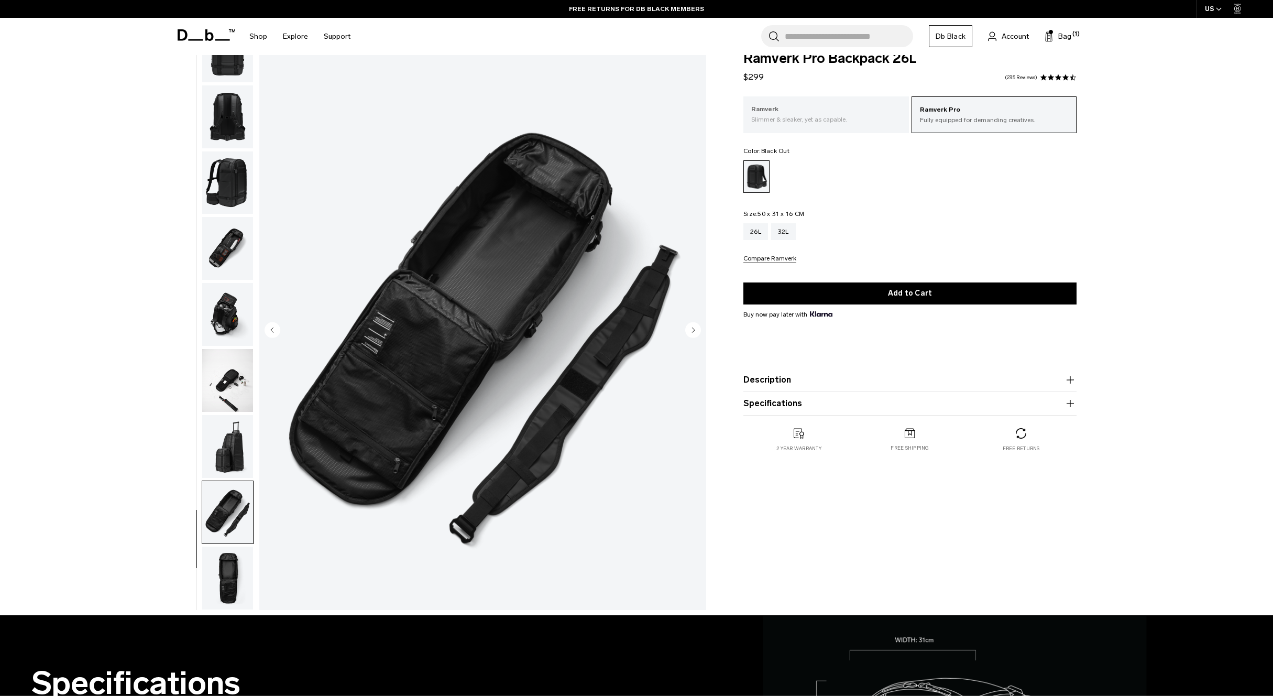
click at [838, 119] on p "Slimmer & sleaker, yet as capable." at bounding box center [826, 119] width 150 height 9
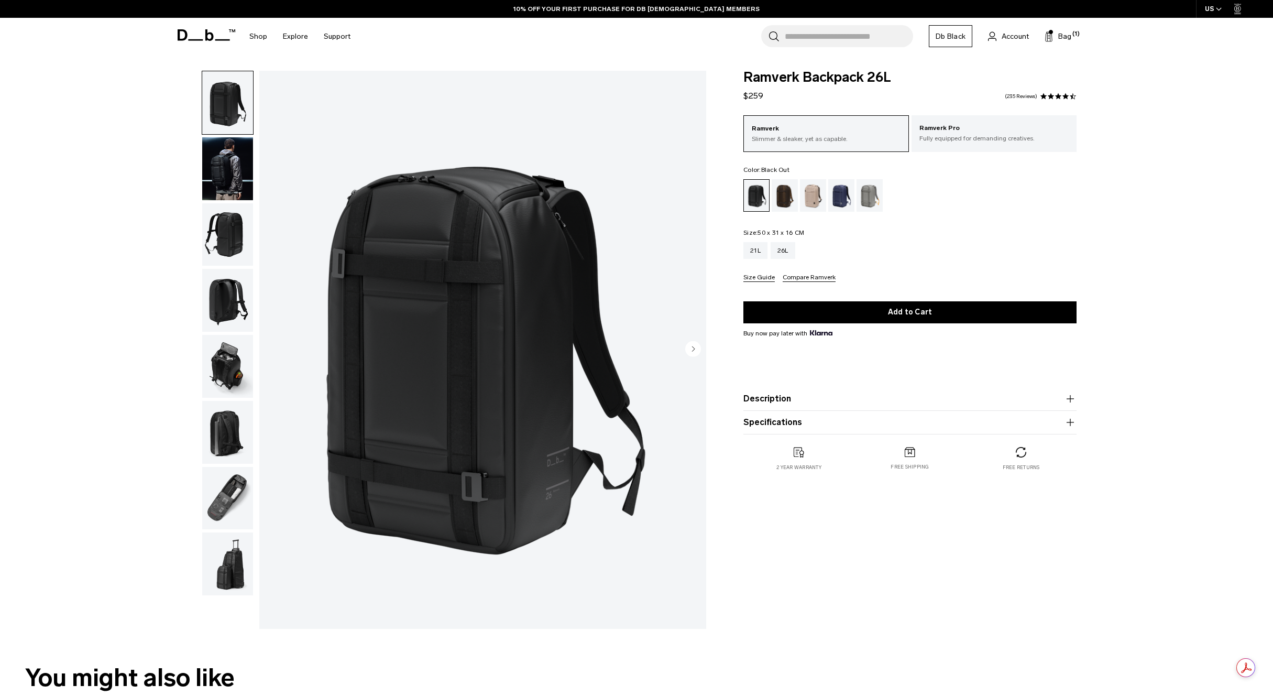
click at [228, 505] on img "button" at bounding box center [227, 498] width 51 height 63
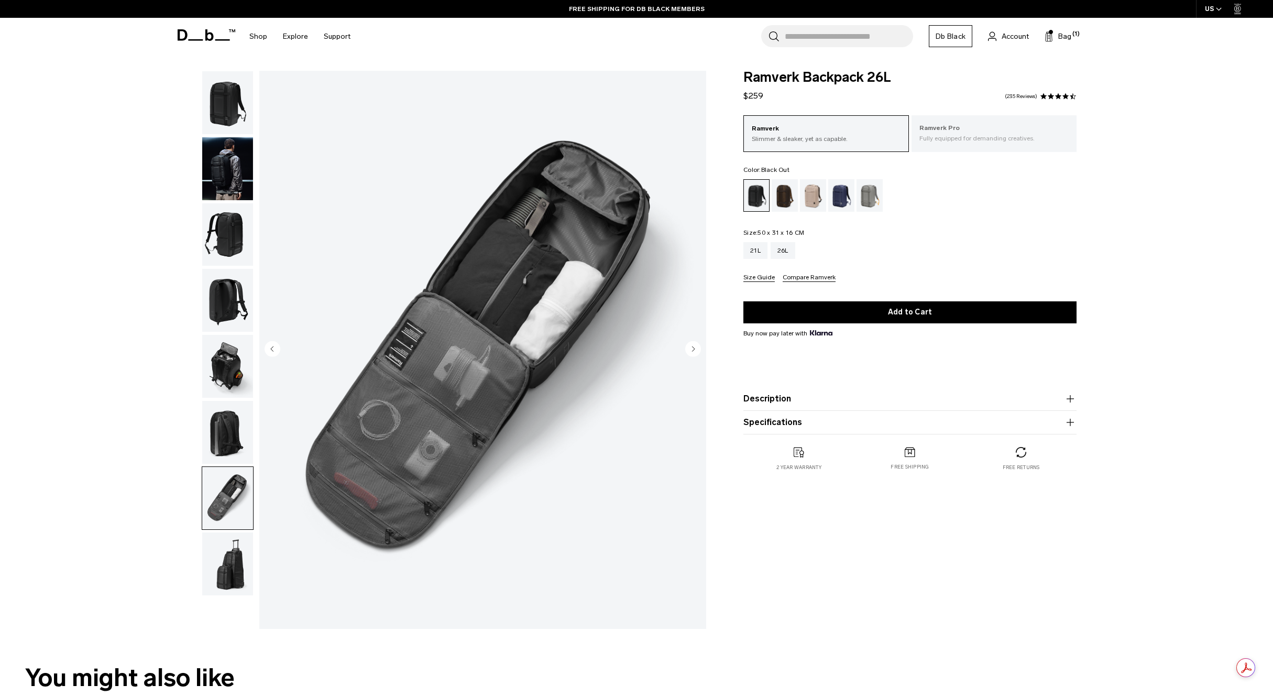
click at [971, 136] on p "Fully equipped for demanding creatives." at bounding box center [994, 138] width 150 height 9
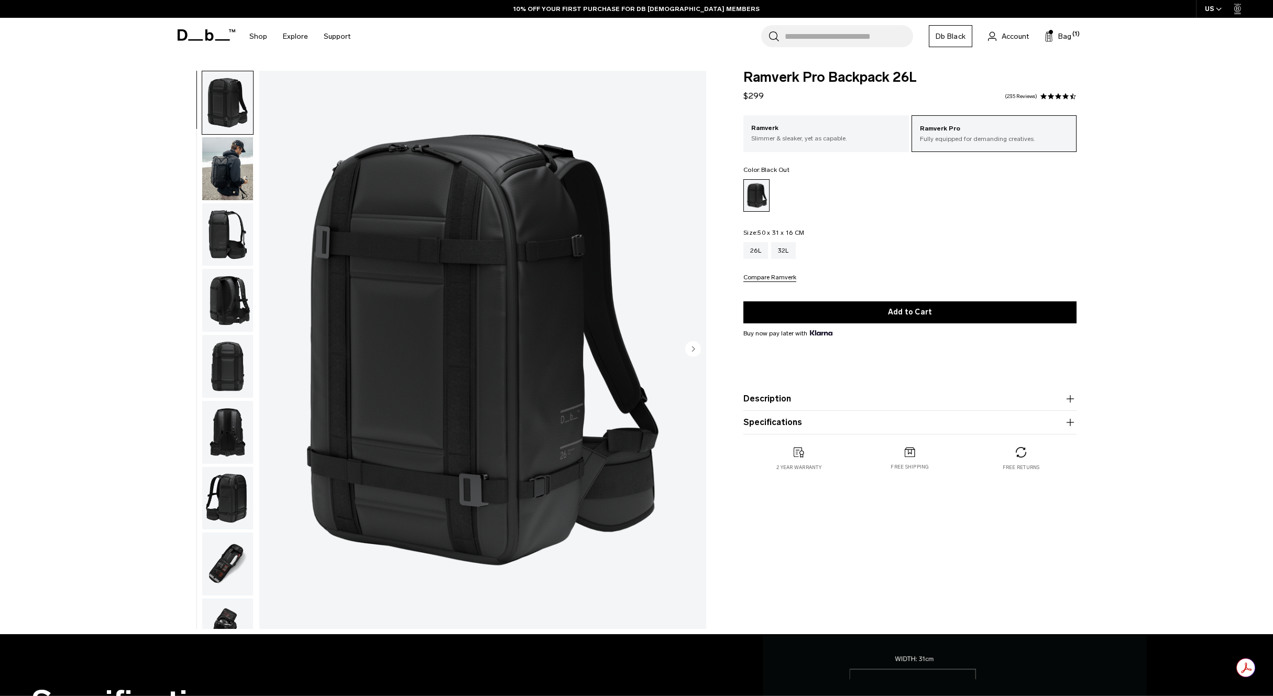
click at [228, 568] on img "button" at bounding box center [227, 563] width 51 height 63
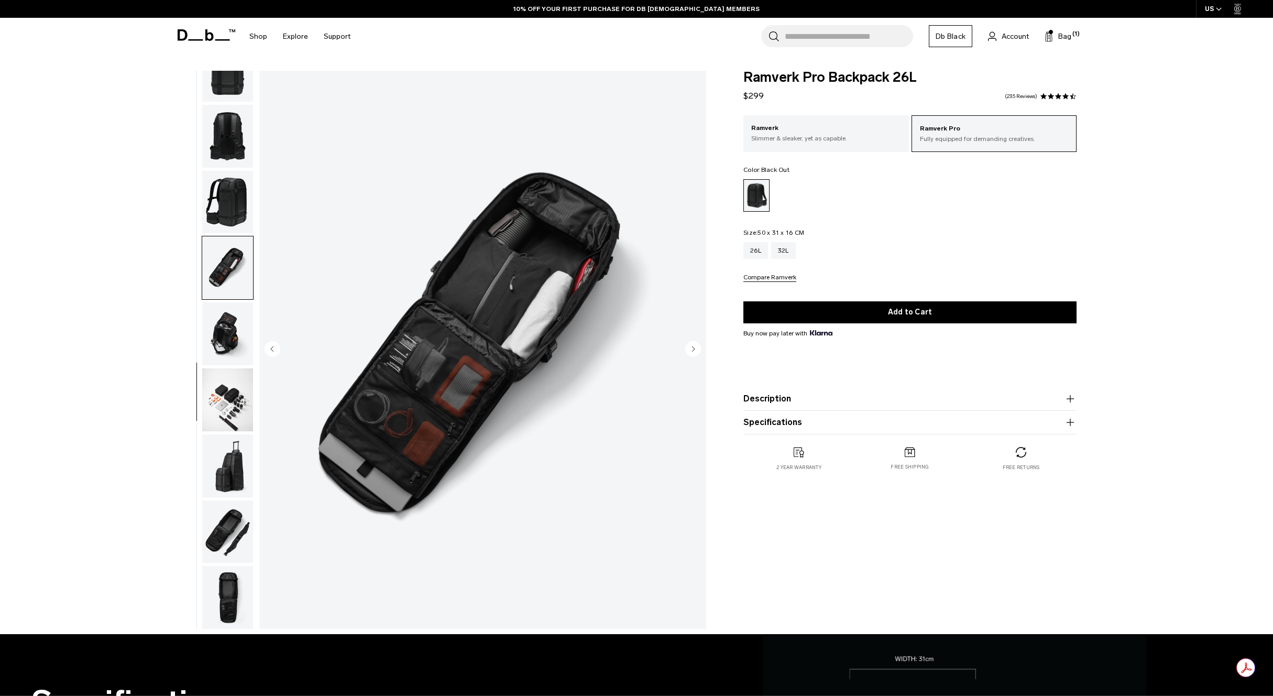
scroll to position [296, 0]
click at [210, 531] on img "button" at bounding box center [227, 531] width 51 height 63
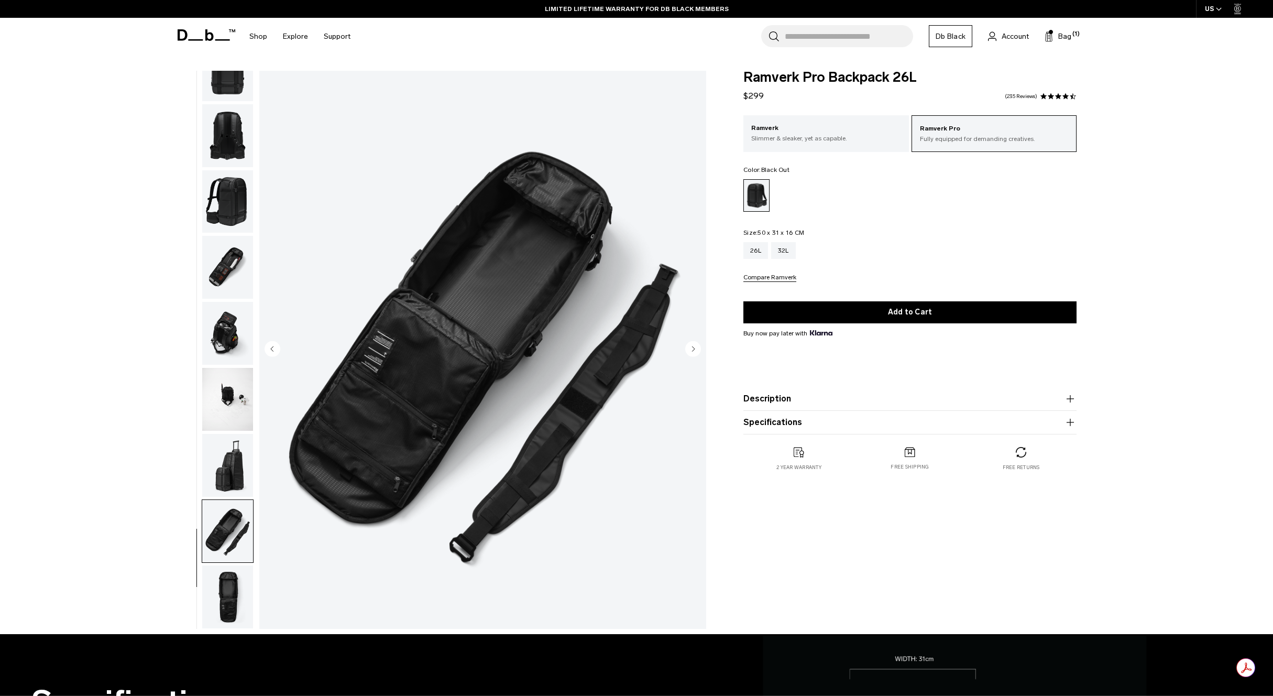
click at [219, 467] on img "button" at bounding box center [227, 465] width 51 height 63
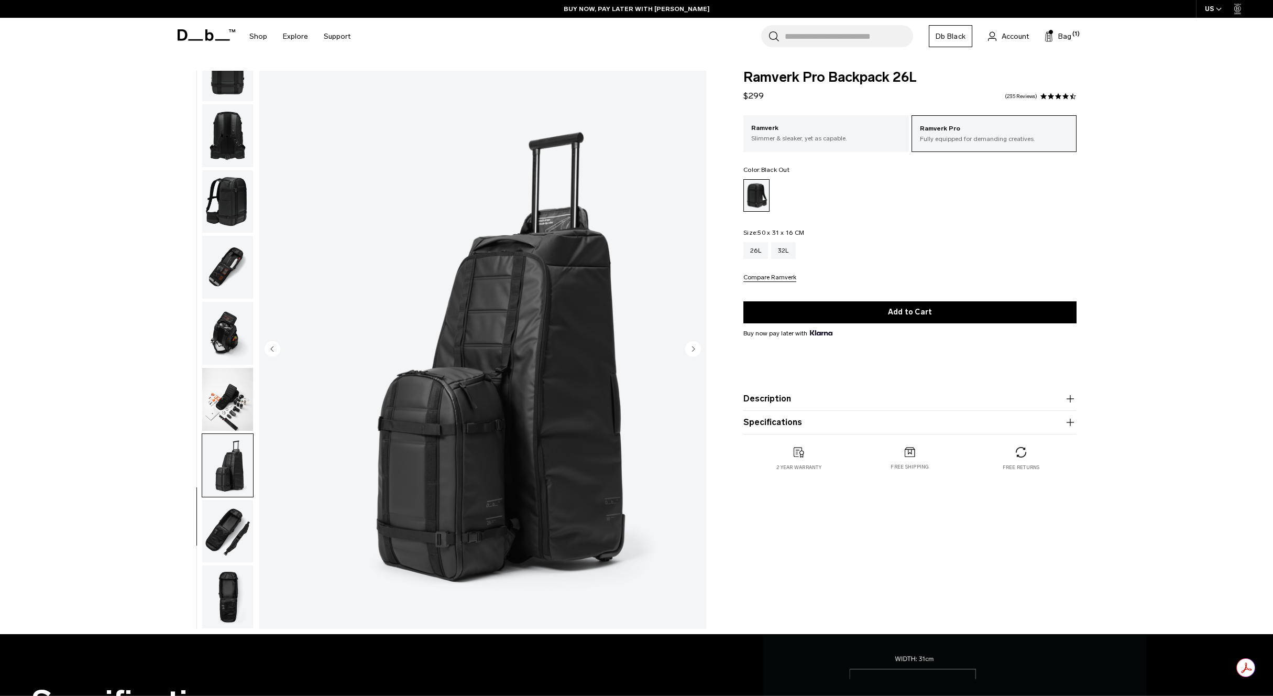
click at [213, 523] on img "button" at bounding box center [227, 531] width 51 height 63
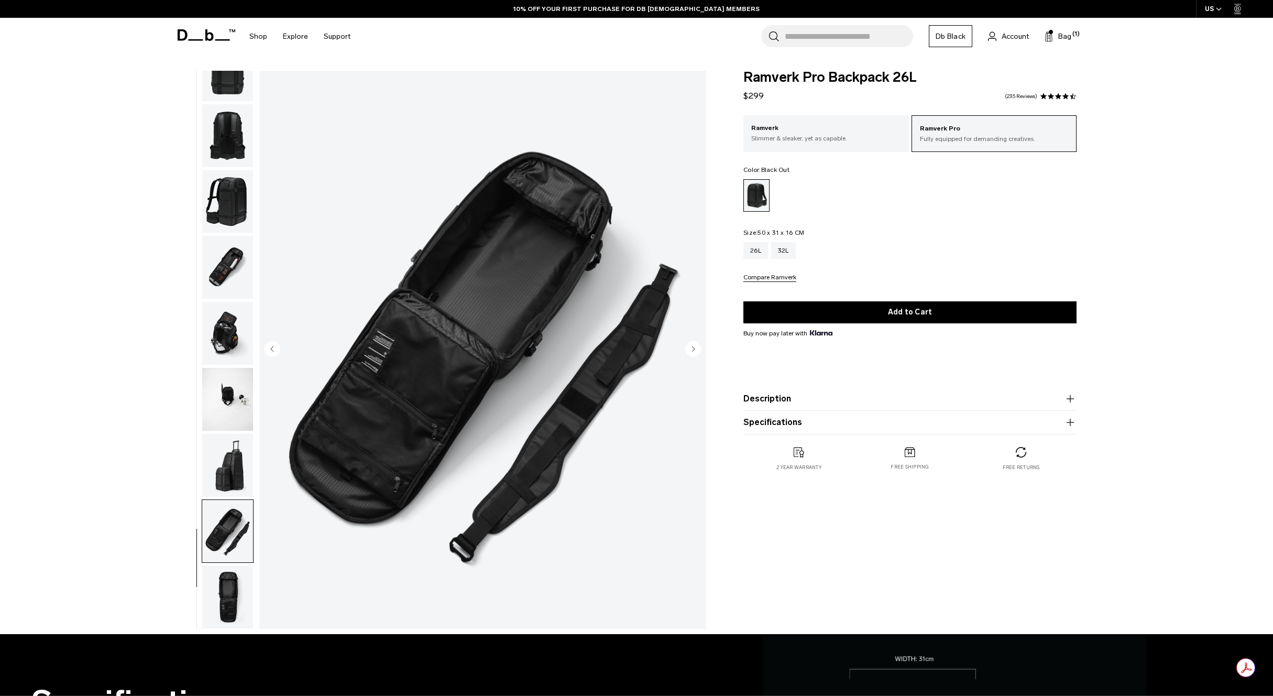
click at [221, 615] on img "button" at bounding box center [227, 596] width 51 height 63
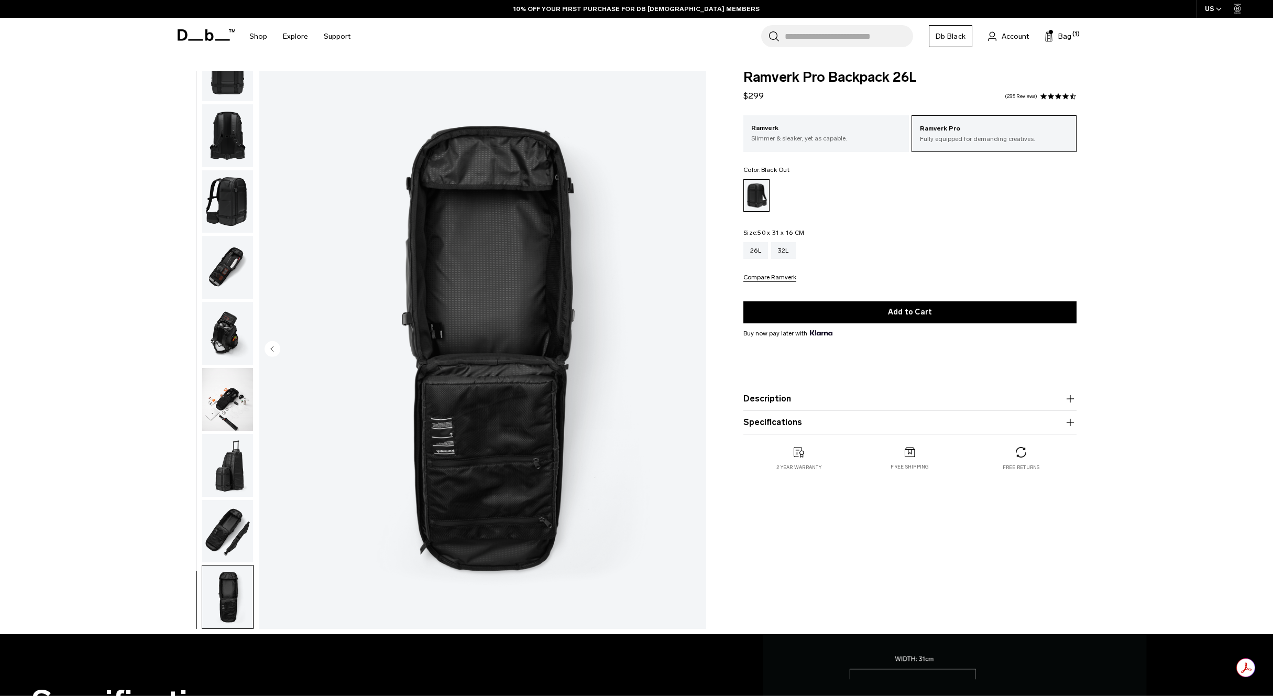
click at [228, 348] on img "button" at bounding box center [227, 333] width 51 height 63
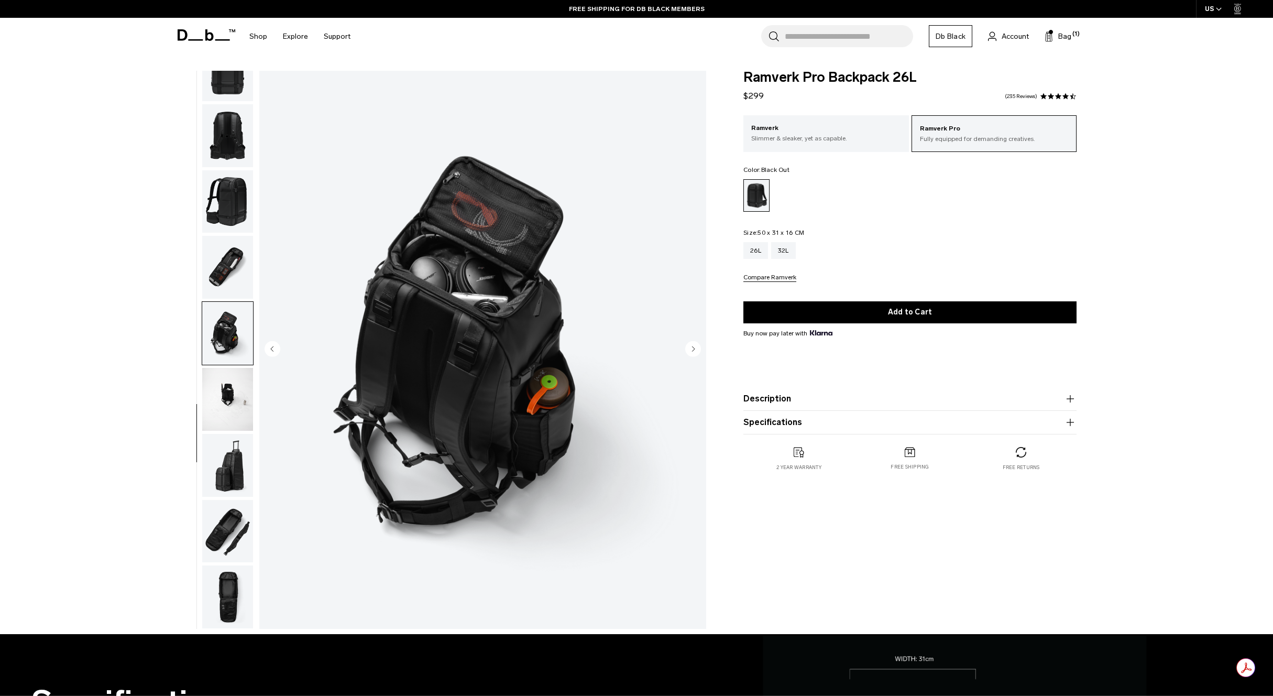
click at [226, 276] on img "button" at bounding box center [227, 267] width 51 height 63
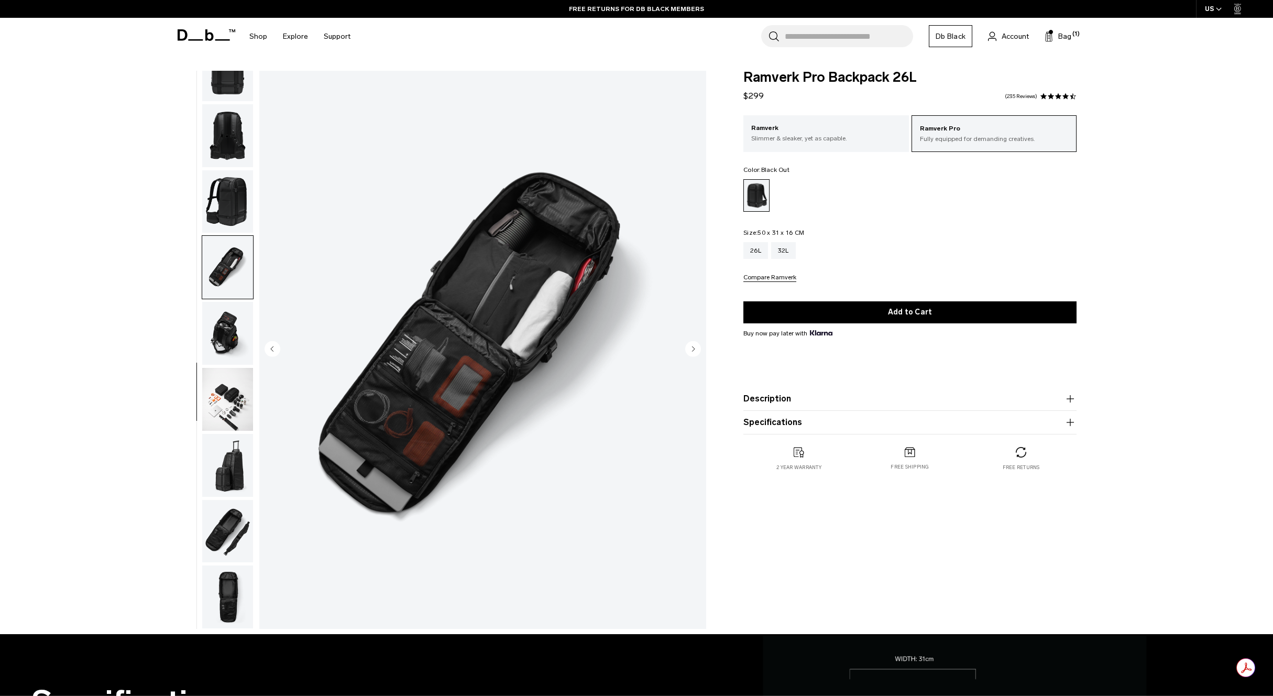
click at [230, 217] on img "button" at bounding box center [227, 201] width 51 height 63
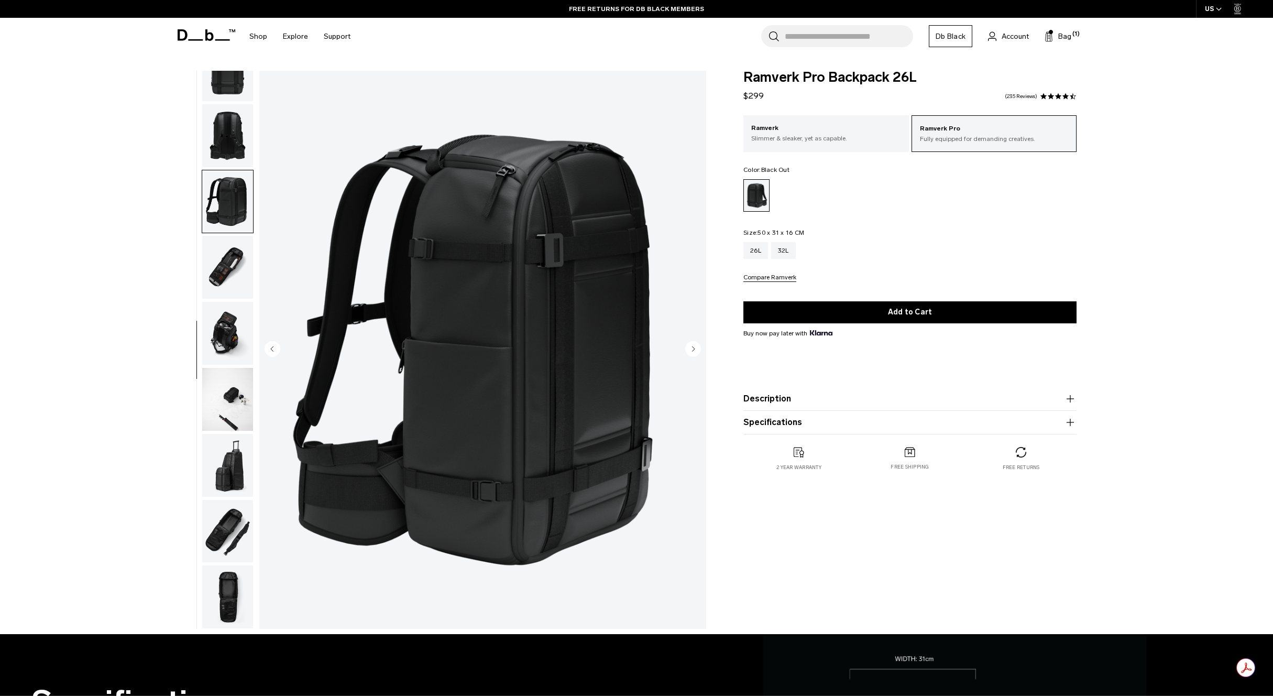
click at [229, 148] on img "button" at bounding box center [227, 135] width 51 height 63
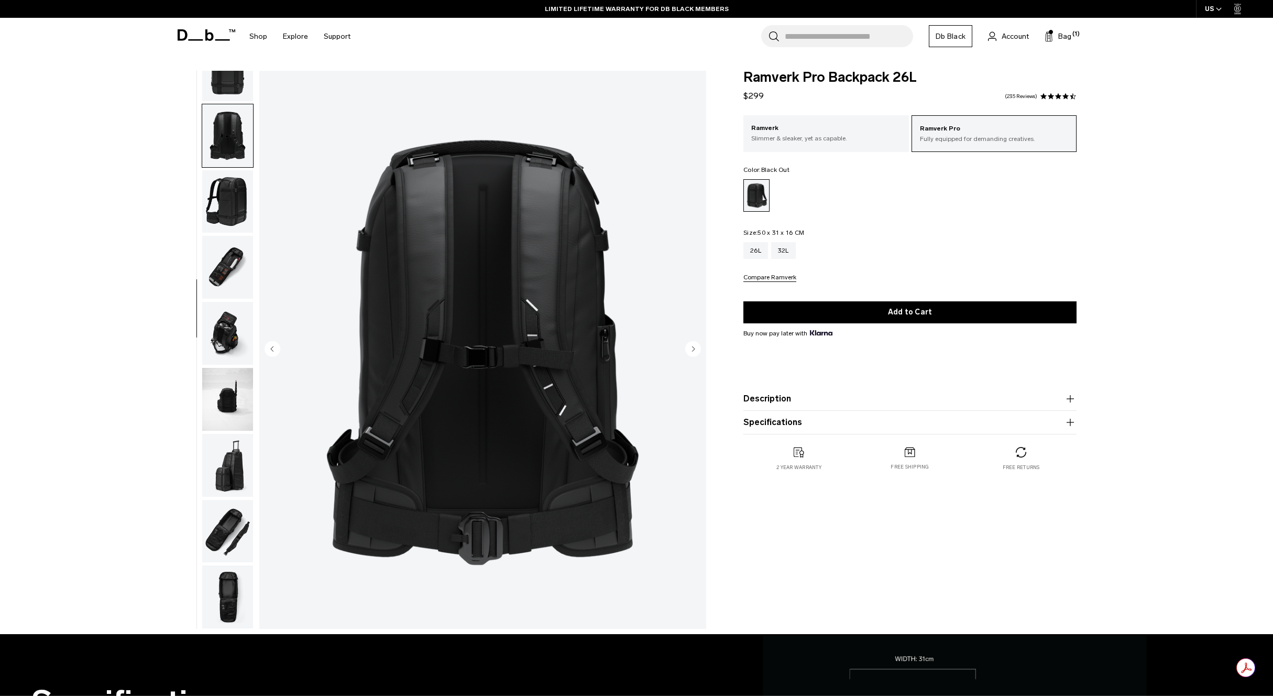
click at [234, 400] on img "button" at bounding box center [227, 399] width 51 height 63
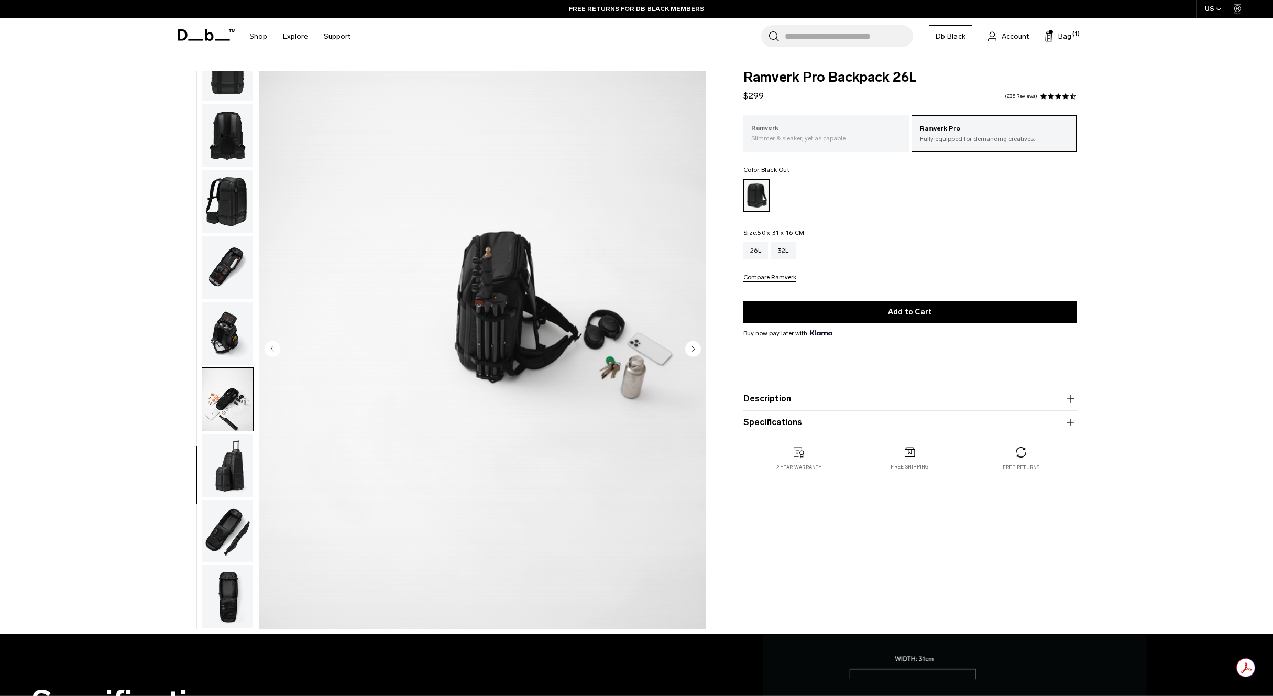
click at [810, 119] on div "Ramverk Slimmer & sleaker, yet as capable." at bounding box center [826, 133] width 166 height 36
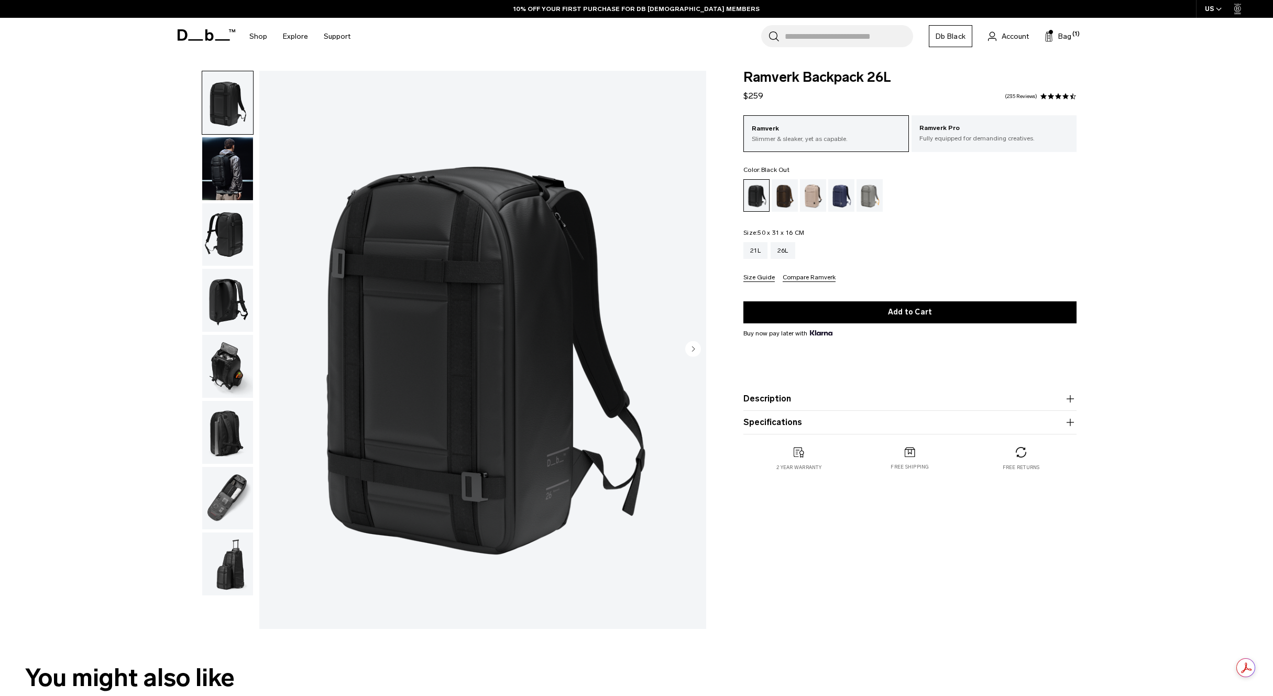
click at [820, 399] on button "Description" at bounding box center [909, 398] width 333 height 13
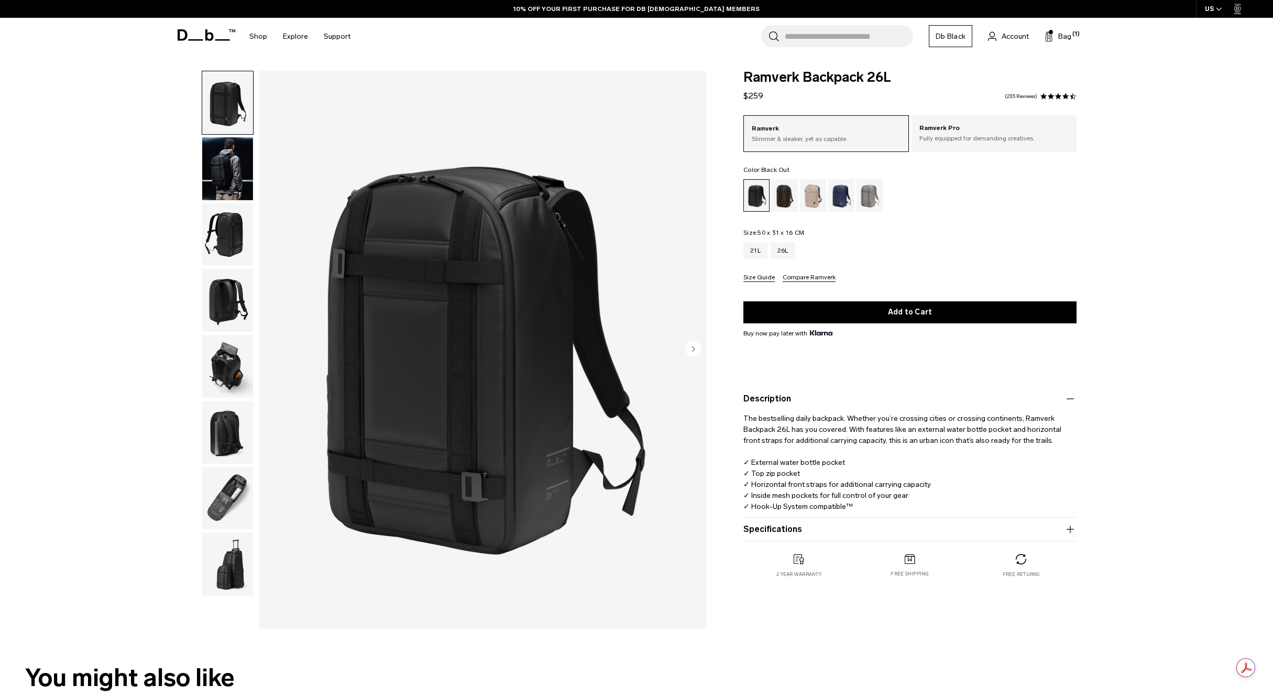
click at [842, 525] on button "Specifications" at bounding box center [909, 529] width 333 height 13
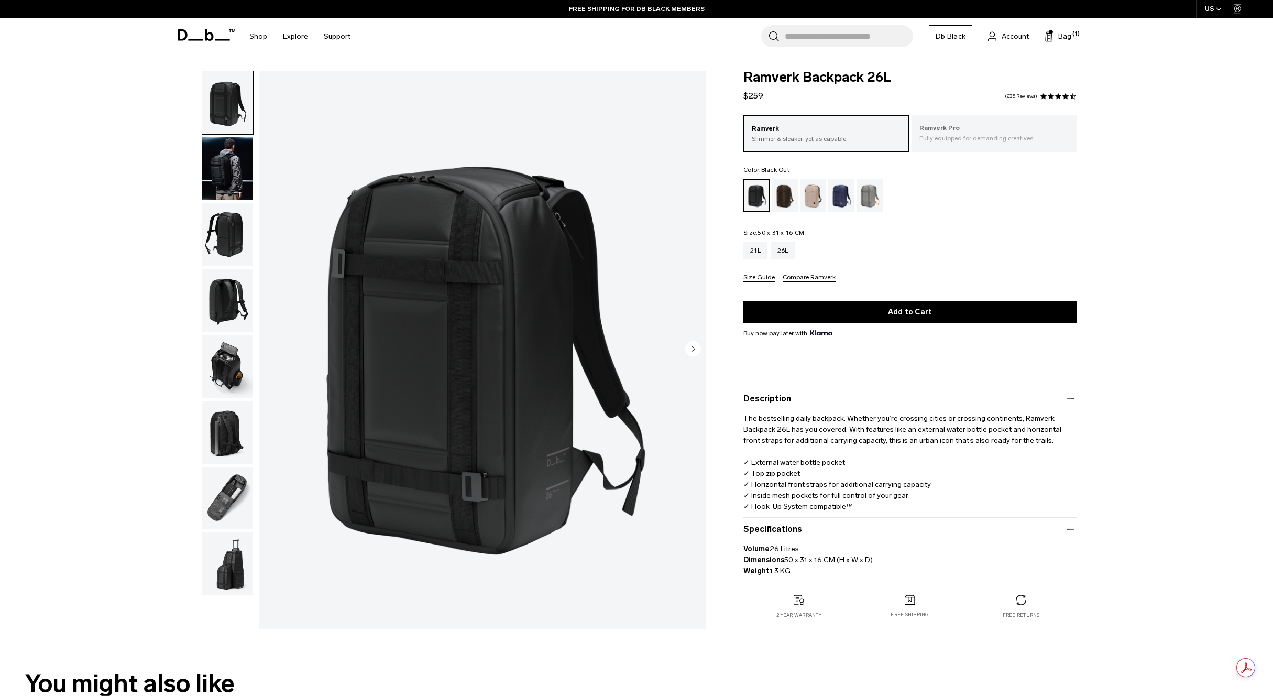
click at [958, 130] on p "Ramverk Pro" at bounding box center [994, 128] width 150 height 10
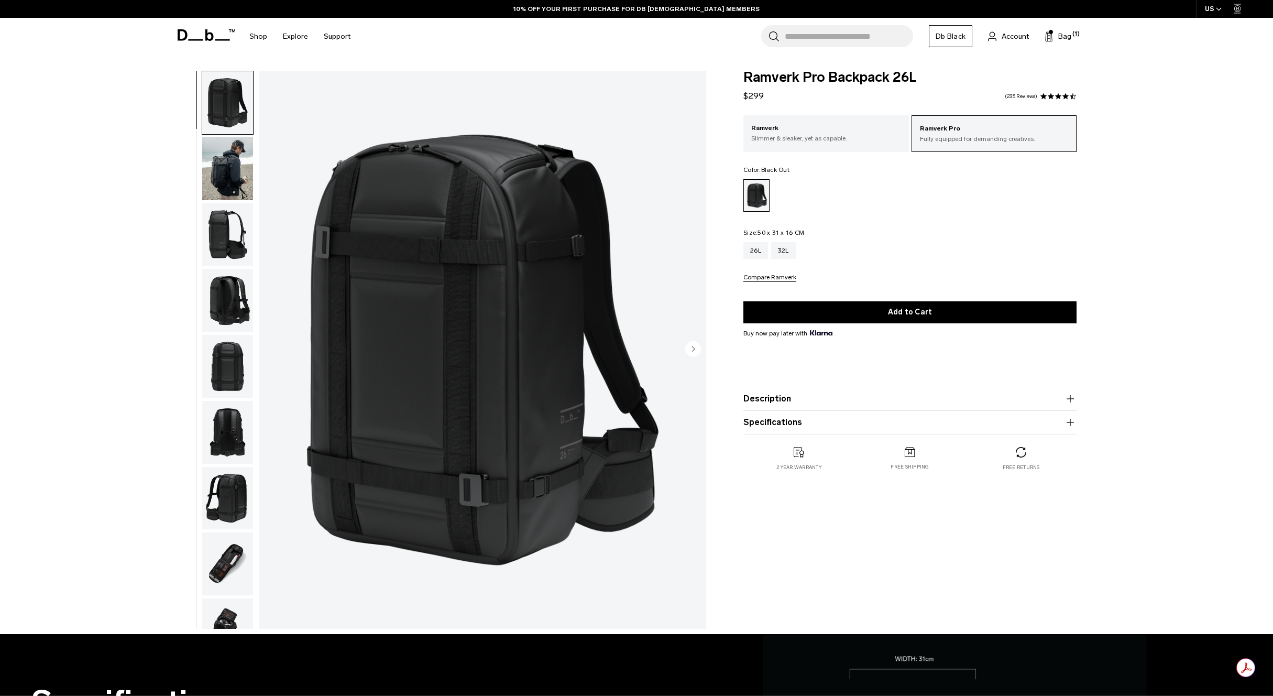
click at [807, 422] on button "Specifications" at bounding box center [909, 422] width 333 height 13
click at [224, 175] on img "button" at bounding box center [227, 168] width 51 height 63
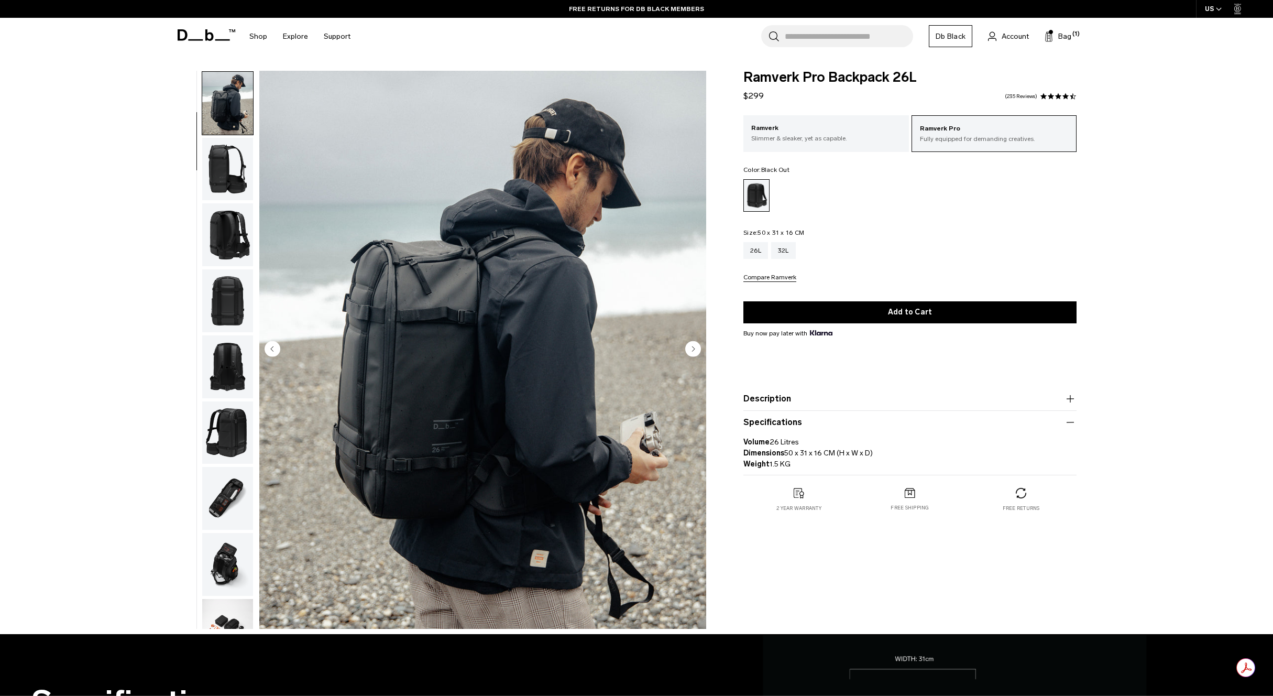
scroll to position [66, 0]
click at [840, 137] on p "Slimmer & sleaker, yet as capable." at bounding box center [826, 138] width 150 height 9
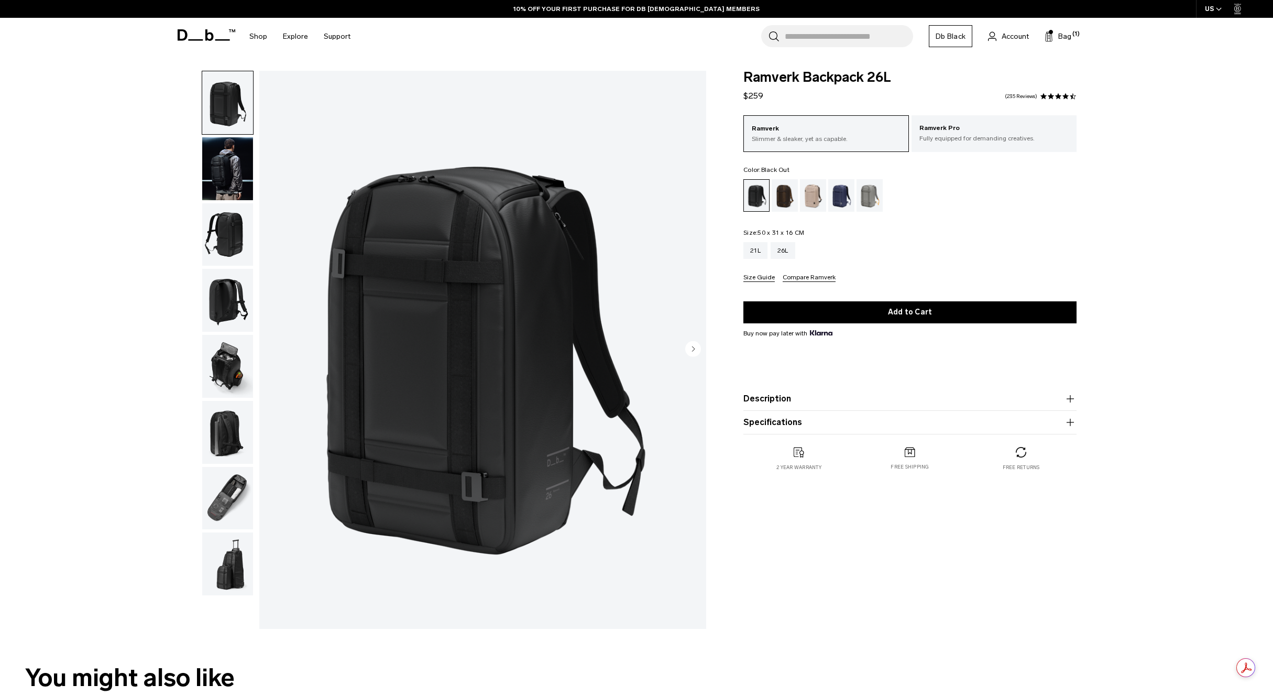
click at [236, 157] on img "button" at bounding box center [227, 168] width 51 height 63
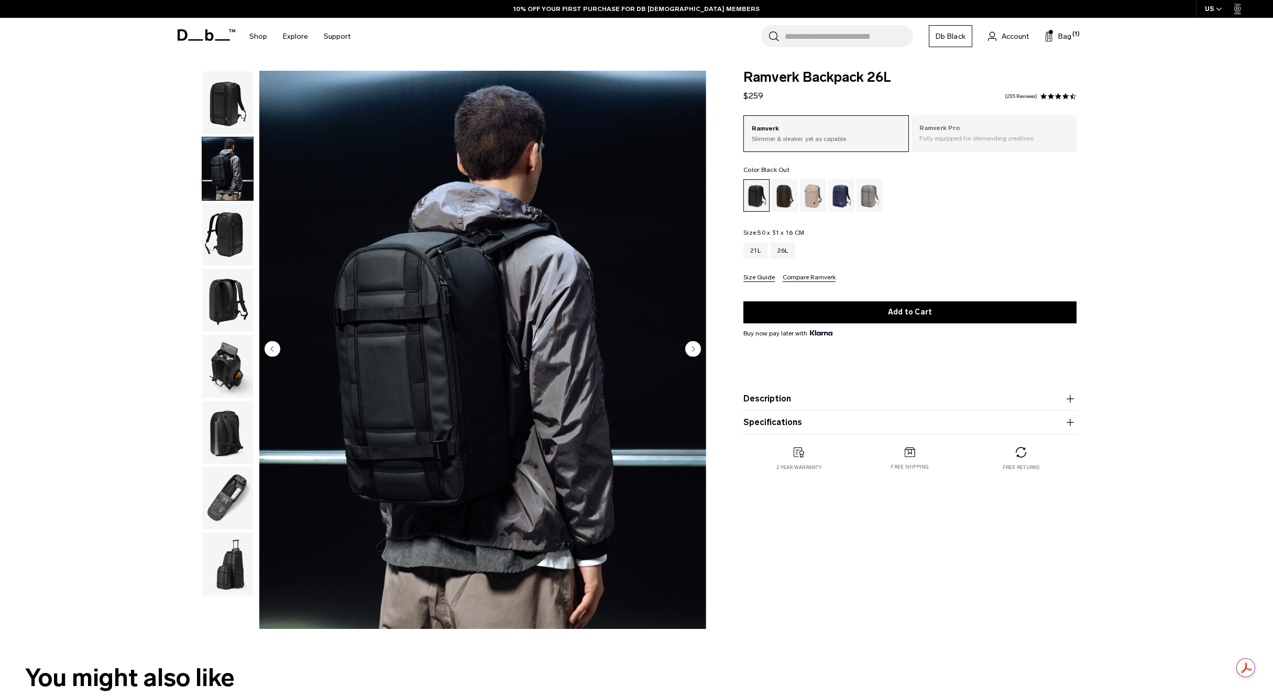
click at [934, 135] on p "Fully equipped for demanding creatives." at bounding box center [994, 138] width 150 height 9
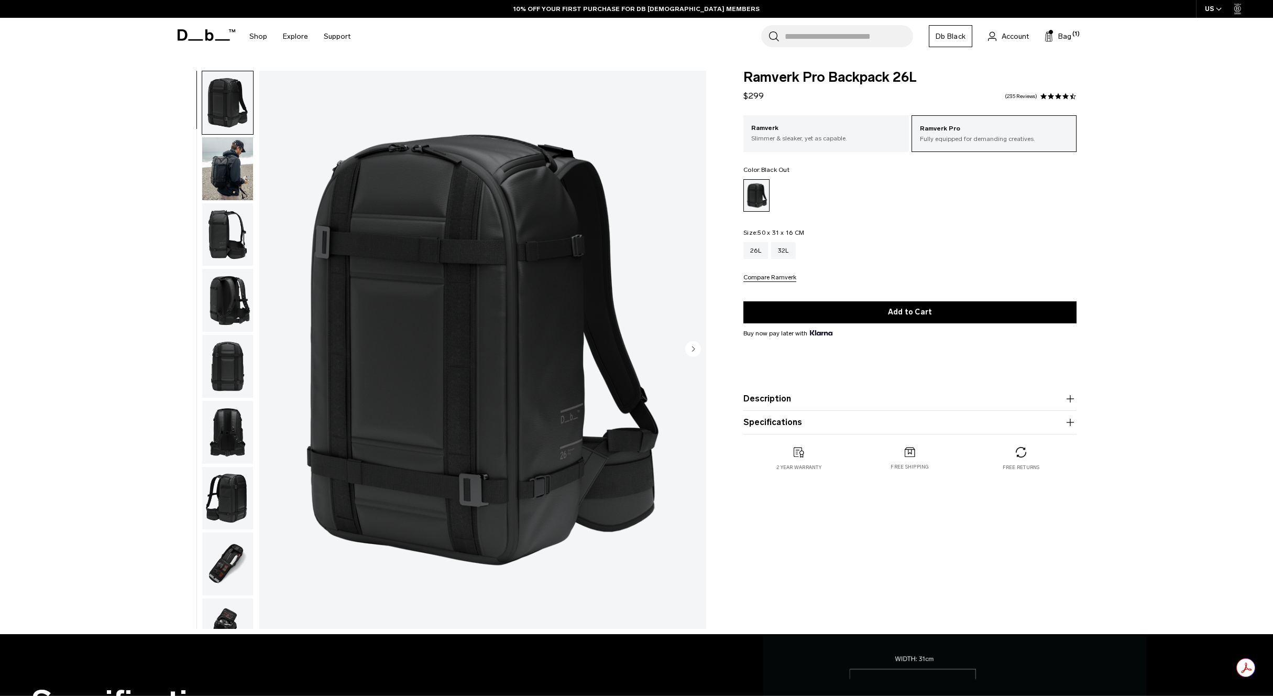
click at [222, 148] on img "button" at bounding box center [227, 168] width 51 height 63
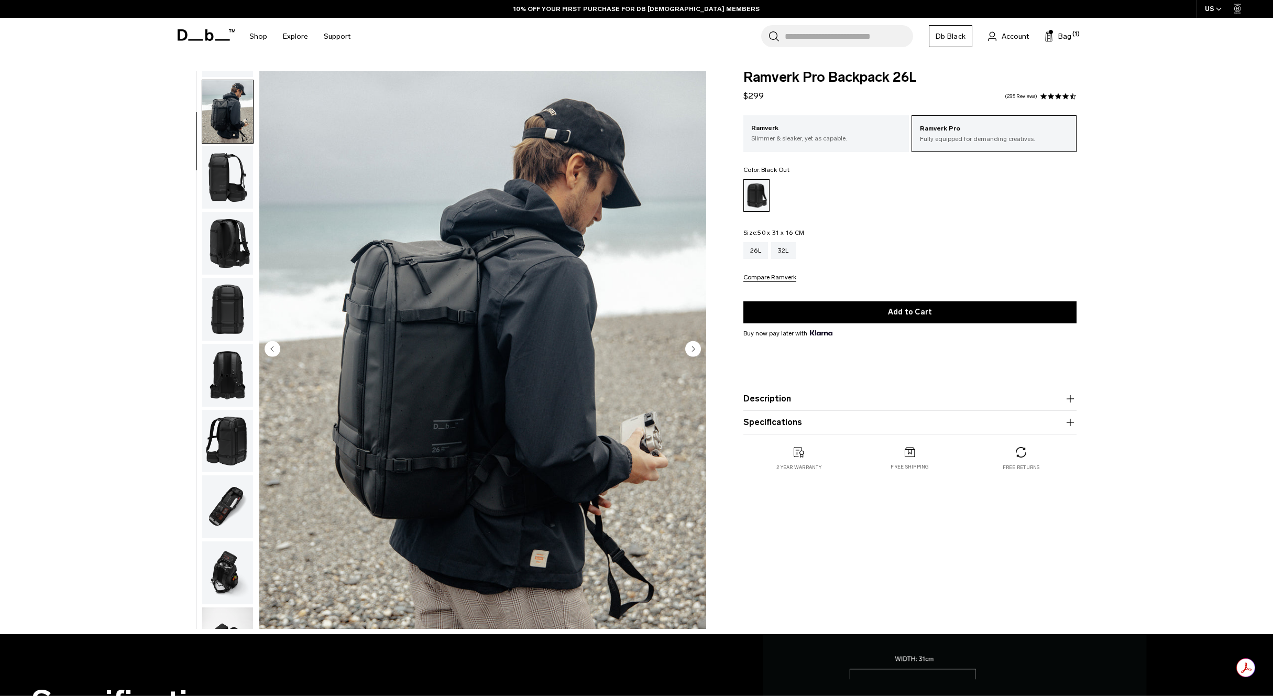
scroll to position [66, 0]
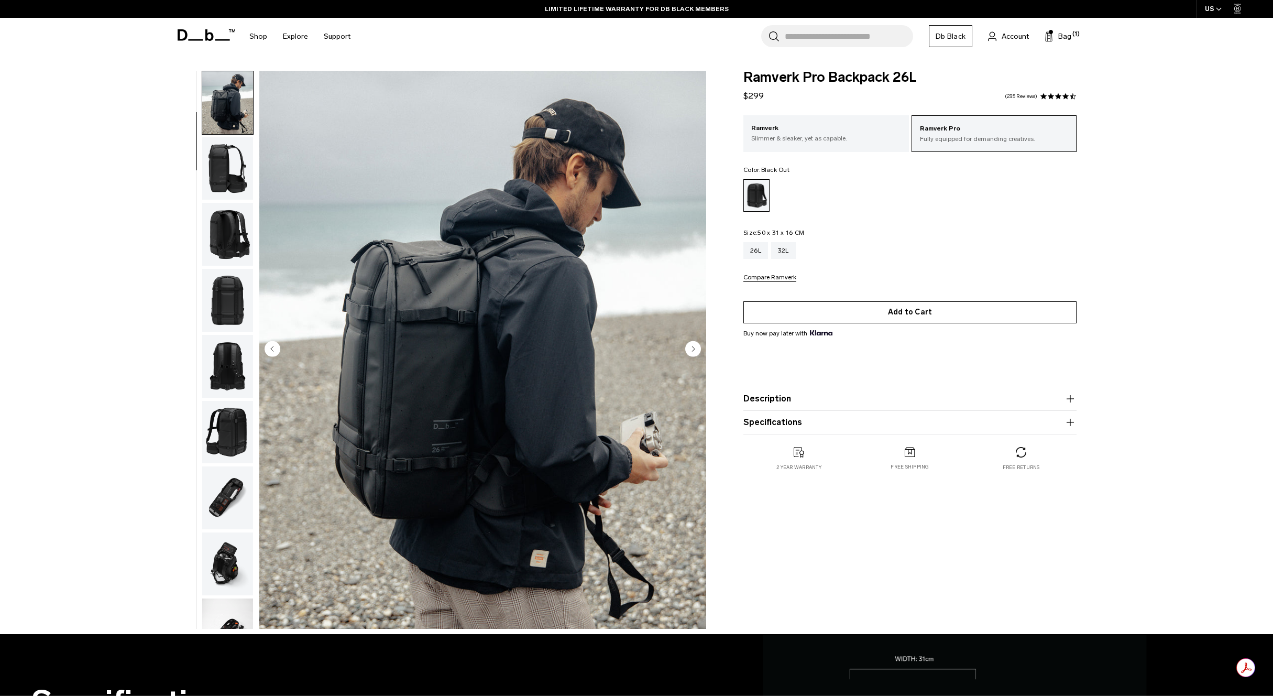
click at [919, 313] on button "Add to Cart" at bounding box center [909, 312] width 333 height 22
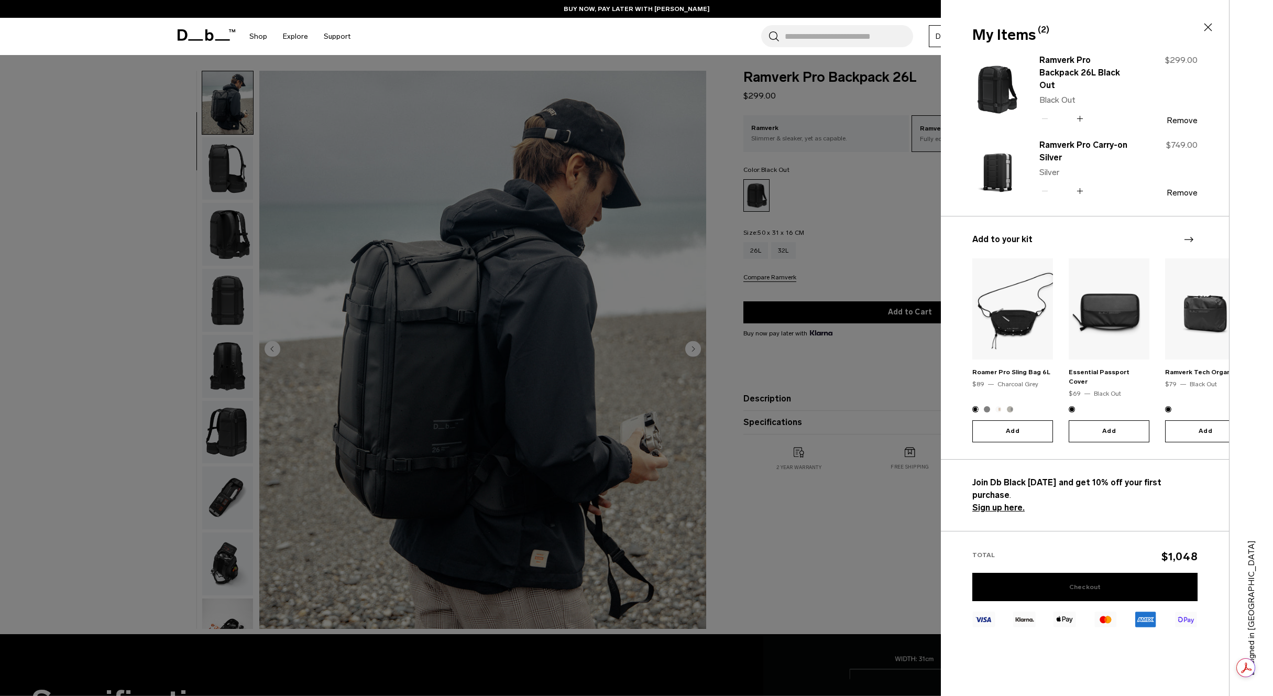
click at [1081, 573] on link "Checkout" at bounding box center [1084, 587] width 225 height 28
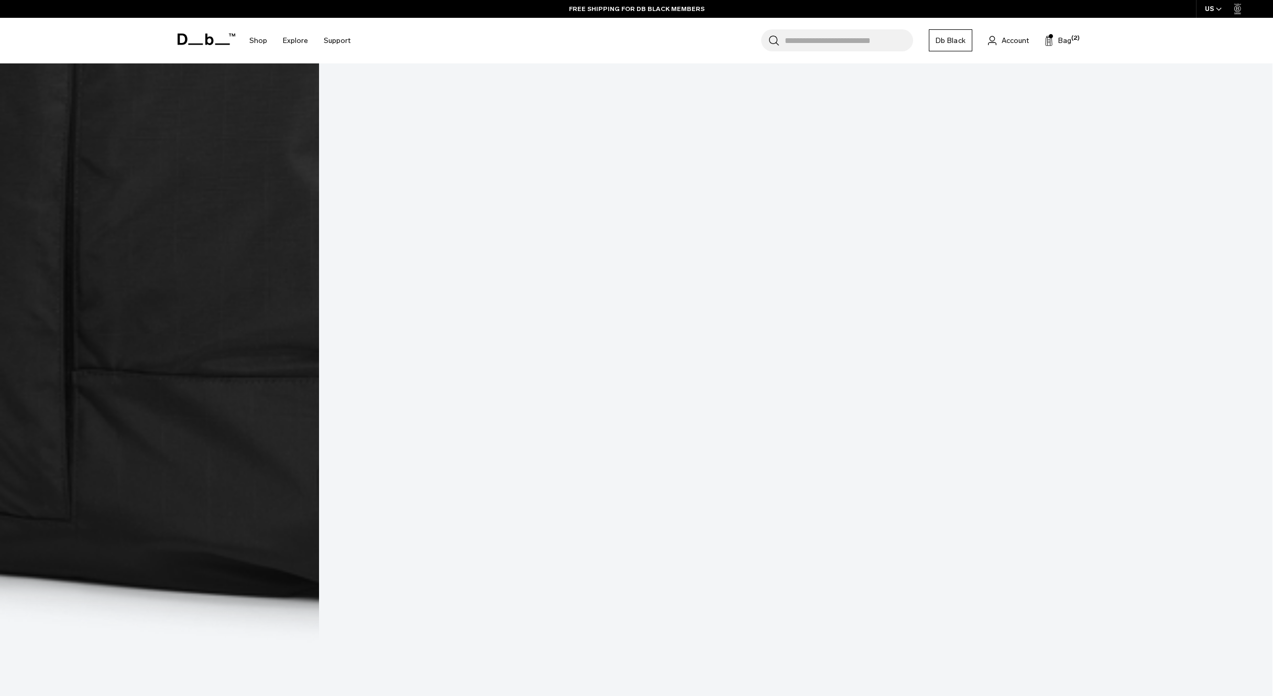
scroll to position [1090, 0]
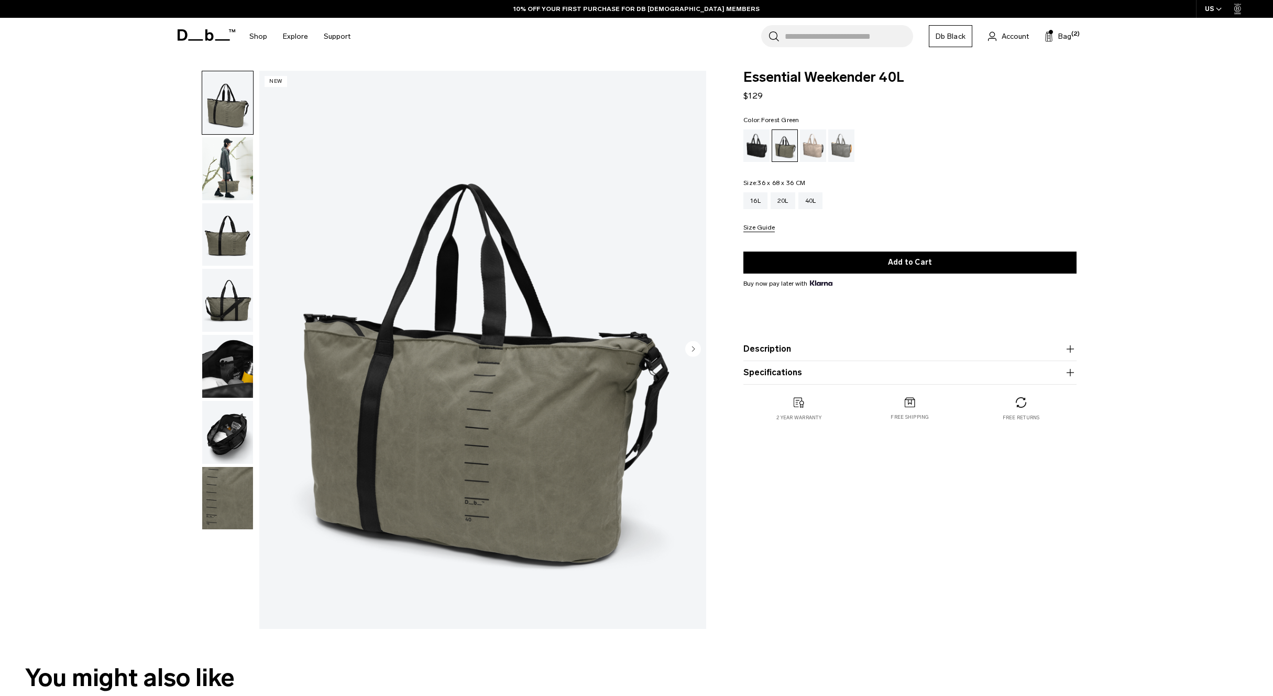
scroll to position [34, 0]
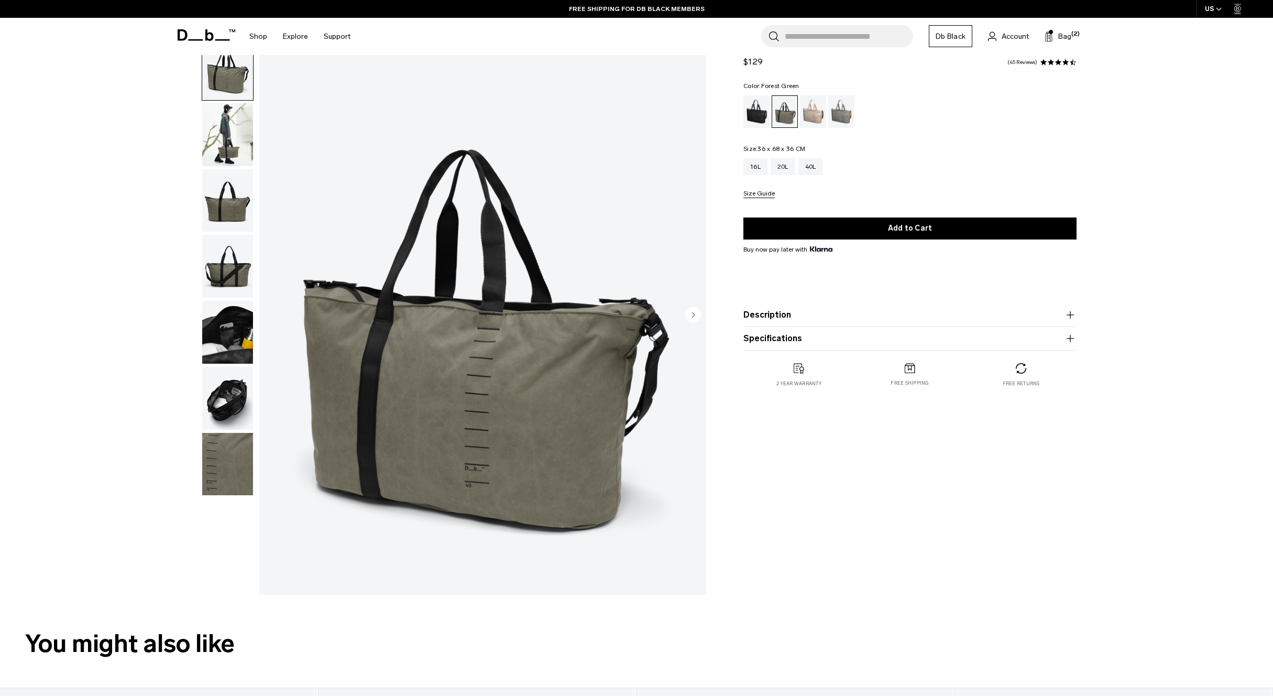
click at [227, 146] on img "button" at bounding box center [227, 134] width 51 height 63
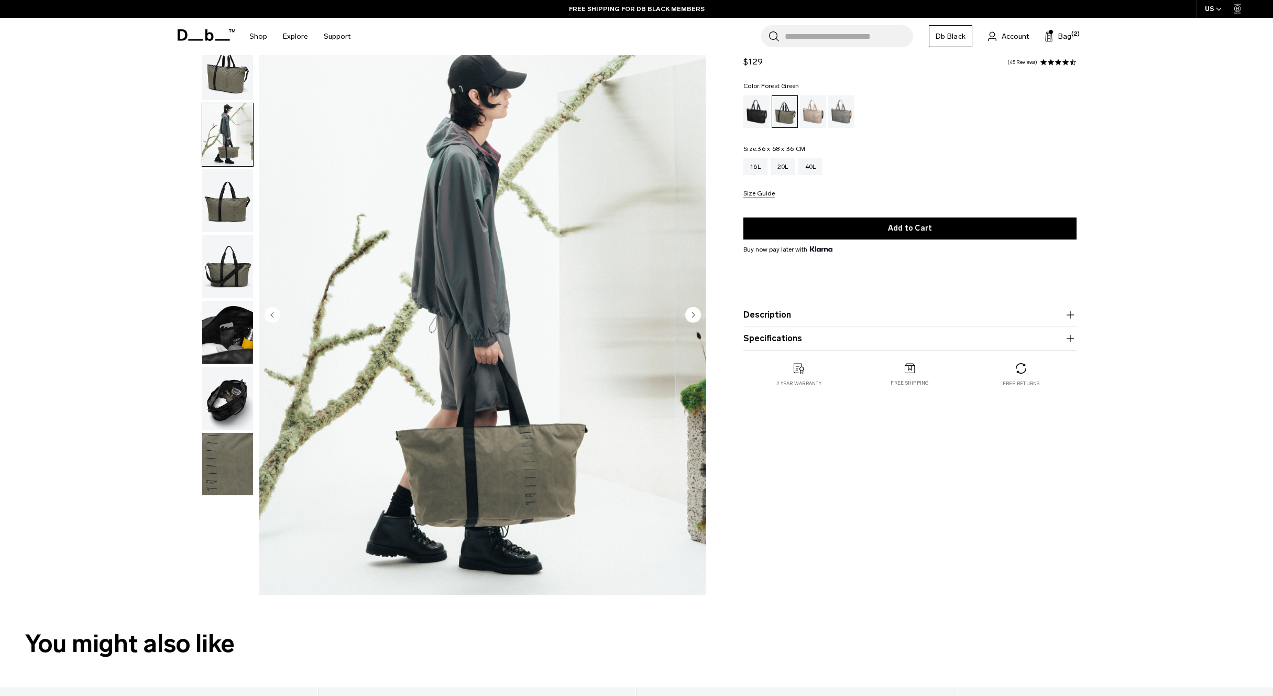
click at [224, 196] on img "button" at bounding box center [227, 200] width 51 height 63
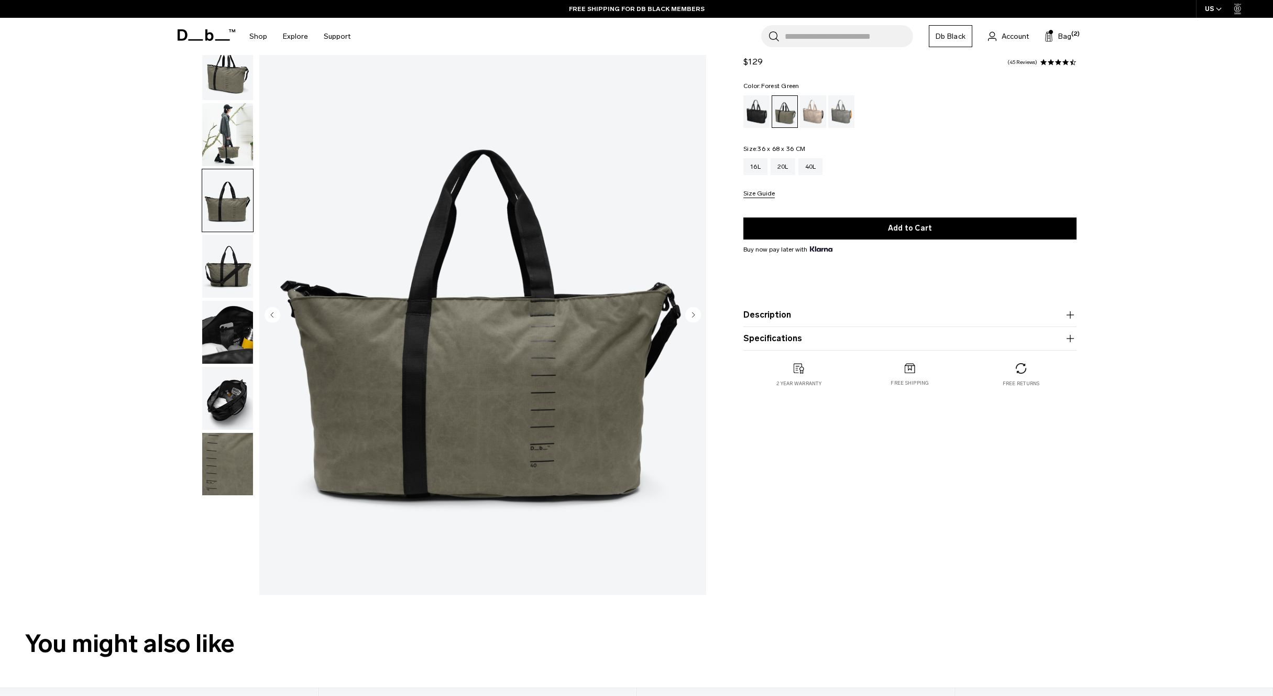
click at [235, 261] on img "button" at bounding box center [227, 266] width 51 height 63
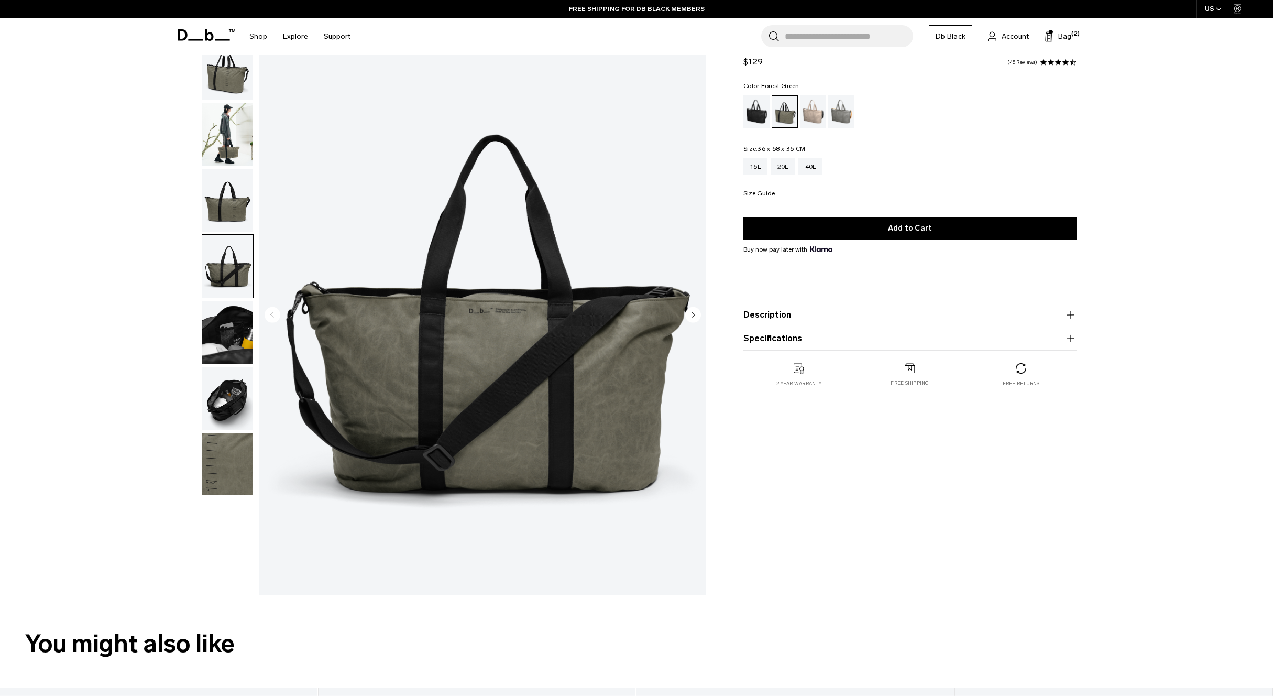
click at [221, 325] on img "button" at bounding box center [227, 332] width 51 height 63
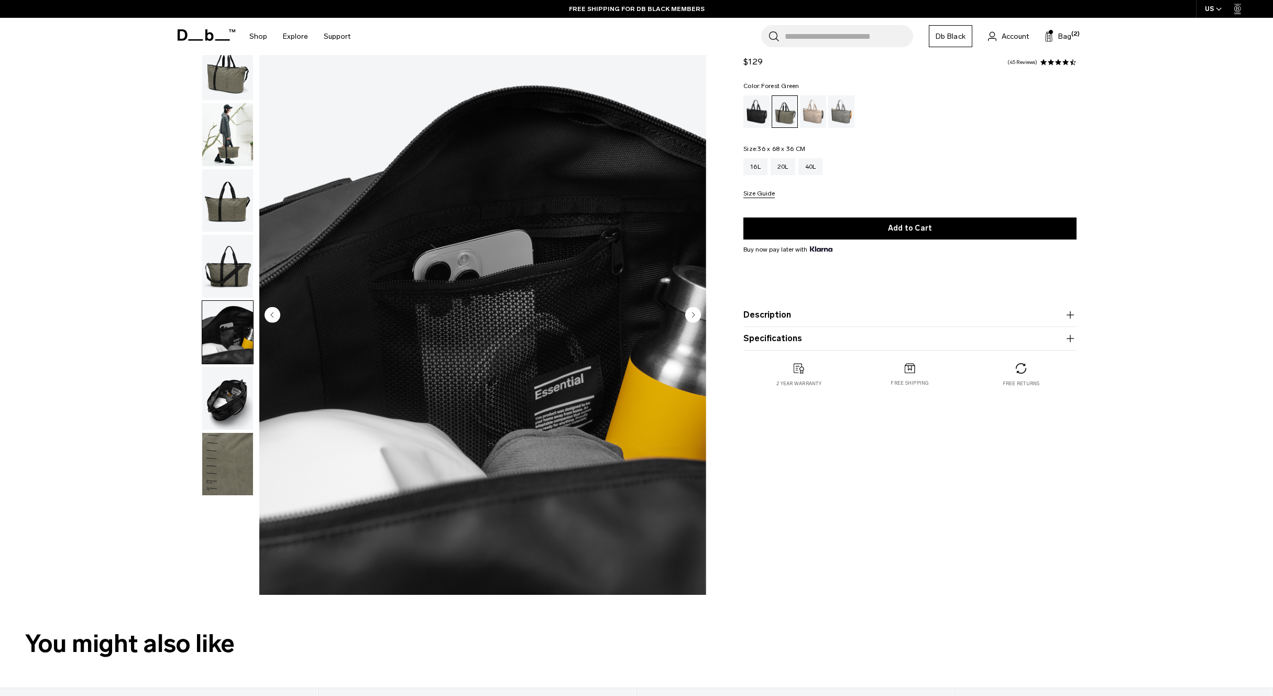
click at [219, 394] on img "button" at bounding box center [227, 398] width 51 height 63
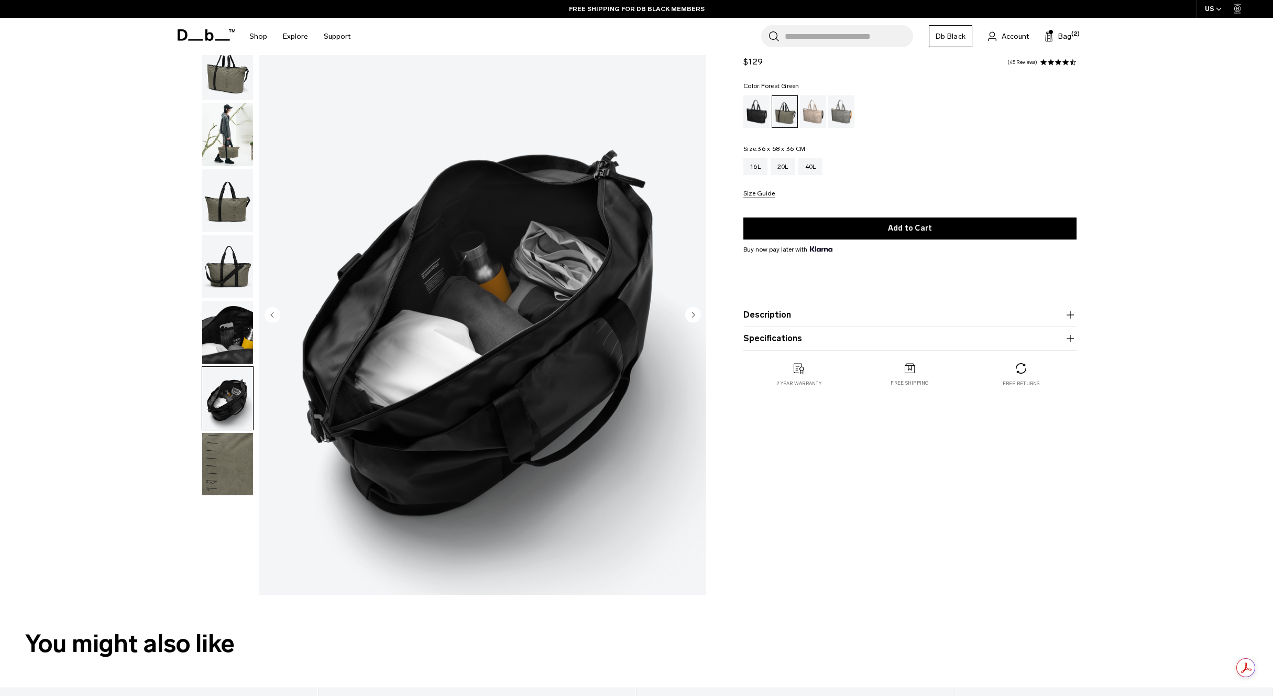
click at [226, 442] on img "button" at bounding box center [227, 464] width 51 height 63
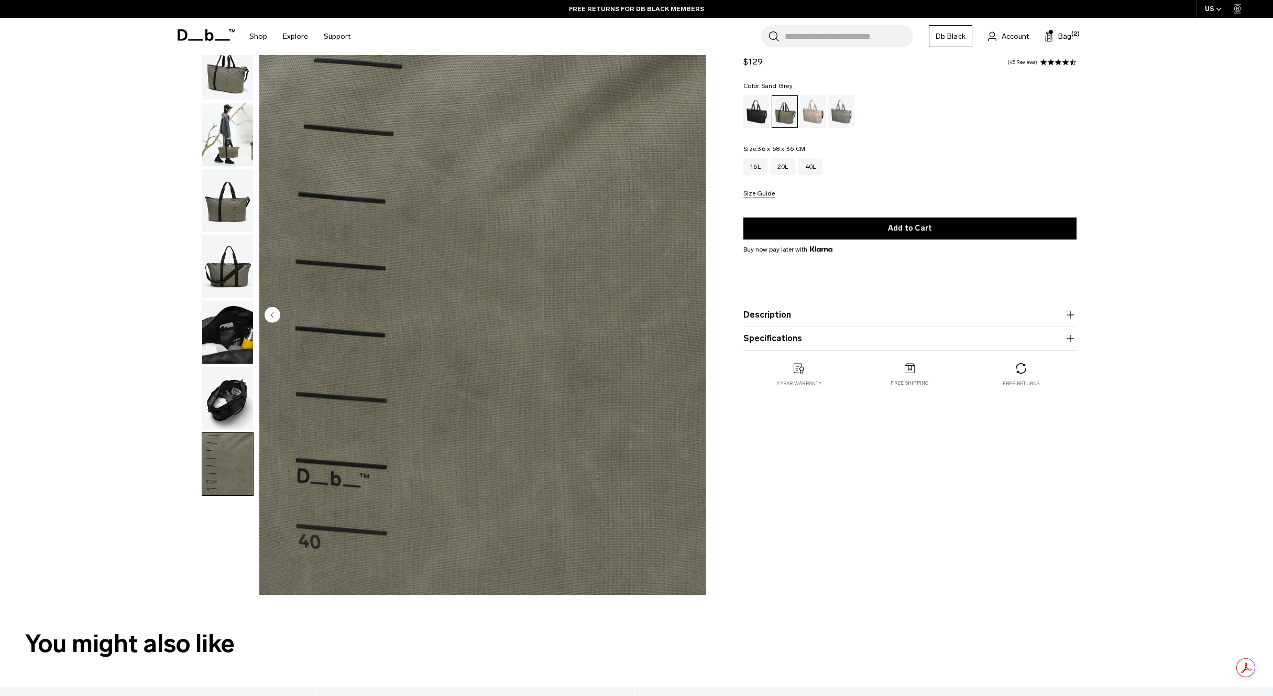
click div "Sand Grey"
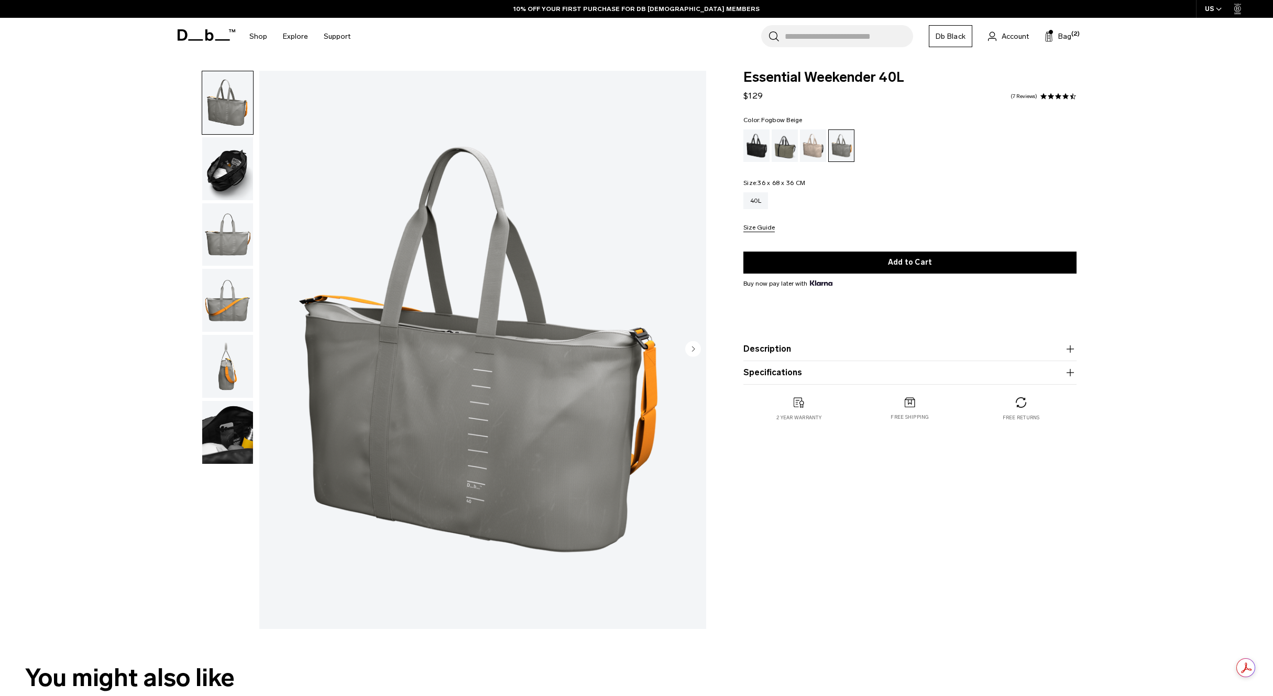
click at [813, 135] on div "Fogbow Beige" at bounding box center [813, 145] width 27 height 32
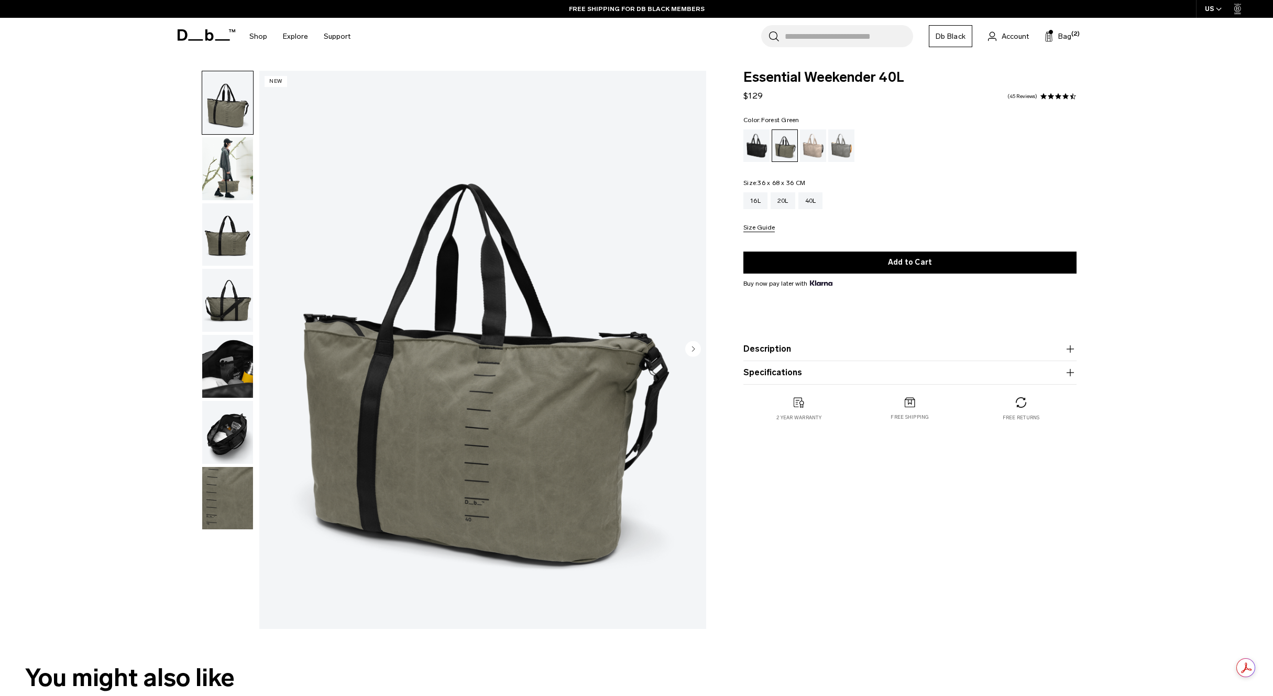
click at [232, 503] on img "button" at bounding box center [227, 498] width 51 height 63
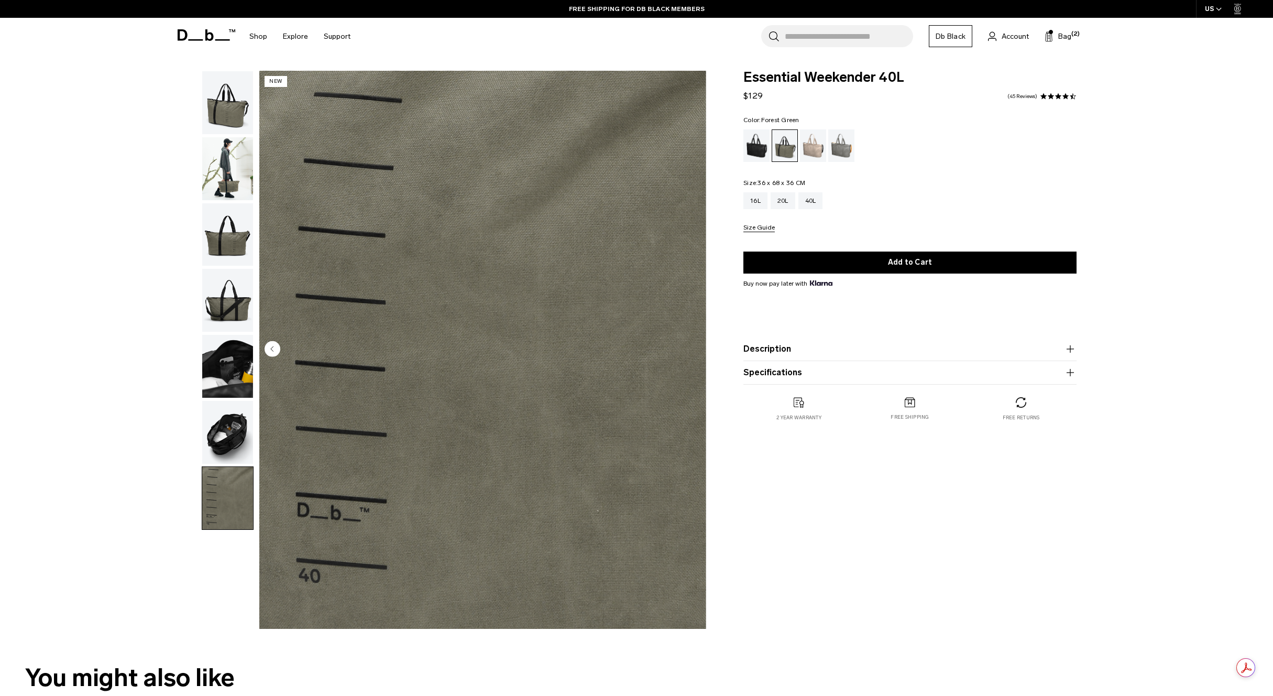
click at [228, 297] on img "button" at bounding box center [227, 300] width 51 height 63
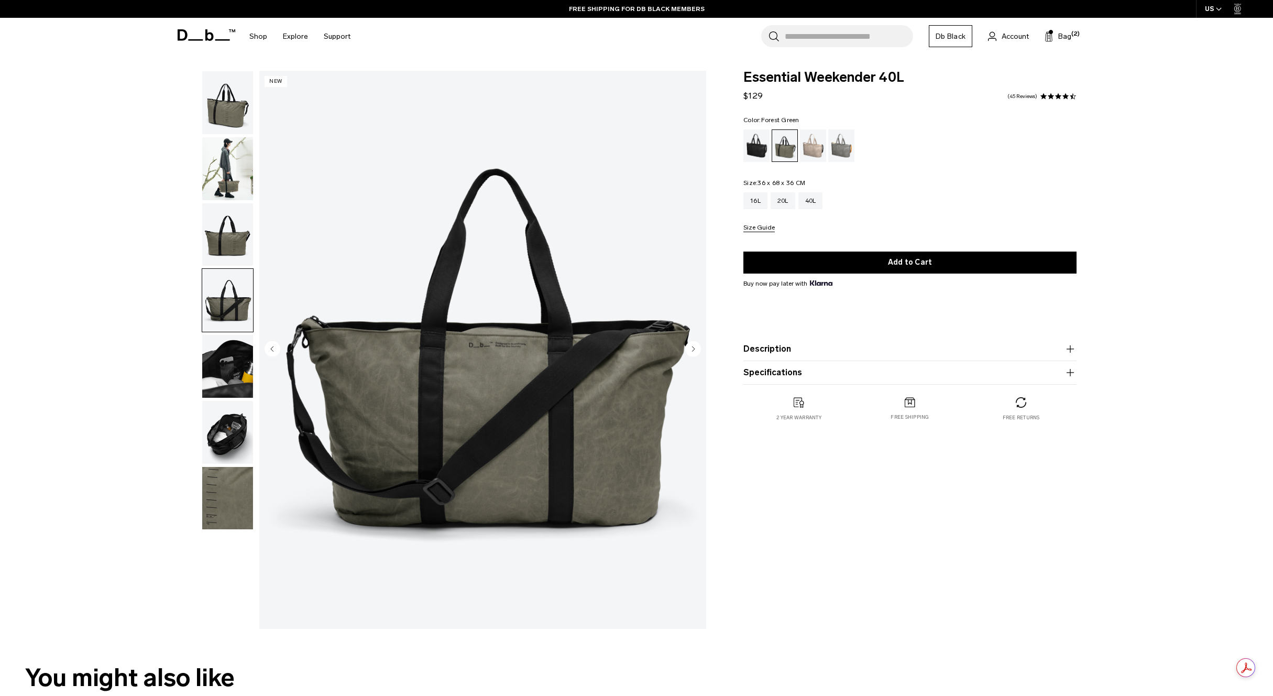
click at [234, 235] on img "button" at bounding box center [227, 234] width 51 height 63
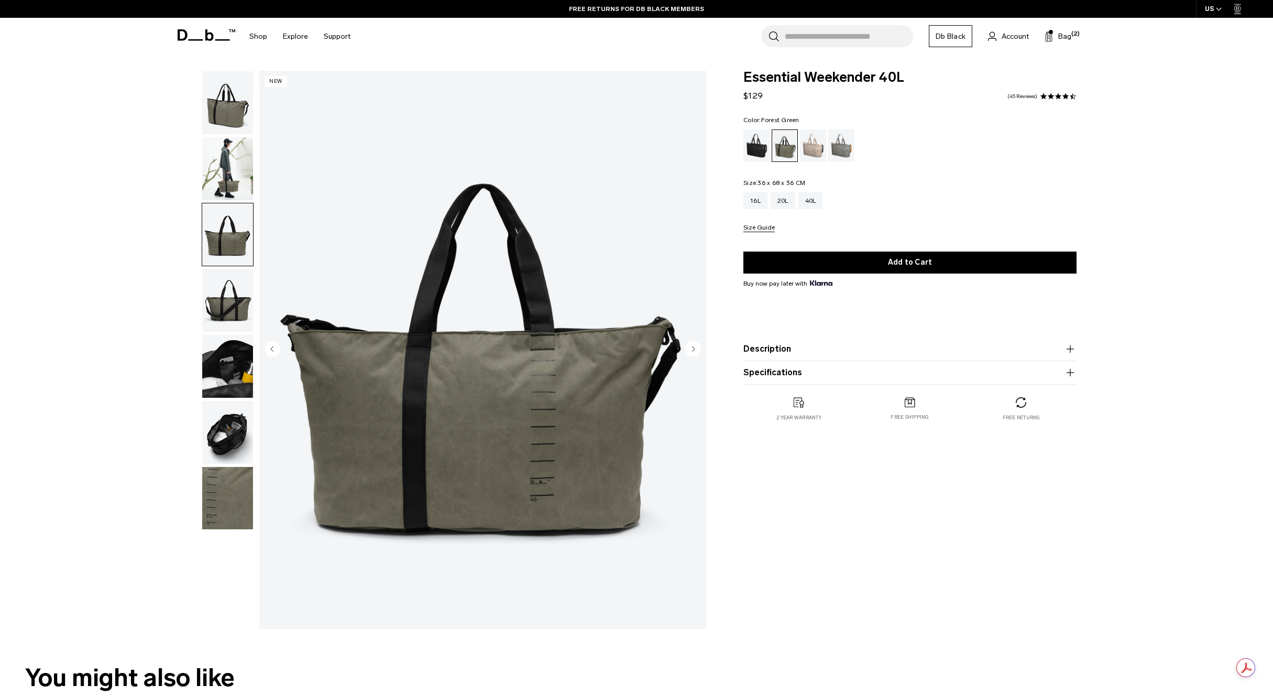
click at [226, 120] on img "button" at bounding box center [227, 102] width 51 height 63
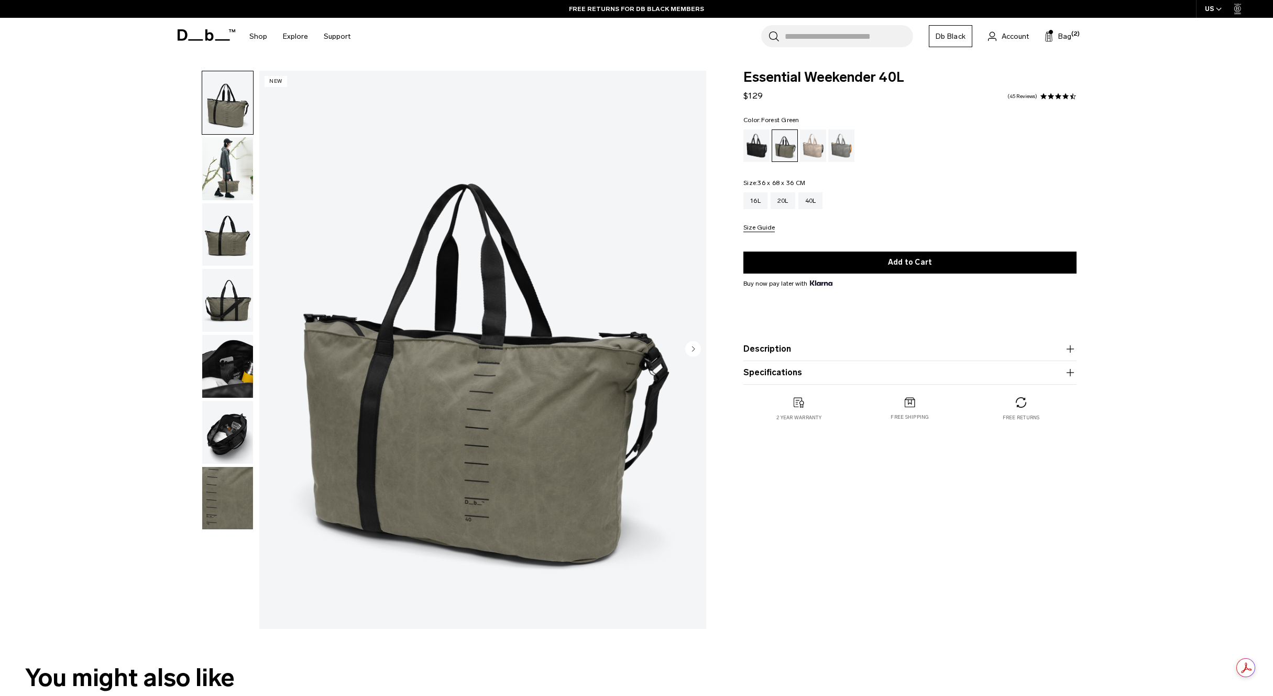
click at [231, 161] on img "button" at bounding box center [227, 168] width 51 height 63
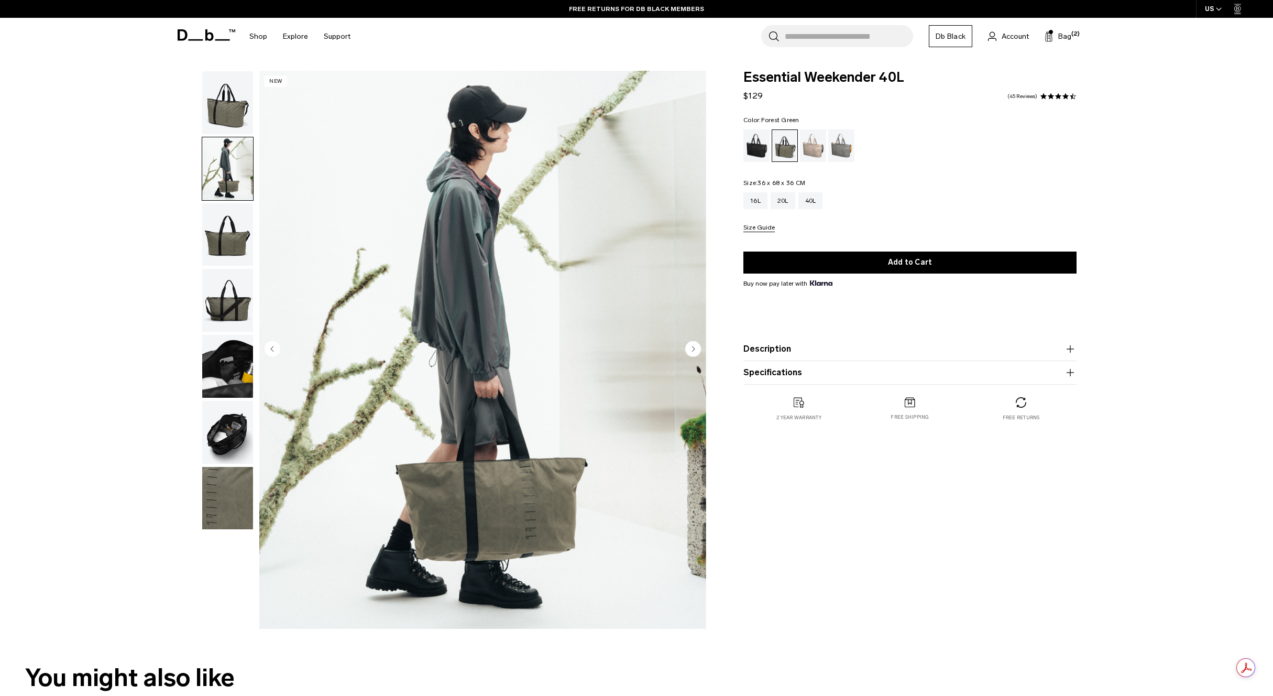
click at [228, 120] on img "button" at bounding box center [227, 102] width 51 height 63
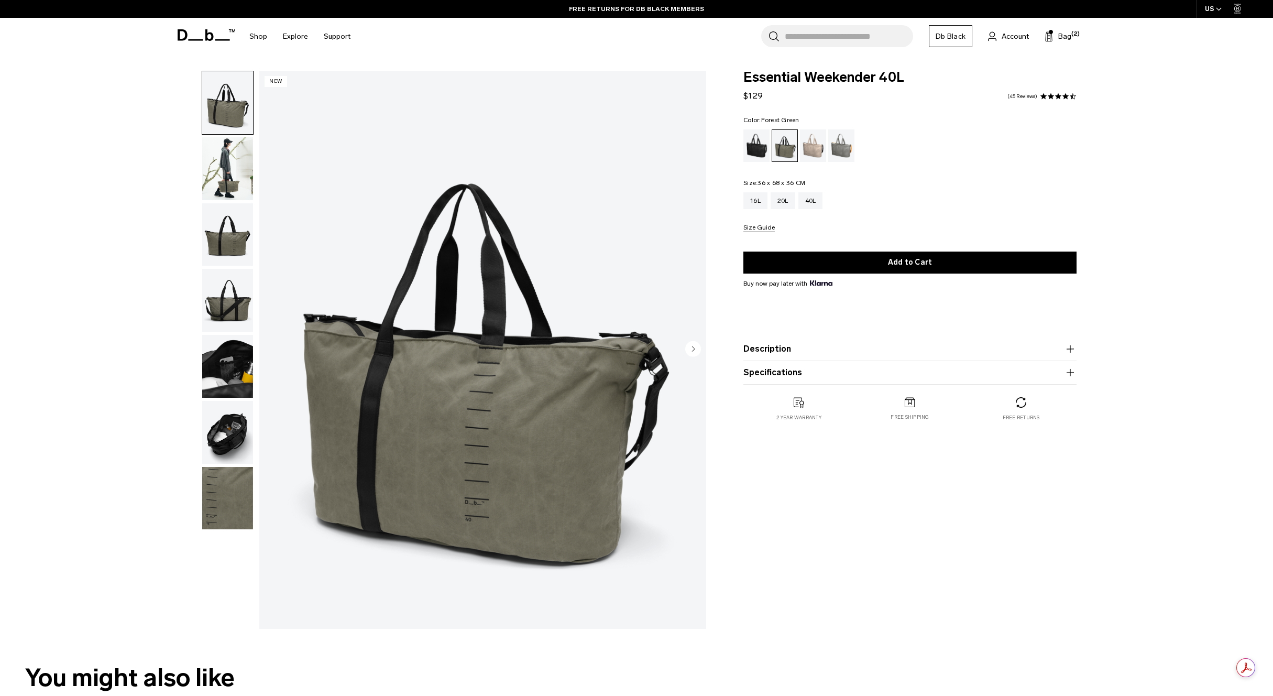
click at [921, 370] on button "Specifications" at bounding box center [909, 372] width 333 height 13
click at [888, 356] on product-accordion "Description We’ve taken the classic weekender concept and added a few Db tweaks…" at bounding box center [909, 349] width 333 height 24
click at [782, 346] on button "Description" at bounding box center [909, 349] width 333 height 13
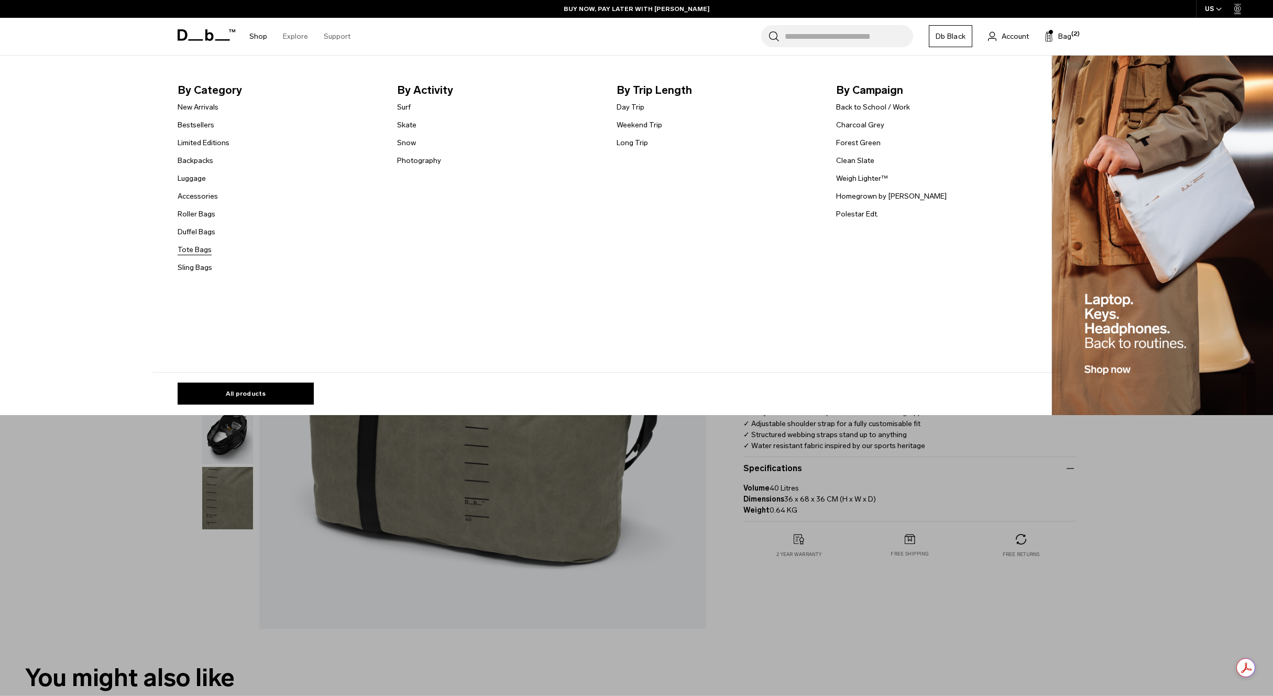
click at [197, 248] on link "Tote Bags" at bounding box center [195, 249] width 34 height 11
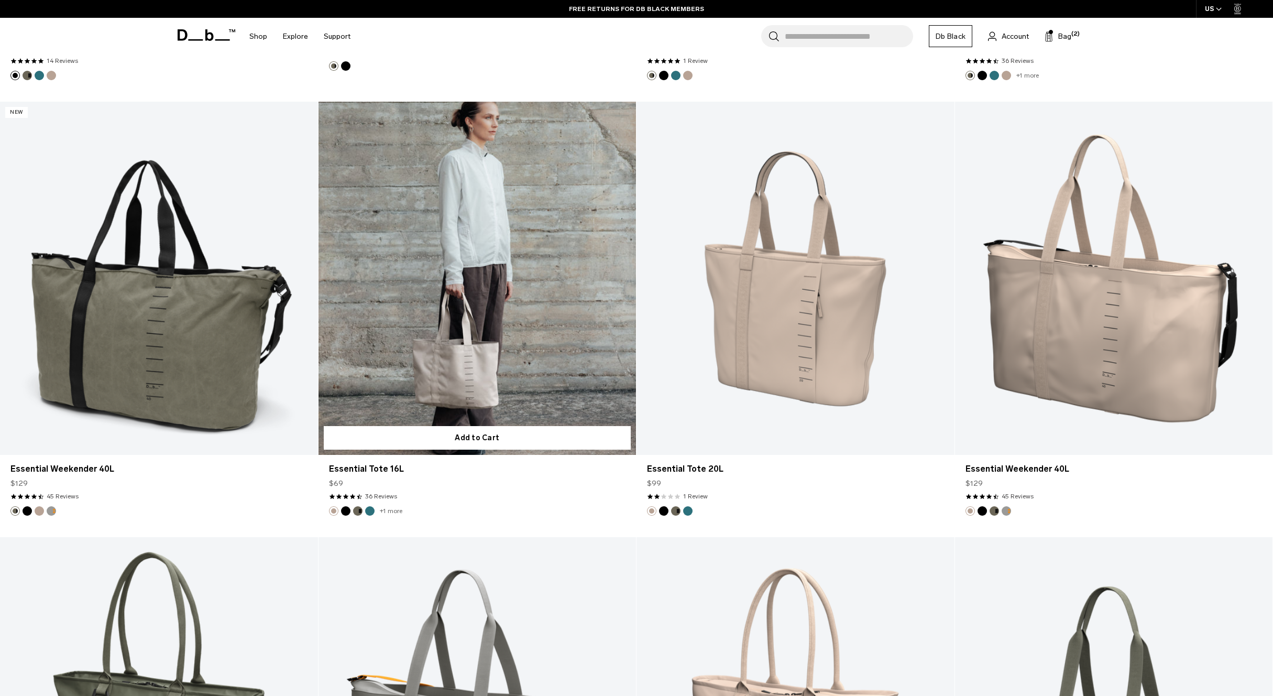
scroll to position [1130, 0]
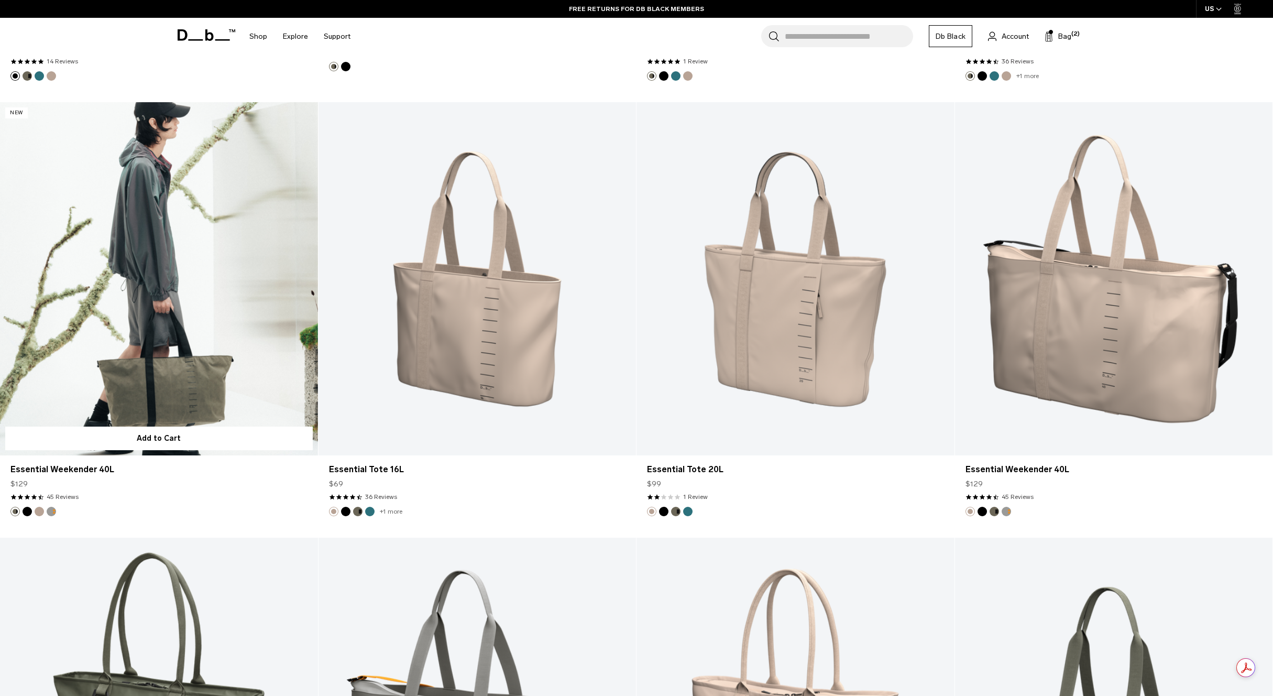
click at [123, 353] on link "Essential Weekender 40L" at bounding box center [159, 278] width 318 height 353
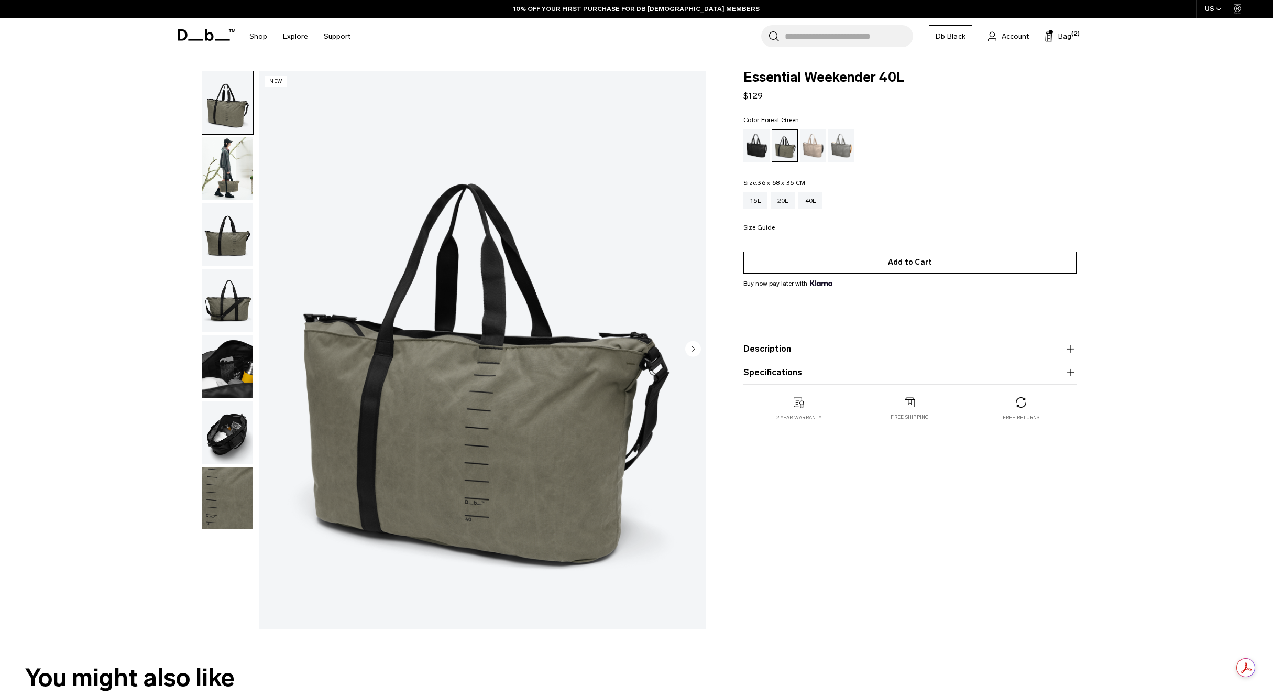
click at [911, 265] on button "Add to Cart" at bounding box center [909, 262] width 333 height 22
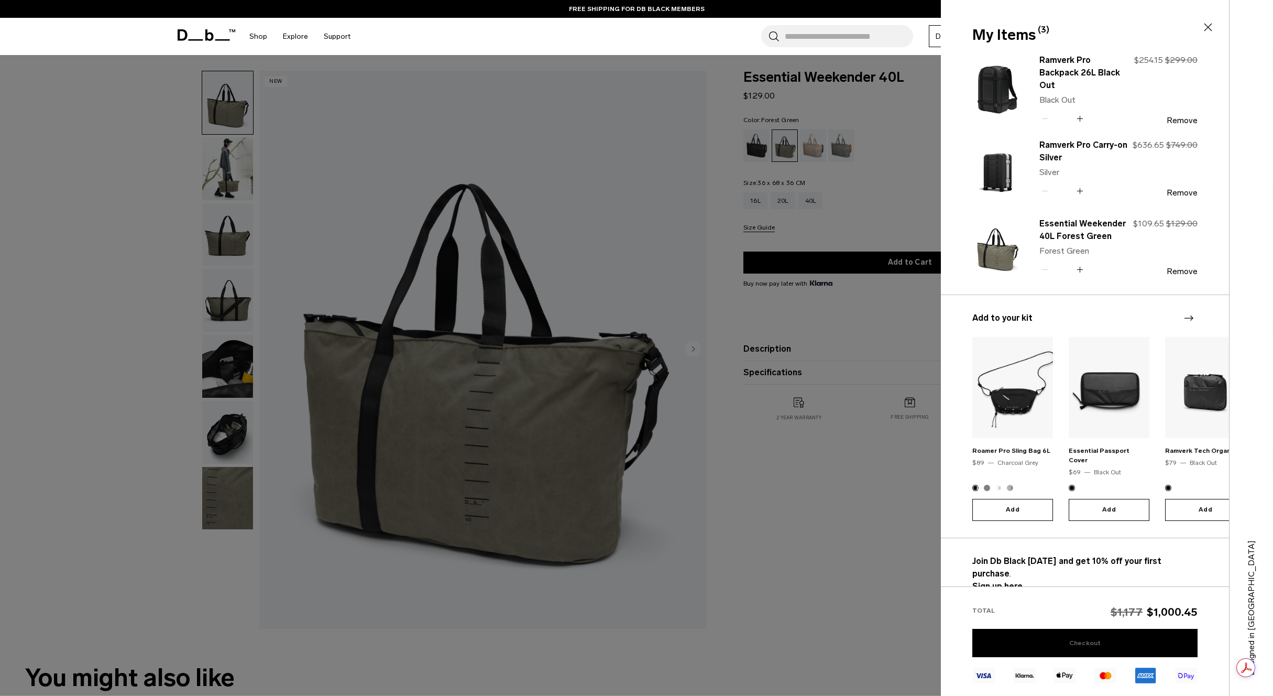
click at [1077, 645] on link "Checkout" at bounding box center [1084, 643] width 225 height 28
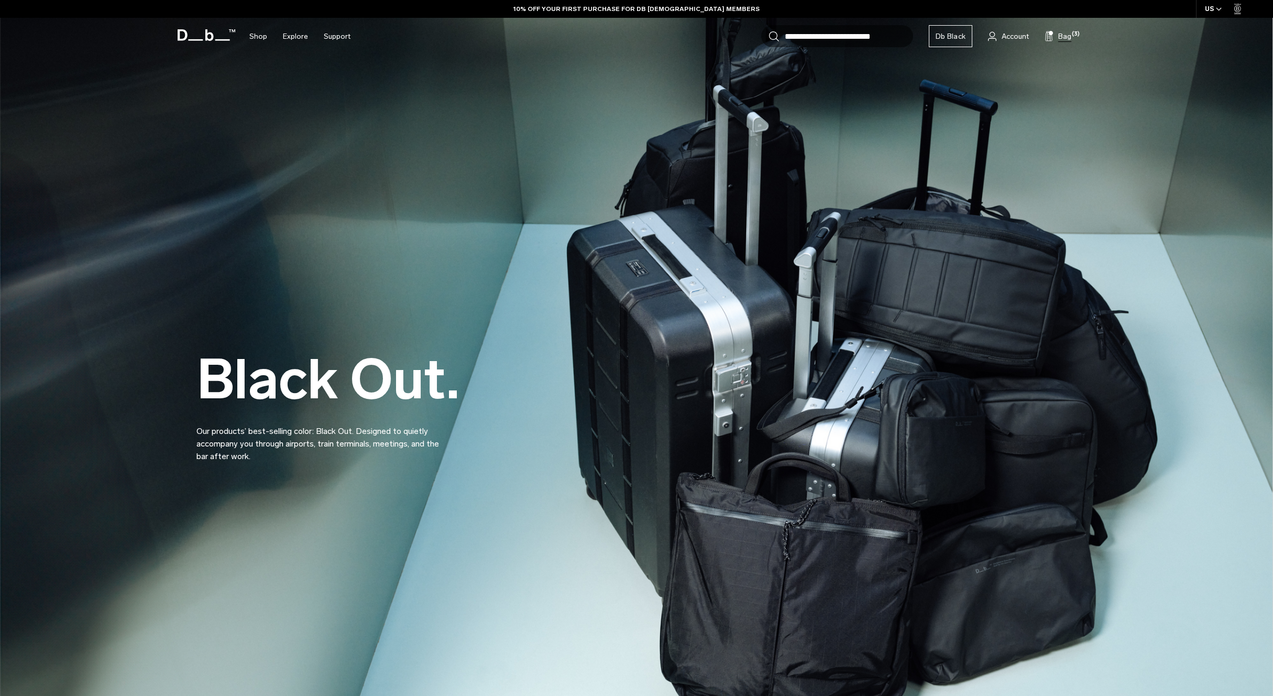
click at [1063, 37] on span "Bag" at bounding box center [1064, 36] width 13 height 11
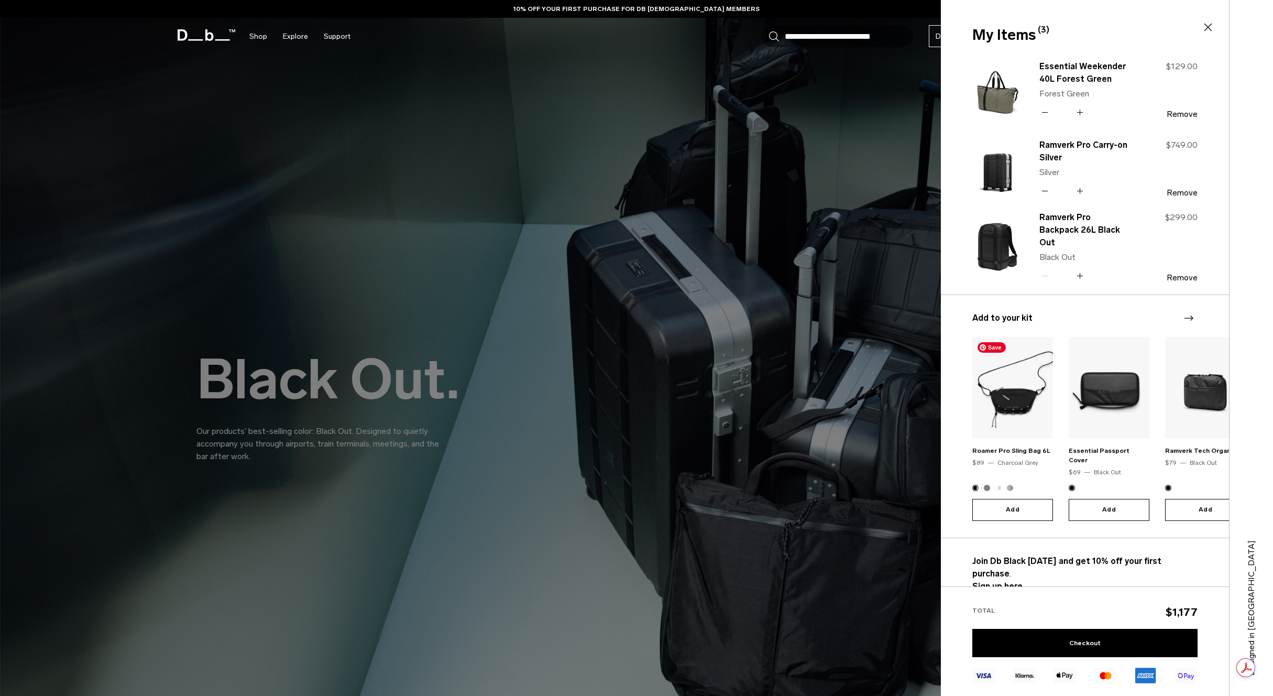
type button "Close"
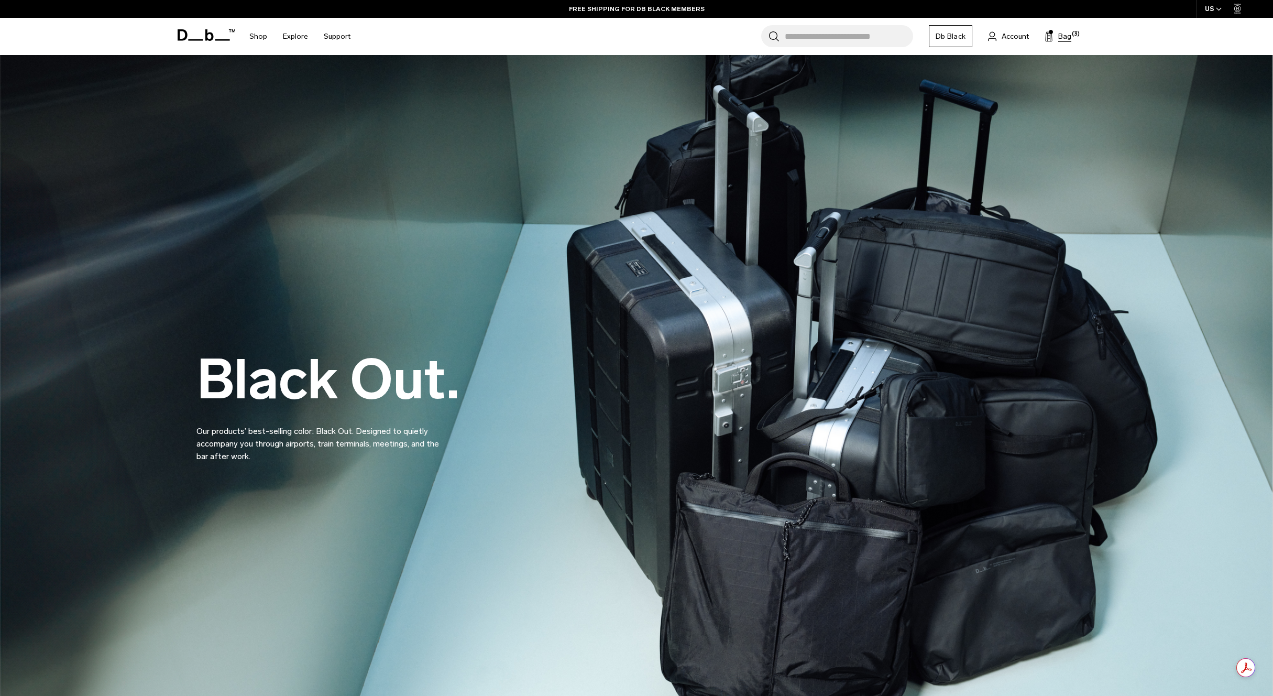
click at [1064, 34] on span "Bag" at bounding box center [1064, 36] width 13 height 11
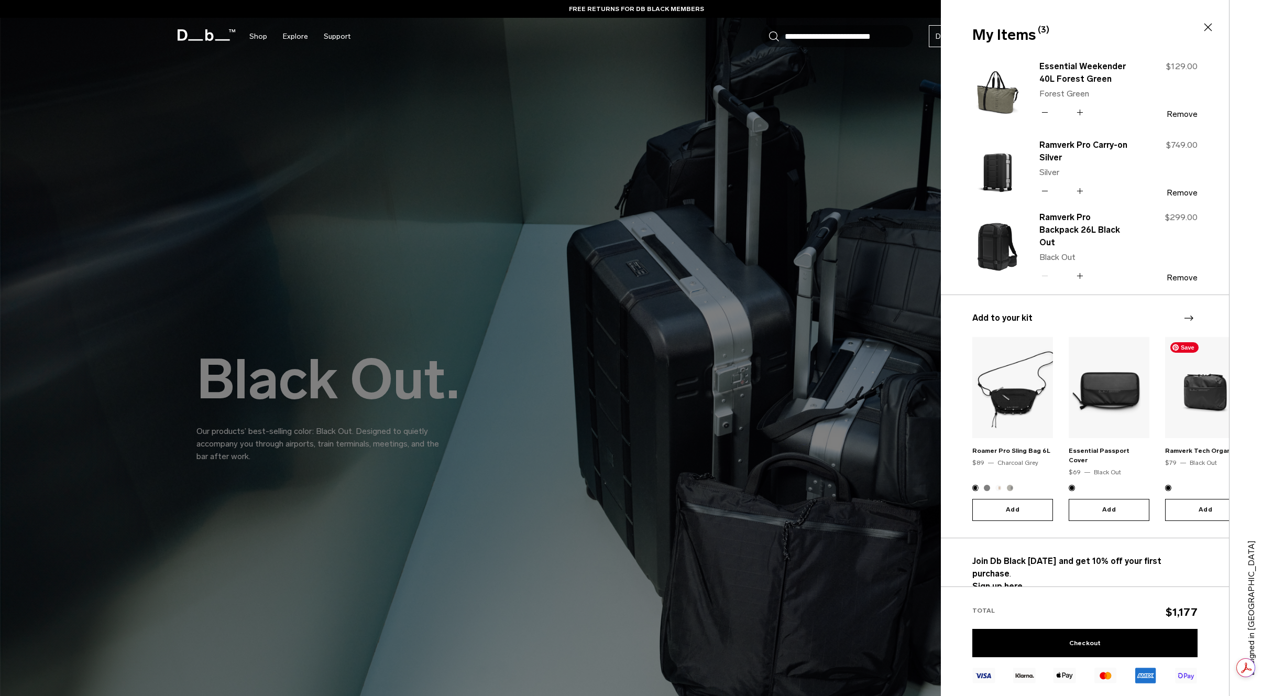
click at [1203, 417] on img "3 / 10" at bounding box center [1205, 387] width 81 height 101
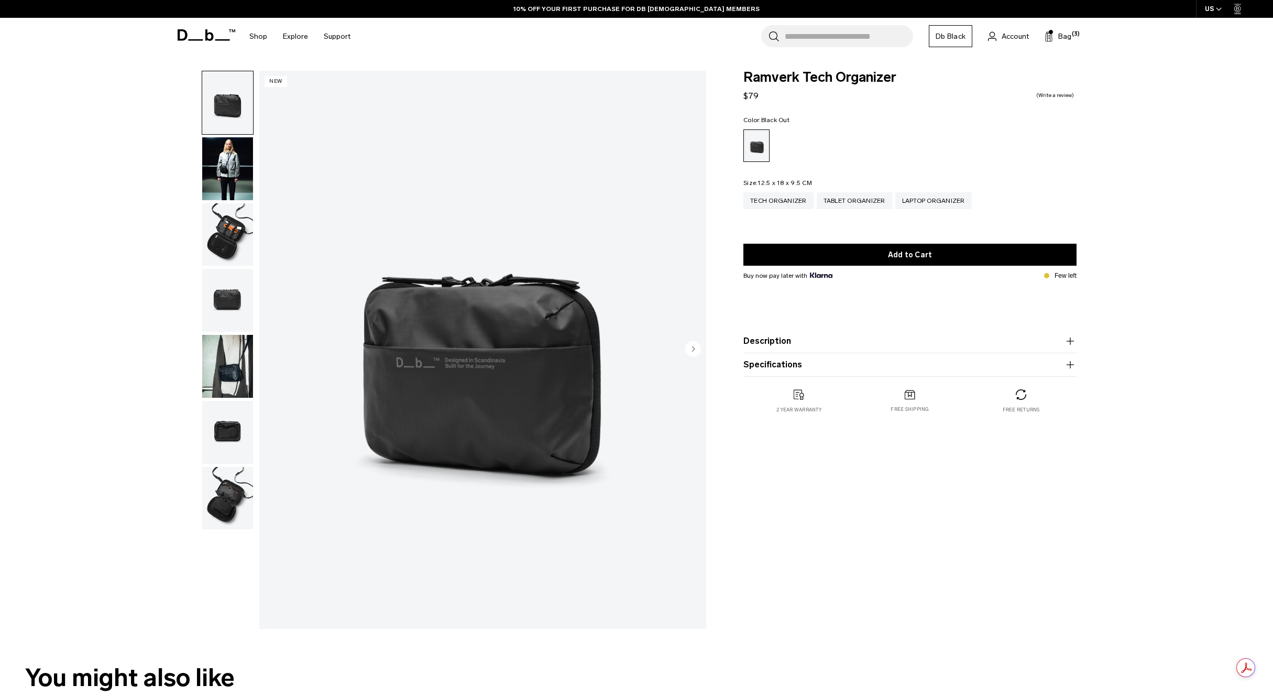
click at [229, 179] on img "button" at bounding box center [227, 168] width 51 height 63
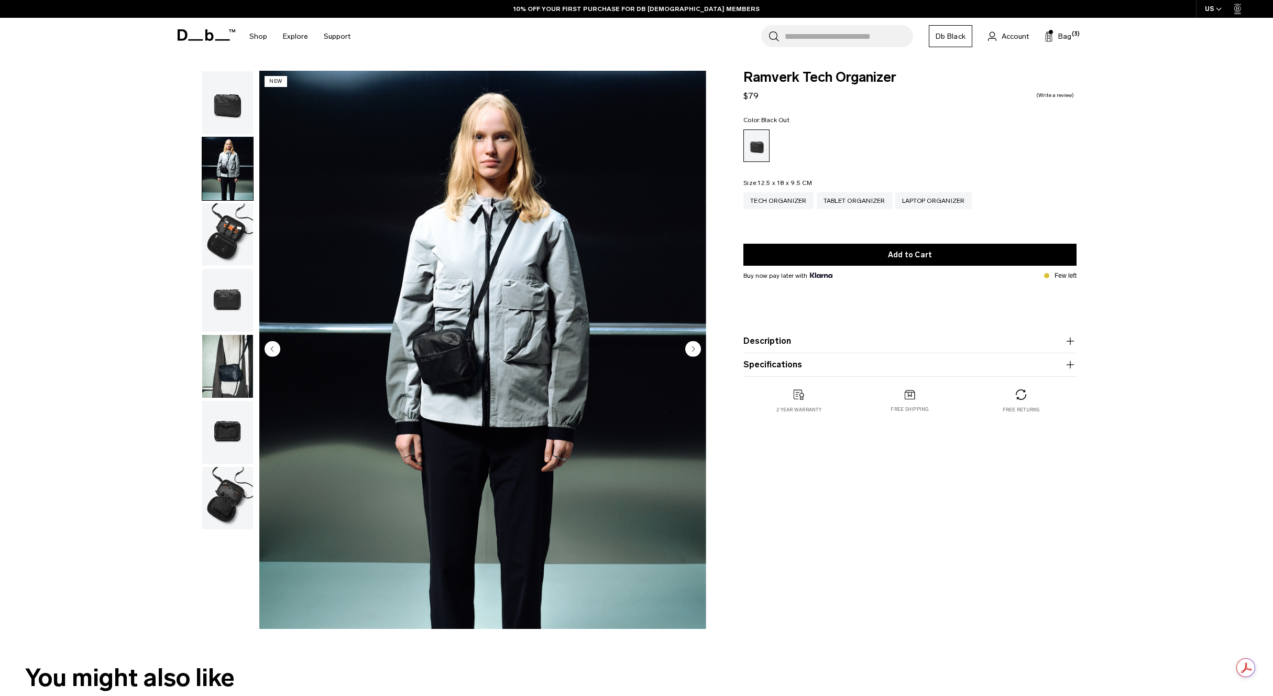
click at [227, 225] on img "button" at bounding box center [227, 234] width 51 height 63
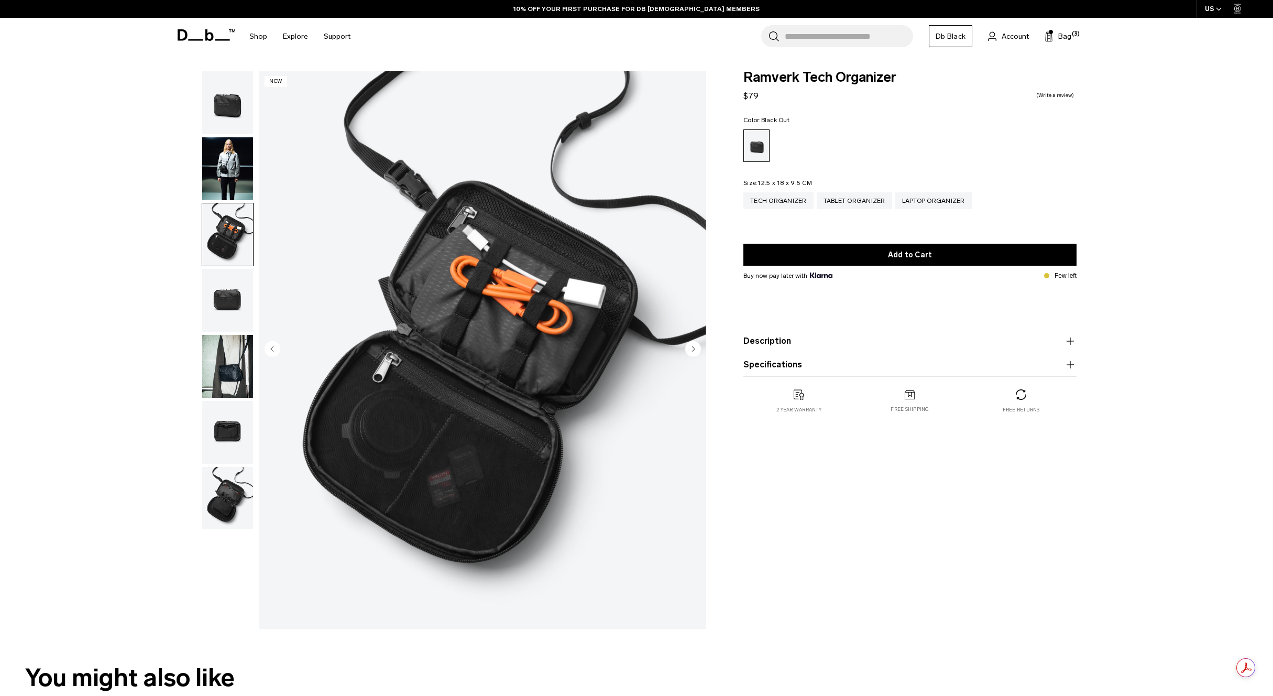
click at [228, 319] on img "button" at bounding box center [227, 300] width 51 height 63
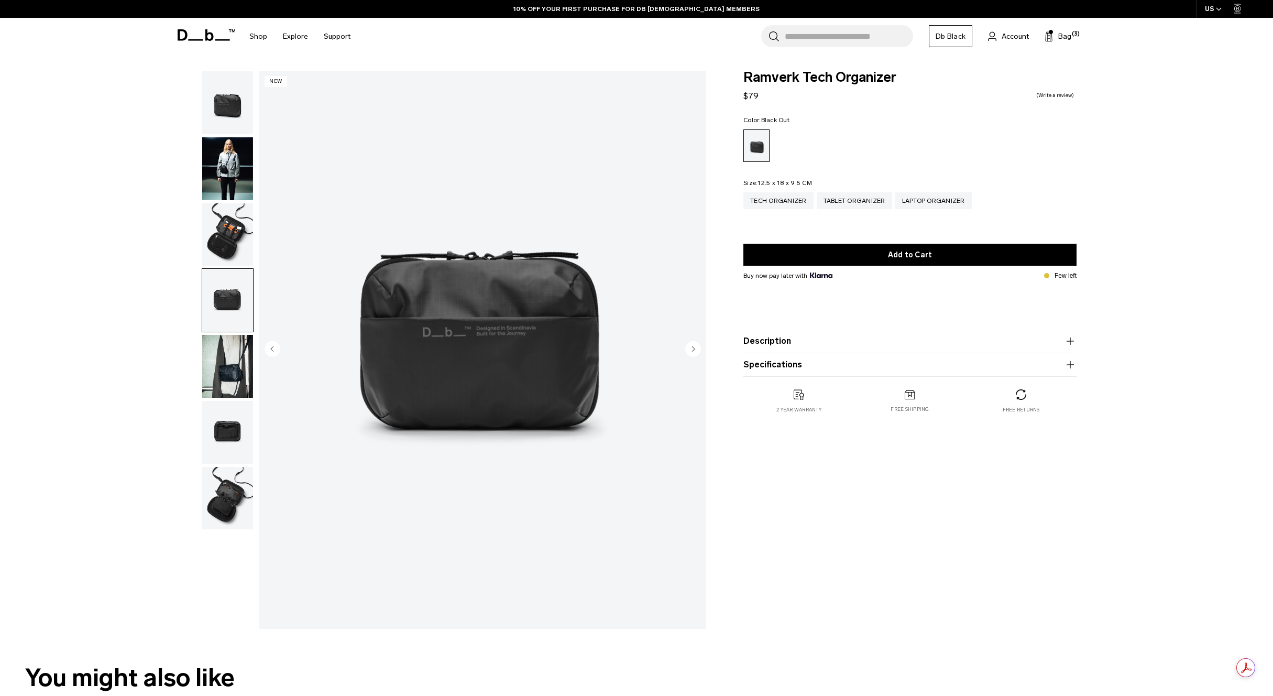
click at [225, 339] on img "button" at bounding box center [227, 366] width 51 height 63
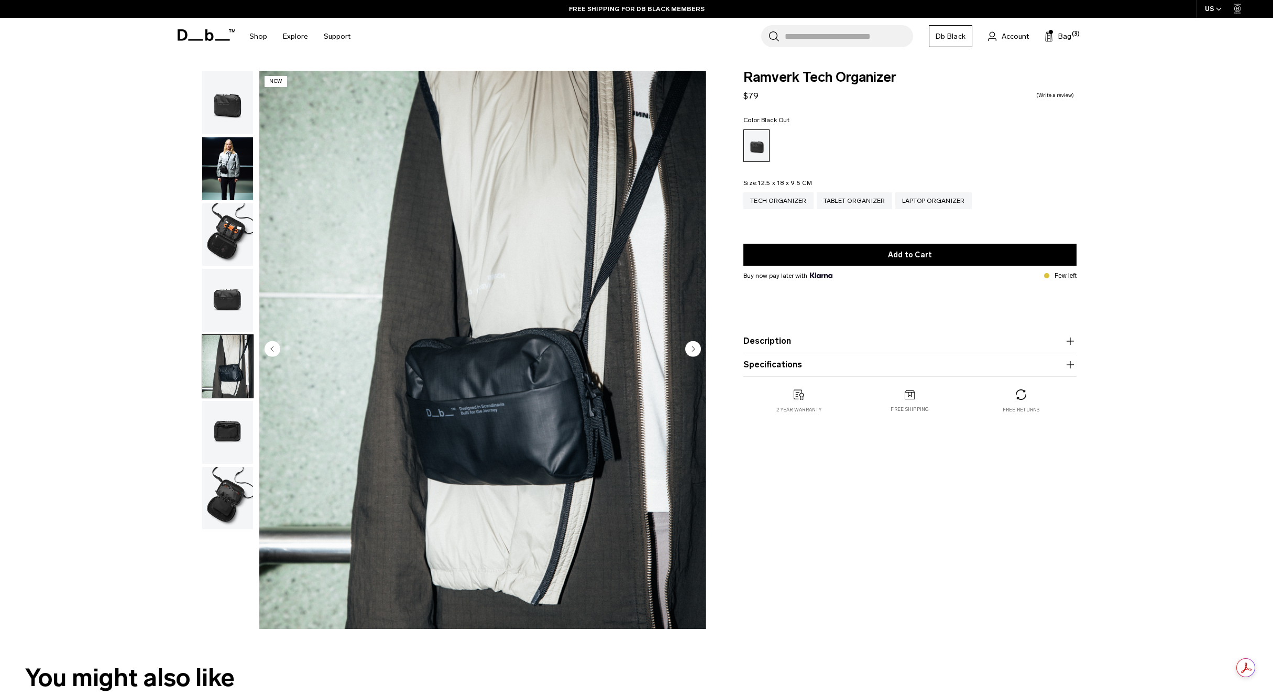
drag, startPoint x: 221, startPoint y: 405, endPoint x: 226, endPoint y: 411, distance: 8.2
click at [221, 405] on img "button" at bounding box center [227, 432] width 51 height 63
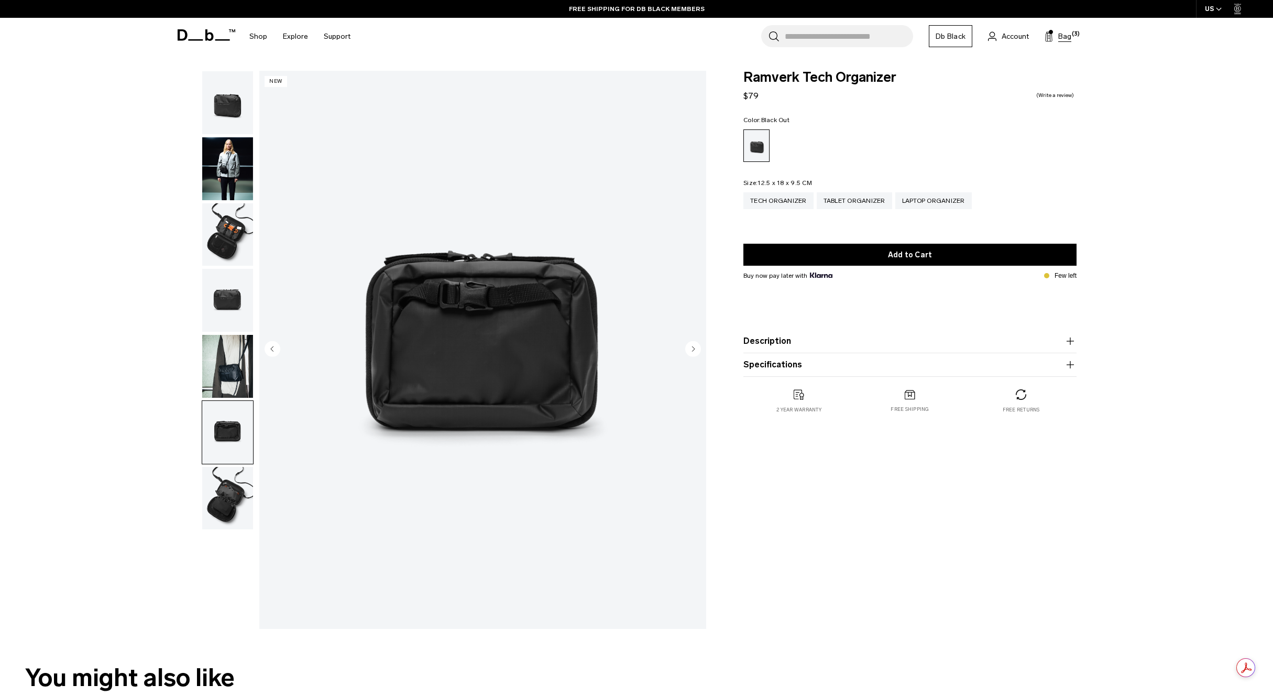
click at [1065, 35] on span "Bag" at bounding box center [1064, 36] width 13 height 11
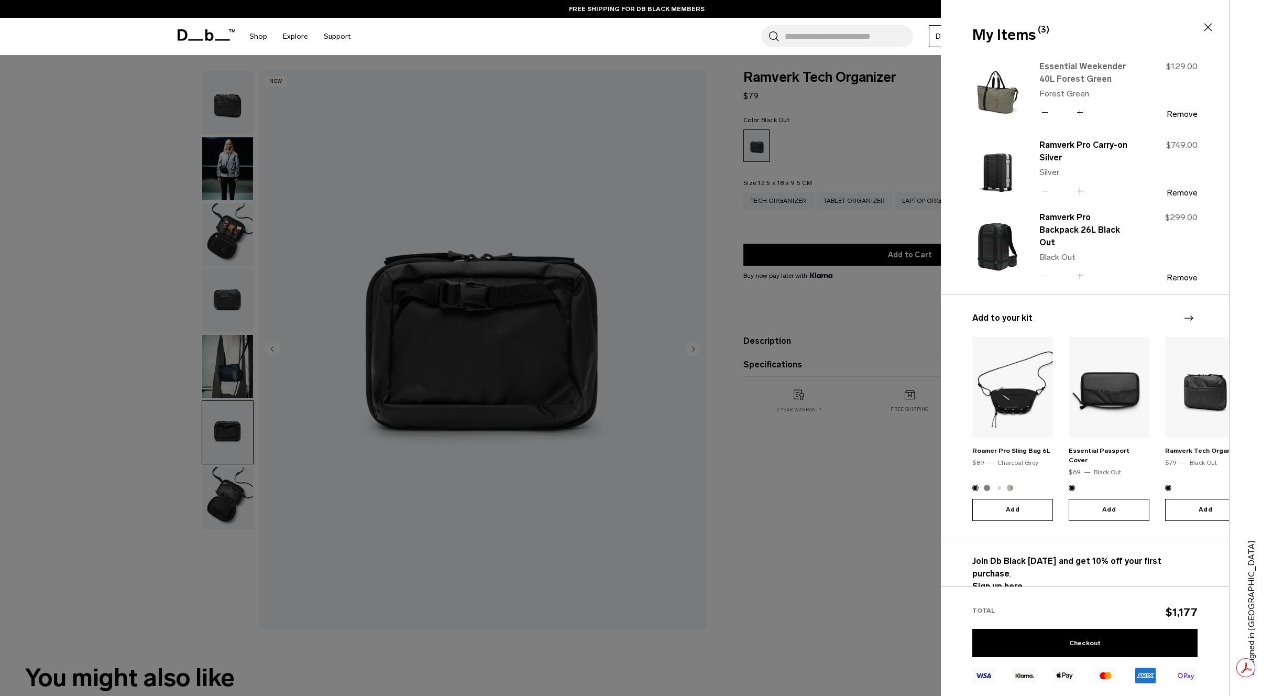
type button "Close"
click at [1068, 65] on link "Essential Weekender 40L Forest Green" at bounding box center [1085, 72] width 92 height 25
click at [1067, 228] on link "Ramverk Pro Backpack 26L Black Out" at bounding box center [1085, 230] width 92 height 38
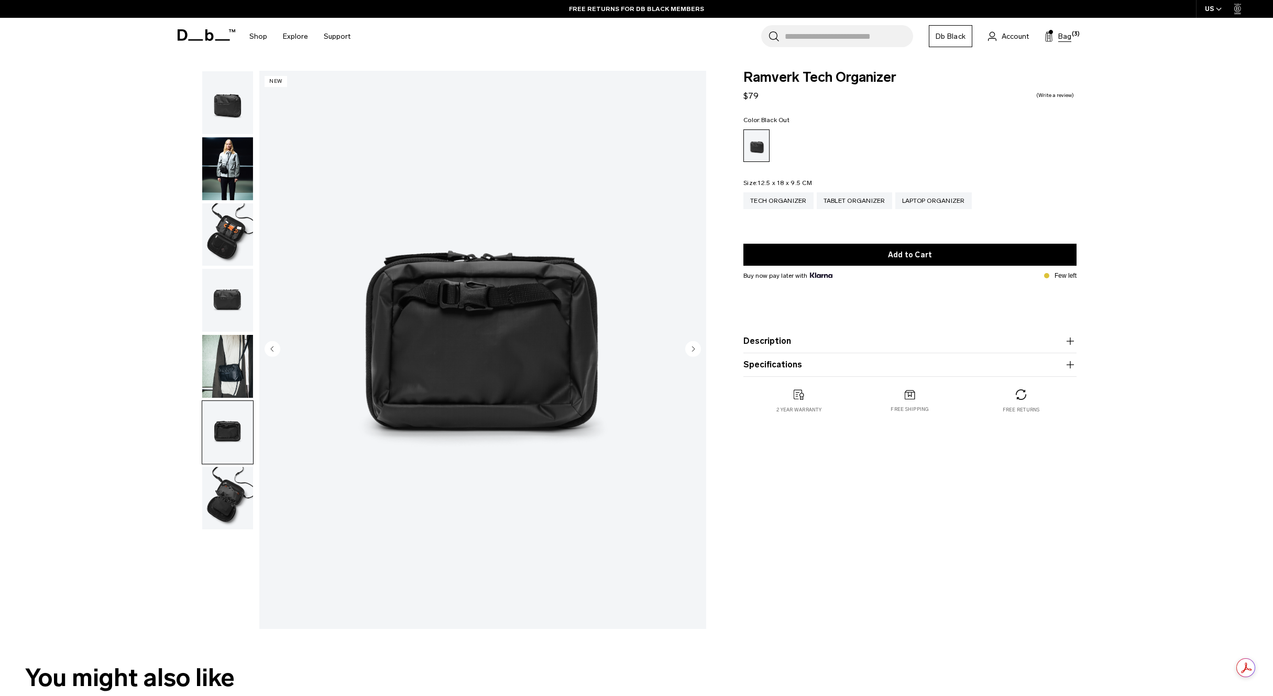
click at [1062, 38] on span "Bag" at bounding box center [1064, 36] width 13 height 11
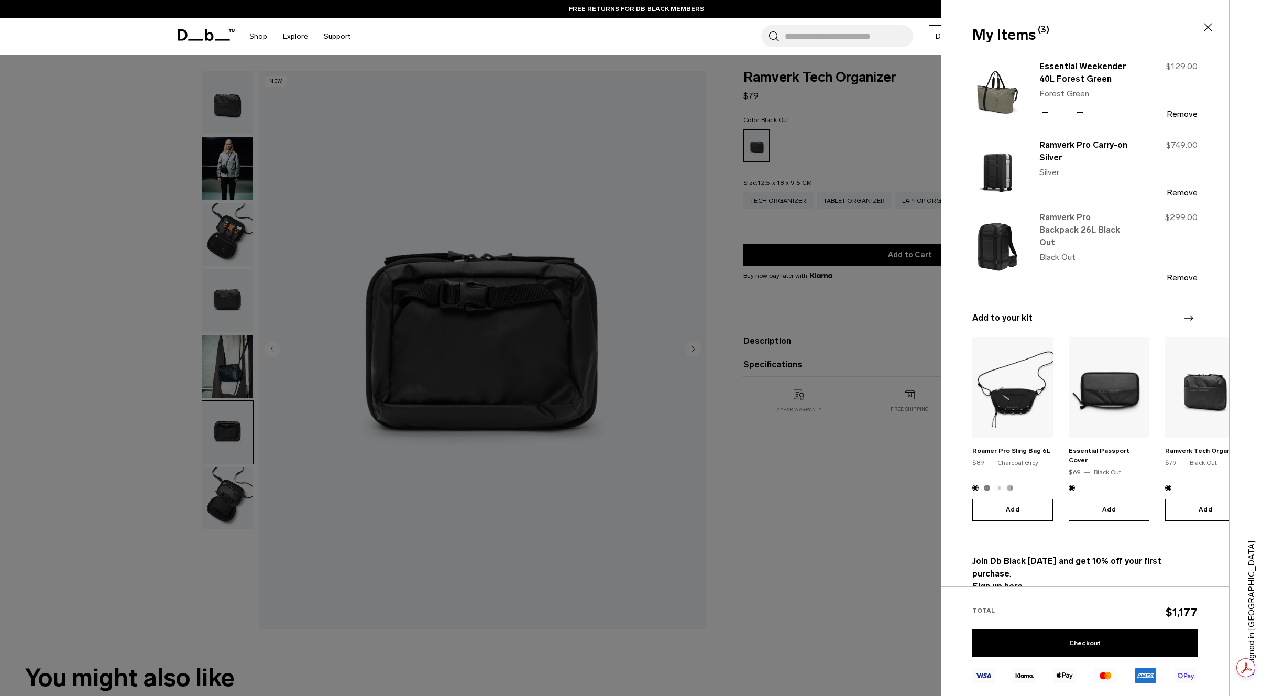
click at [1062, 224] on link "Ramverk Pro Backpack 26L Black Out" at bounding box center [1085, 230] width 92 height 38
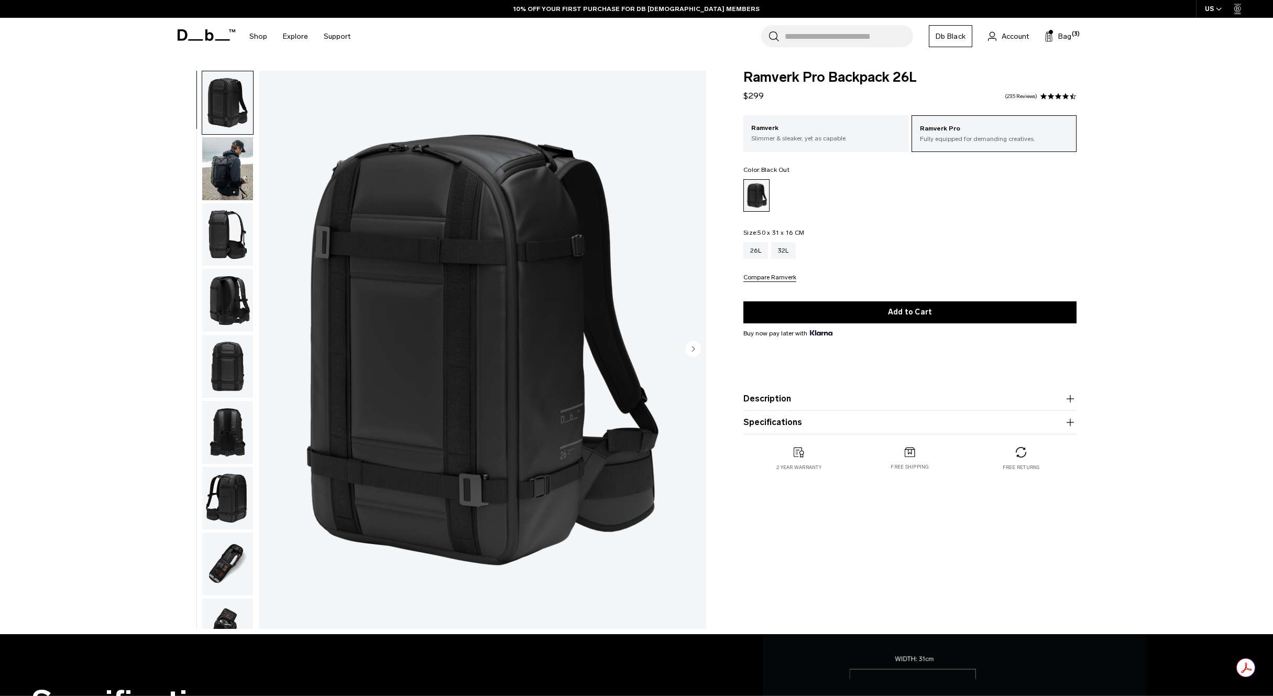
click at [224, 163] on img "button" at bounding box center [227, 168] width 51 height 63
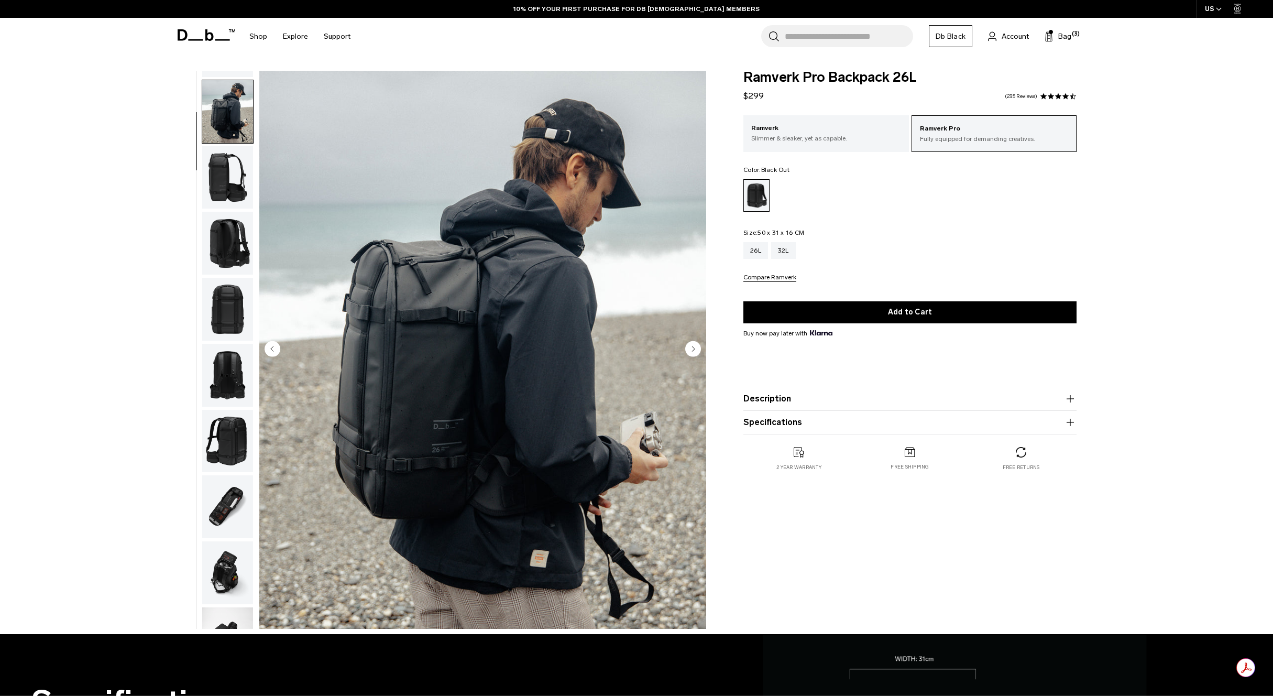
scroll to position [66, 0]
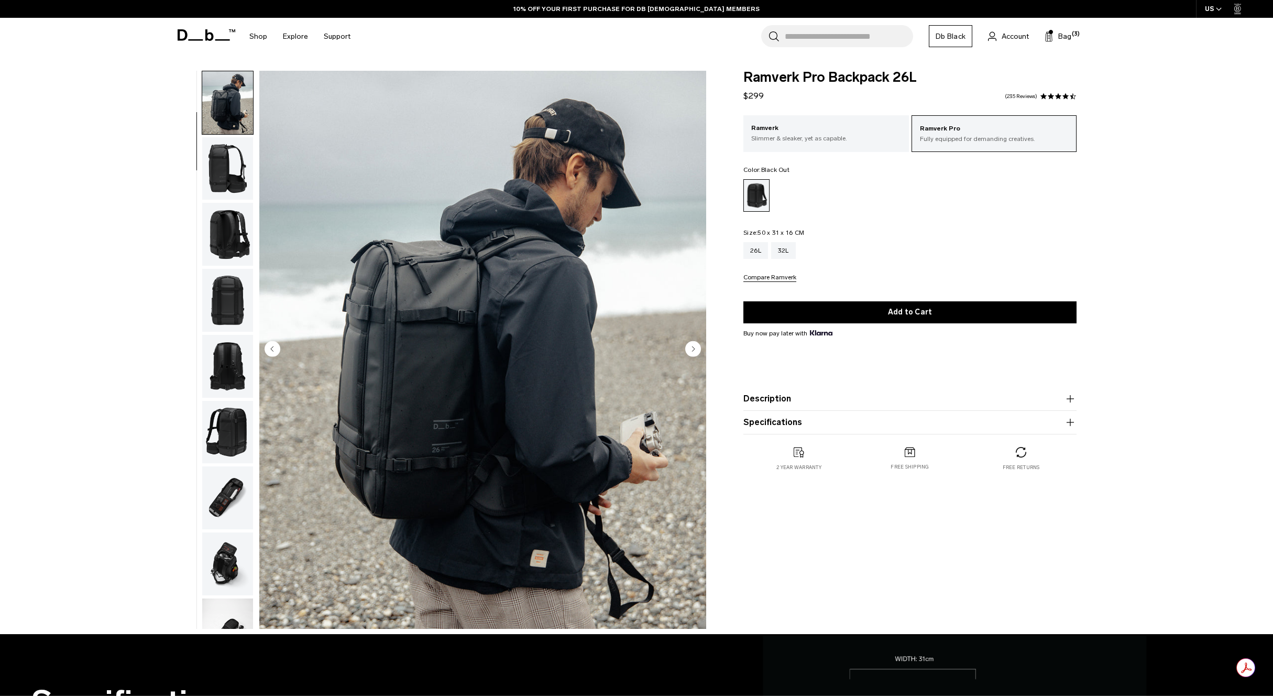
click at [232, 229] on img "button" at bounding box center [227, 234] width 51 height 63
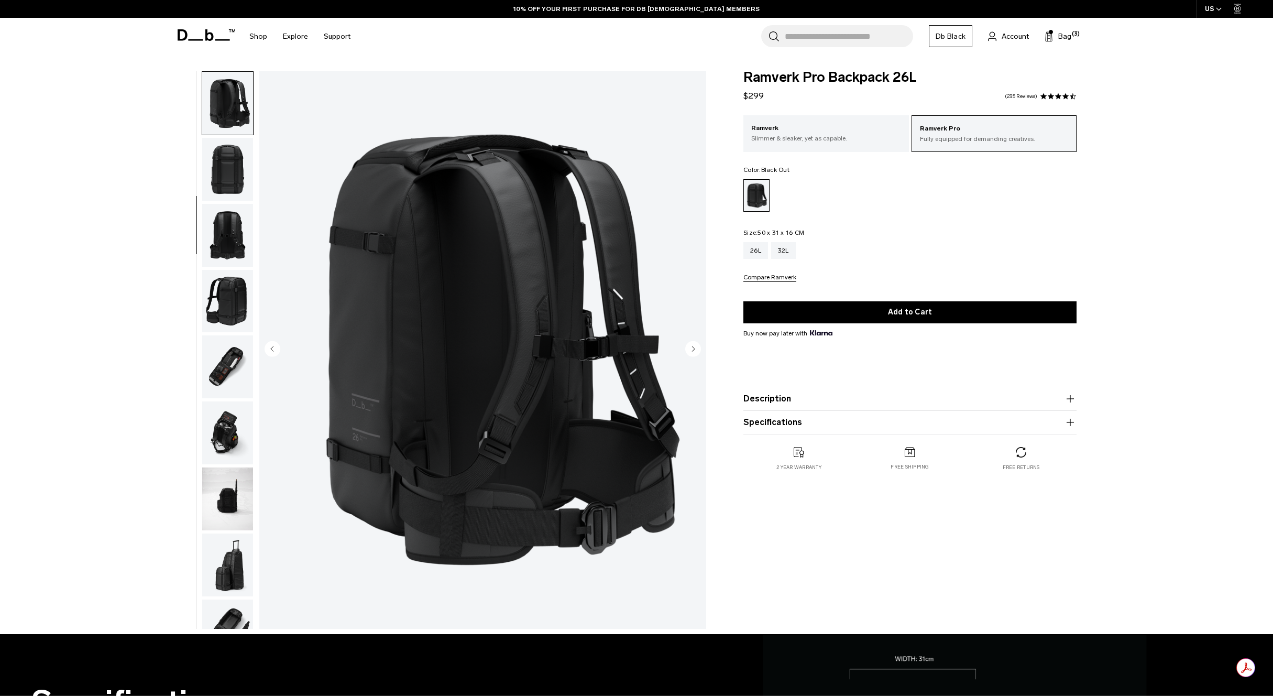
scroll to position [197, 0]
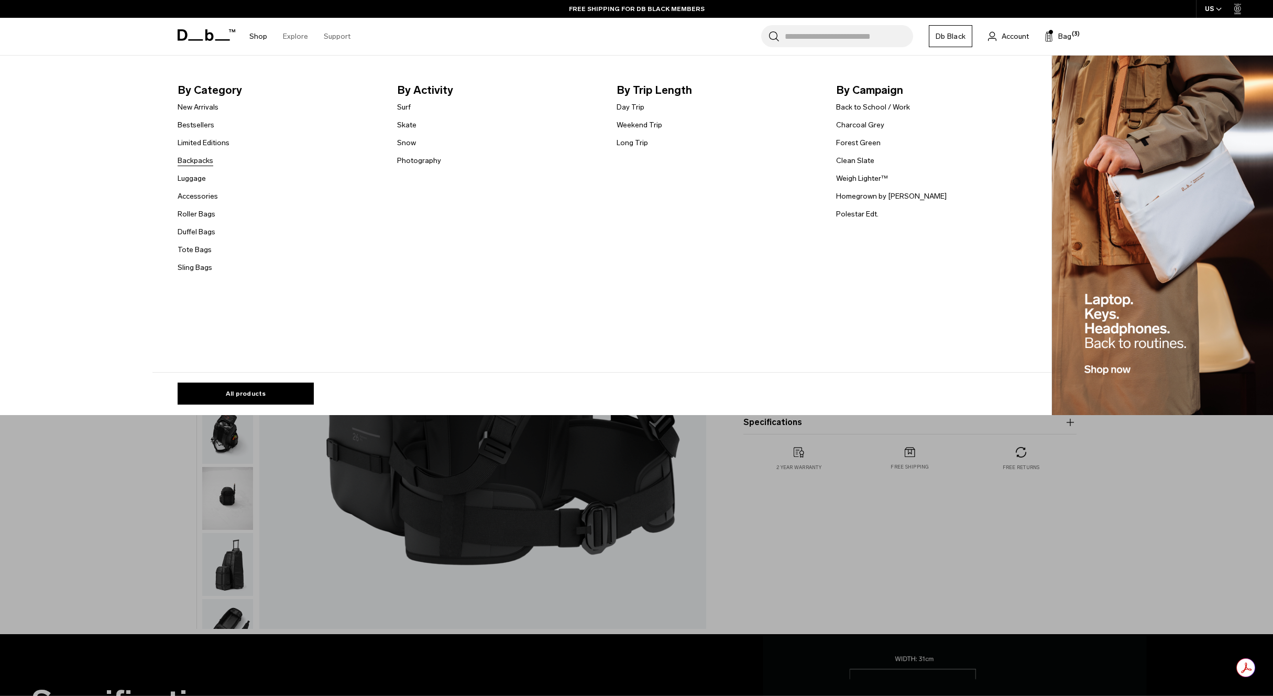
click at [189, 161] on link "Backpacks" at bounding box center [196, 160] width 36 height 11
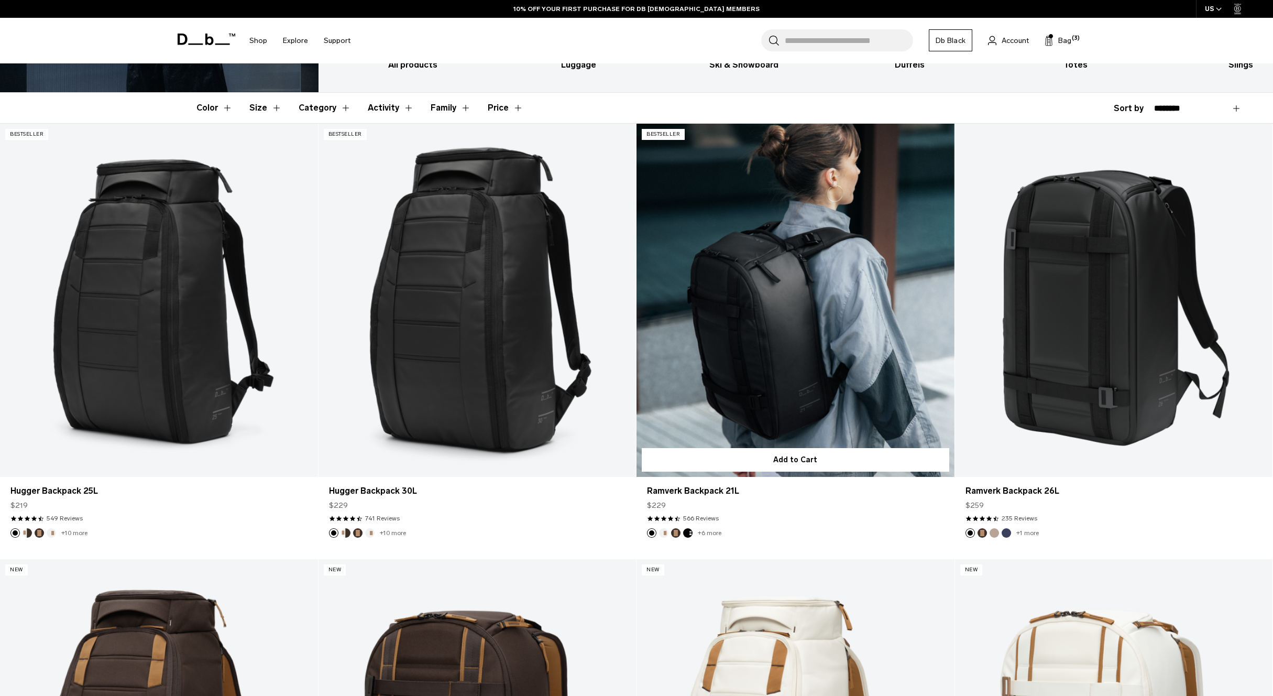
scroll to position [234, 0]
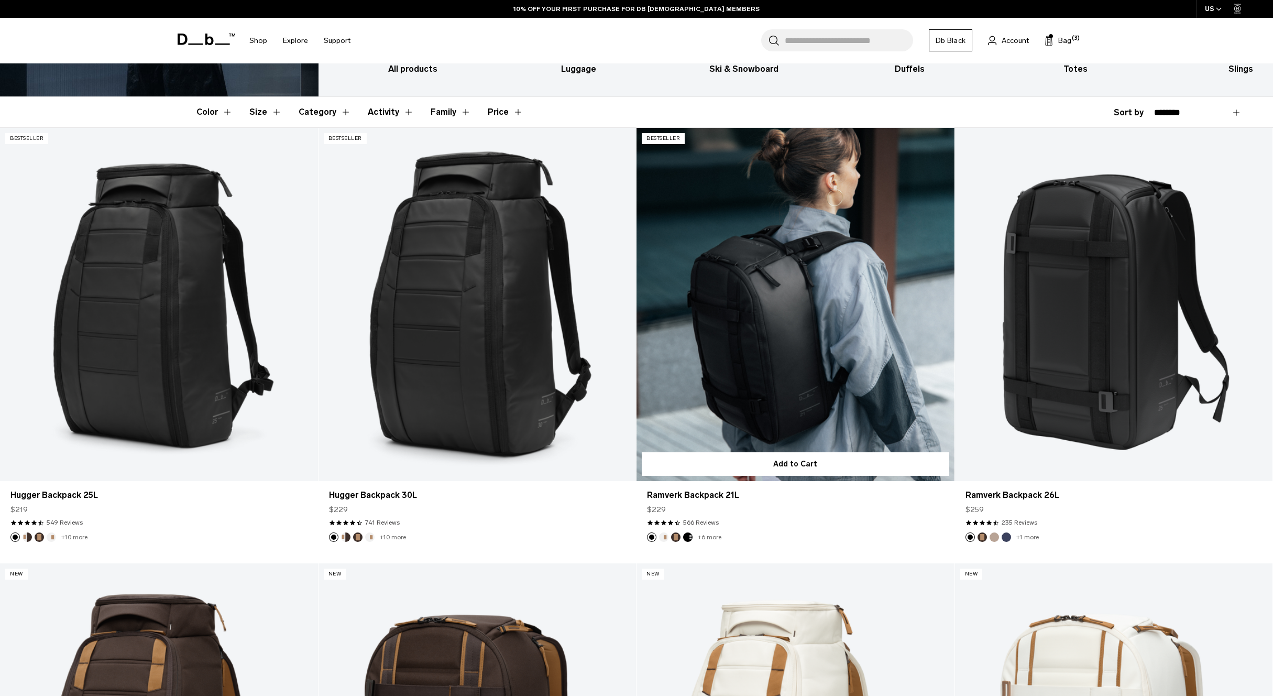
click at [767, 318] on link "Ramverk Backpack 21L" at bounding box center [795, 304] width 318 height 353
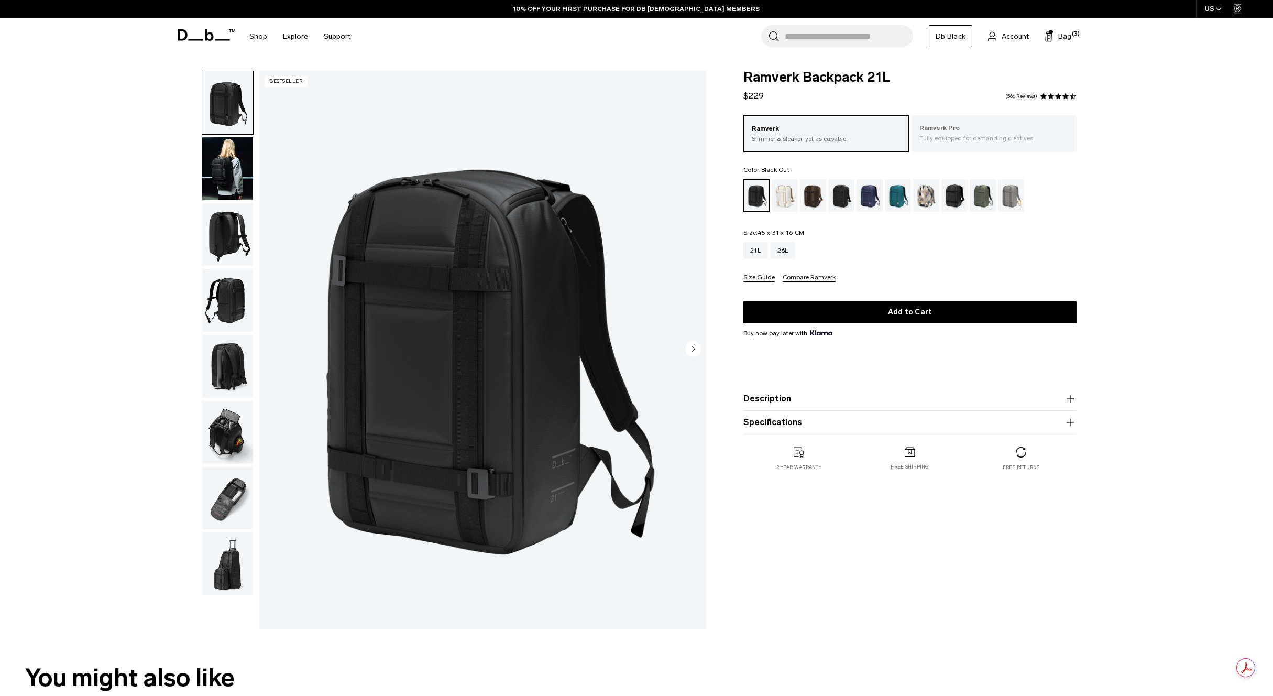
click at [960, 138] on p "Fully equipped for demanding creatives." at bounding box center [994, 138] width 150 height 9
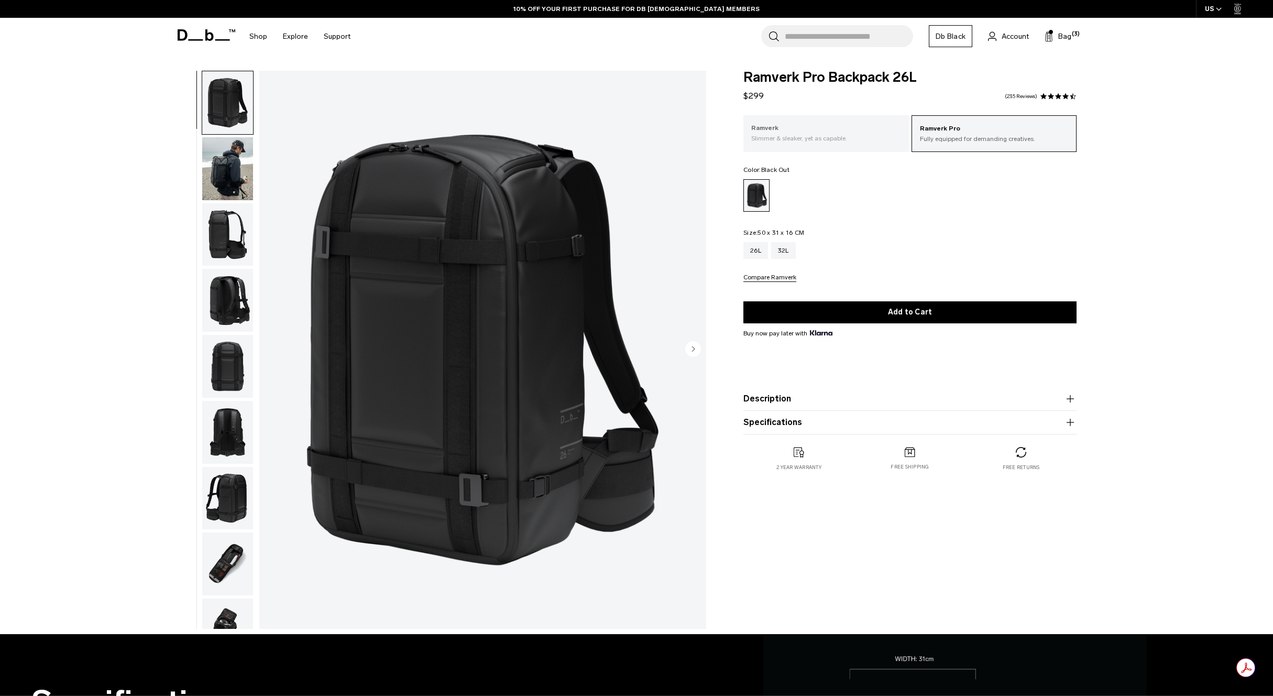
click at [850, 135] on p "Slimmer & sleaker, yet as capable." at bounding box center [826, 138] width 150 height 9
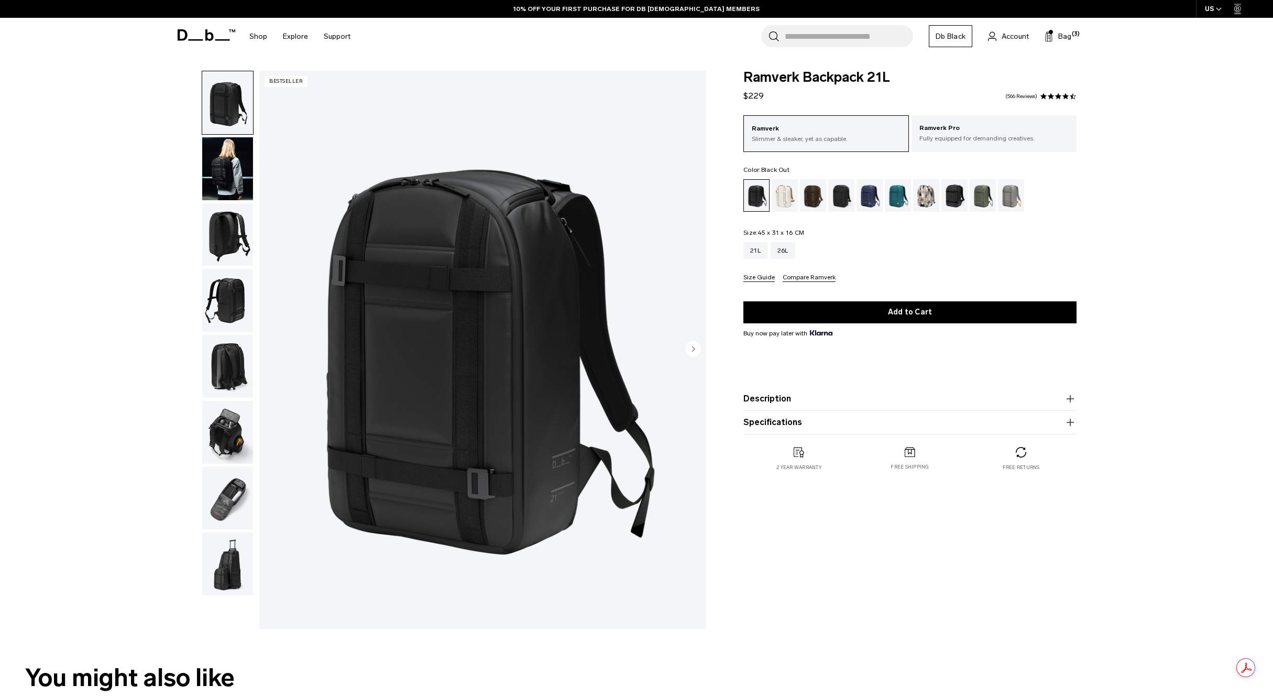
click at [215, 171] on img "button" at bounding box center [227, 168] width 51 height 63
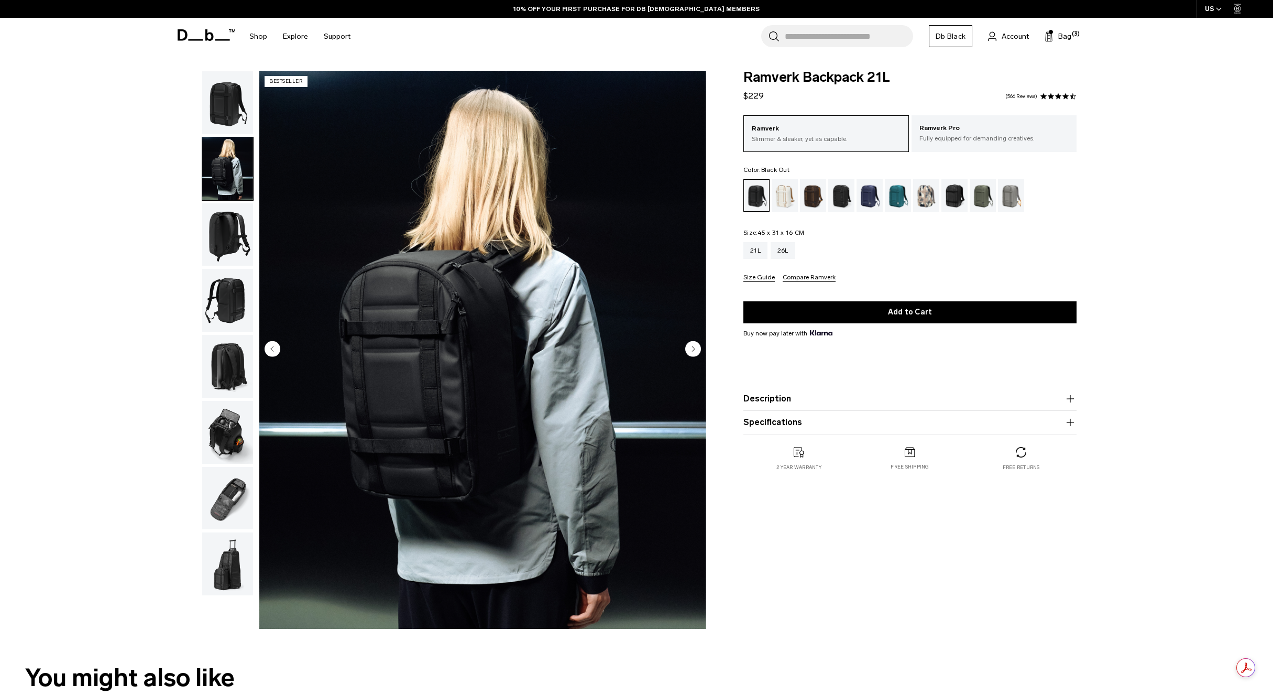
click at [226, 219] on img "button" at bounding box center [227, 234] width 51 height 63
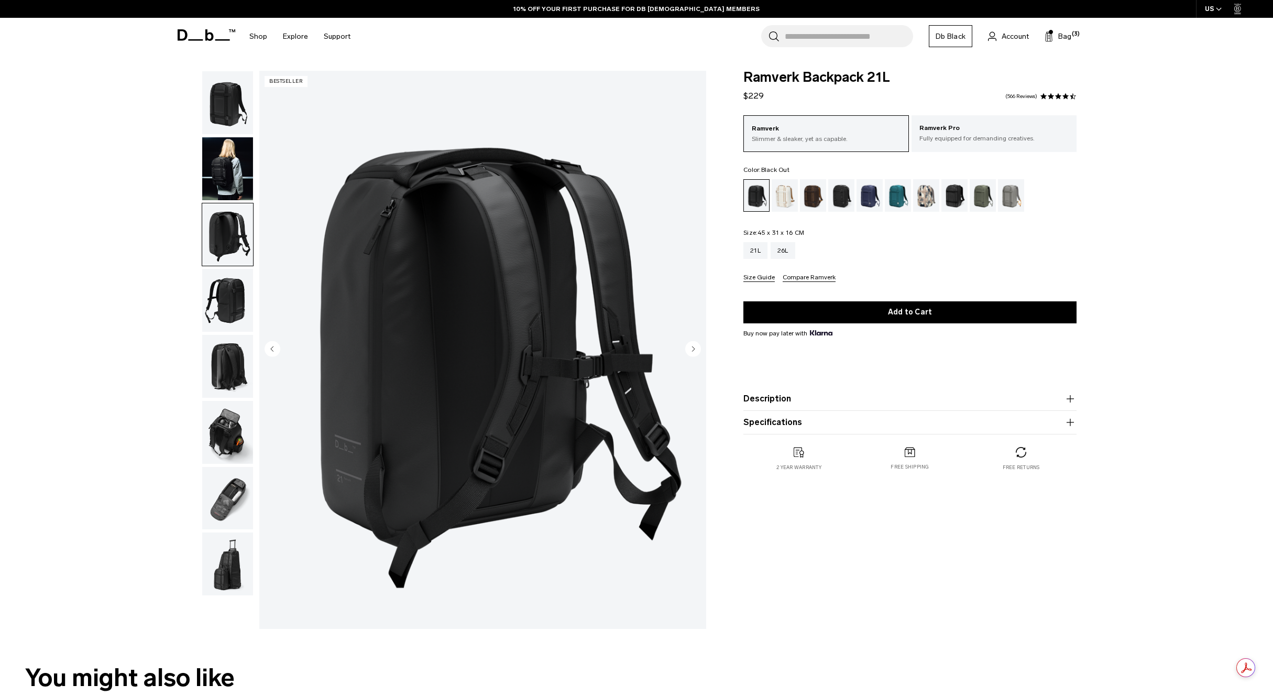
click at [237, 312] on img "button" at bounding box center [227, 300] width 51 height 63
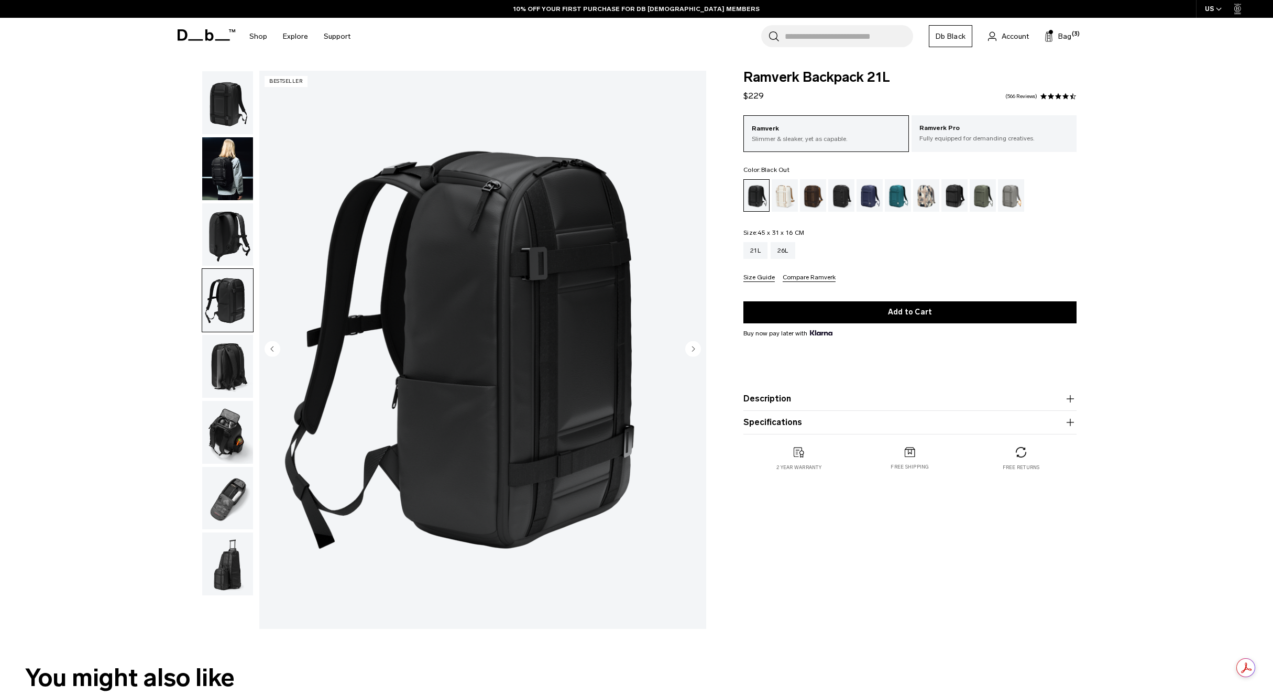
click at [216, 124] on img "button" at bounding box center [227, 102] width 51 height 63
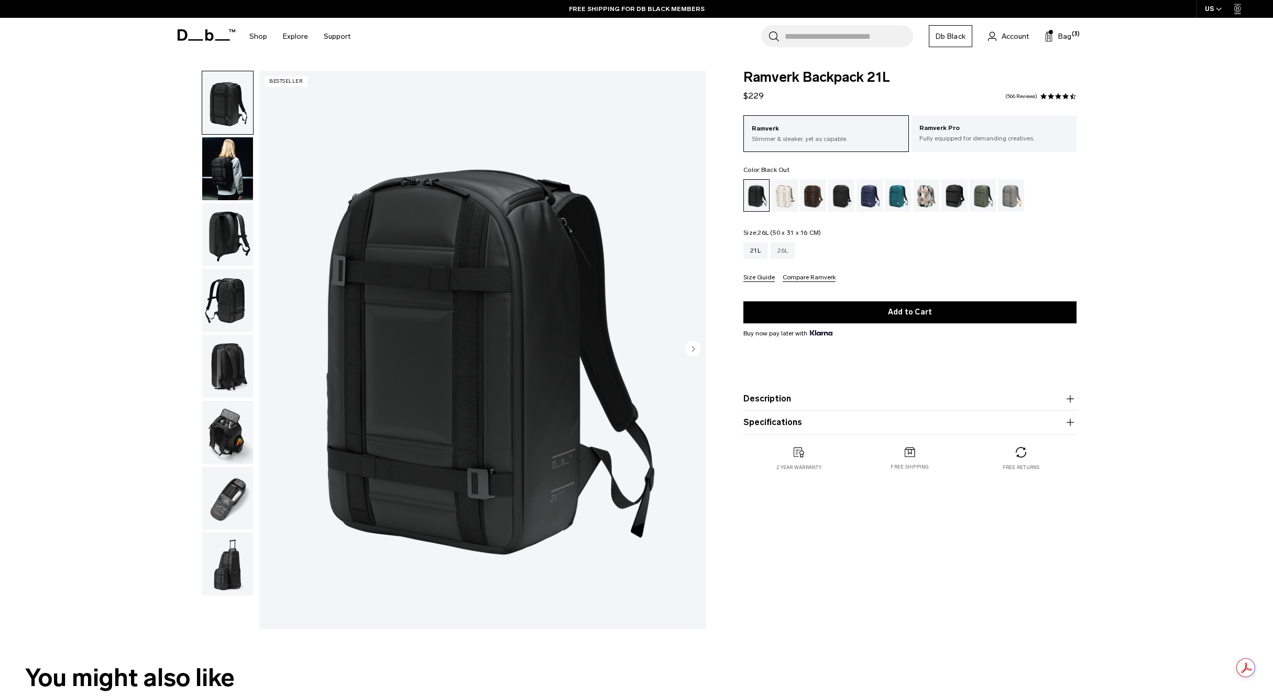
click at [785, 255] on div "26L" at bounding box center [783, 250] width 25 height 17
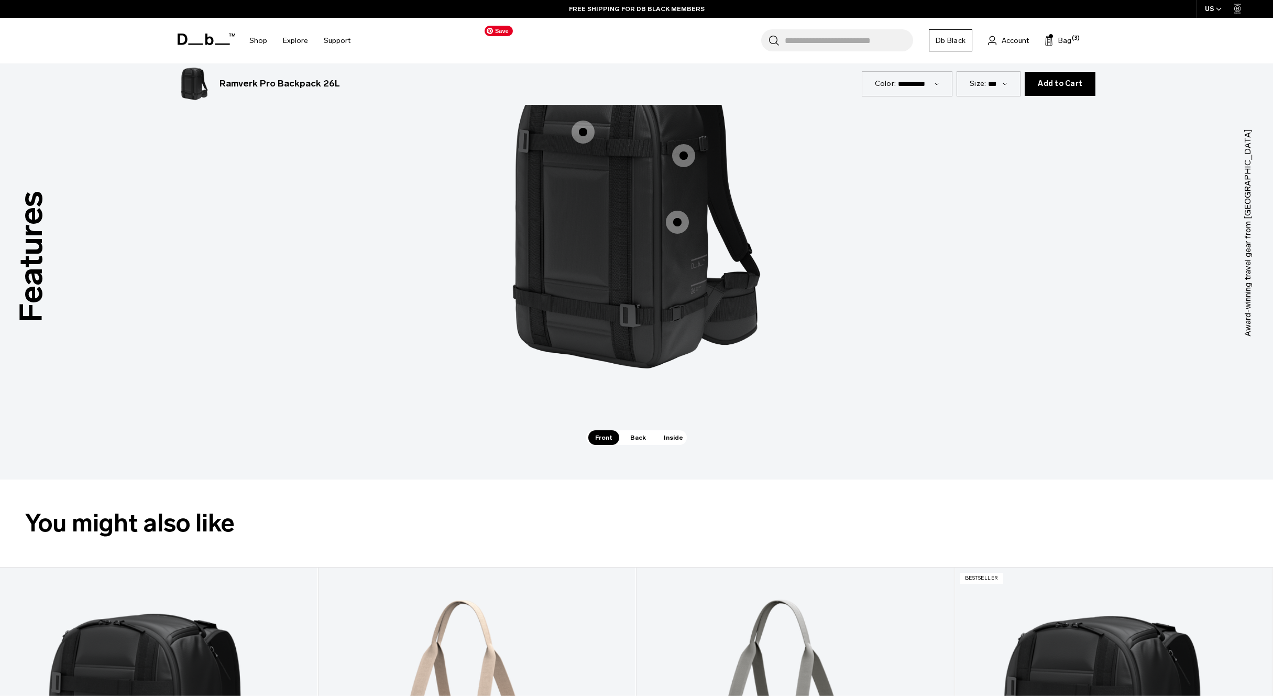
scroll to position [1130, 0]
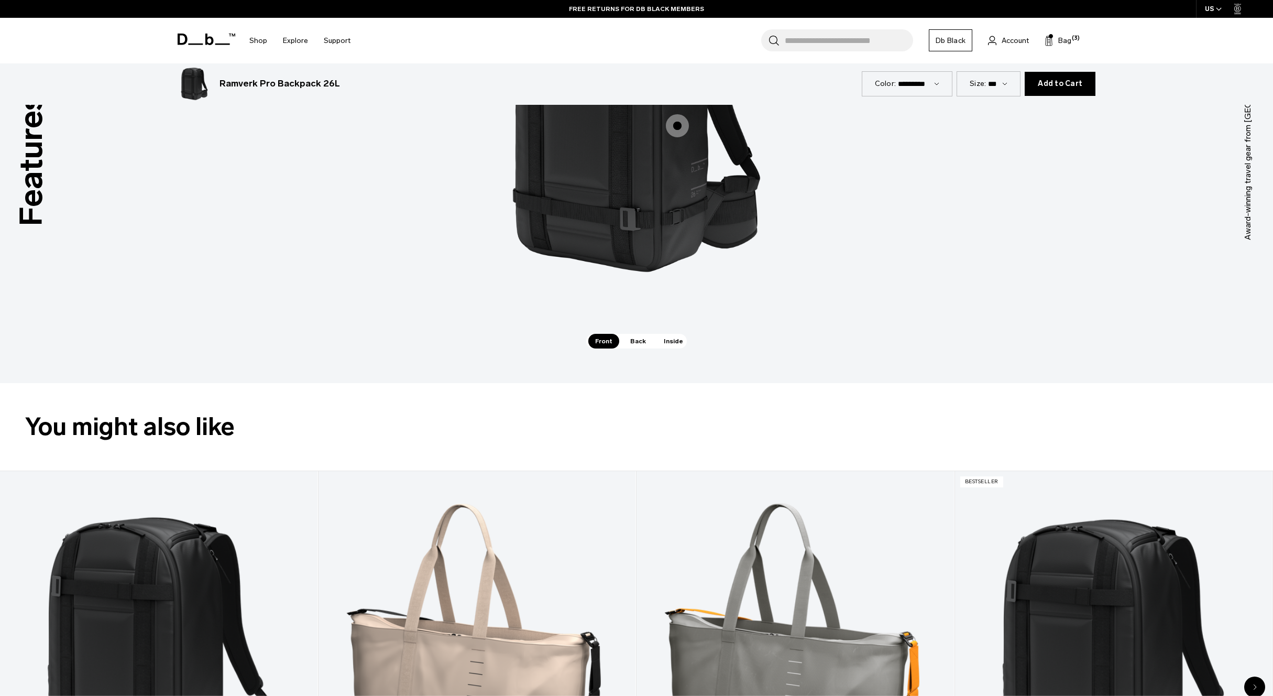
click at [644, 340] on span "Back" at bounding box center [637, 341] width 29 height 15
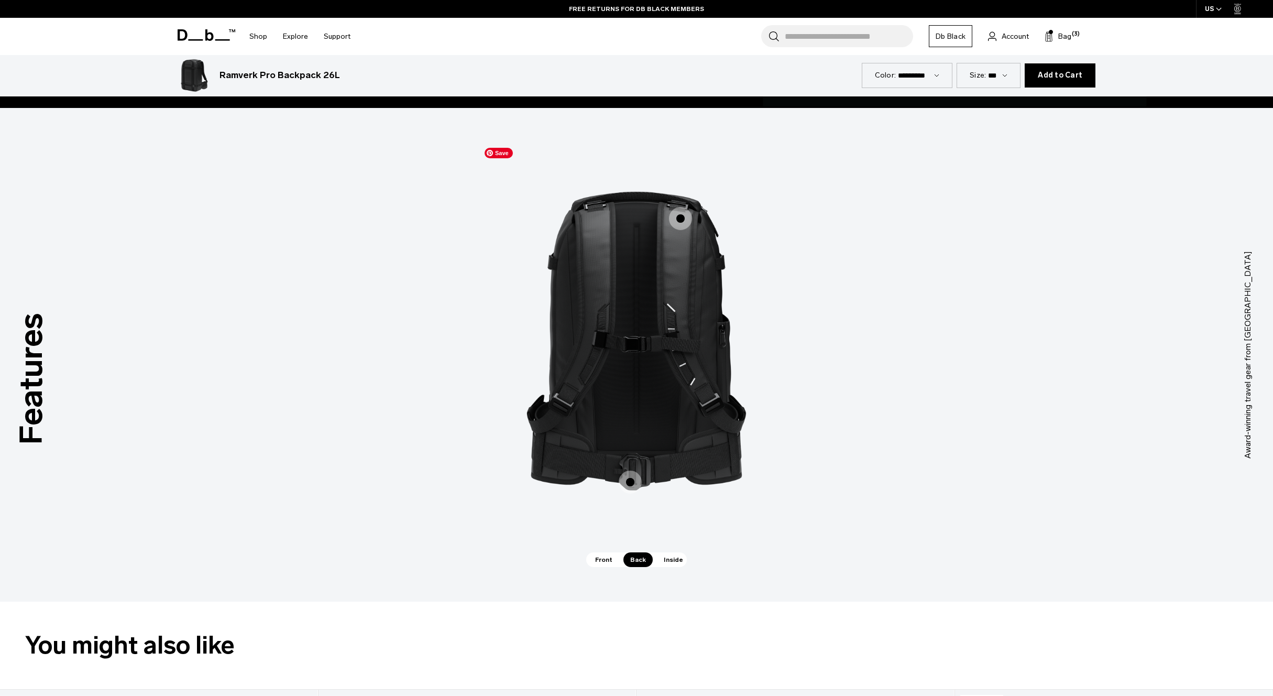
scroll to position [935, 0]
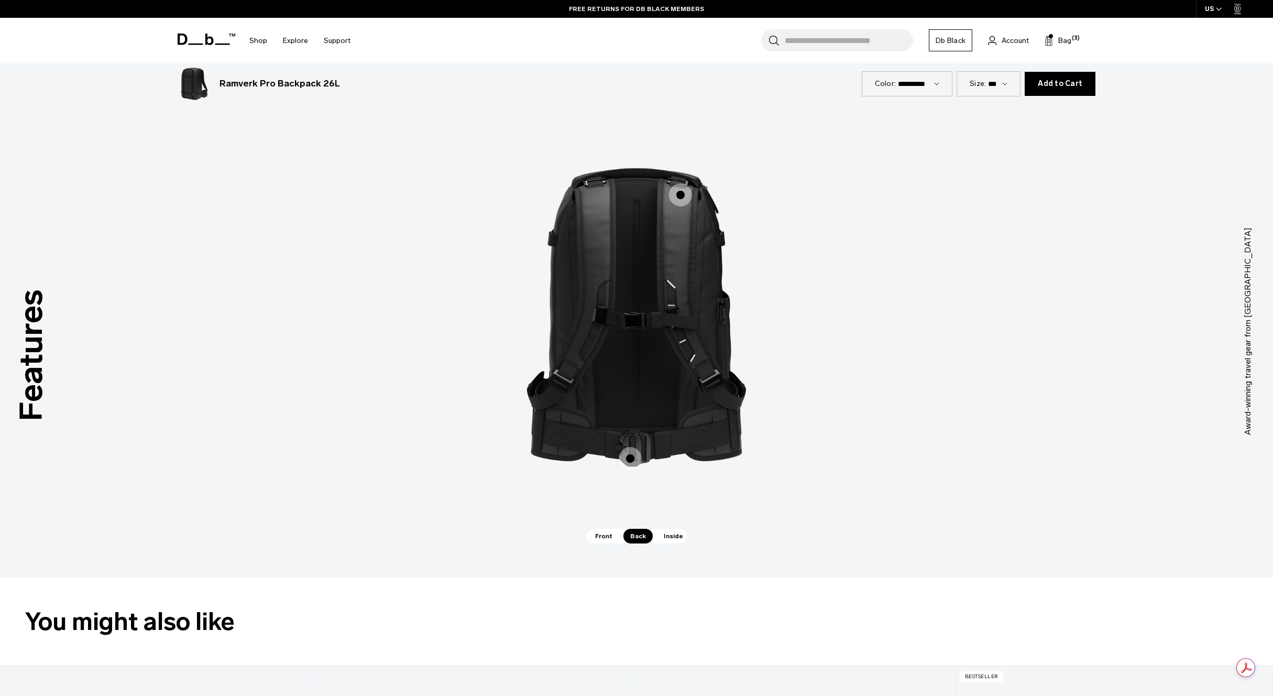
click at [667, 535] on span "Inside" at bounding box center [673, 536] width 33 height 15
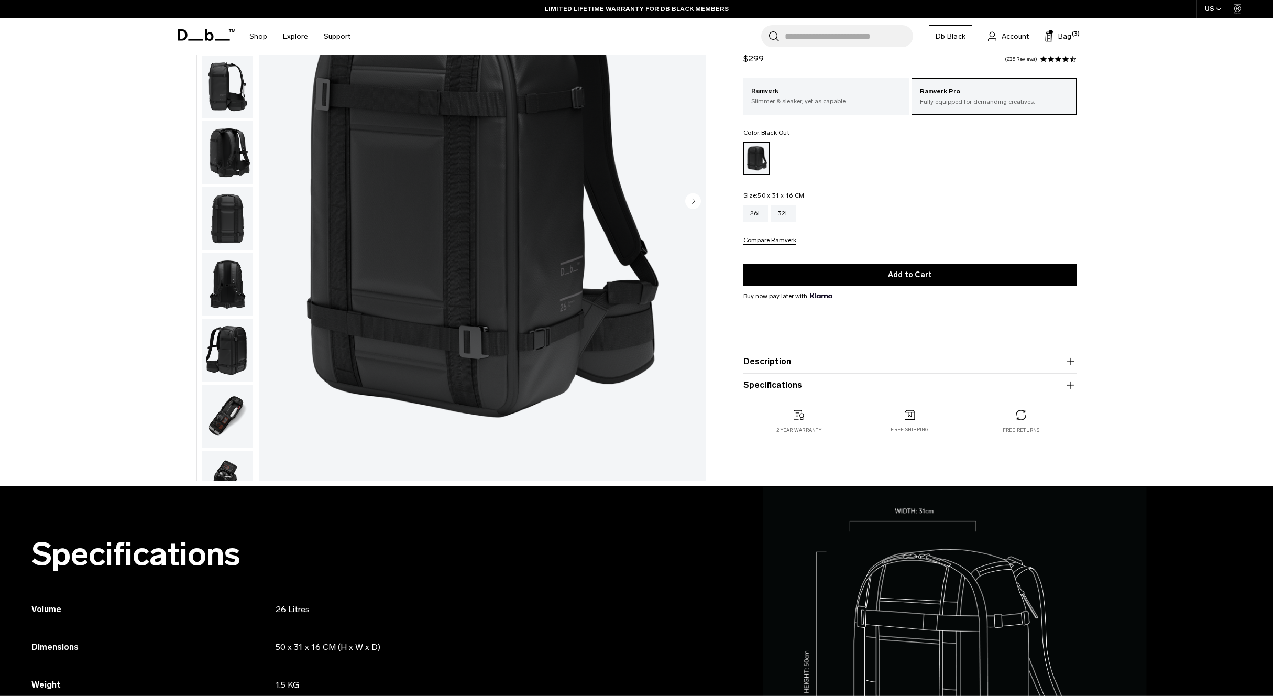
scroll to position [0, 0]
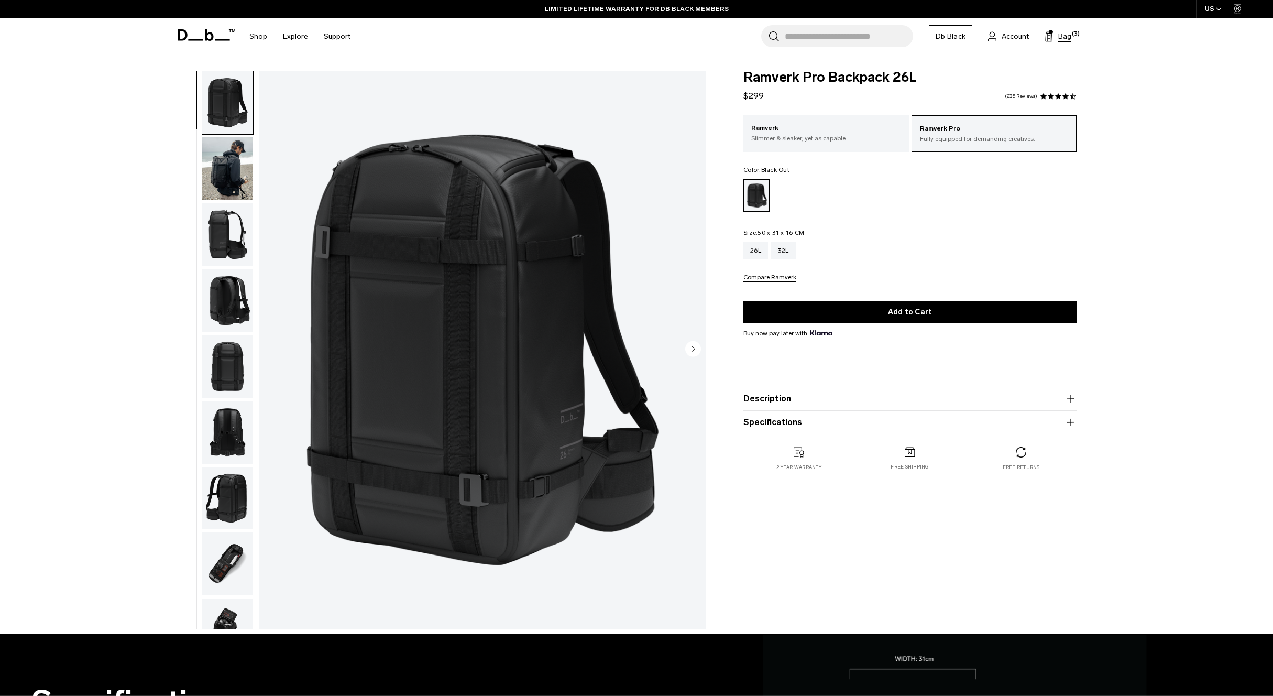
click at [1066, 36] on span "Bag" at bounding box center [1064, 36] width 13 height 11
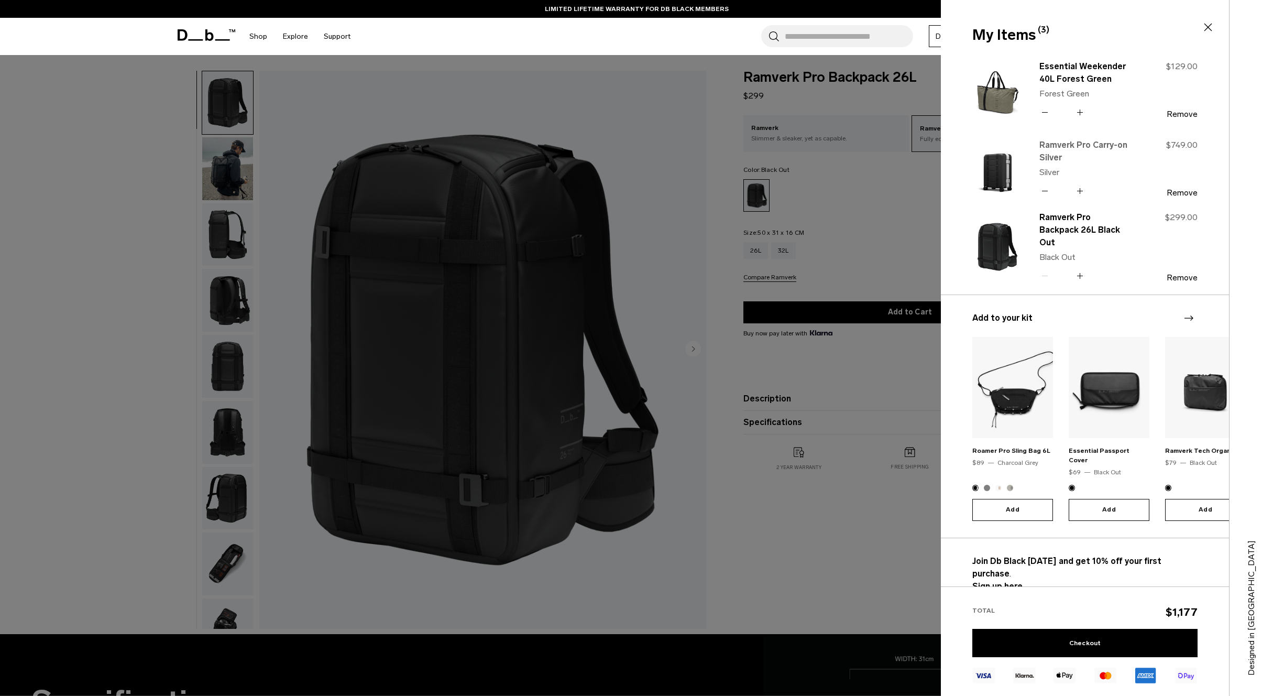
click at [1068, 143] on link "Ramverk Pro Carry-on Silver" at bounding box center [1085, 151] width 92 height 25
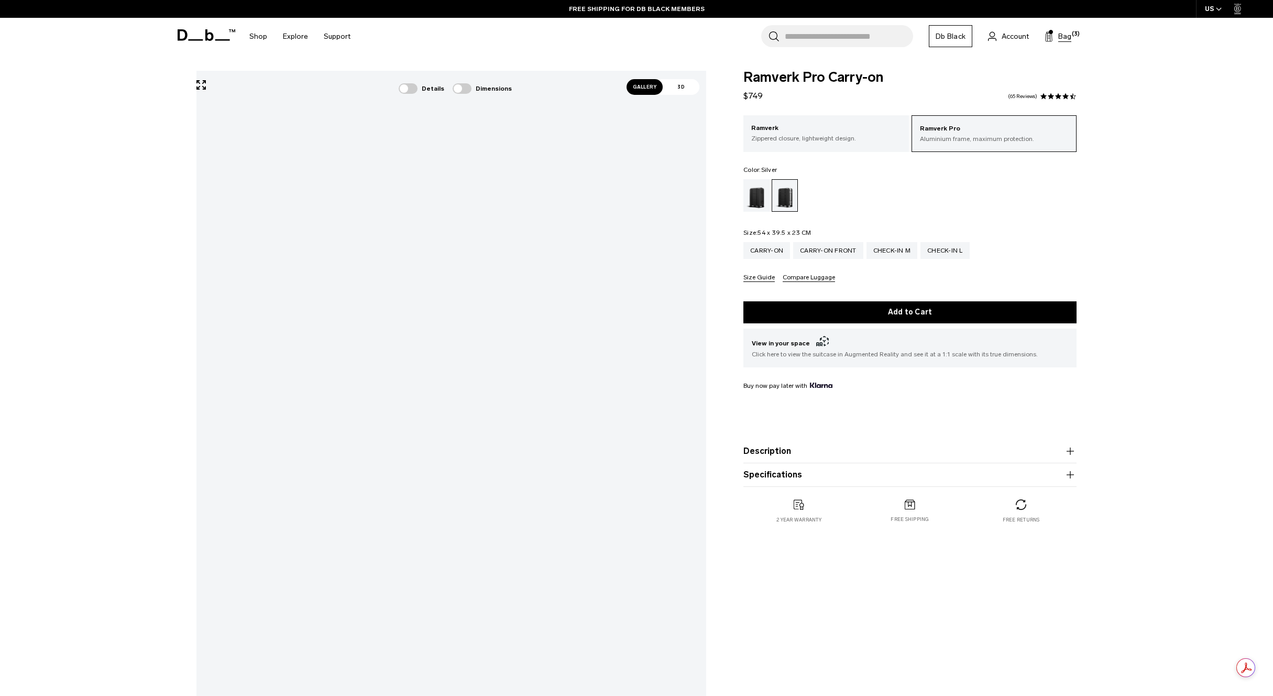
click at [1068, 35] on span "Bag" at bounding box center [1064, 36] width 13 height 11
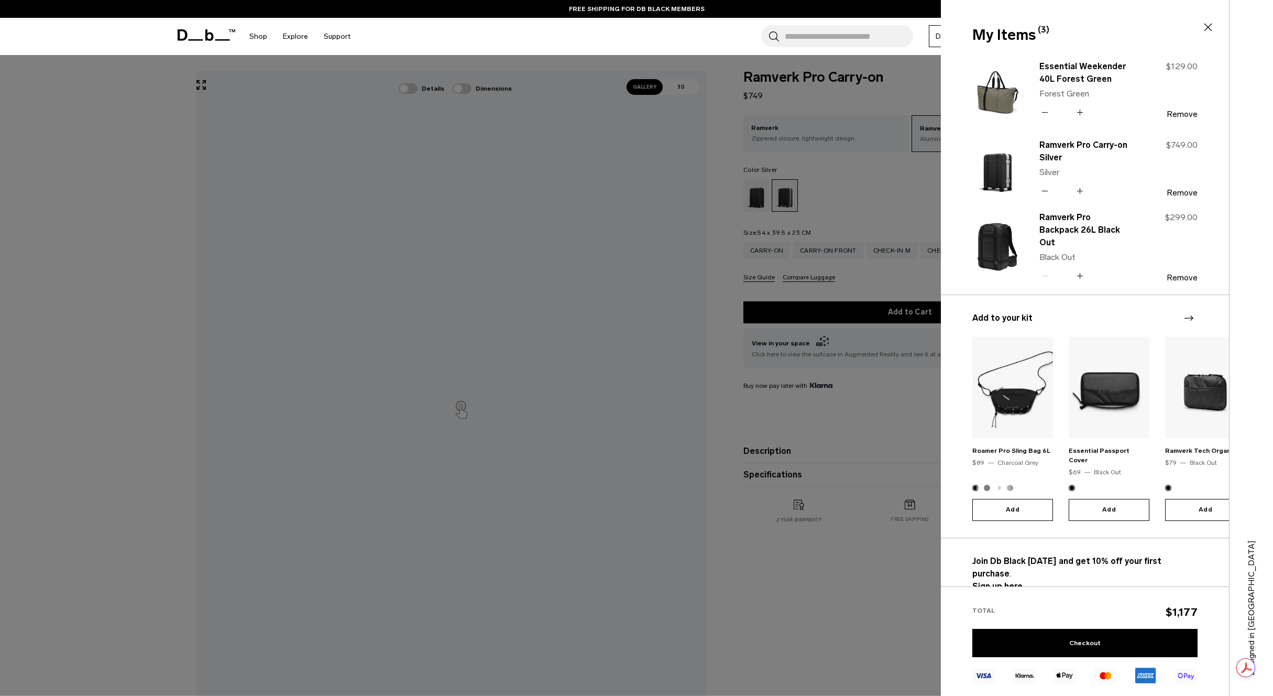
click at [1046, 188] on icon at bounding box center [1045, 190] width 10 height 15
click at [1186, 192] on button "Remove" at bounding box center [1182, 192] width 31 height 9
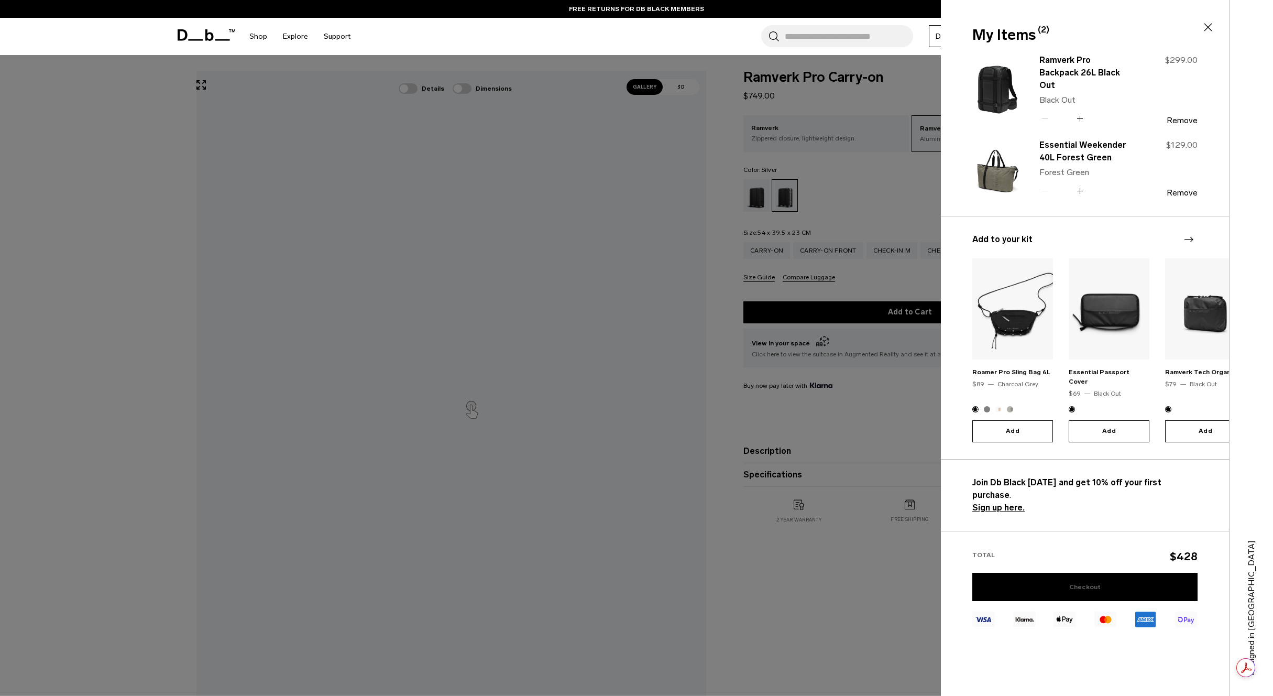
click at [1085, 573] on link "Checkout" at bounding box center [1084, 587] width 225 height 28
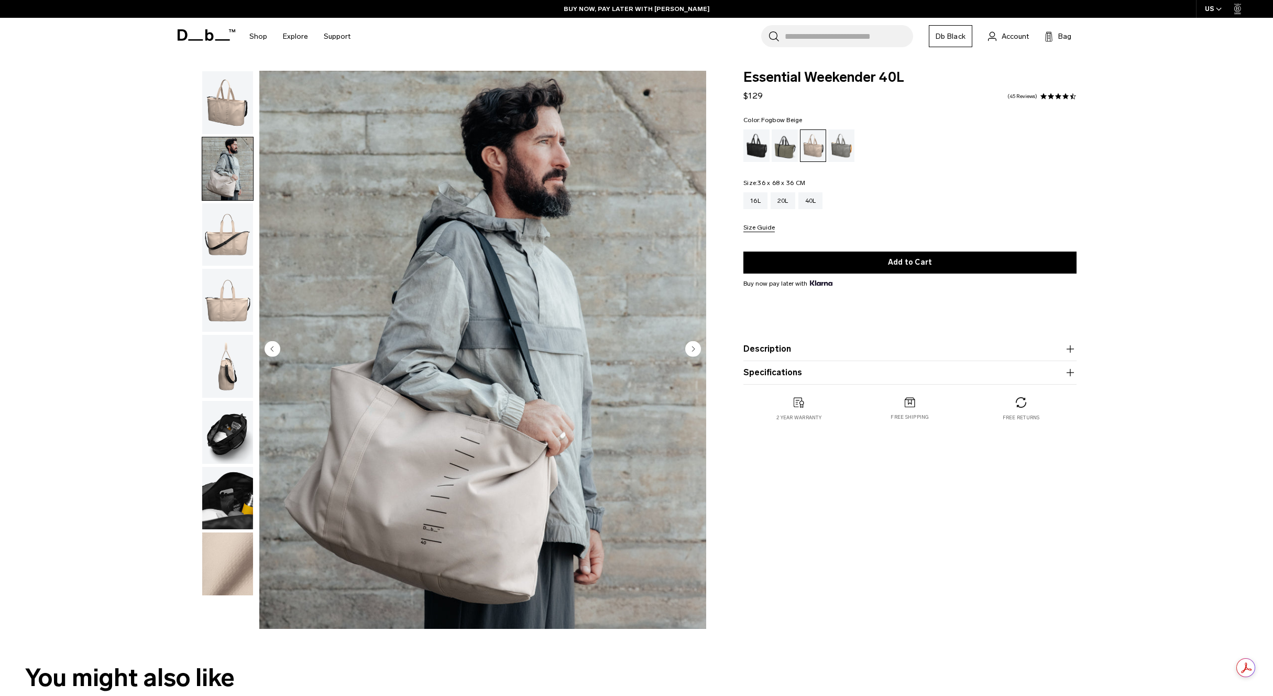
click at [224, 483] on img "button" at bounding box center [227, 498] width 51 height 63
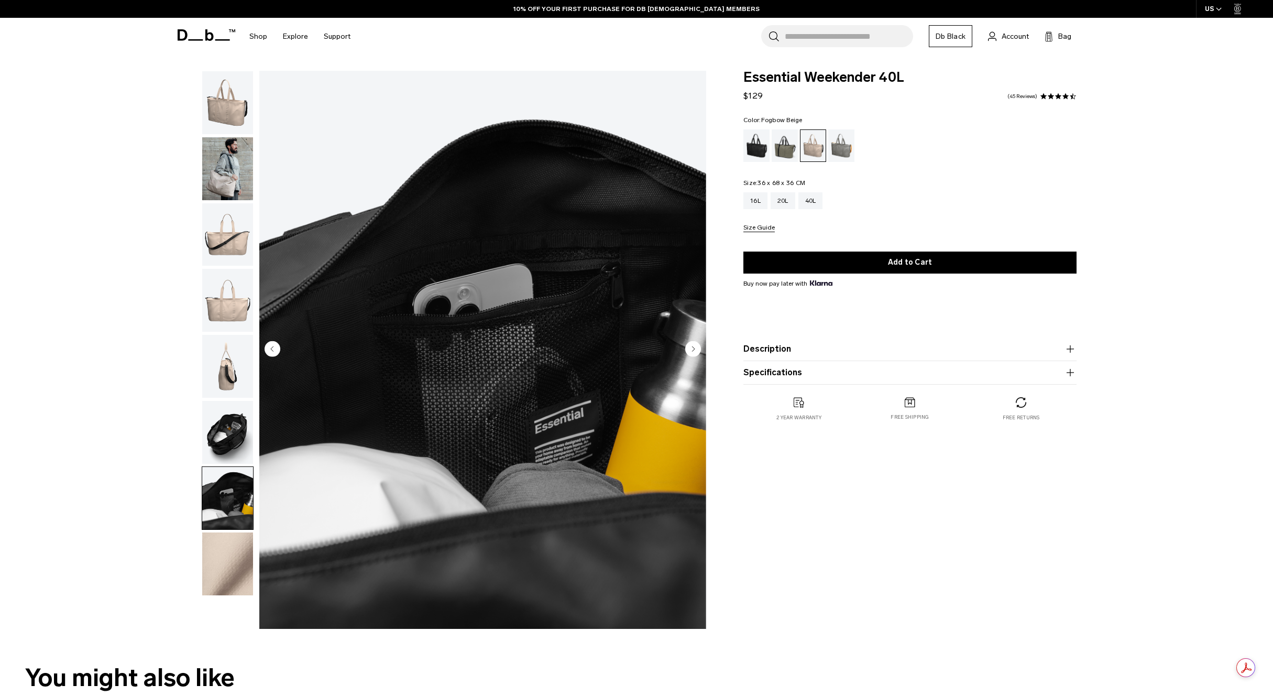
click at [223, 446] on img "button" at bounding box center [227, 432] width 51 height 63
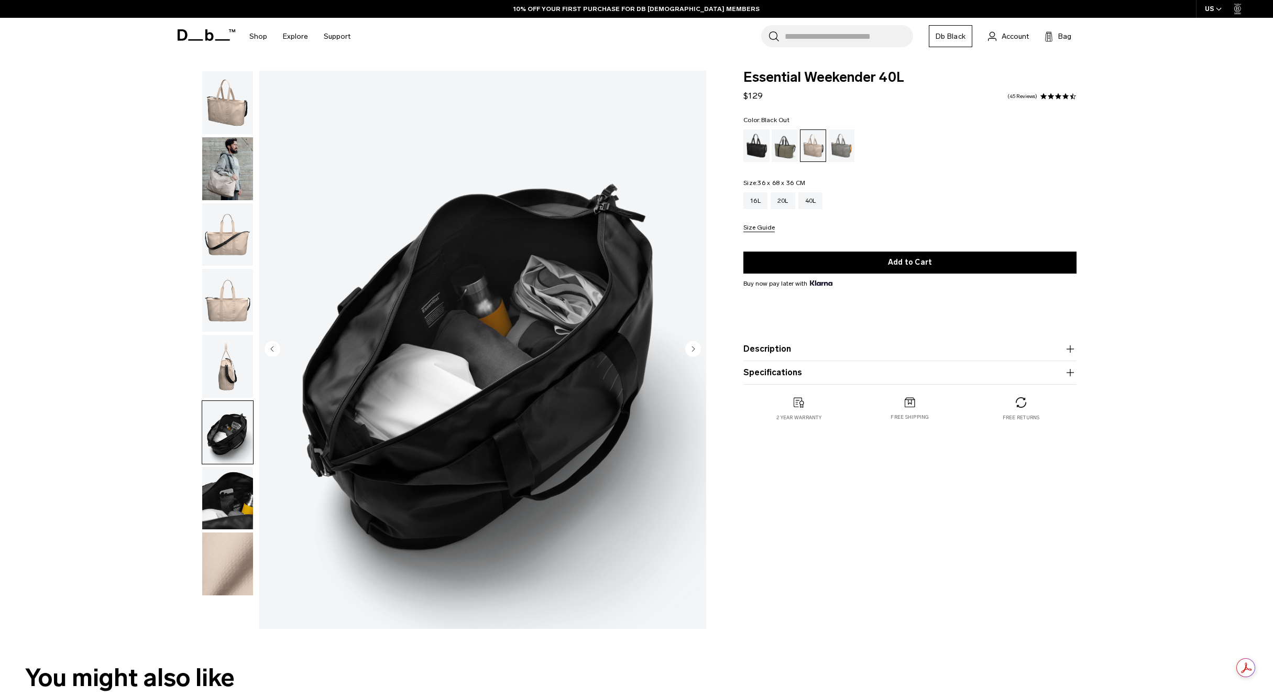
click at [763, 145] on div "Black Out" at bounding box center [756, 145] width 27 height 32
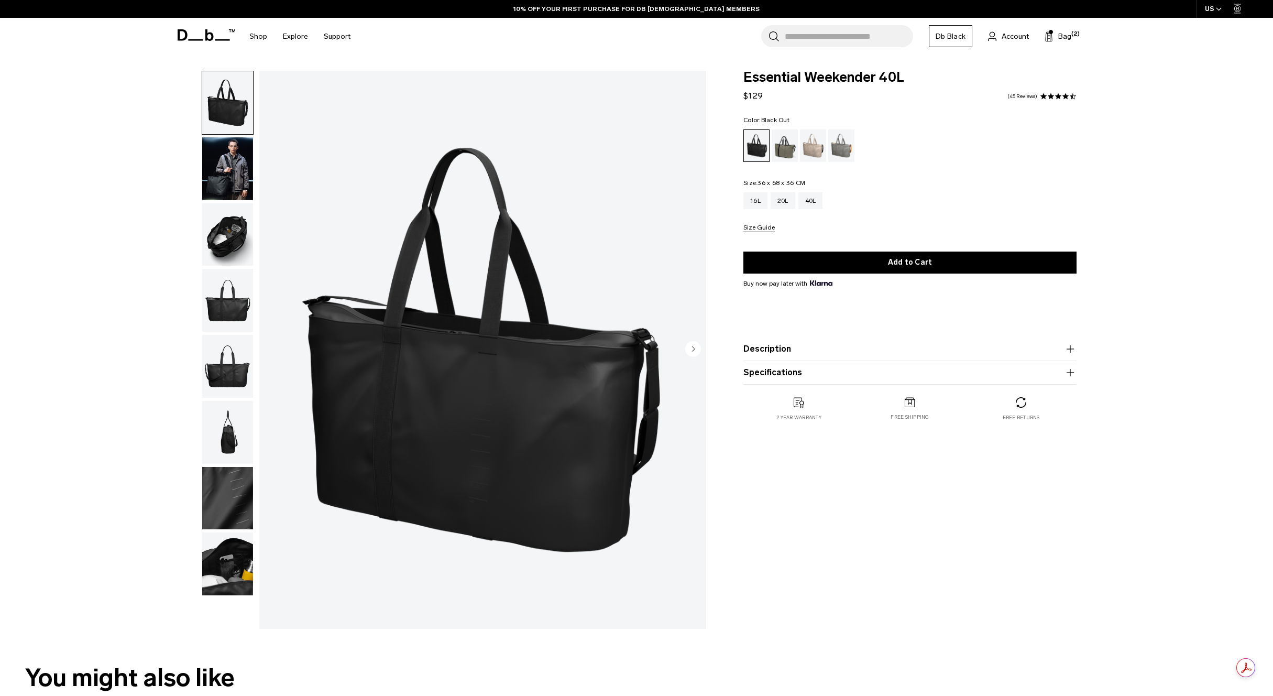
click at [241, 179] on img "button" at bounding box center [227, 168] width 51 height 63
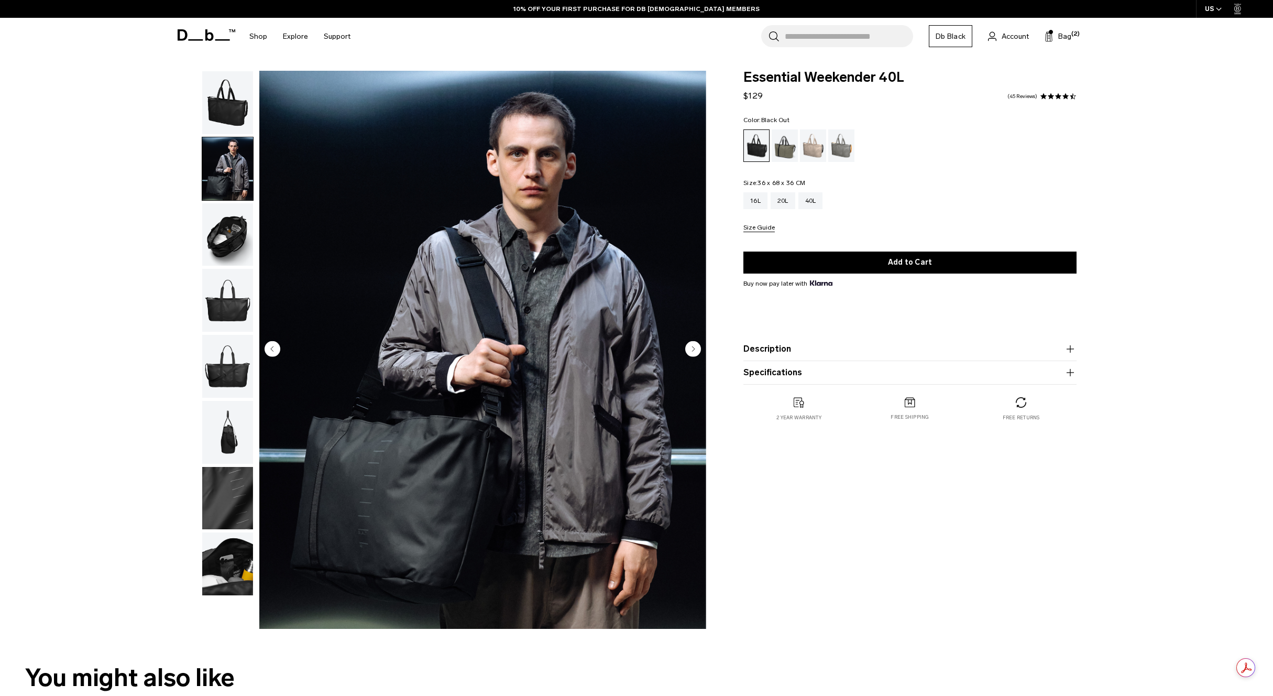
click at [229, 248] on img "button" at bounding box center [227, 234] width 51 height 63
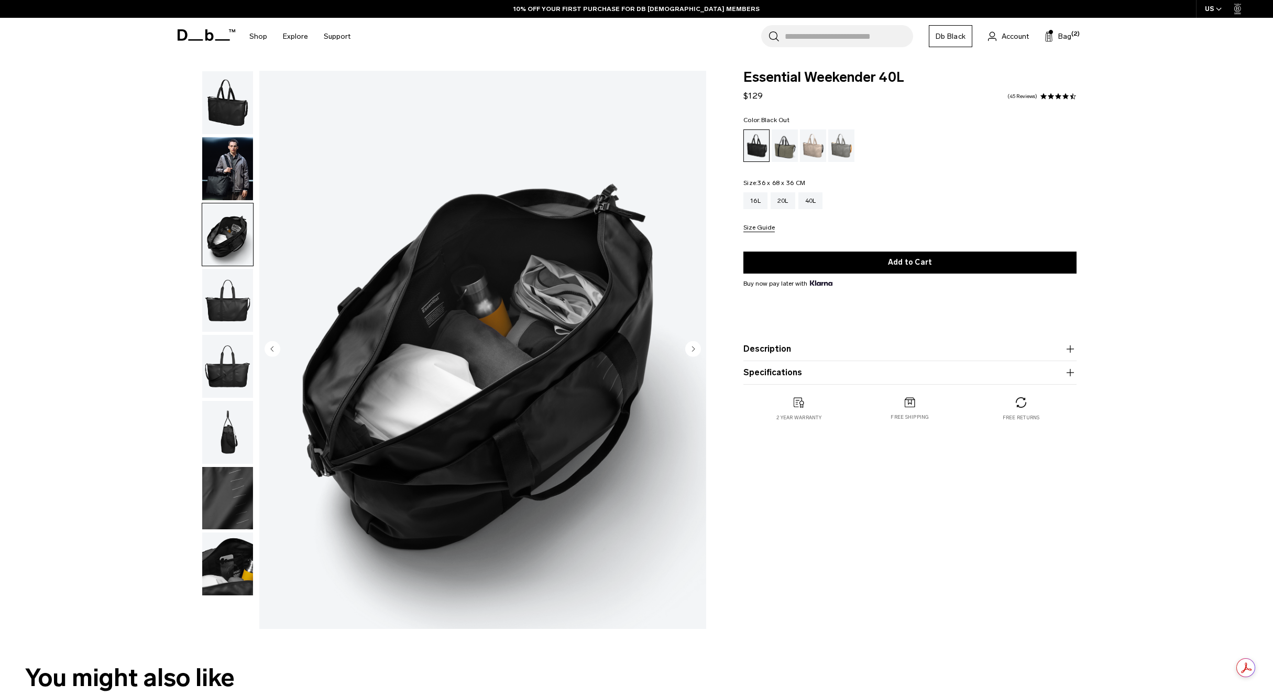
click at [216, 284] on img "button" at bounding box center [227, 300] width 51 height 63
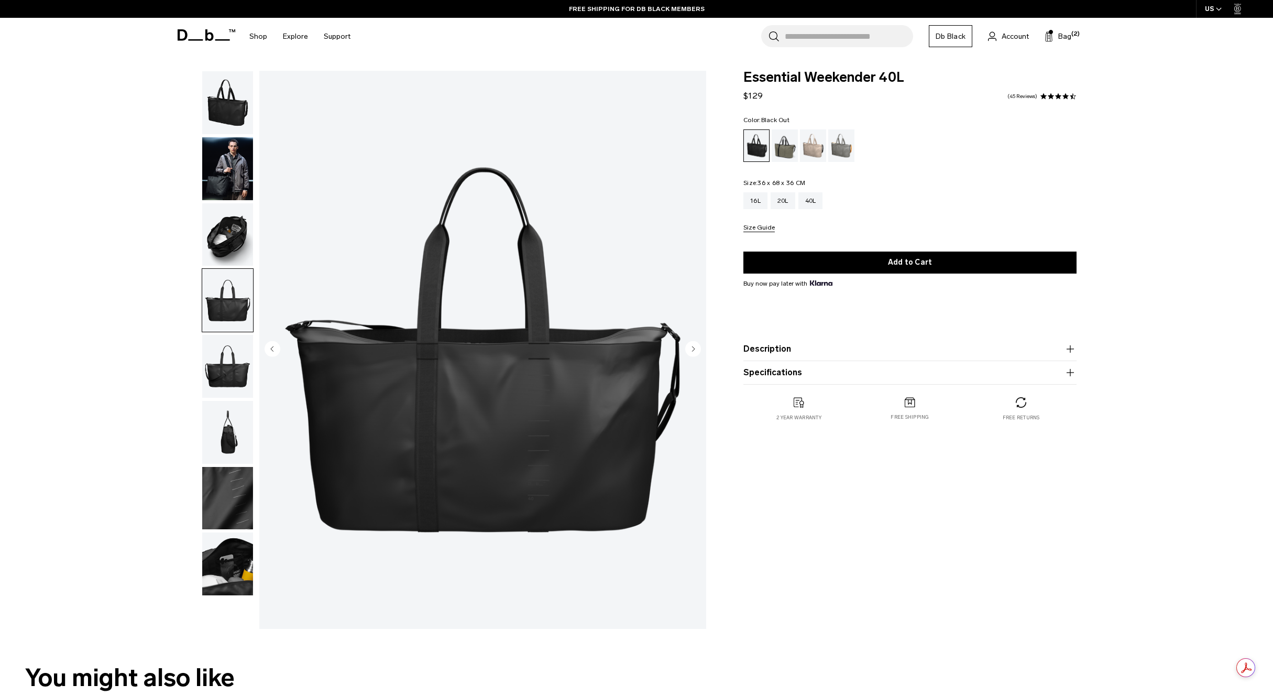
click at [204, 492] on img "button" at bounding box center [227, 498] width 51 height 63
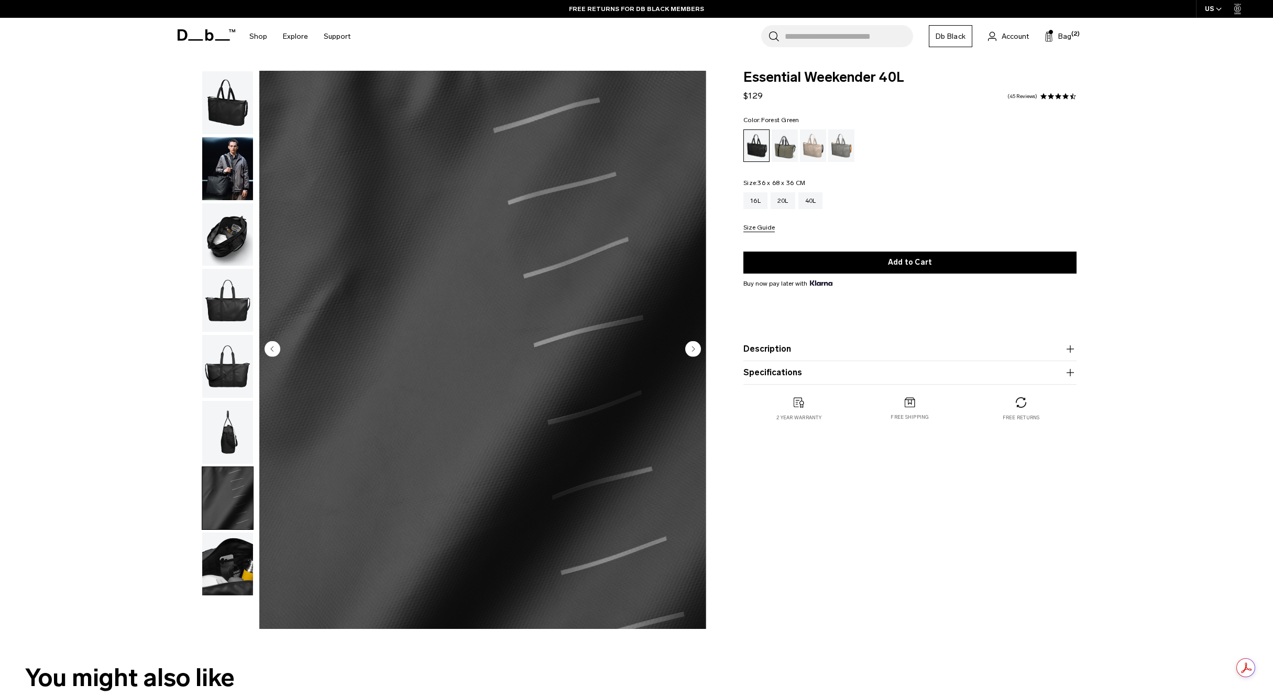
click at [788, 139] on div "Forest Green" at bounding box center [785, 145] width 27 height 32
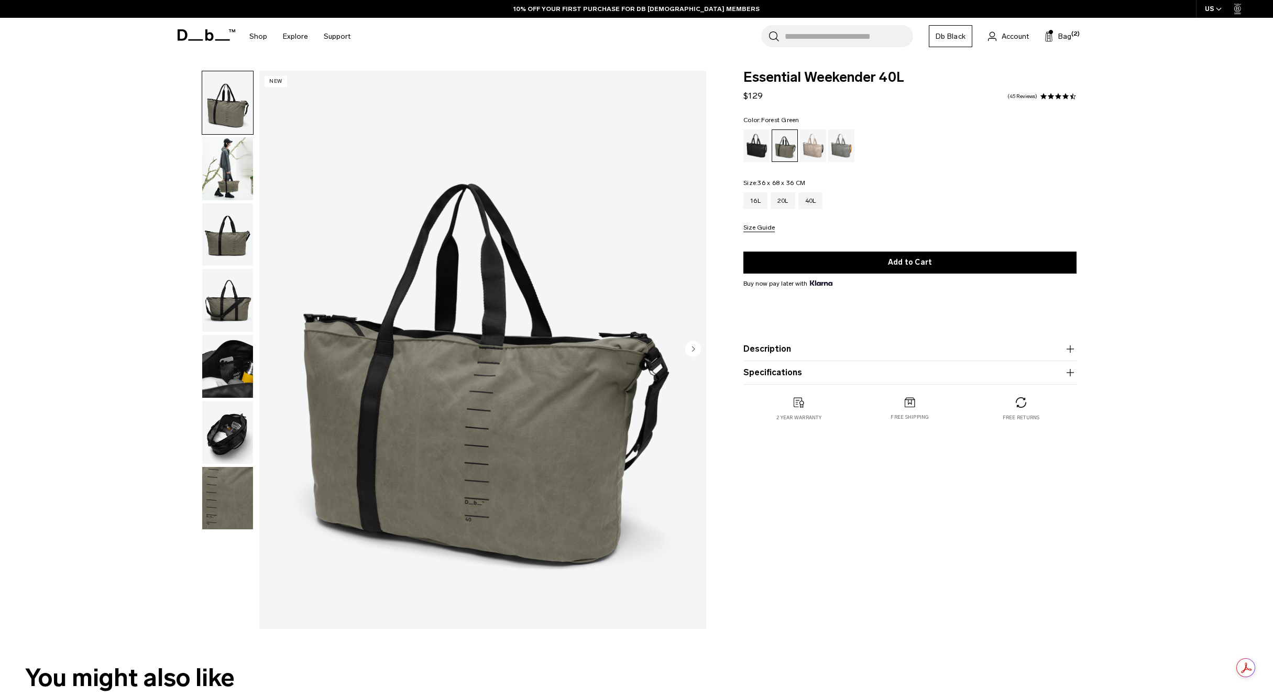
click at [224, 496] on img "button" at bounding box center [227, 498] width 51 height 63
